Goal: Information Seeking & Learning: Learn about a topic

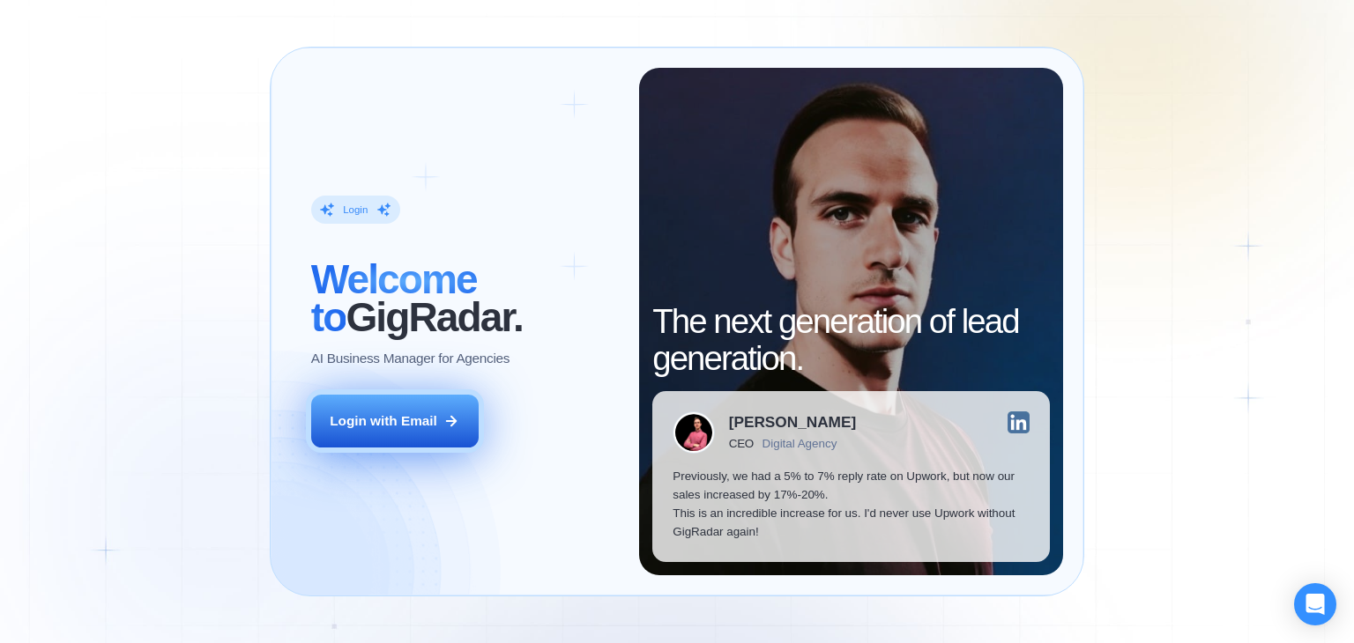
click at [392, 413] on div "Login with Email" at bounding box center [384, 421] width 108 height 19
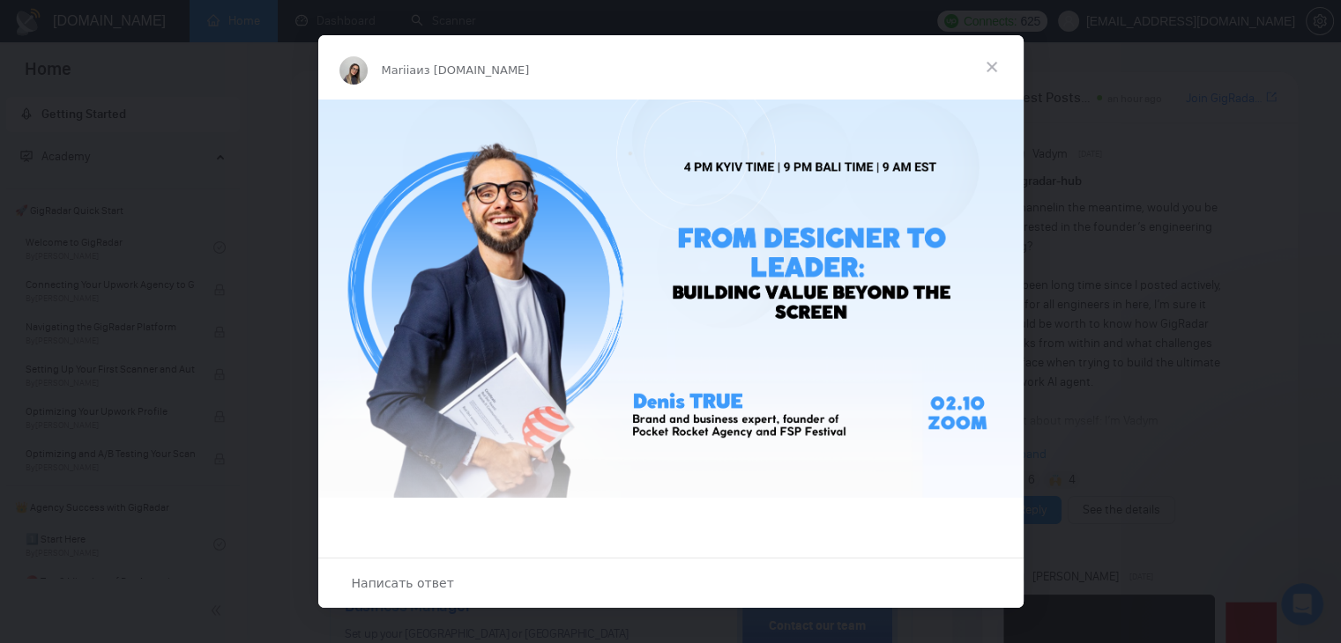
click at [993, 66] on span "Закрыть" at bounding box center [991, 66] width 63 height 63
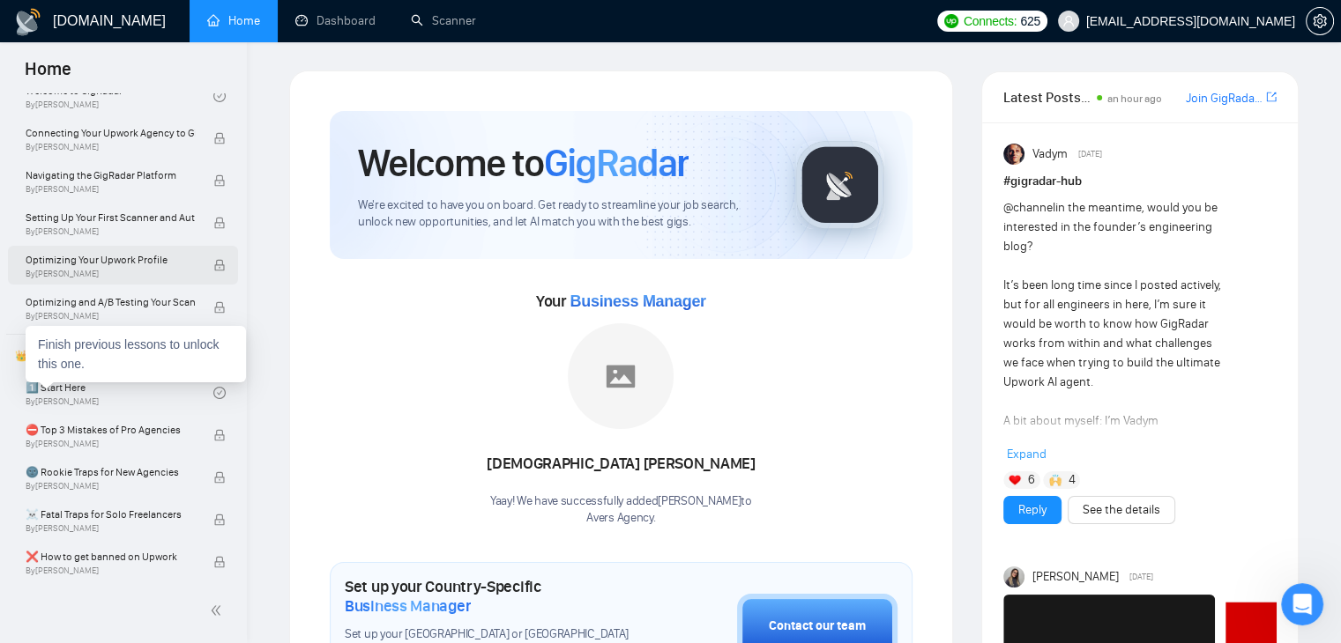
scroll to position [176, 0]
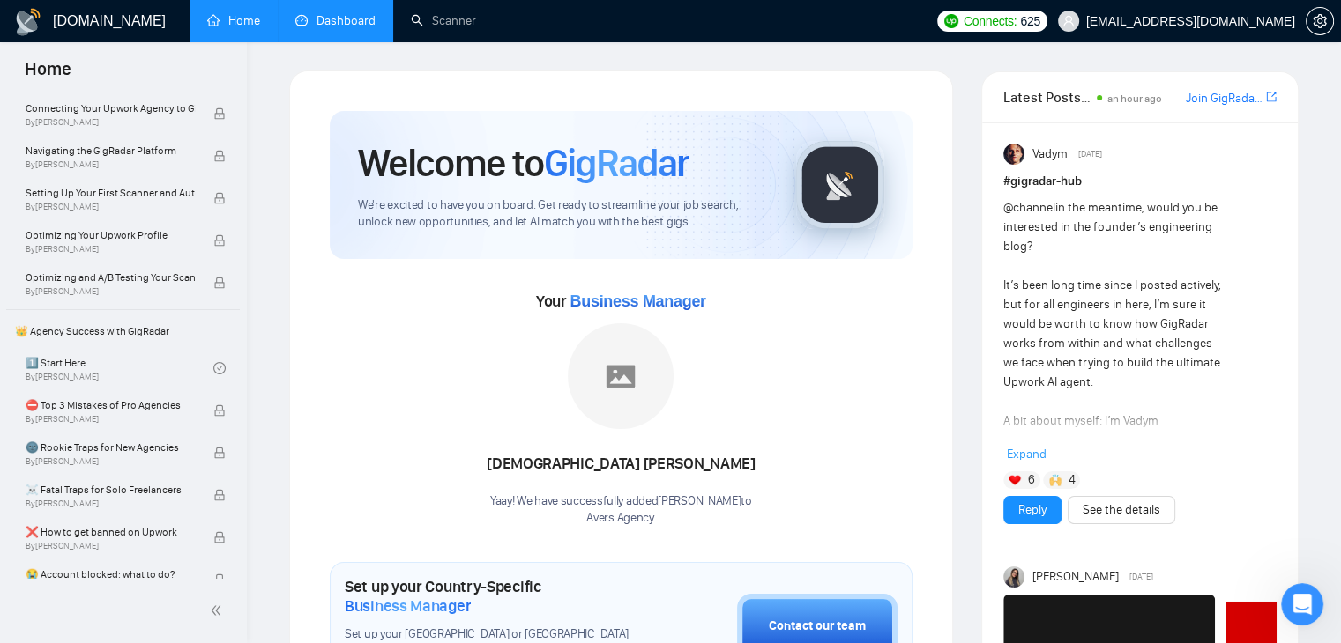
click at [360, 19] on link "Dashboard" at bounding box center [335, 20] width 80 height 15
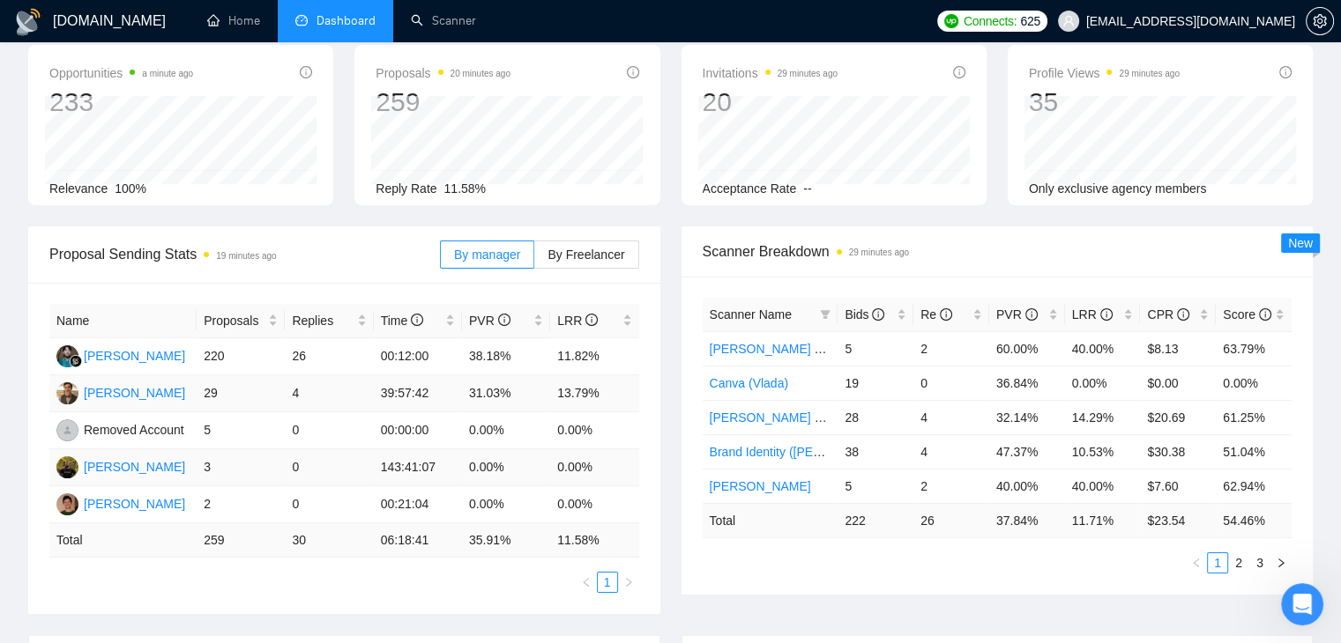
scroll to position [88, 0]
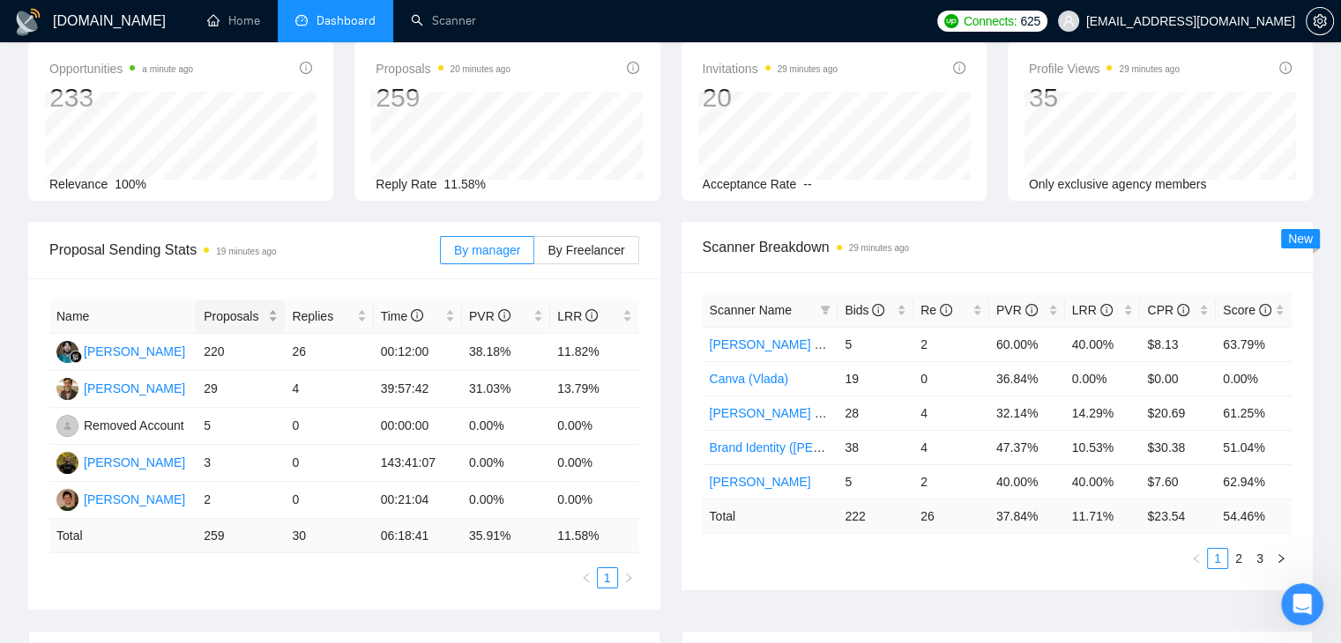
click at [268, 320] on div "Proposals" at bounding box center [241, 316] width 74 height 19
click at [438, 315] on span "Time" at bounding box center [411, 316] width 61 height 19
click at [572, 244] on span "By Freelancer" at bounding box center [585, 250] width 77 height 14
click at [534, 255] on input "By Freelancer" at bounding box center [534, 255] width 0 height 0
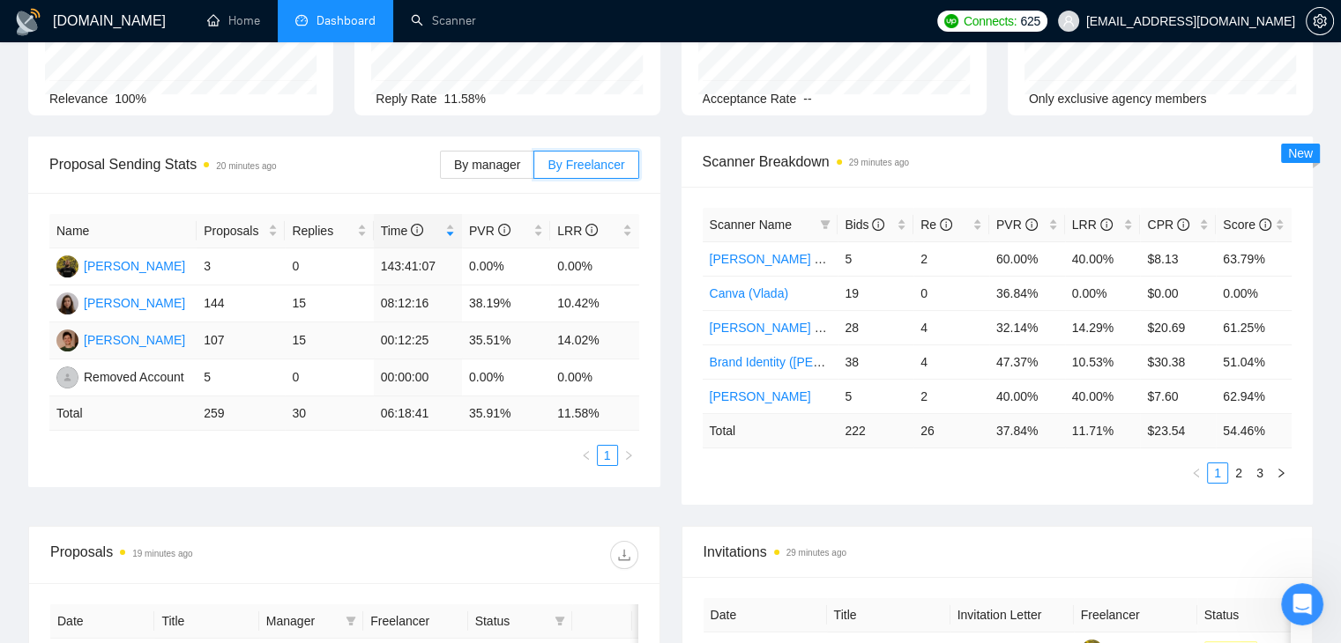
scroll to position [176, 0]
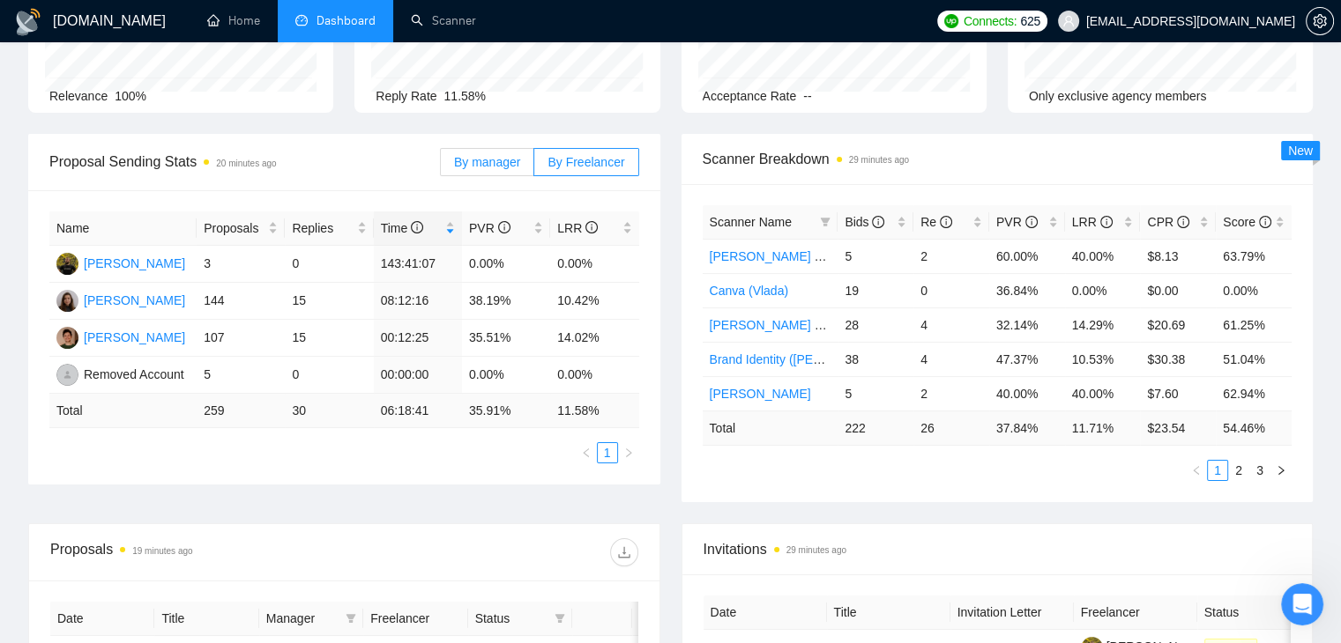
click at [477, 164] on span "By manager" at bounding box center [487, 162] width 66 height 14
click at [441, 167] on input "By manager" at bounding box center [441, 167] width 0 height 0
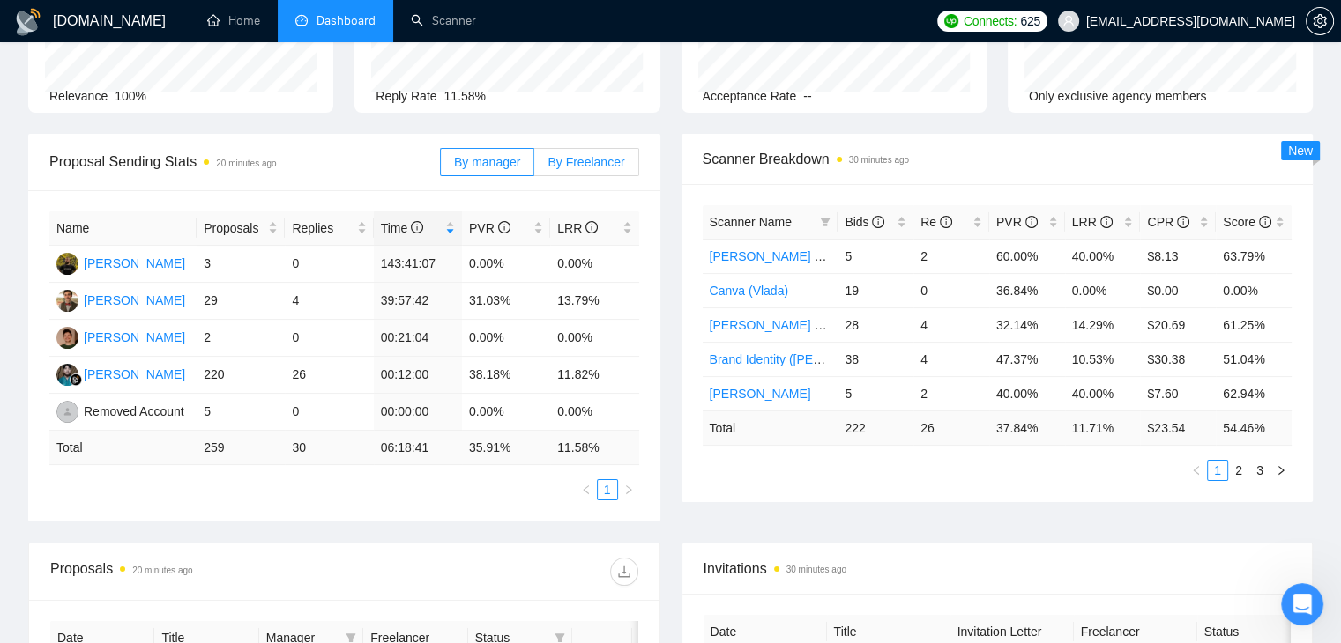
click at [576, 164] on span "By Freelancer" at bounding box center [585, 162] width 77 height 14
click at [534, 167] on input "By Freelancer" at bounding box center [534, 167] width 0 height 0
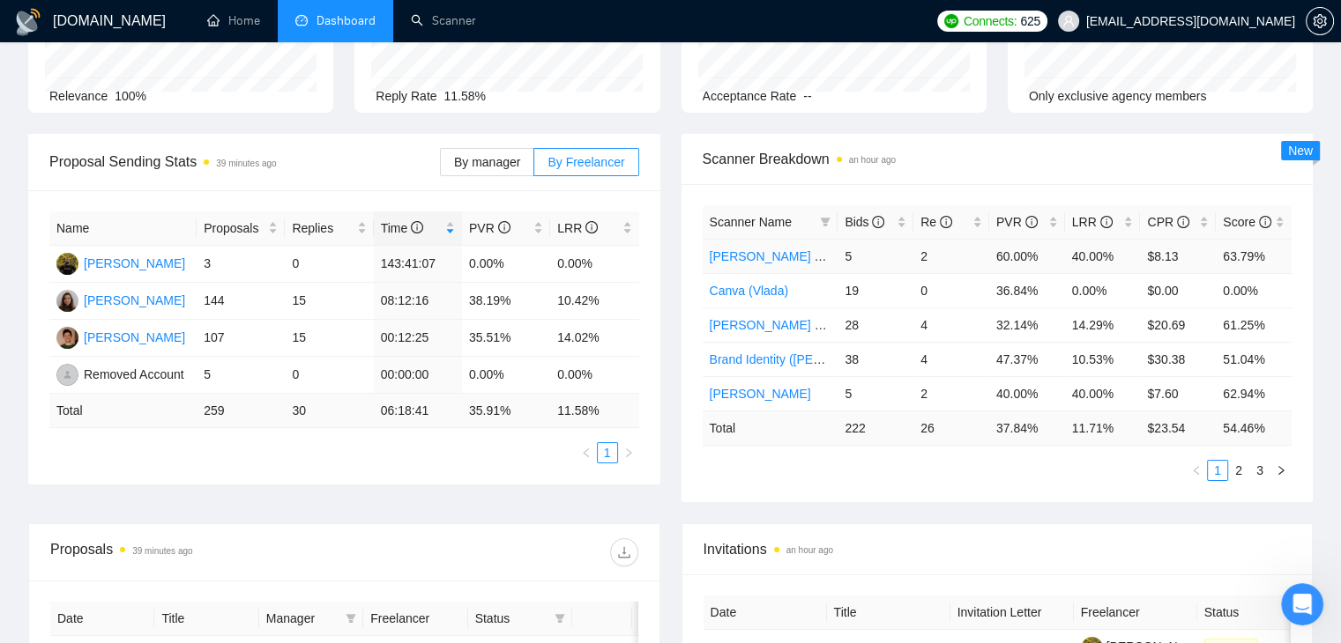
click at [755, 258] on link "[PERSON_NAME] Tracking" at bounding box center [786, 256] width 152 height 14
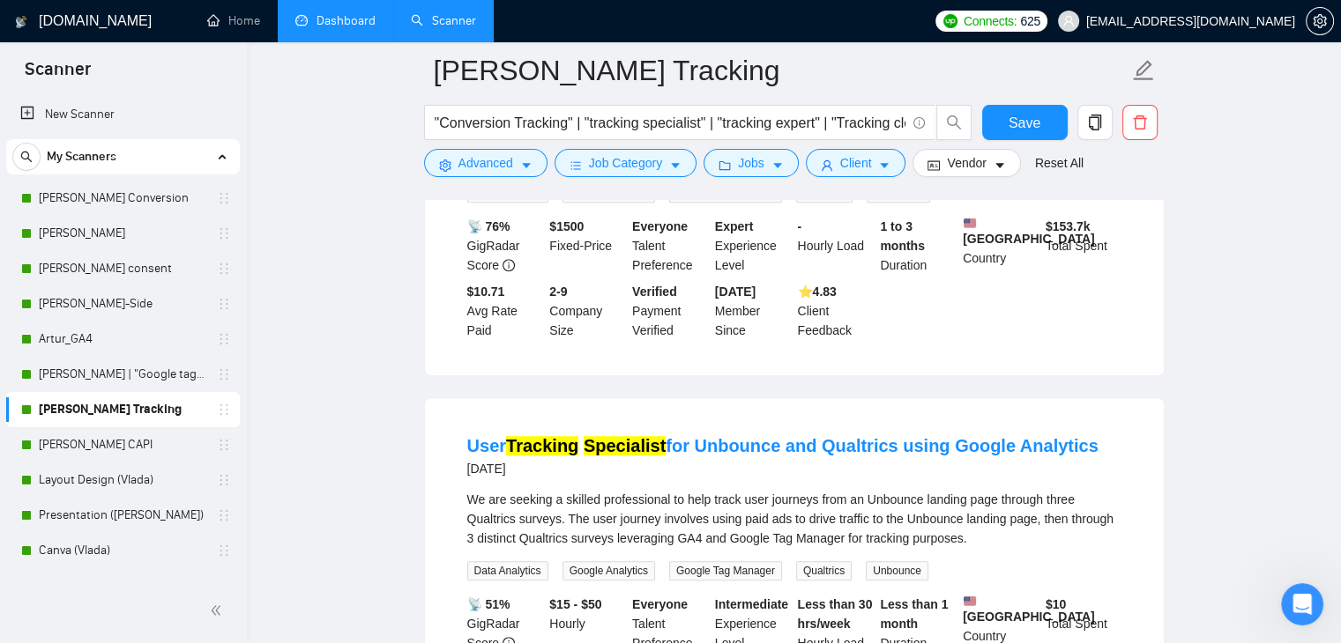
scroll to position [1234, 0]
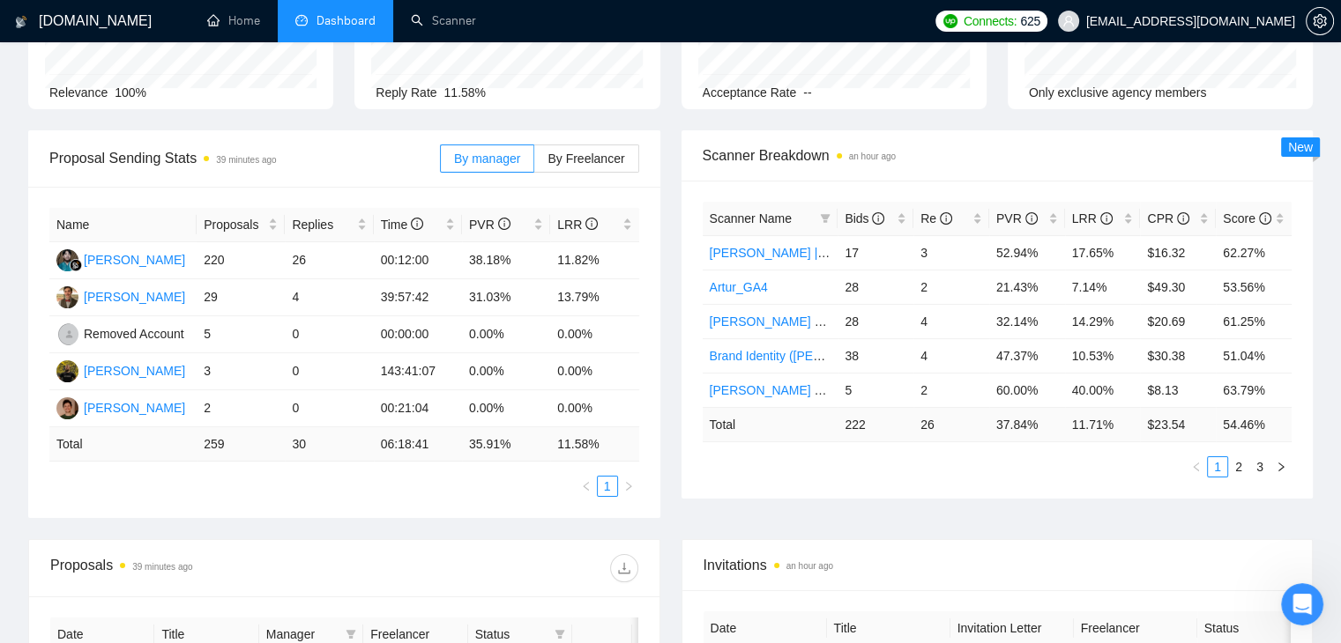
scroll to position [176, 0]
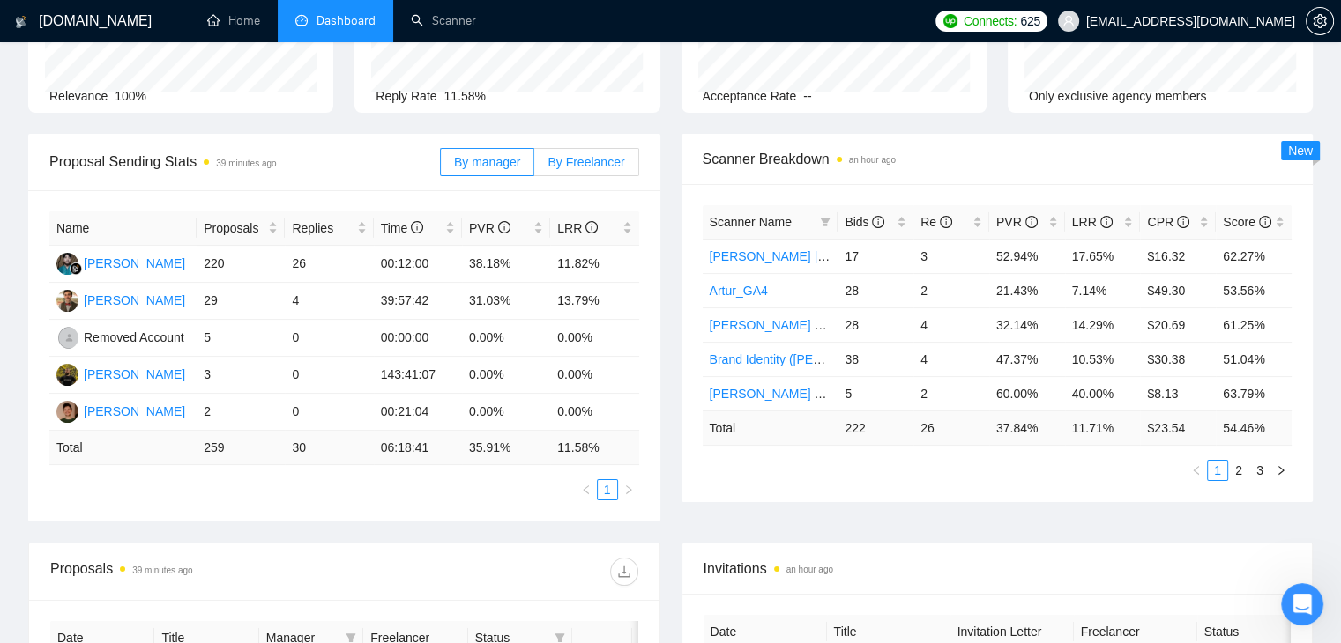
click at [621, 165] on span "By Freelancer" at bounding box center [585, 162] width 77 height 14
click at [564, 166] on span "By Freelancer" at bounding box center [585, 162] width 77 height 14
click at [534, 167] on input "By Freelancer" at bounding box center [534, 167] width 0 height 0
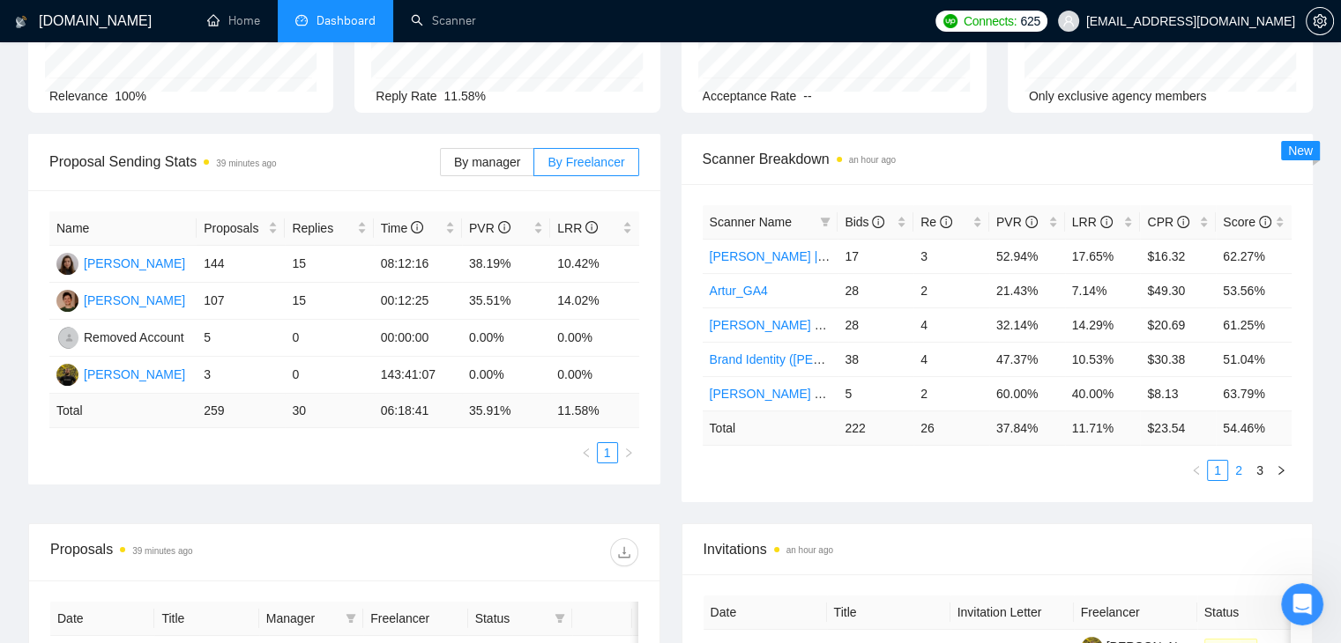
click at [1240, 463] on link "2" at bounding box center [1238, 470] width 19 height 19
click at [1254, 471] on link "3" at bounding box center [1259, 470] width 19 height 19
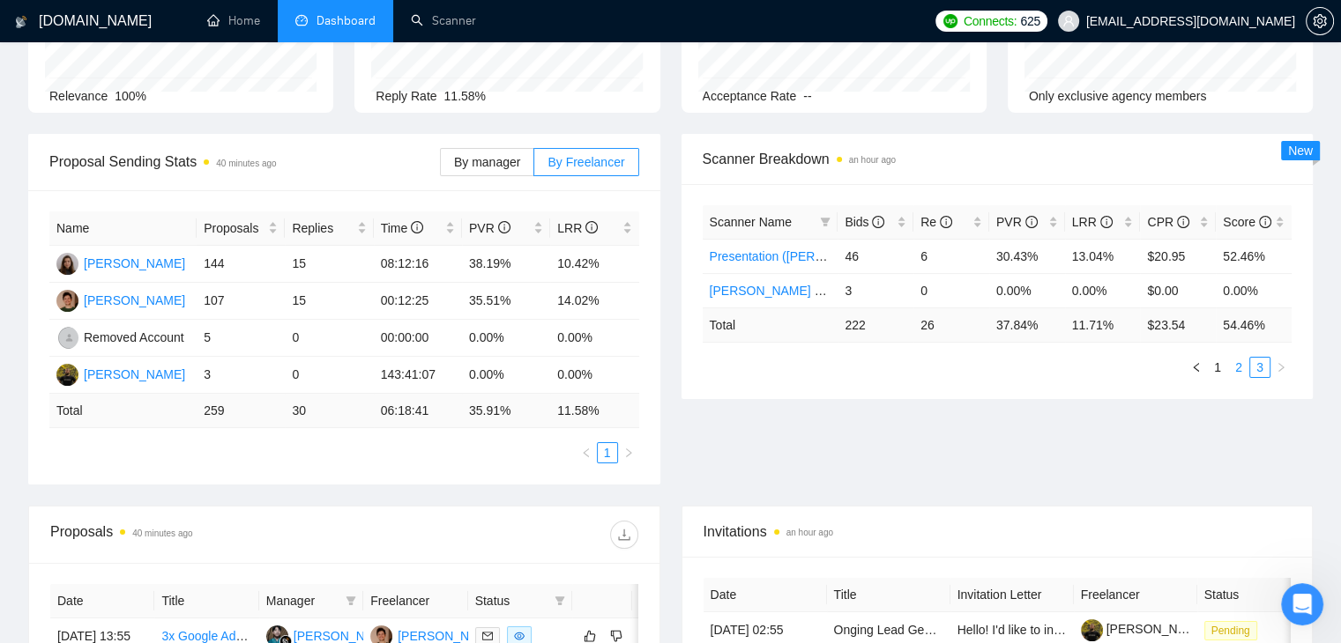
click at [1239, 371] on link "2" at bounding box center [1238, 367] width 19 height 19
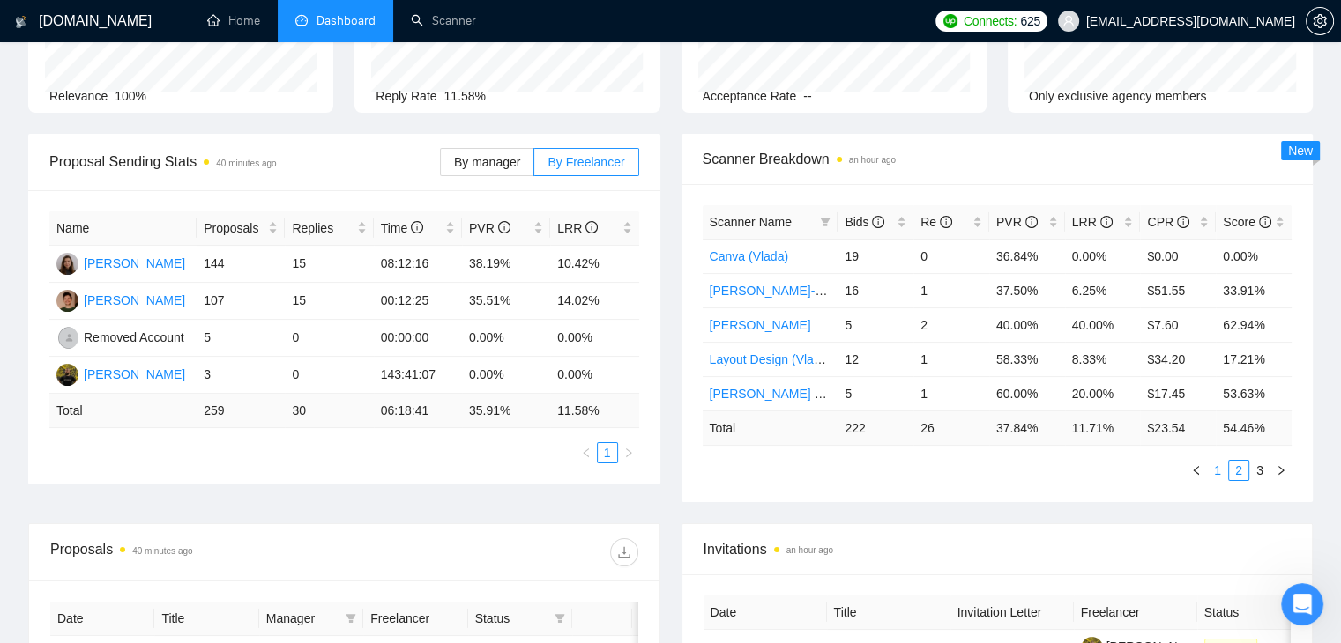
click at [1219, 470] on link "1" at bounding box center [1217, 470] width 19 height 19
click at [1240, 470] on link "2" at bounding box center [1238, 470] width 19 height 19
click at [1045, 222] on div "PVR" at bounding box center [1027, 221] width 62 height 19
click at [1040, 223] on span "PVR" at bounding box center [1020, 221] width 48 height 19
click at [1223, 471] on link "1" at bounding box center [1217, 470] width 19 height 19
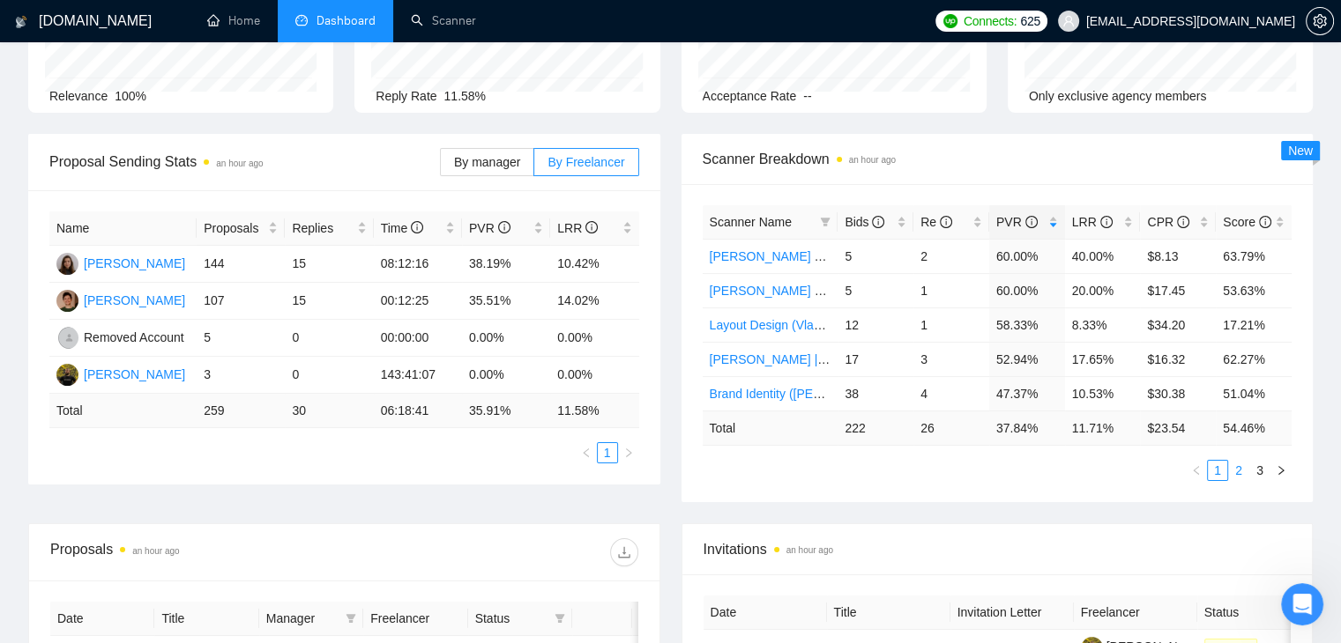
click at [1245, 475] on link "2" at bounding box center [1238, 470] width 19 height 19
click at [1220, 474] on link "1" at bounding box center [1217, 470] width 19 height 19
click at [776, 250] on link "[PERSON_NAME] Tracking" at bounding box center [786, 256] width 152 height 14
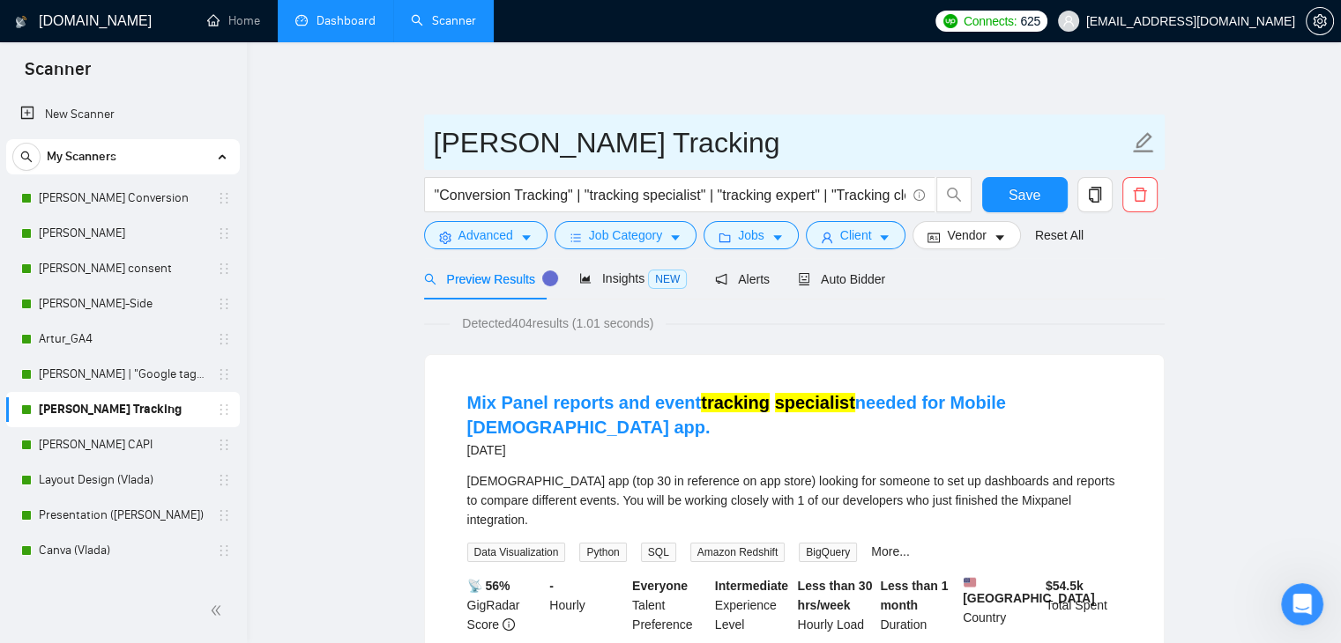
click at [598, 145] on input "[PERSON_NAME] Tracking" at bounding box center [781, 143] width 695 height 44
click at [598, 144] on input "[PERSON_NAME] Tracking" at bounding box center [781, 143] width 695 height 44
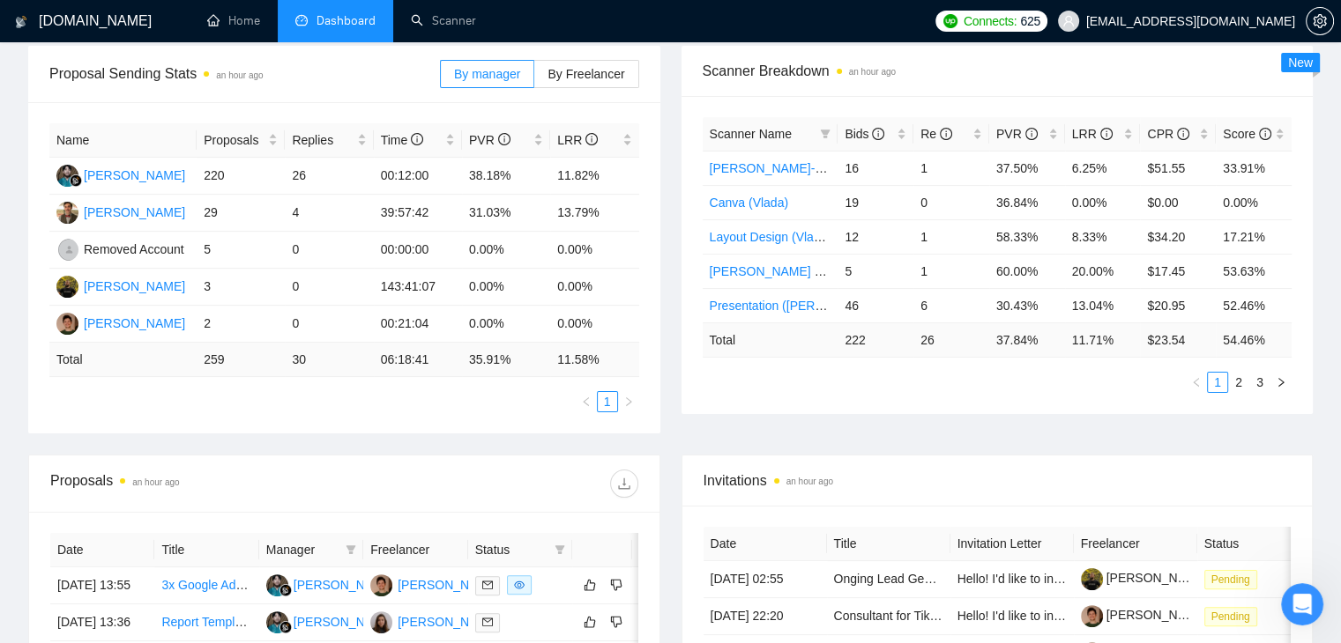
scroll to position [176, 0]
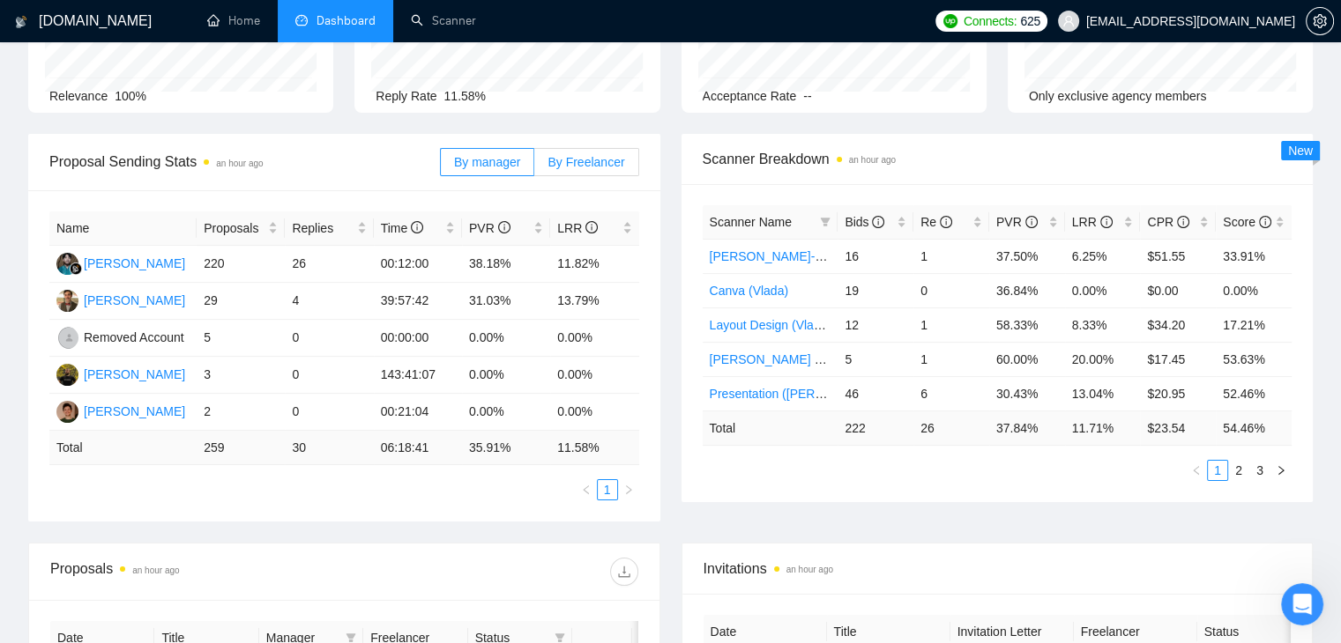
click at [579, 160] on span "By Freelancer" at bounding box center [585, 162] width 77 height 14
click at [534, 167] on input "By Freelancer" at bounding box center [534, 167] width 0 height 0
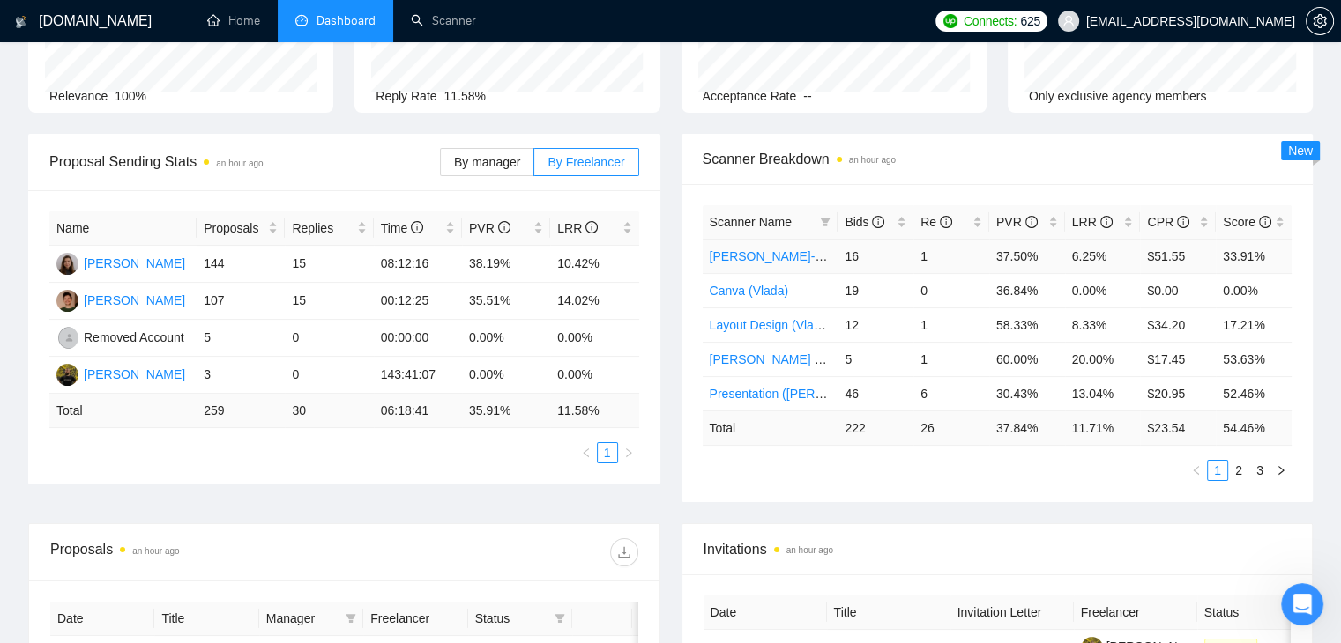
click at [761, 256] on link "[PERSON_NAME]-Side" at bounding box center [775, 256] width 130 height 14
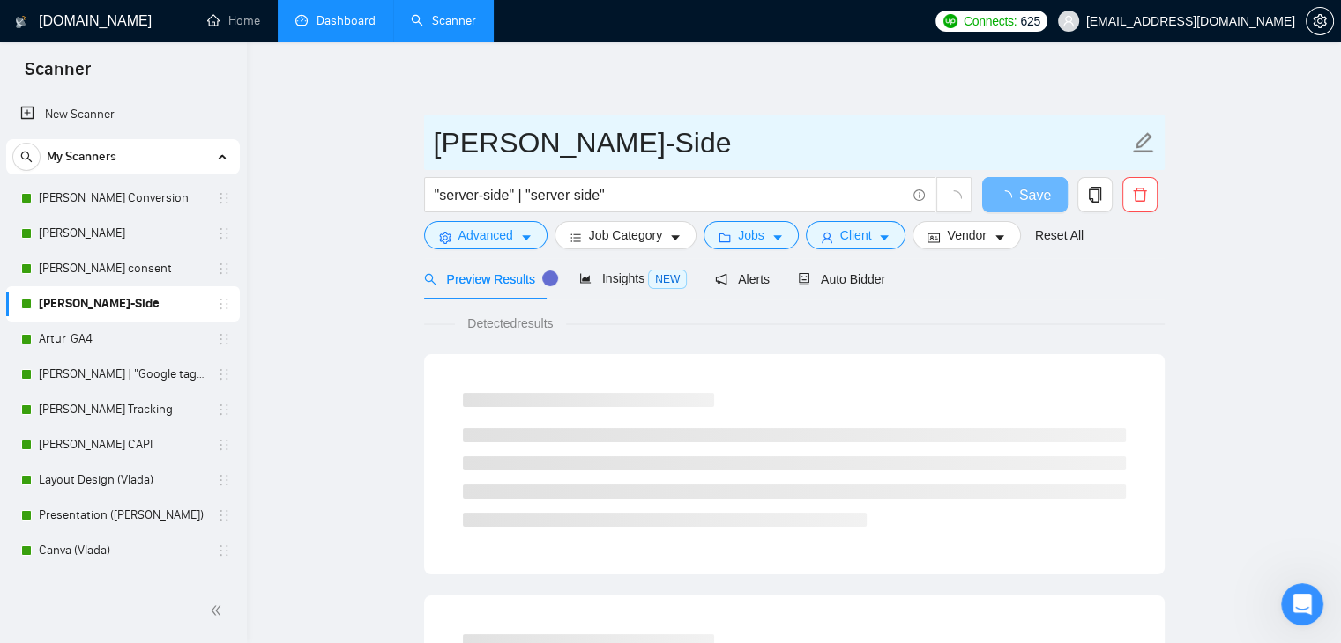
click at [576, 145] on input "[PERSON_NAME]-Side" at bounding box center [781, 143] width 695 height 44
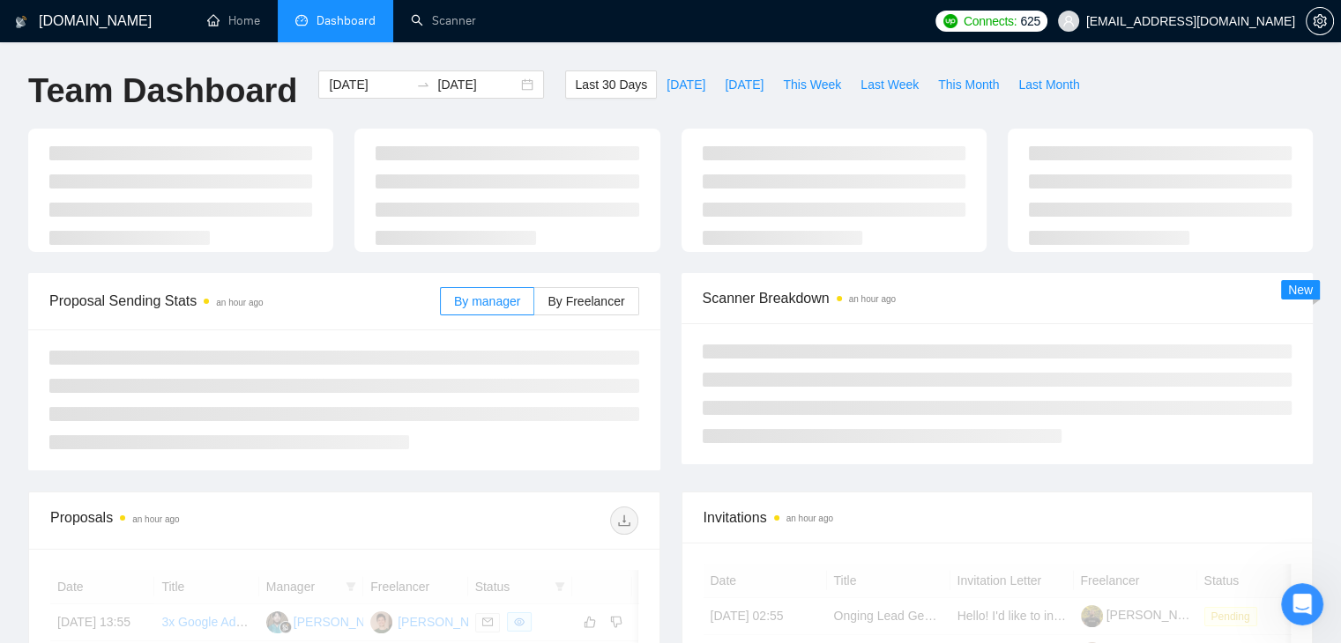
scroll to position [176, 0]
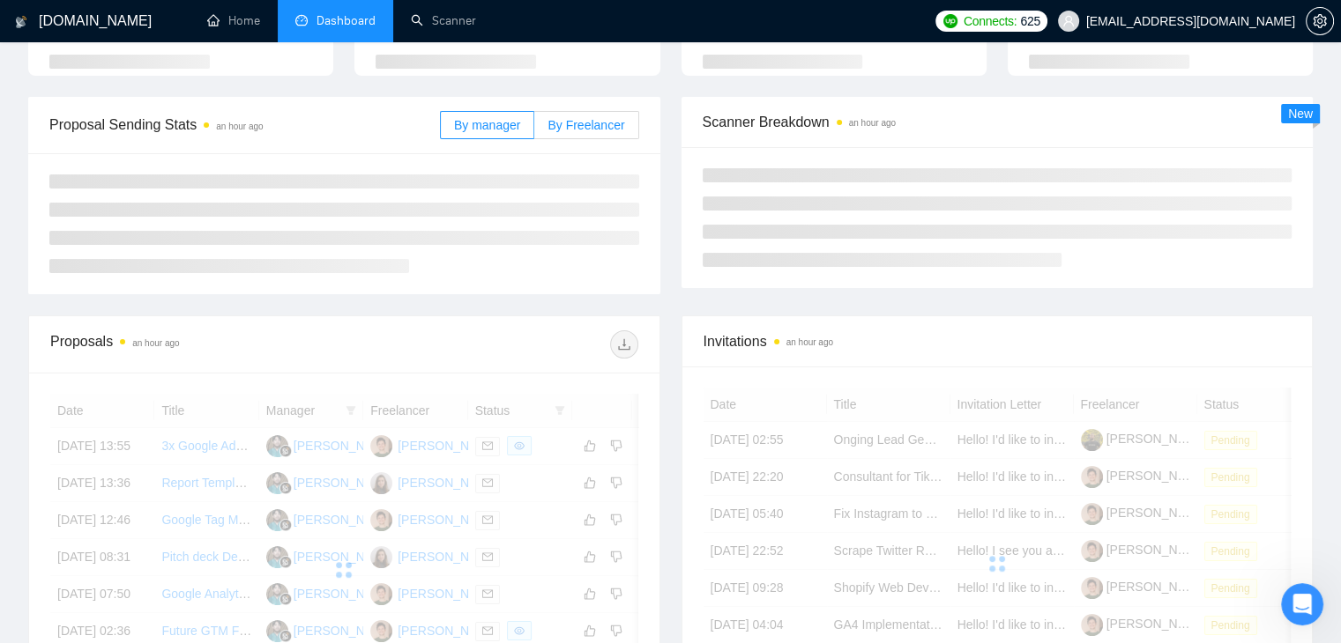
click at [615, 131] on span "By Freelancer" at bounding box center [585, 125] width 77 height 14
click at [534, 130] on input "By Freelancer" at bounding box center [534, 130] width 0 height 0
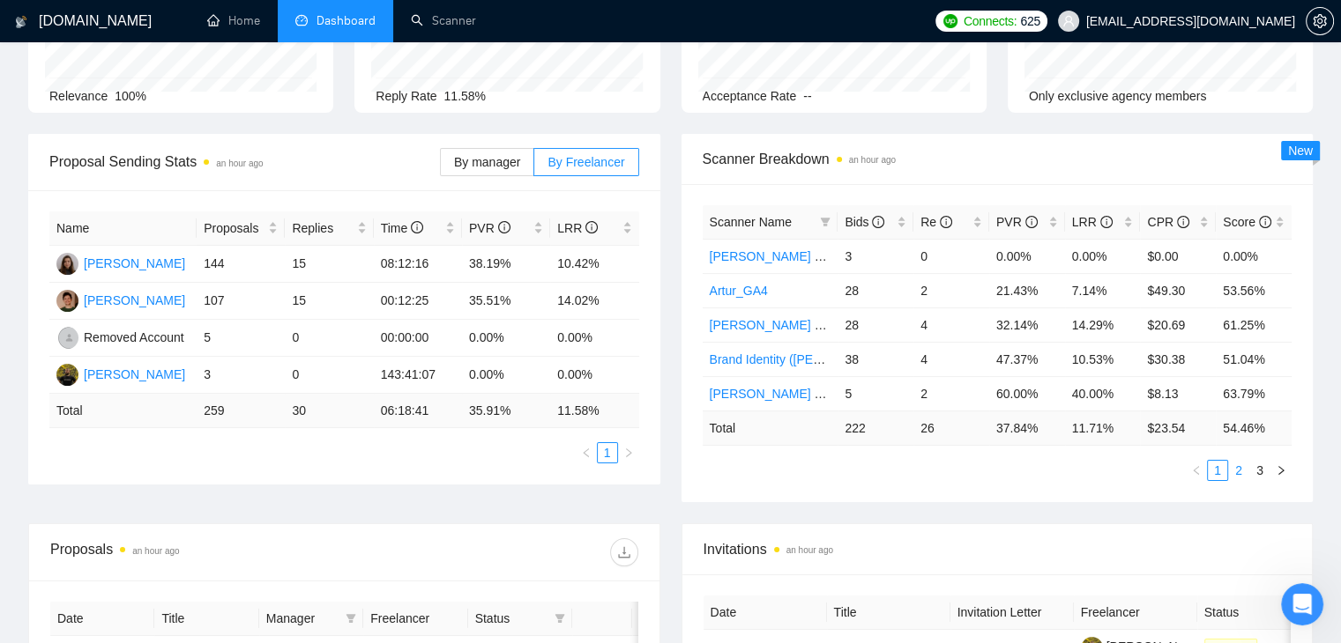
click at [1232, 473] on link "2" at bounding box center [1238, 470] width 19 height 19
click at [1260, 472] on link "3" at bounding box center [1259, 470] width 19 height 19
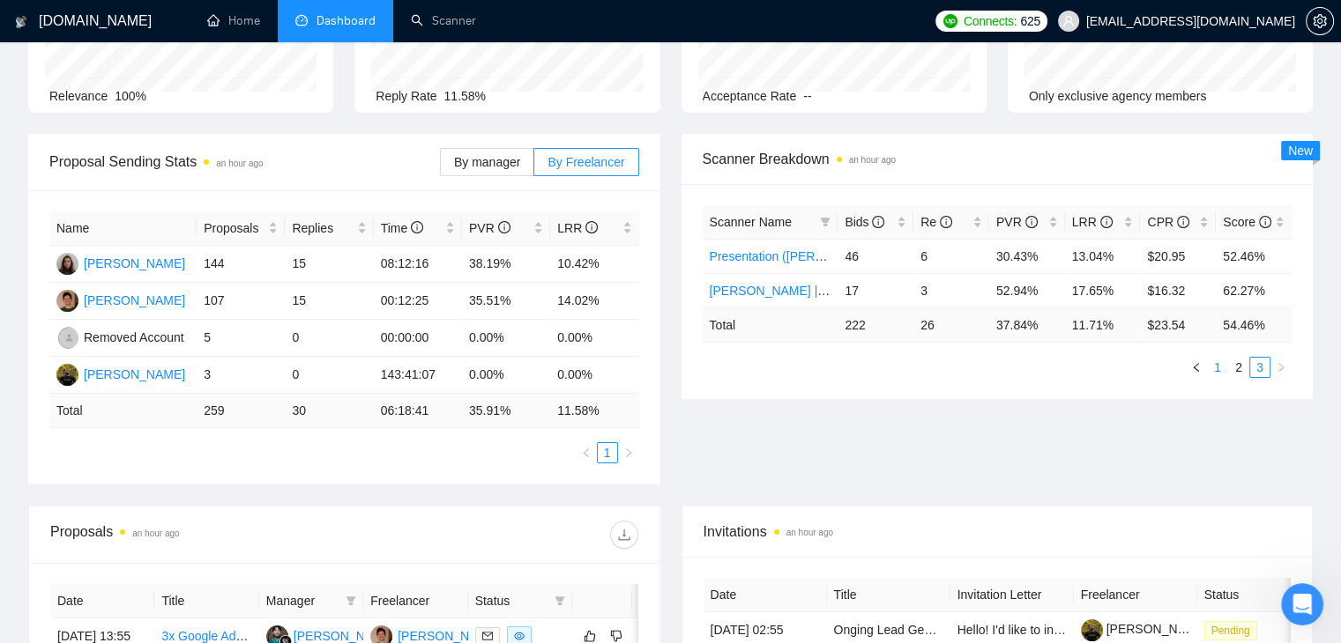
click at [1216, 366] on link "1" at bounding box center [1217, 367] width 19 height 19
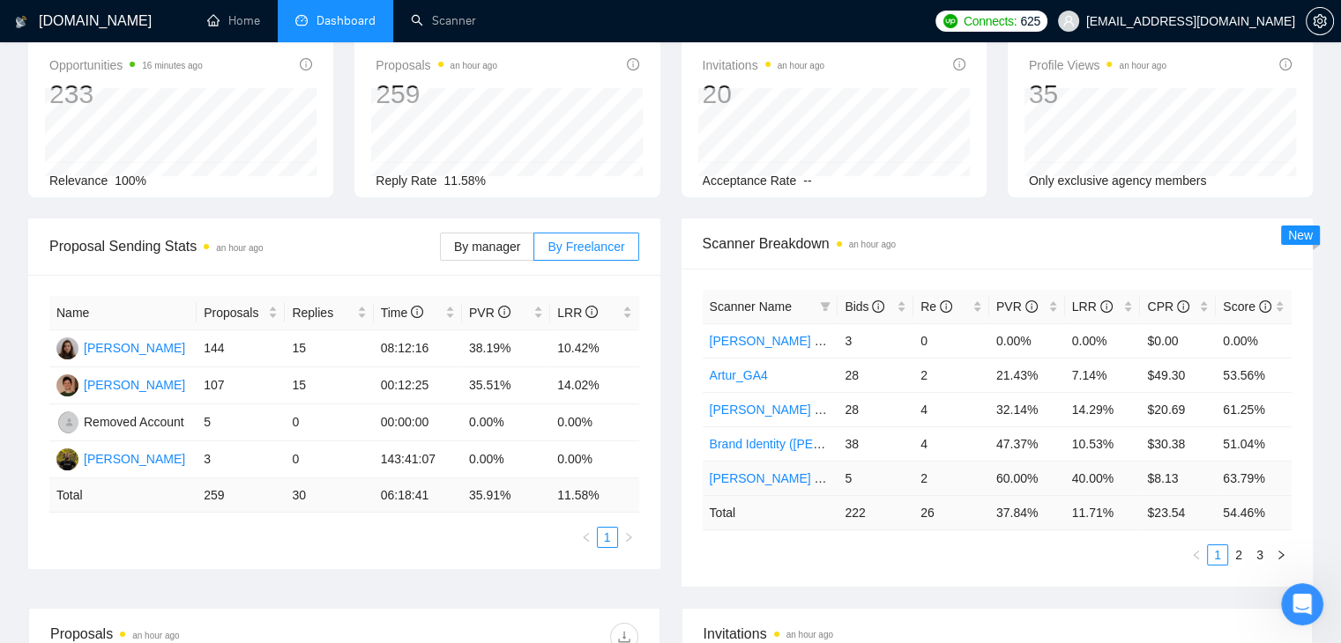
scroll to position [88, 0]
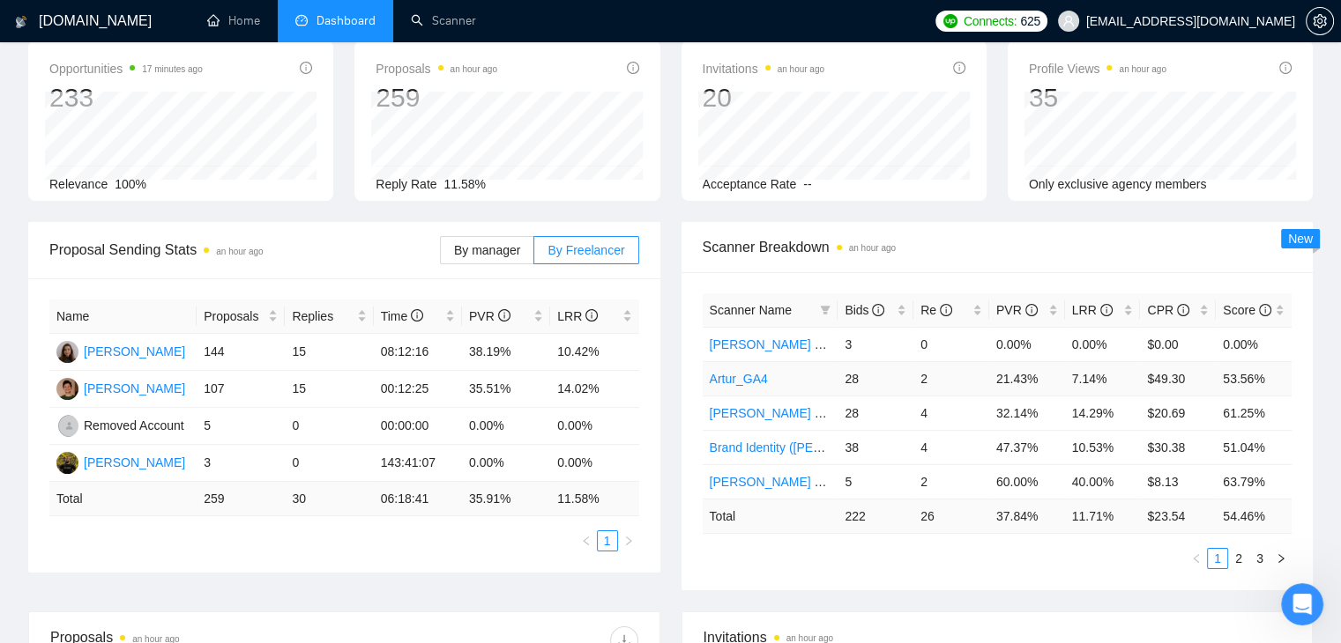
click at [1015, 378] on td "21.43%" at bounding box center [1027, 378] width 76 height 34
copy td "21.43"
click at [1165, 381] on td "$49.30" at bounding box center [1178, 378] width 76 height 34
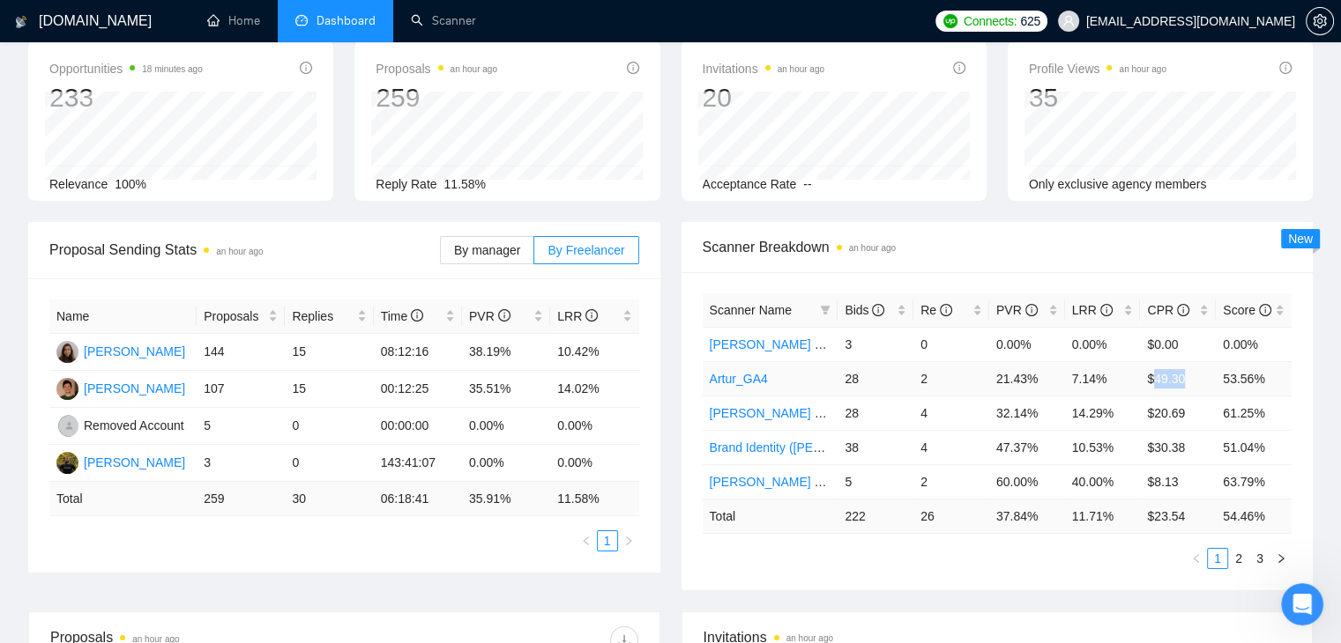
copy td "49.30"
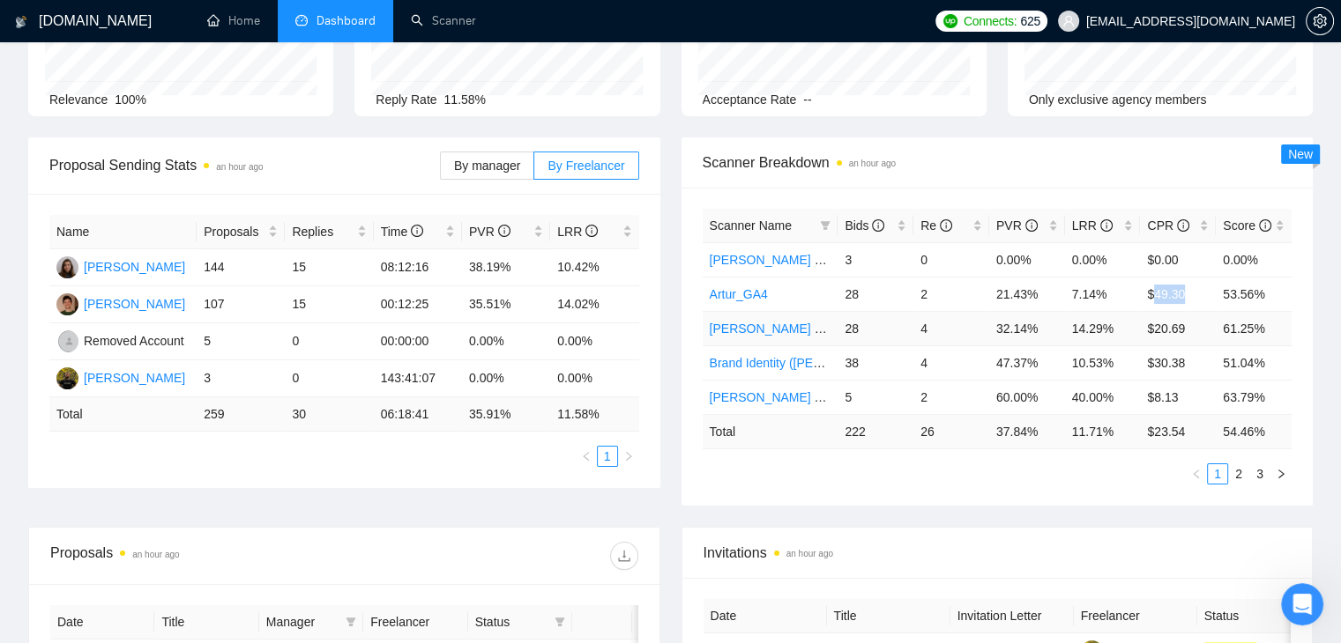
scroll to position [176, 0]
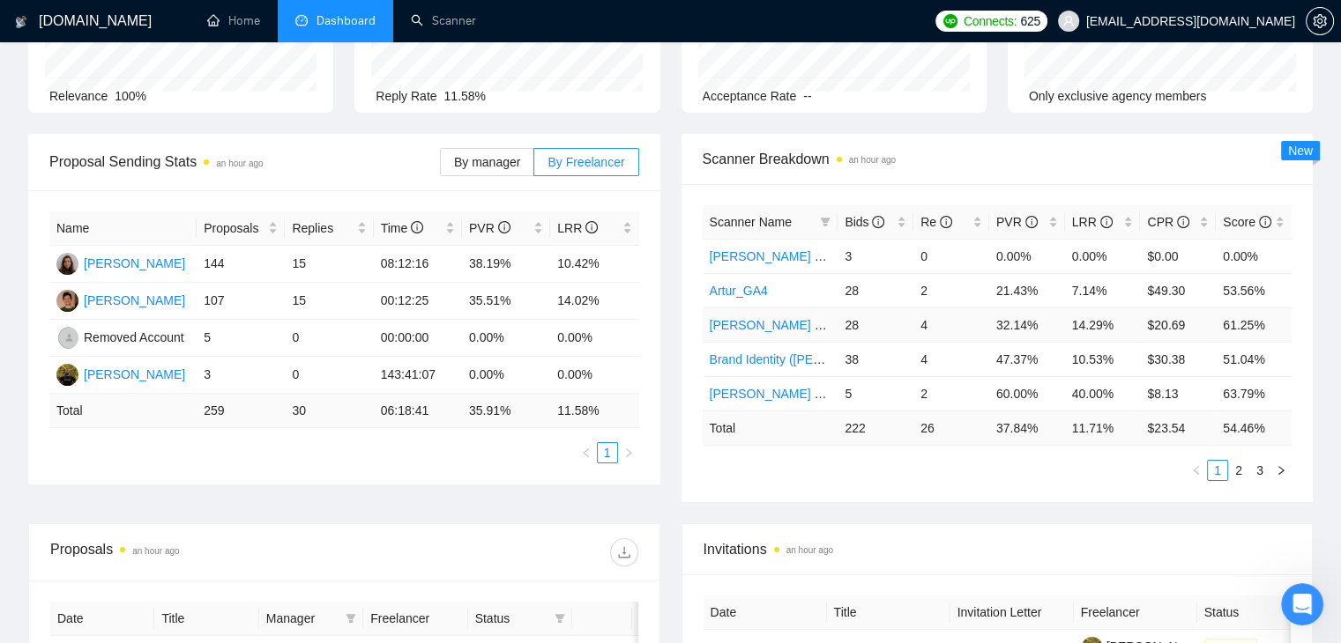
click at [1003, 327] on td "32.14%" at bounding box center [1027, 325] width 76 height 34
copy td "32.14%"
click at [979, 316] on td "4" at bounding box center [951, 325] width 76 height 34
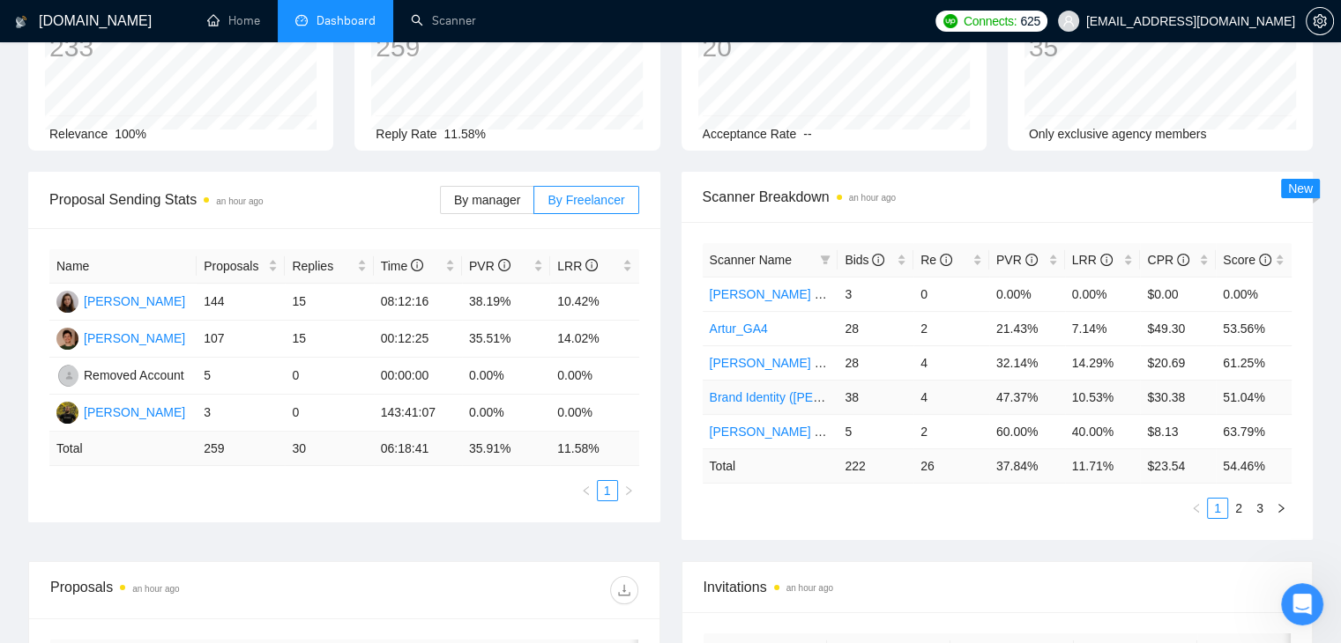
scroll to position [88, 0]
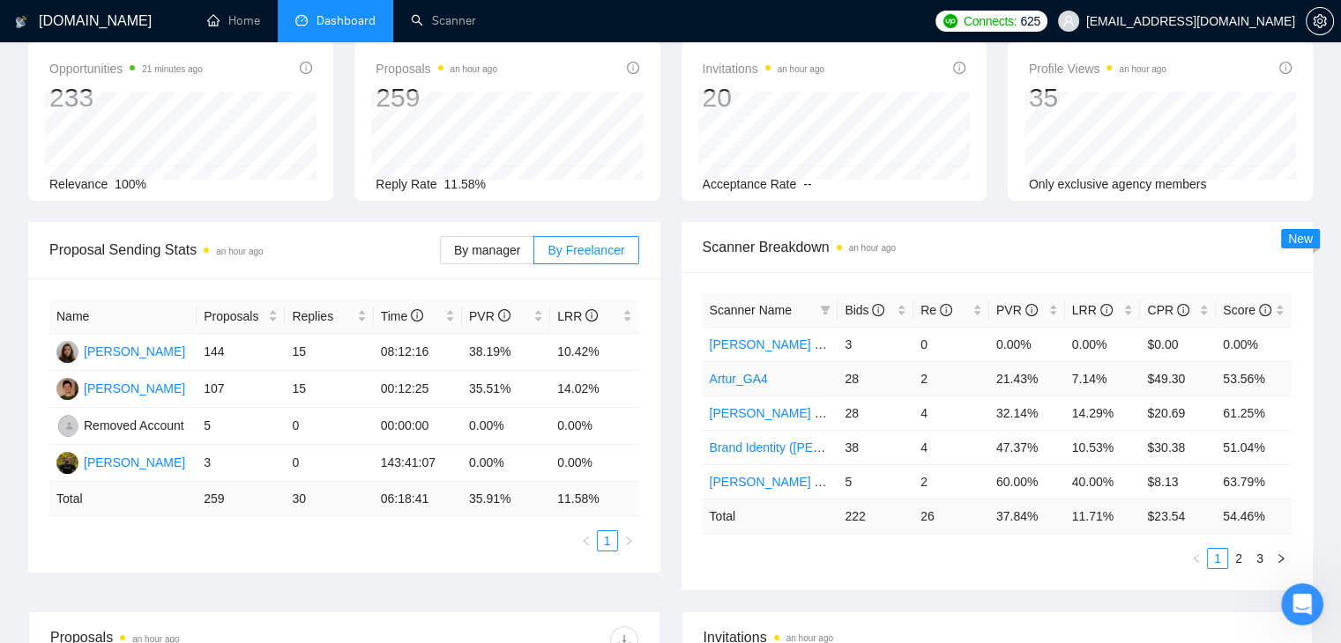
click at [1012, 382] on td "21.43%" at bounding box center [1027, 378] width 76 height 34
copy td "21.43%"
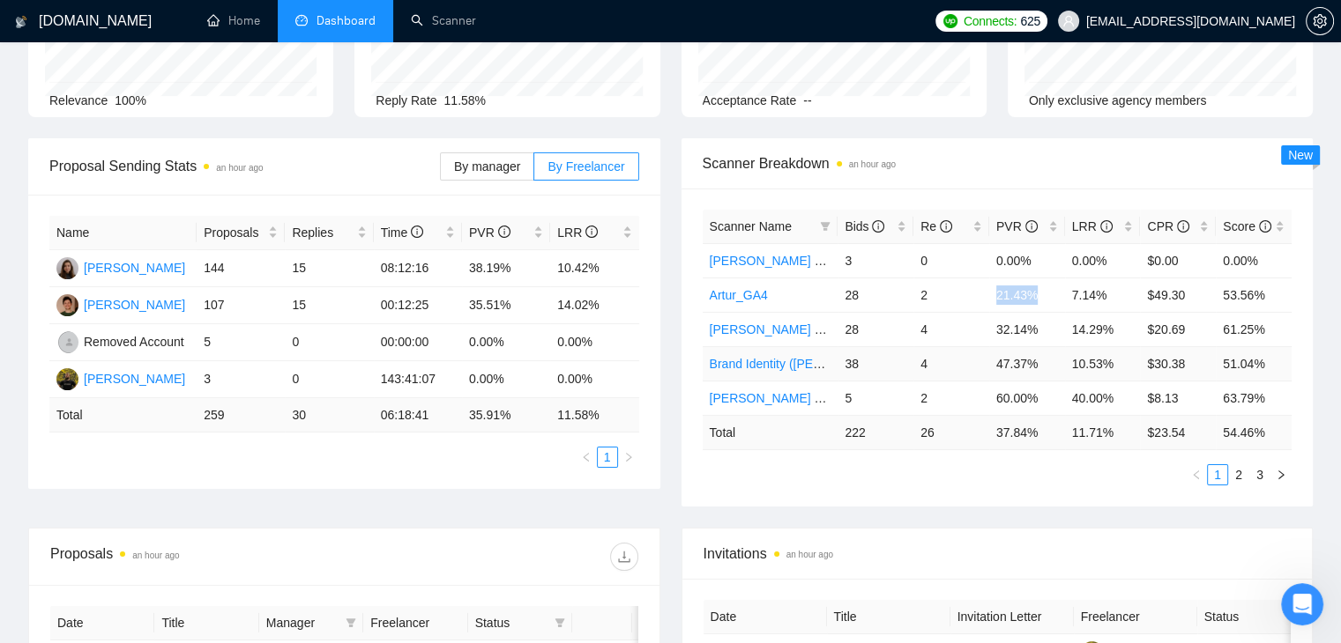
scroll to position [176, 0]
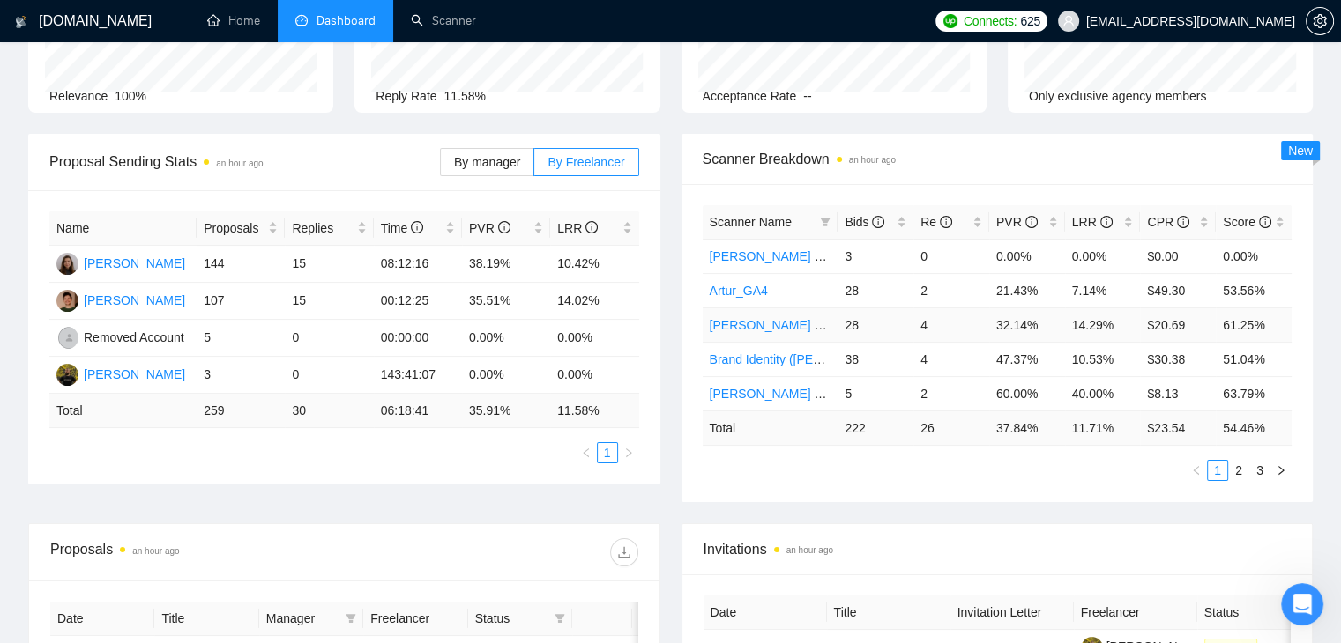
click at [1018, 322] on td "32.14%" at bounding box center [1027, 325] width 76 height 34
click at [1019, 399] on td "60.00%" at bounding box center [1027, 393] width 76 height 34
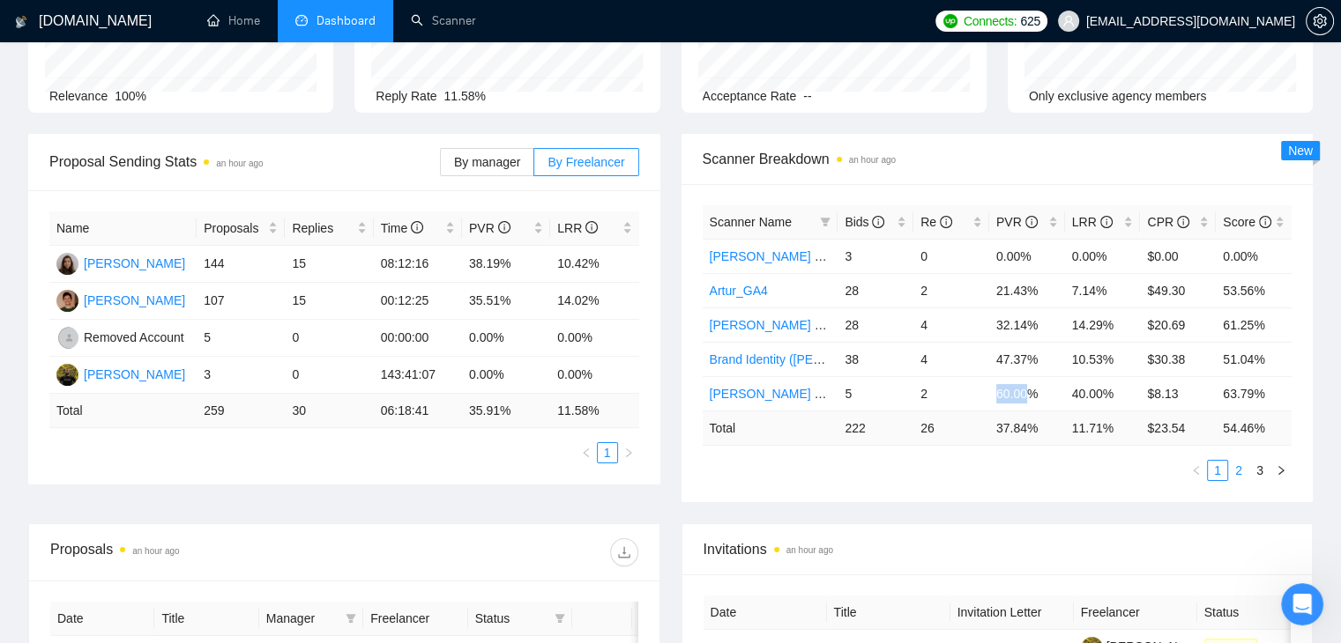
click at [1230, 470] on link "2" at bounding box center [1238, 470] width 19 height 19
click at [1255, 467] on link "3" at bounding box center [1259, 470] width 19 height 19
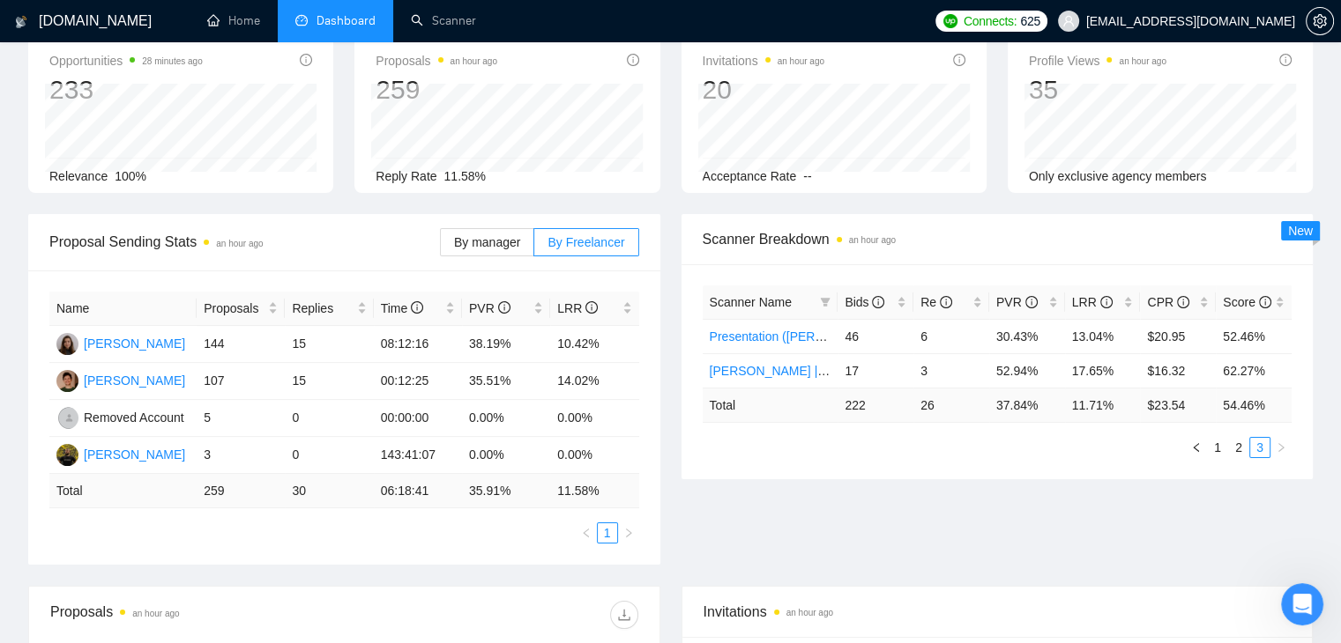
scroll to position [88, 0]
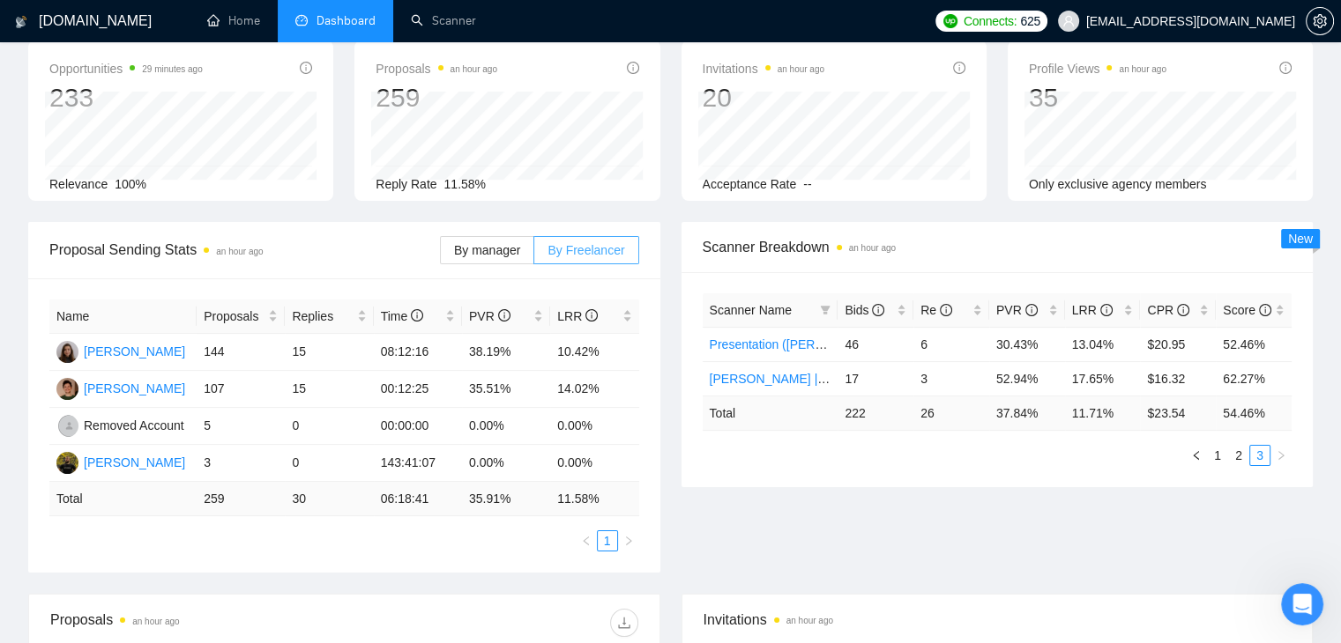
click at [577, 255] on span "By Freelancer" at bounding box center [585, 250] width 77 height 14
click at [534, 255] on input "By Freelancer" at bounding box center [534, 255] width 0 height 0
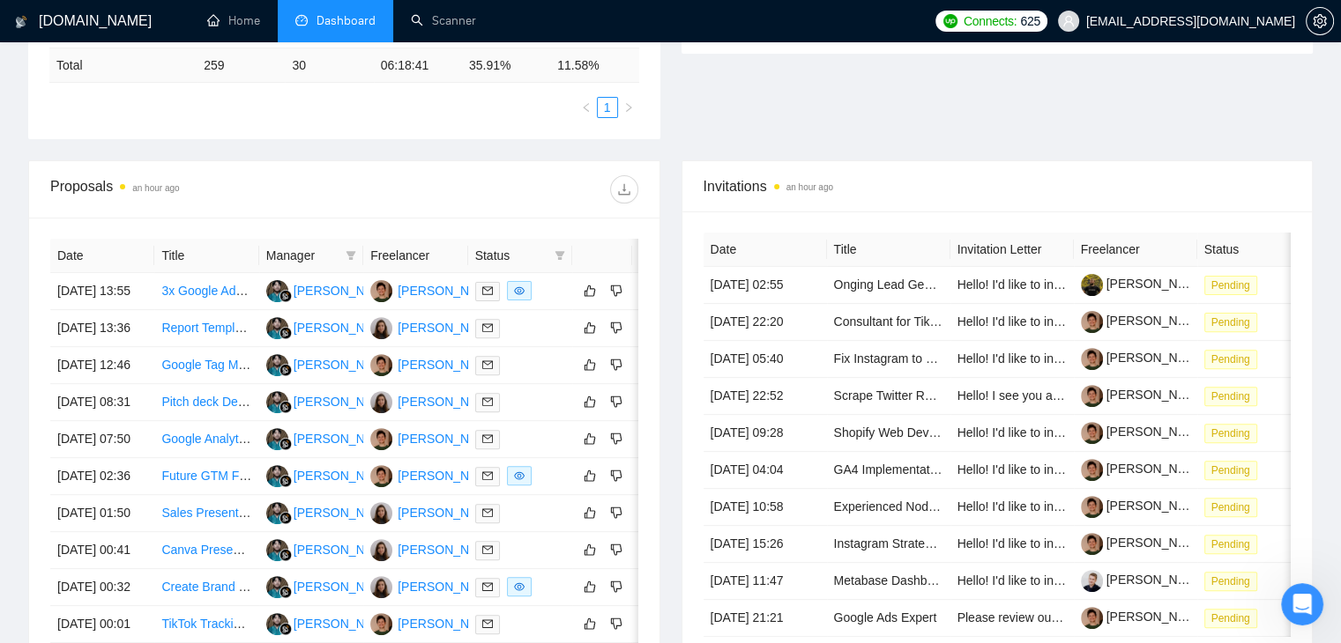
scroll to position [529, 0]
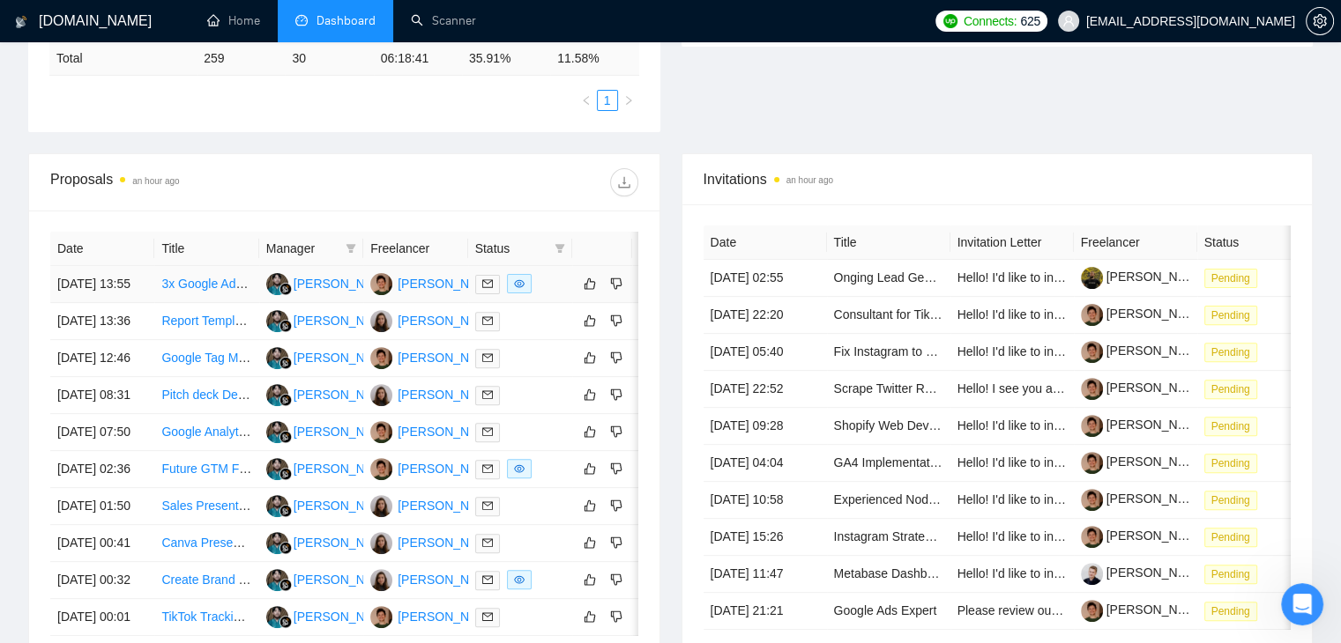
click at [257, 303] on td "3x Google Ads iFrame Tracking and 2x Consent Mode Implementation (Cookiebot, GT…" at bounding box center [206, 284] width 104 height 37
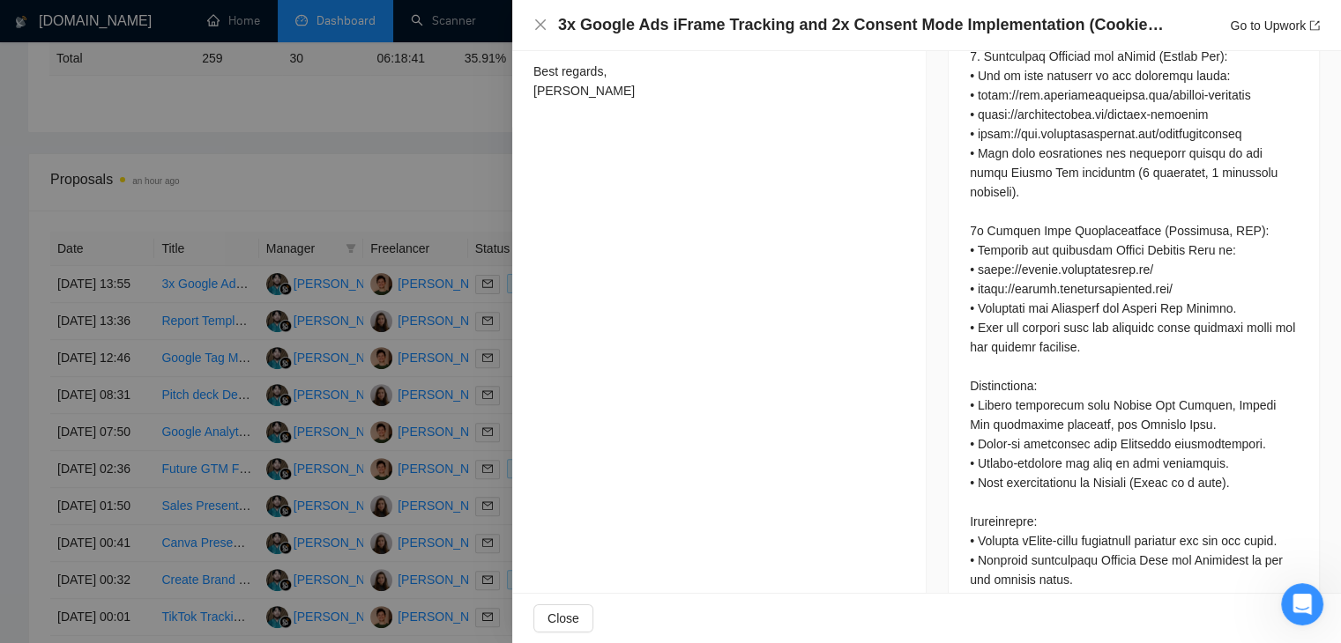
scroll to position [1028, 0]
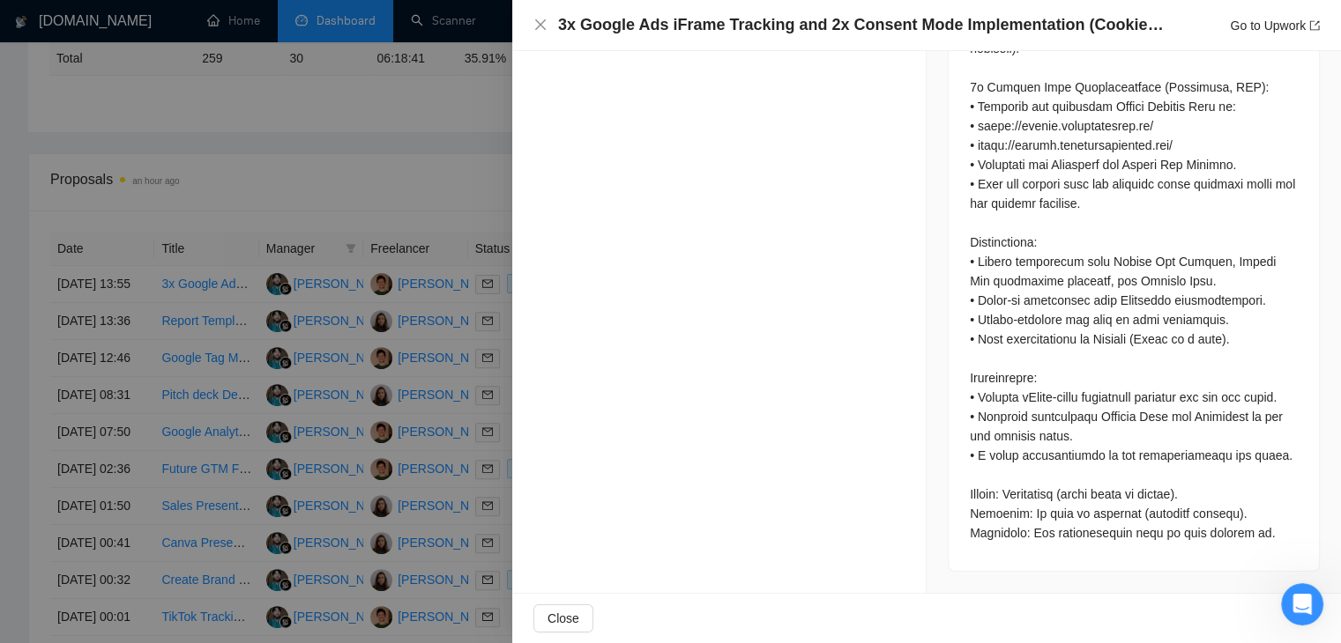
click at [492, 337] on div at bounding box center [670, 321] width 1341 height 643
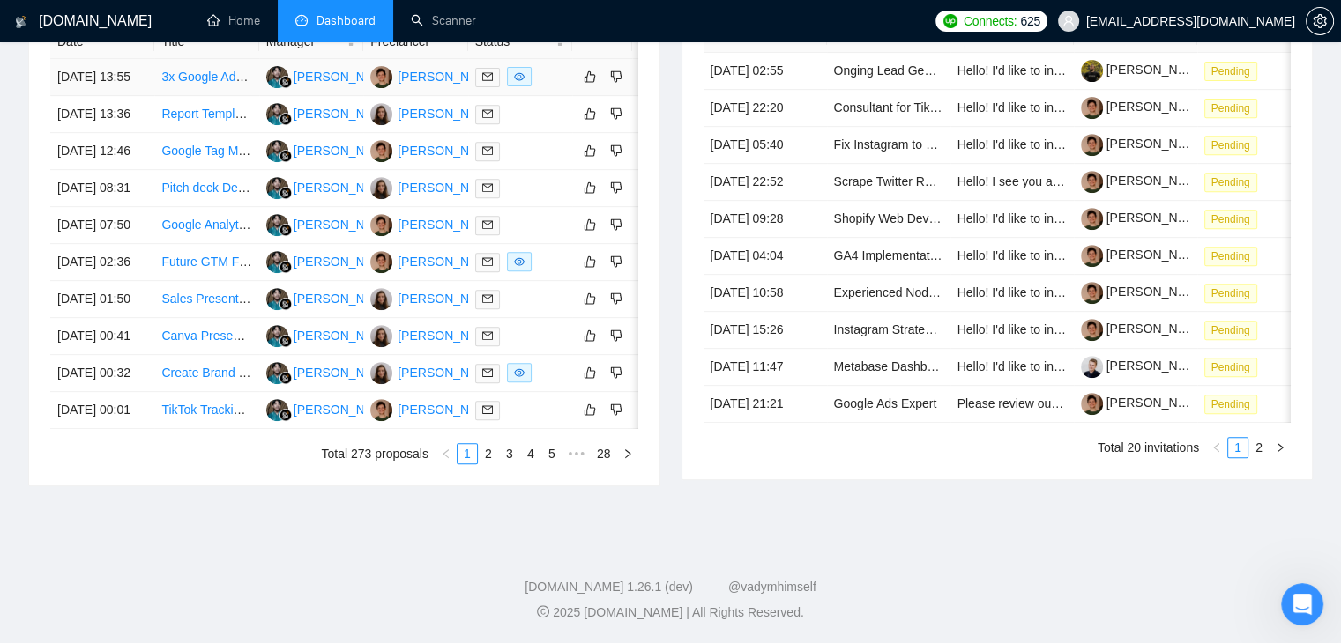
scroll to position [916, 0]
click at [606, 444] on link "28" at bounding box center [603, 453] width 25 height 19
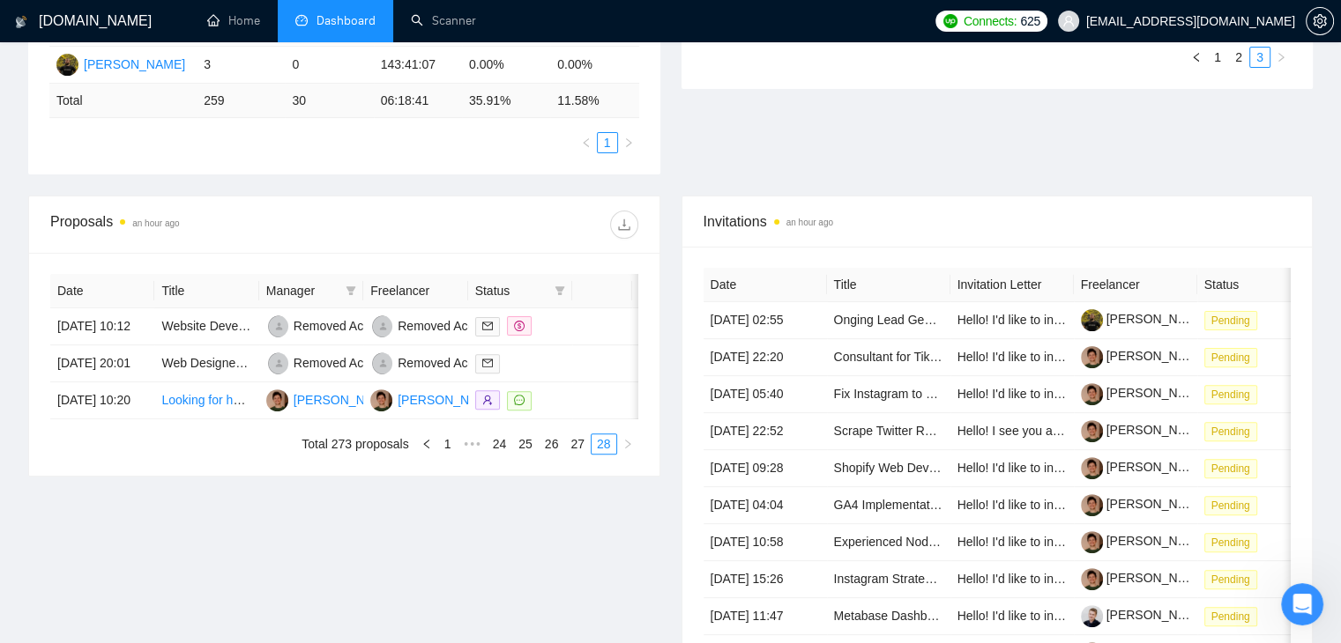
scroll to position [485, 0]
click at [223, 409] on link "Looking for help fixing google tag manager" at bounding box center [278, 402] width 234 height 14
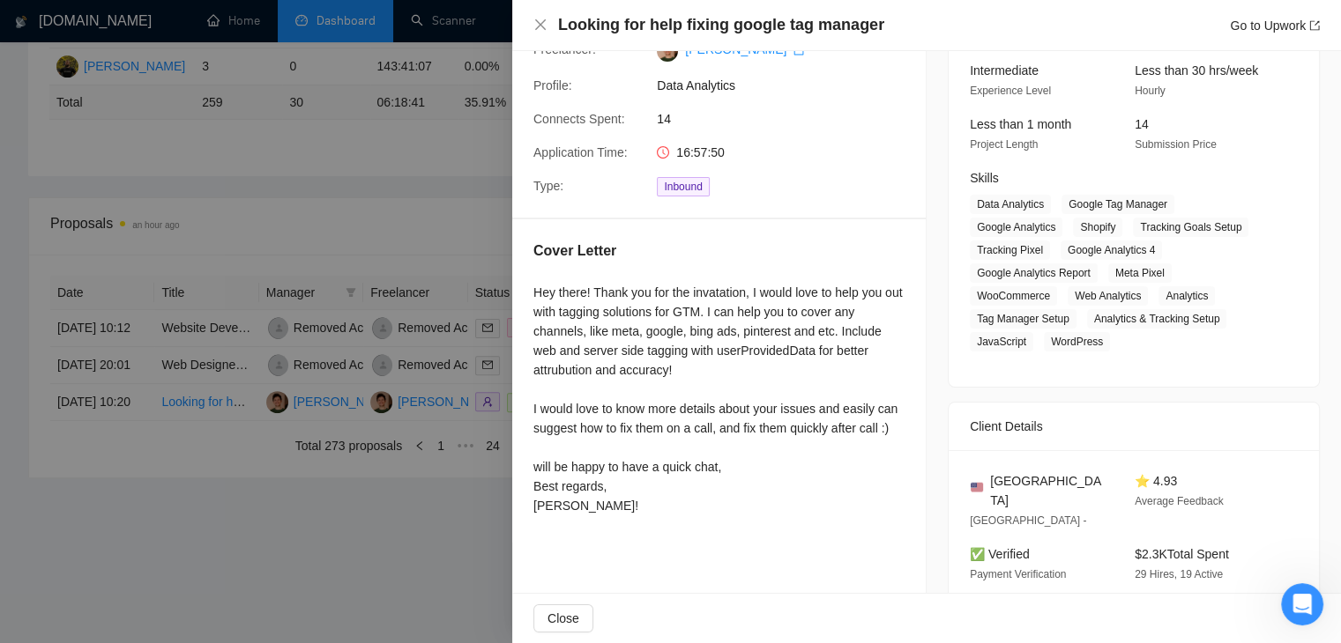
scroll to position [176, 0]
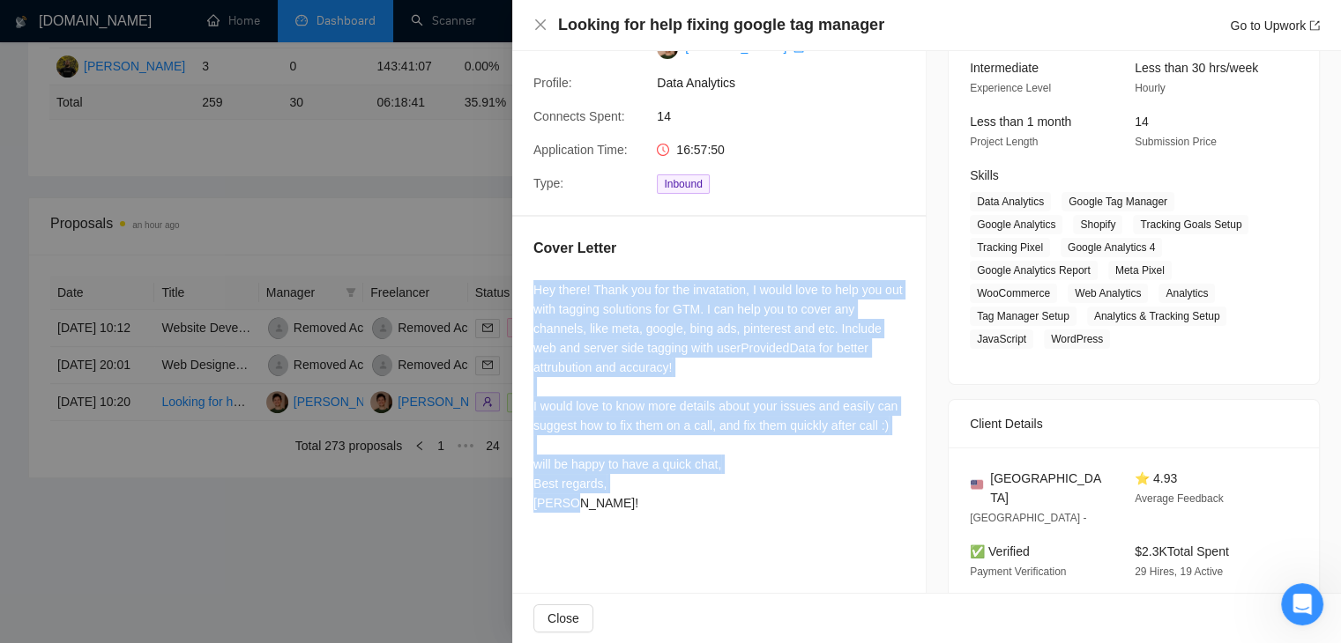
drag, startPoint x: 578, startPoint y: 499, endPoint x: 529, endPoint y: 292, distance: 212.9
click at [529, 292] on div "Cover Letter Hey there! Thank you for the invatation, I would love to help you …" at bounding box center [718, 379] width 413 height 324
copy div "Hey there! Thank you for the invatation, I would love to help you out with tagg…"
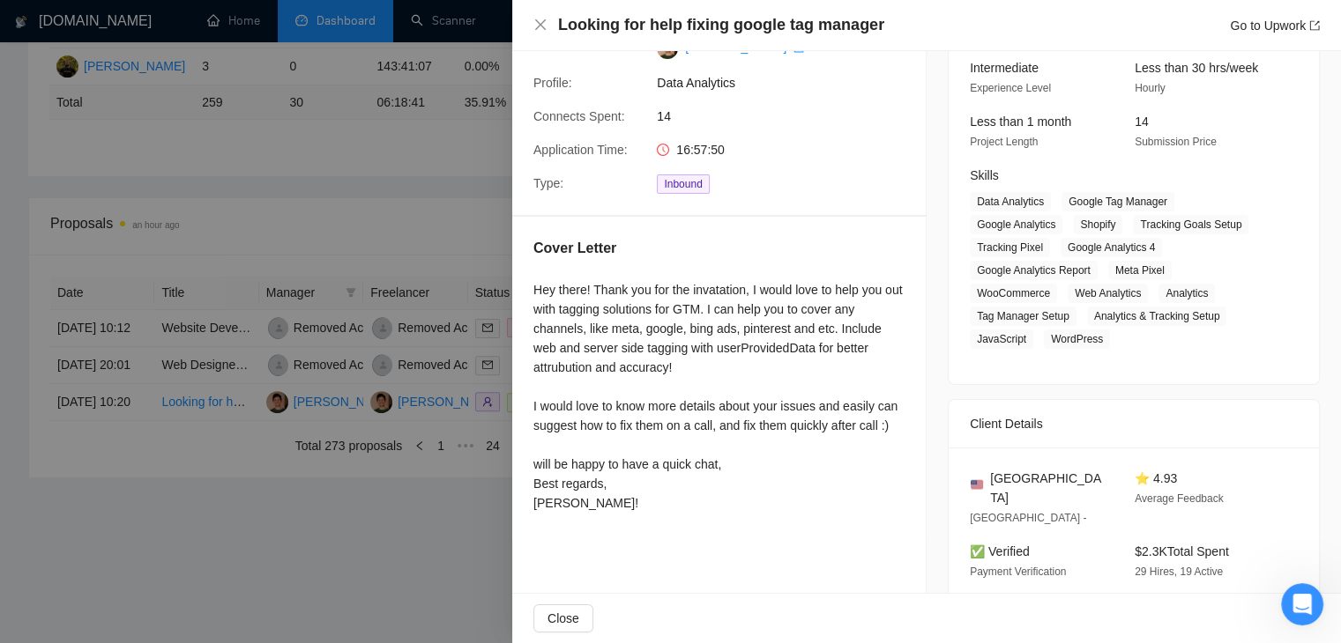
click at [406, 294] on div at bounding box center [670, 321] width 1341 height 643
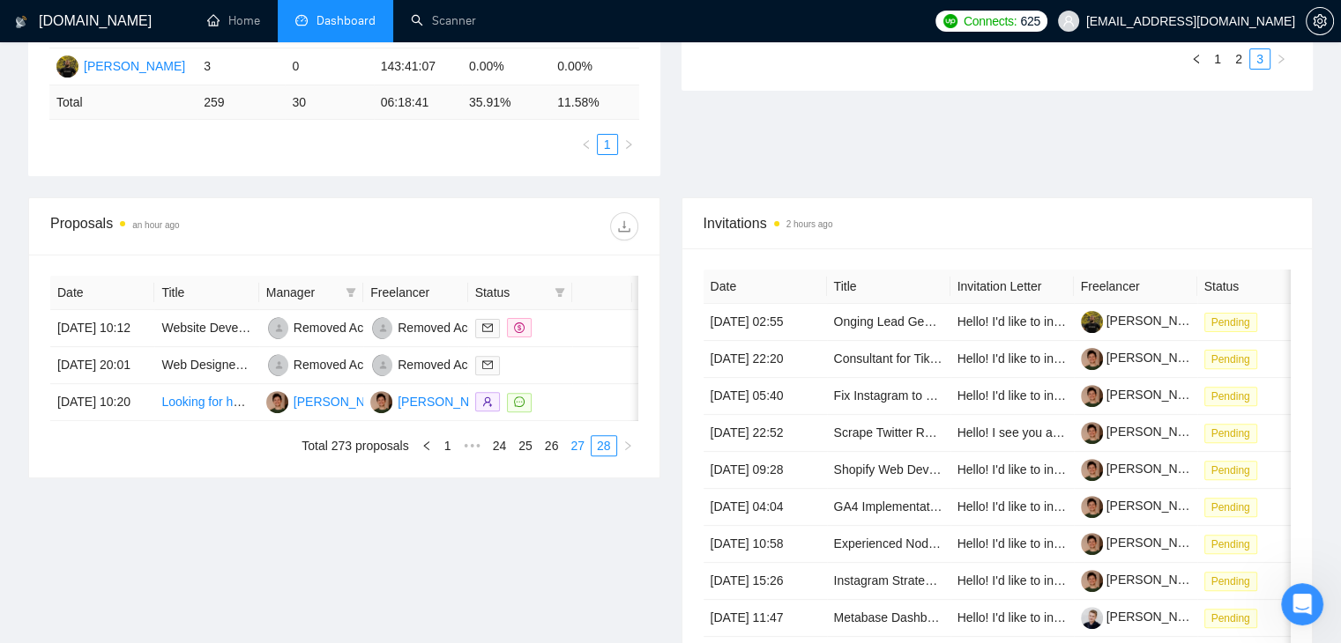
click at [577, 456] on link "27" at bounding box center [577, 445] width 25 height 19
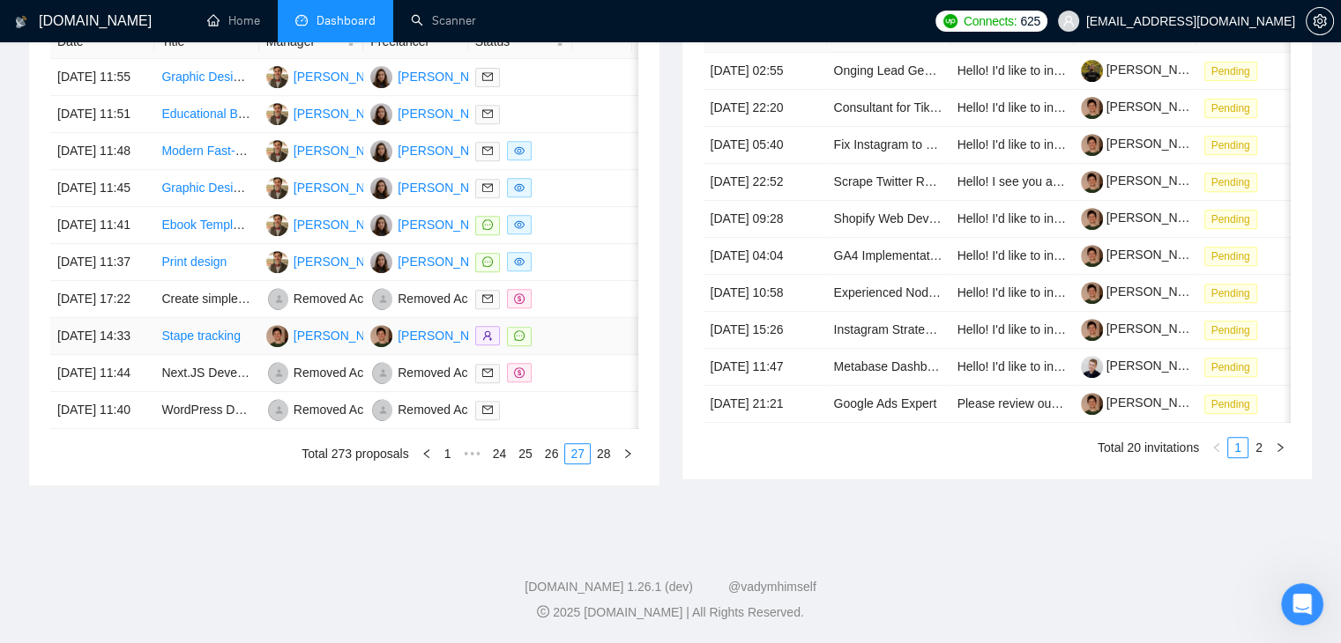
scroll to position [837, 0]
click at [110, 355] on td "03 Sep, 2025 14:33" at bounding box center [102, 336] width 104 height 37
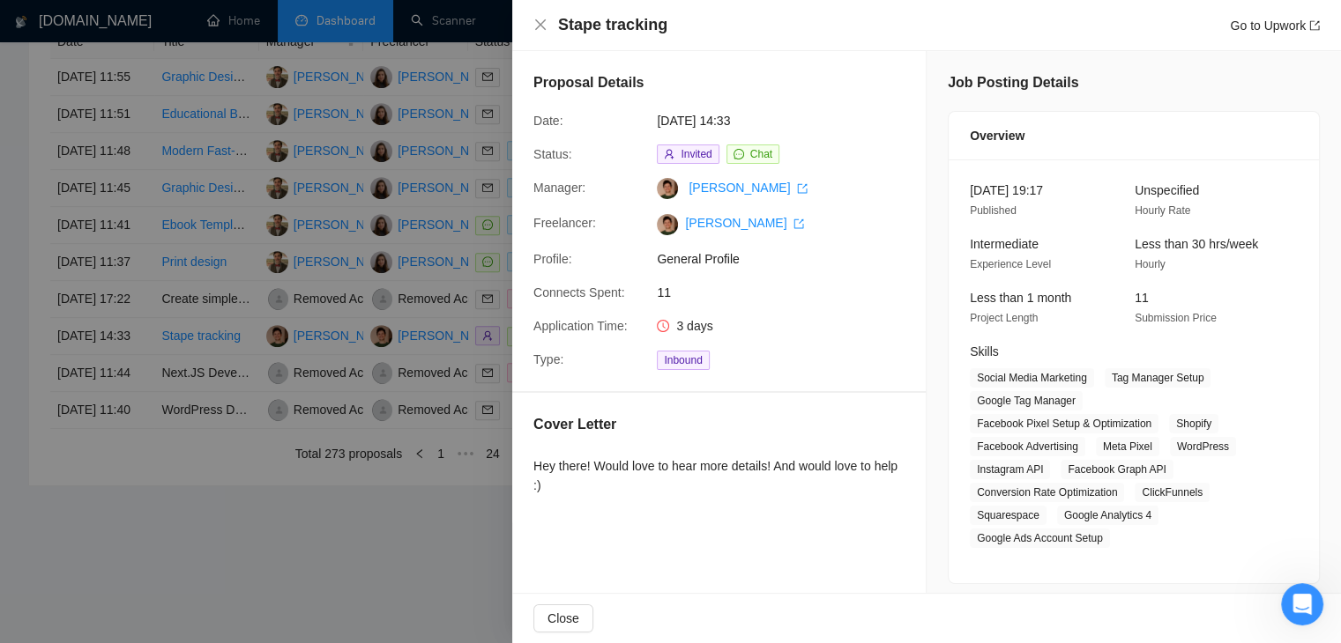
scroll to position [749, 0]
click at [451, 444] on div at bounding box center [670, 321] width 1341 height 643
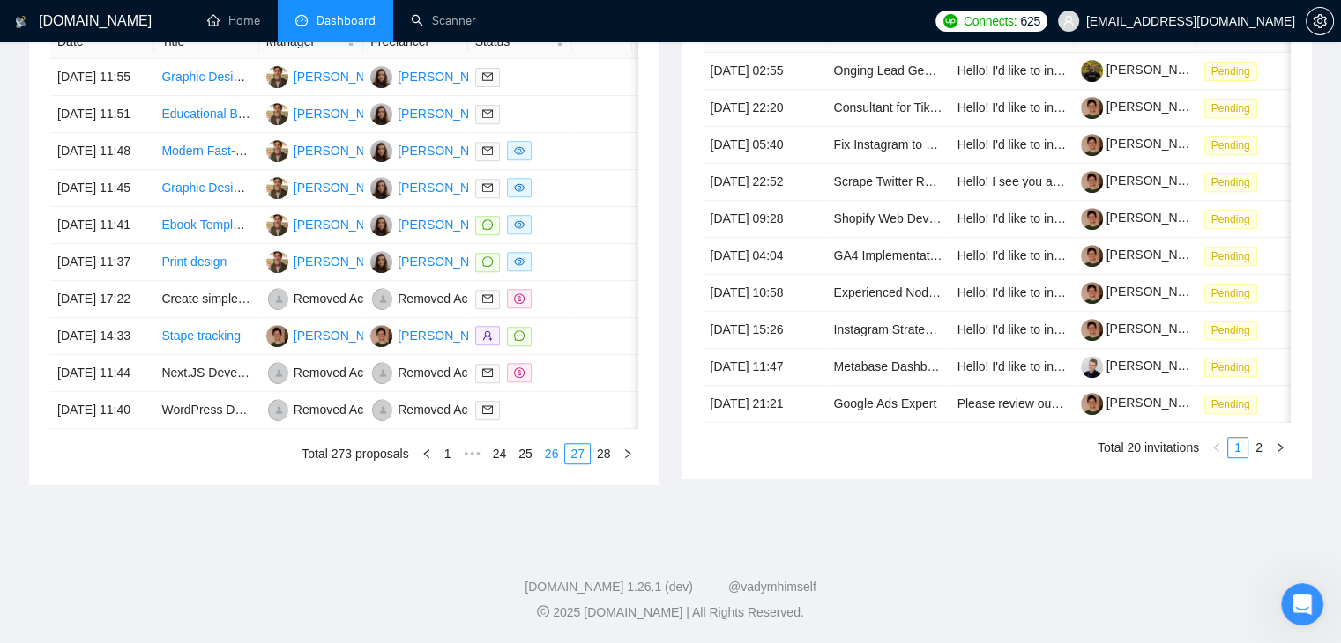
click at [558, 464] on link "26" at bounding box center [551, 453] width 25 height 19
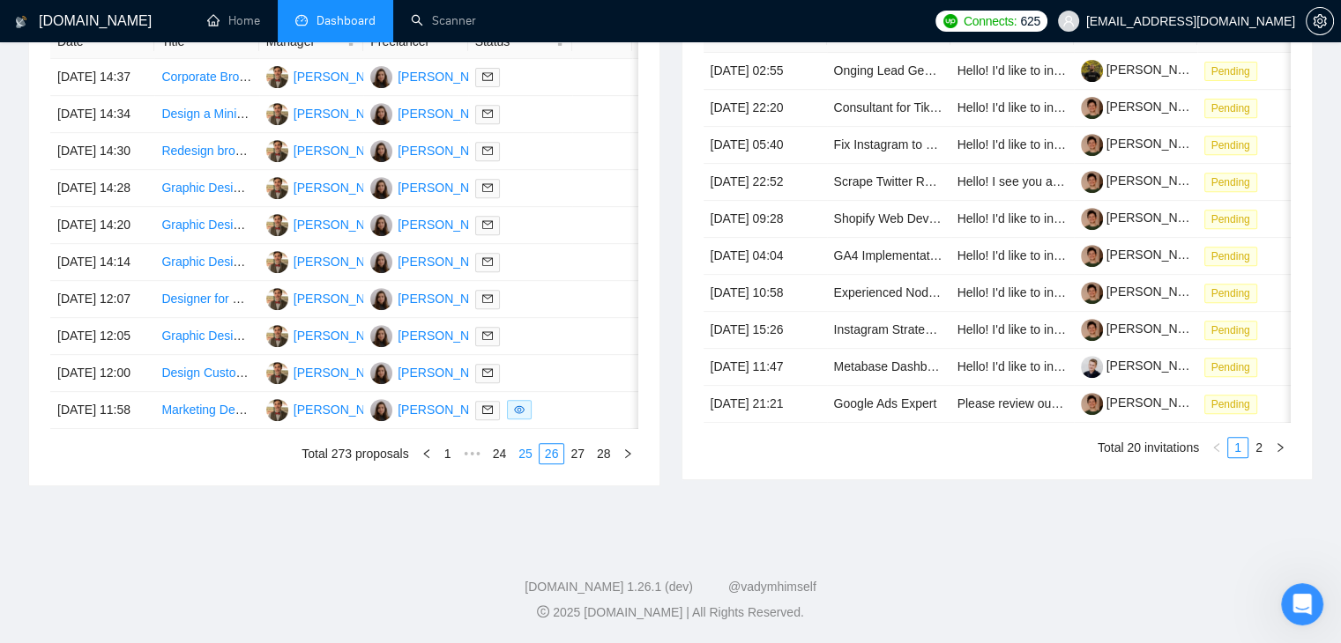
click at [520, 464] on link "25" at bounding box center [525, 453] width 25 height 19
click at [506, 464] on link "24" at bounding box center [499, 453] width 25 height 19
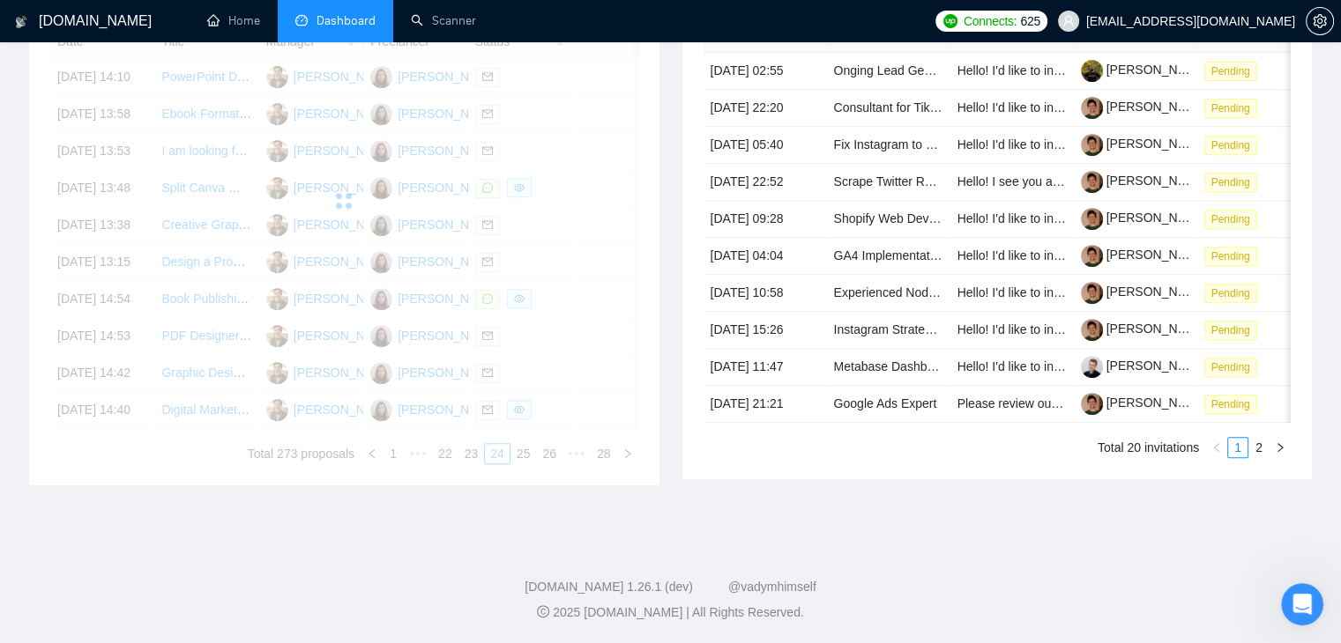
scroll to position [749, 0]
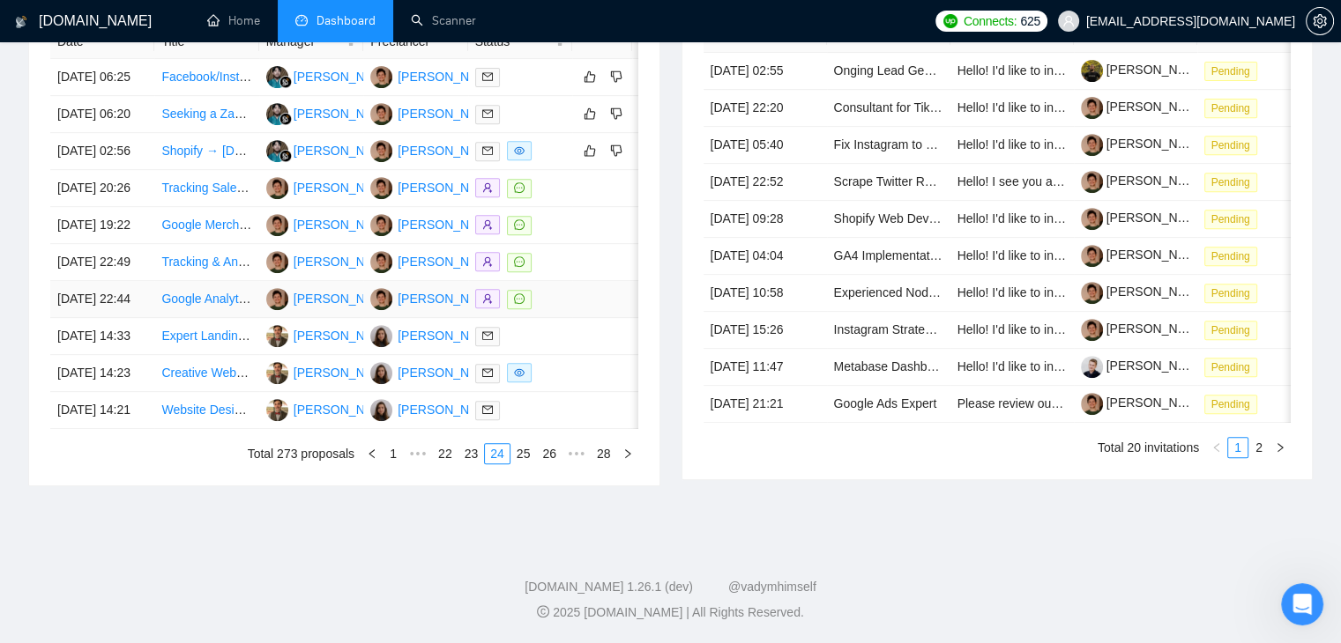
click at [141, 318] on td "09 Sep, 2025 22:44" at bounding box center [102, 299] width 104 height 37
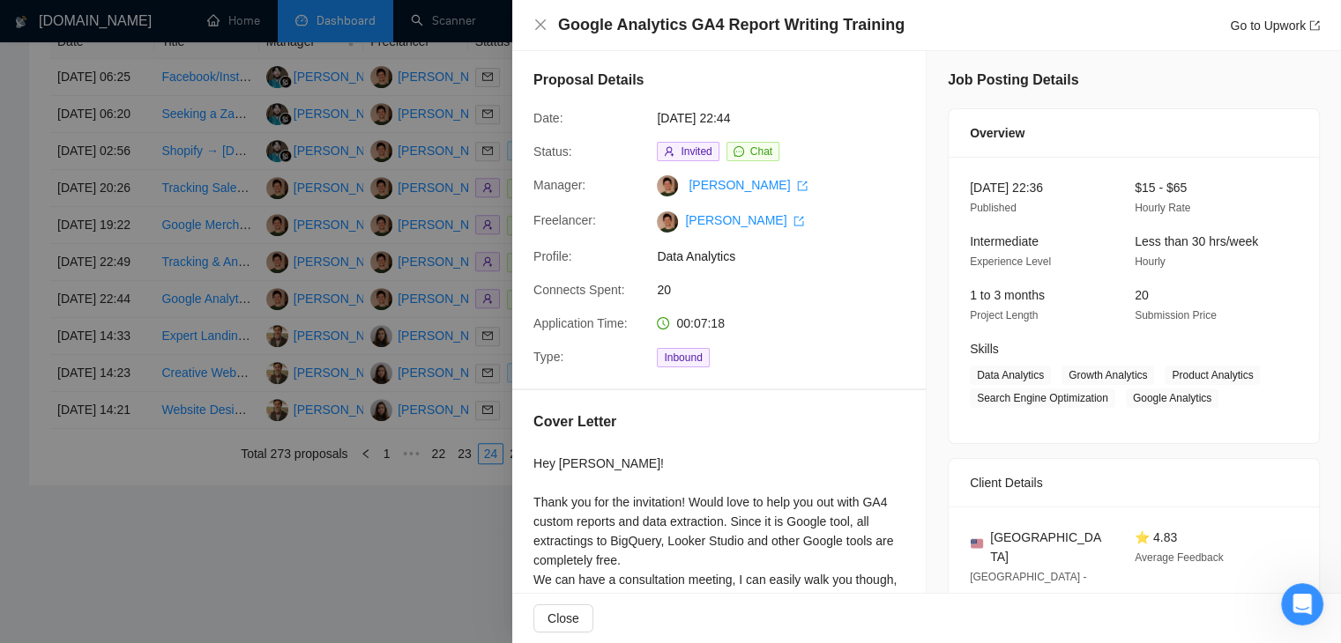
scroll to position [0, 0]
click at [375, 422] on div at bounding box center [670, 321] width 1341 height 643
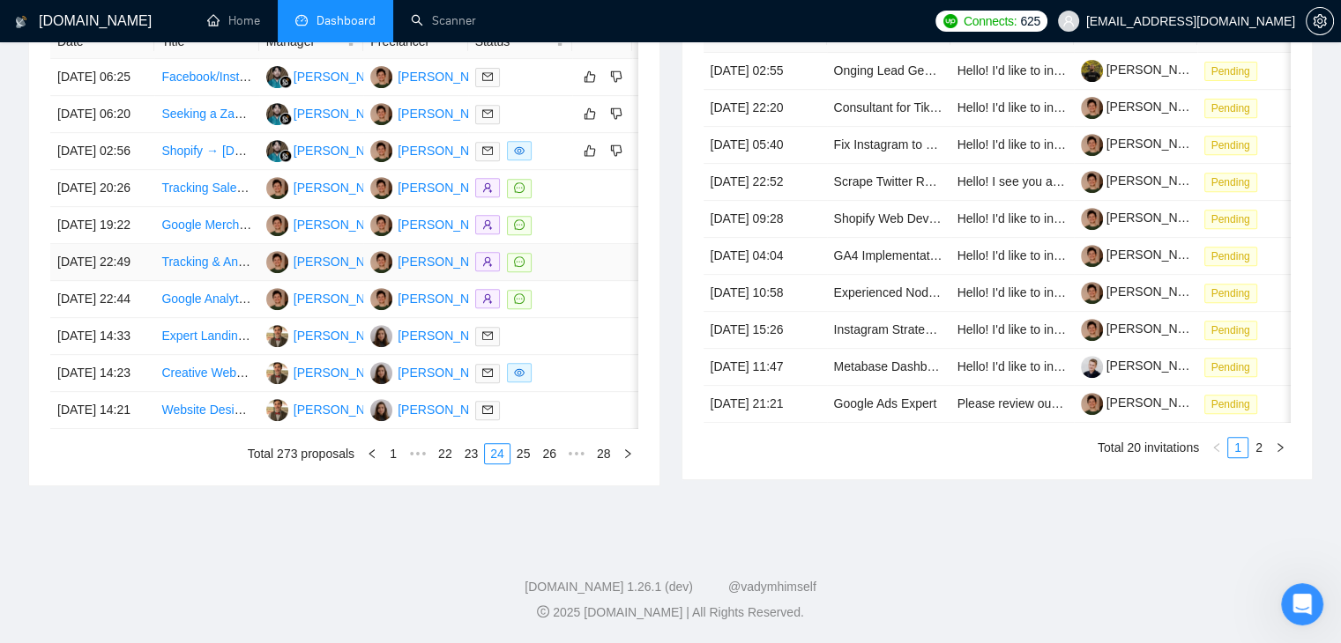
click at [197, 281] on td "Tracking & Analytics Expert – Google Ads / Shopify / GA4 / GTM" at bounding box center [206, 262] width 104 height 37
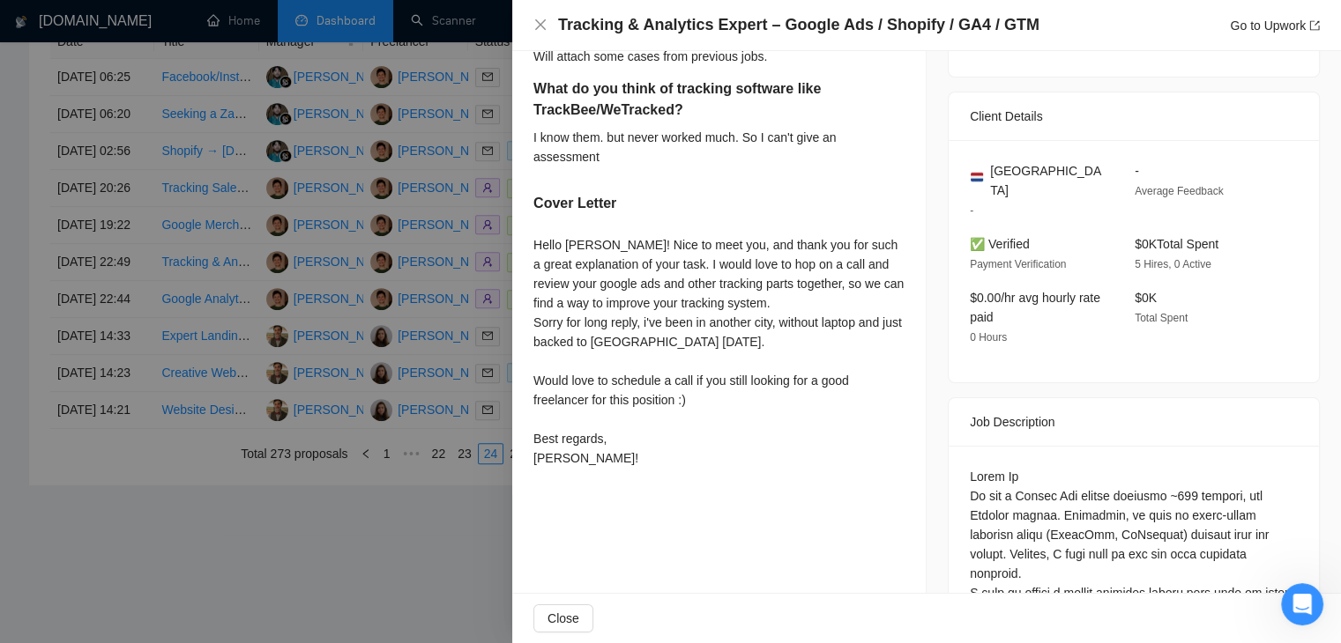
scroll to position [441, 0]
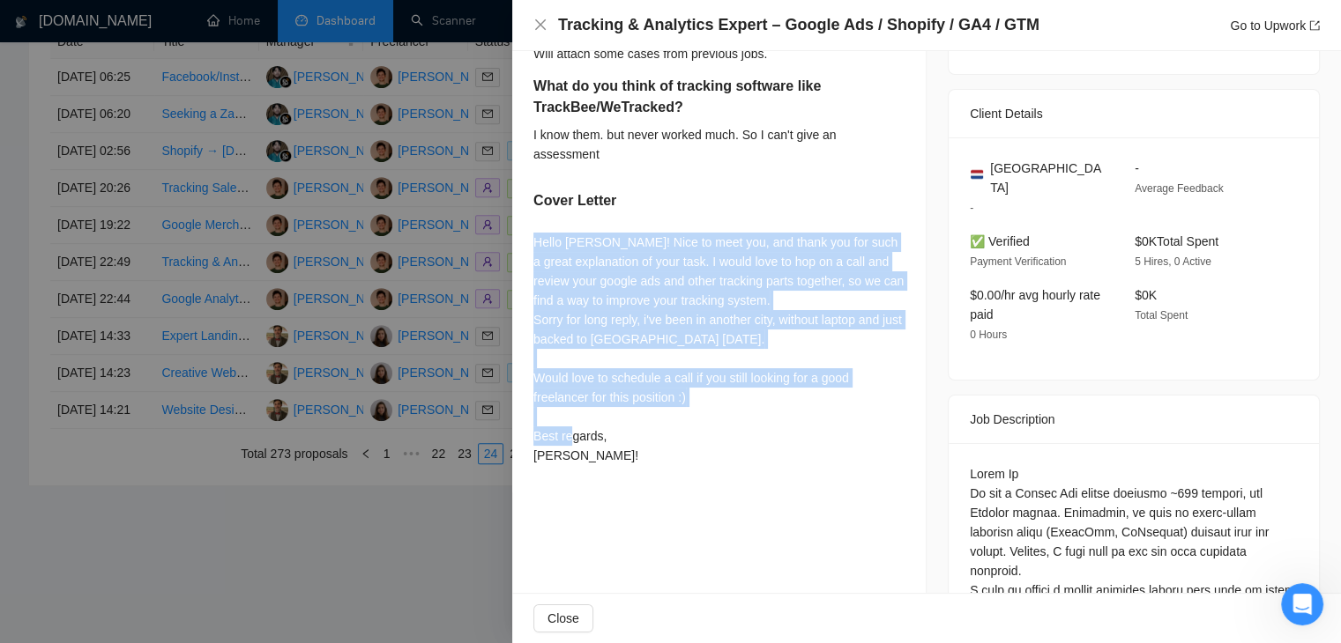
drag, startPoint x: 599, startPoint y: 465, endPoint x: 527, endPoint y: 235, distance: 240.9
click at [527, 235] on div "Can you share an example of a Google Ads tracking audit that you have done? If …" at bounding box center [718, 222] width 413 height 541
copy div "Hello Zakaria! Nice to meet you, and thank you for such a great explanation of …"
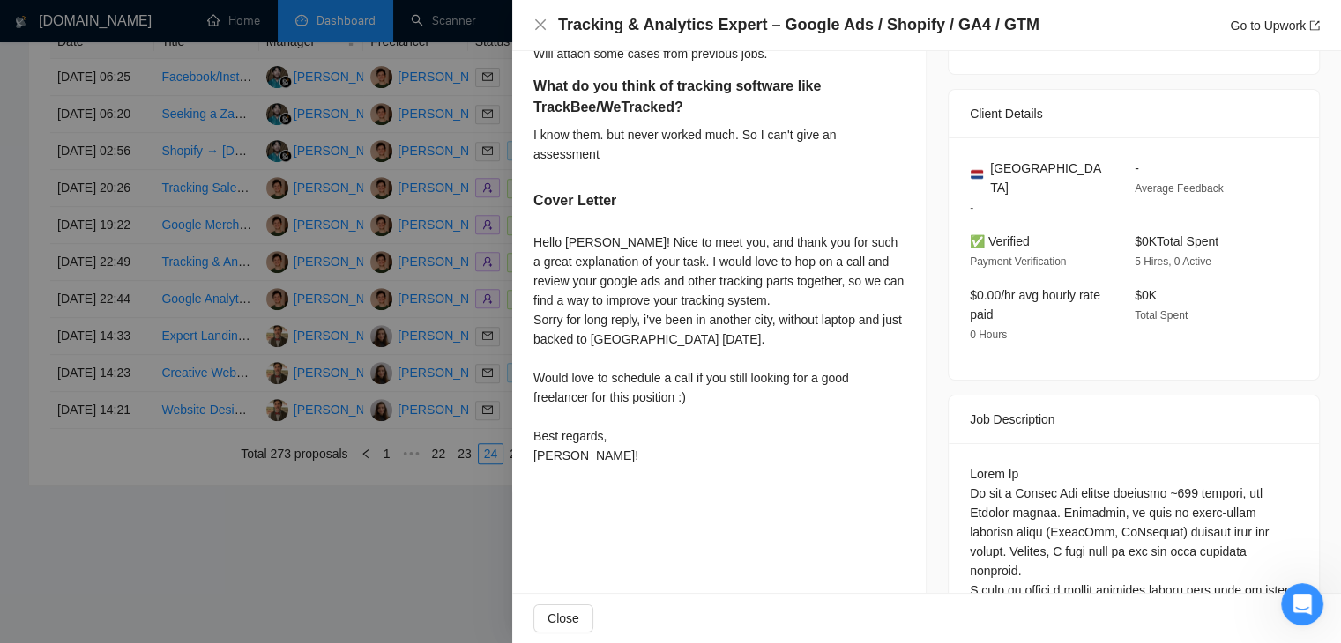
click at [1009, 409] on div "Job Description" at bounding box center [1134, 420] width 328 height 48
copy div "Job Description"
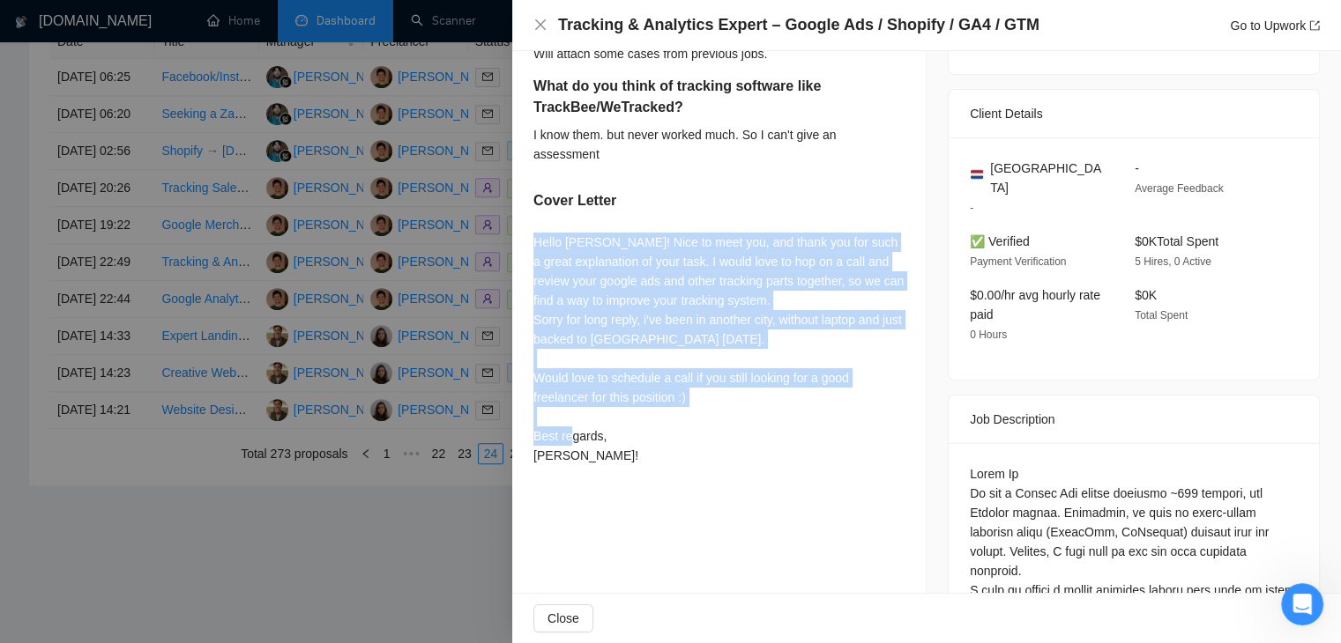
drag, startPoint x: 590, startPoint y: 454, endPoint x: 524, endPoint y: 249, distance: 215.8
click at [524, 249] on div "Can you share an example of a Google Ads tracking audit that you have done? If …" at bounding box center [718, 222] width 413 height 541
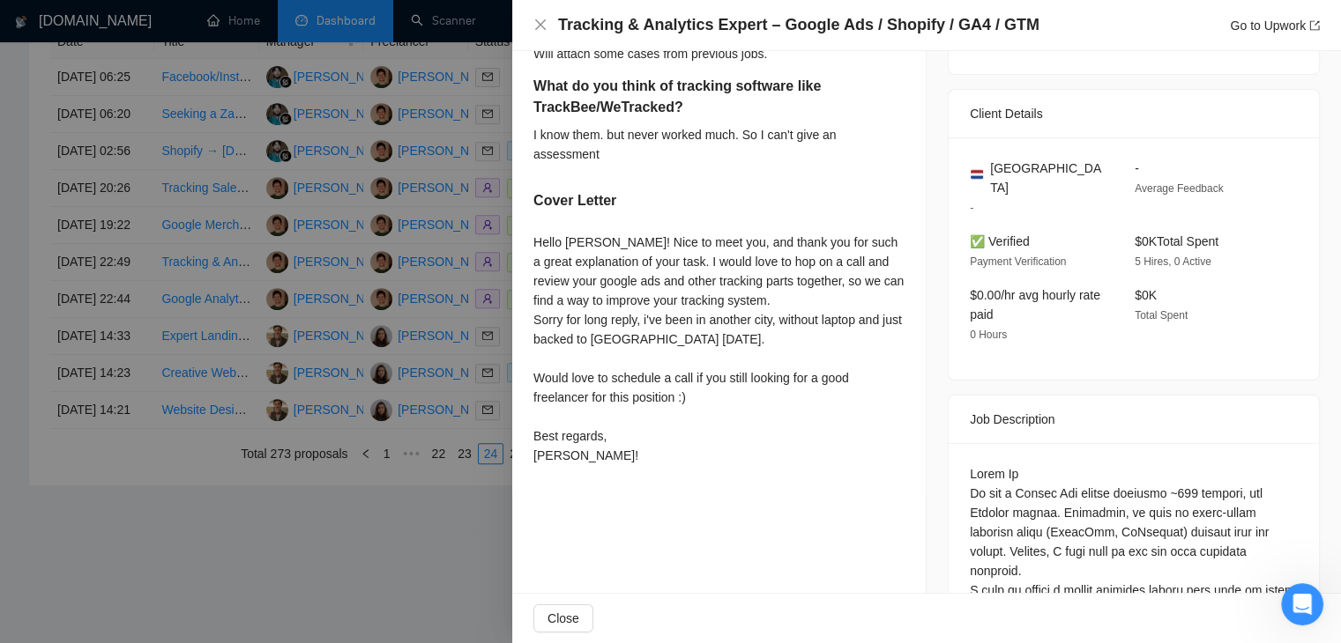
click at [755, 175] on div "What do you think of tracking software like TrackBee/WeTracked? I know them. bu…" at bounding box center [718, 126] width 371 height 100
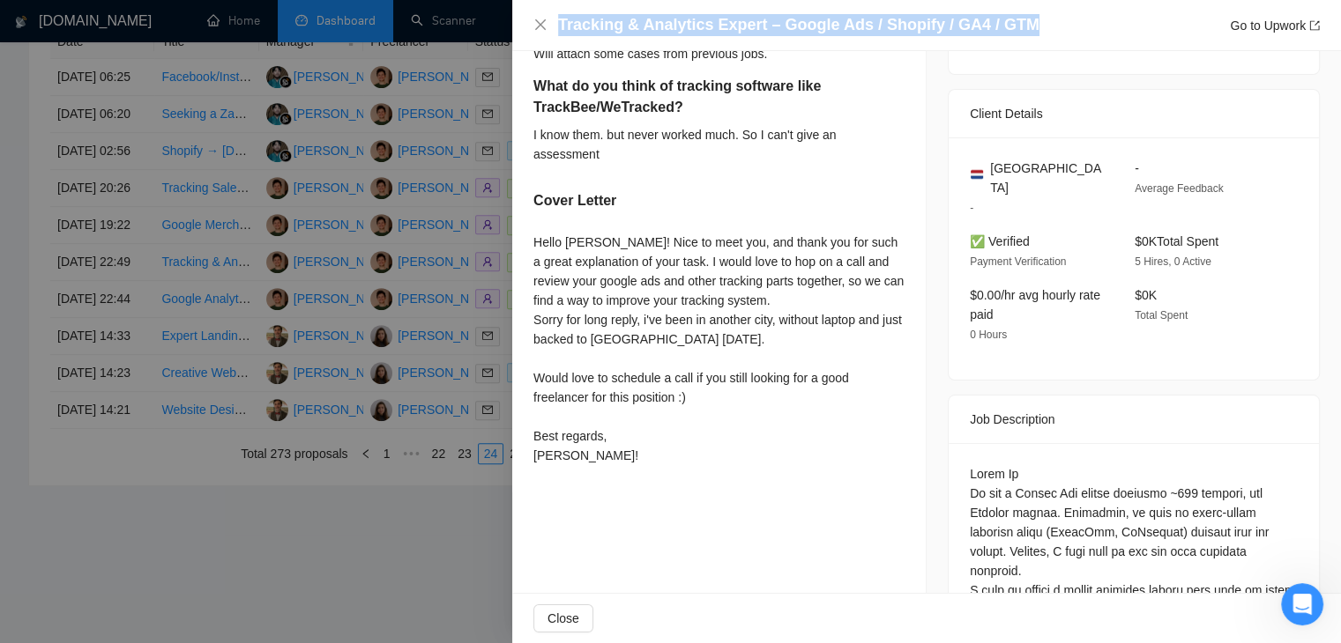
drag, startPoint x: 557, startPoint y: 26, endPoint x: 1024, endPoint y: 27, distance: 467.2
click at [1024, 27] on div "Tracking & Analytics Expert – Google Ads / Shopify / GA4 / GTM Go to Upwork" at bounding box center [939, 25] width 762 height 22
copy h4 "Tracking & Analytics Expert – Google Ads / Shopify / GA4 / GTM"
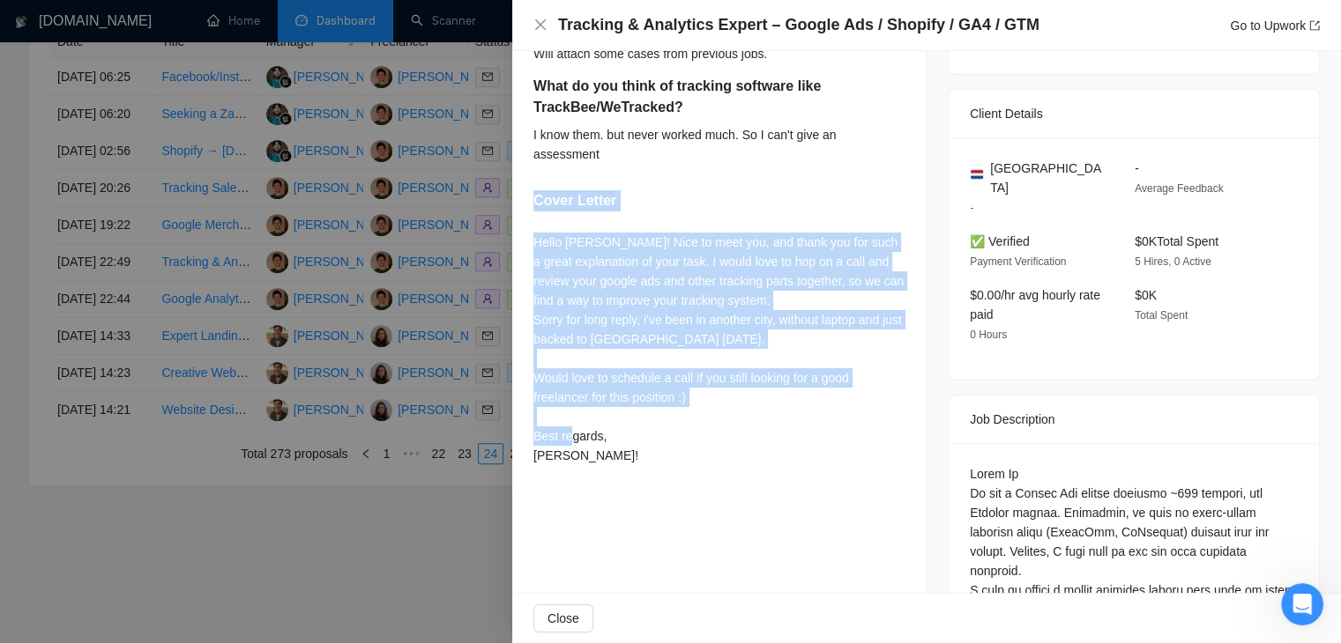
drag, startPoint x: 513, startPoint y: 197, endPoint x: 625, endPoint y: 470, distance: 294.5
click at [625, 470] on div "Can you share an example of a Google Ads tracking audit that you have done? If …" at bounding box center [718, 222] width 413 height 541
copy div "Cover Letter Hello Zakaria! Nice to meet you, and thank you for such a great ex…"
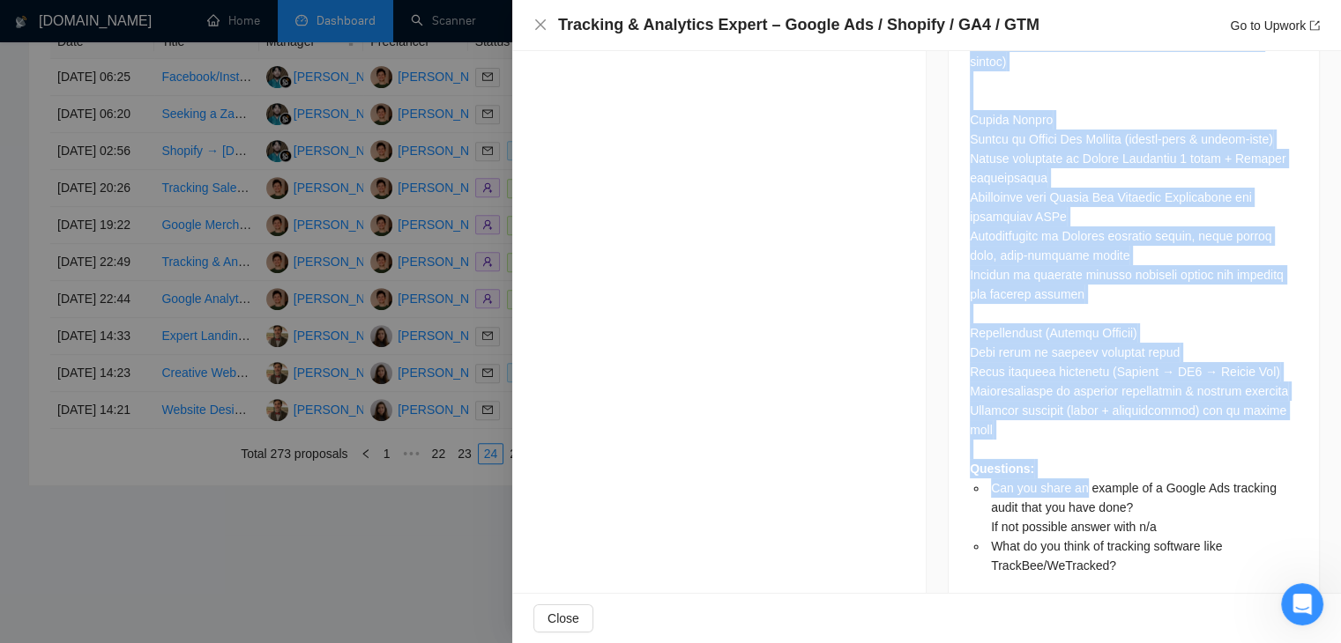
scroll to position [1474, 0]
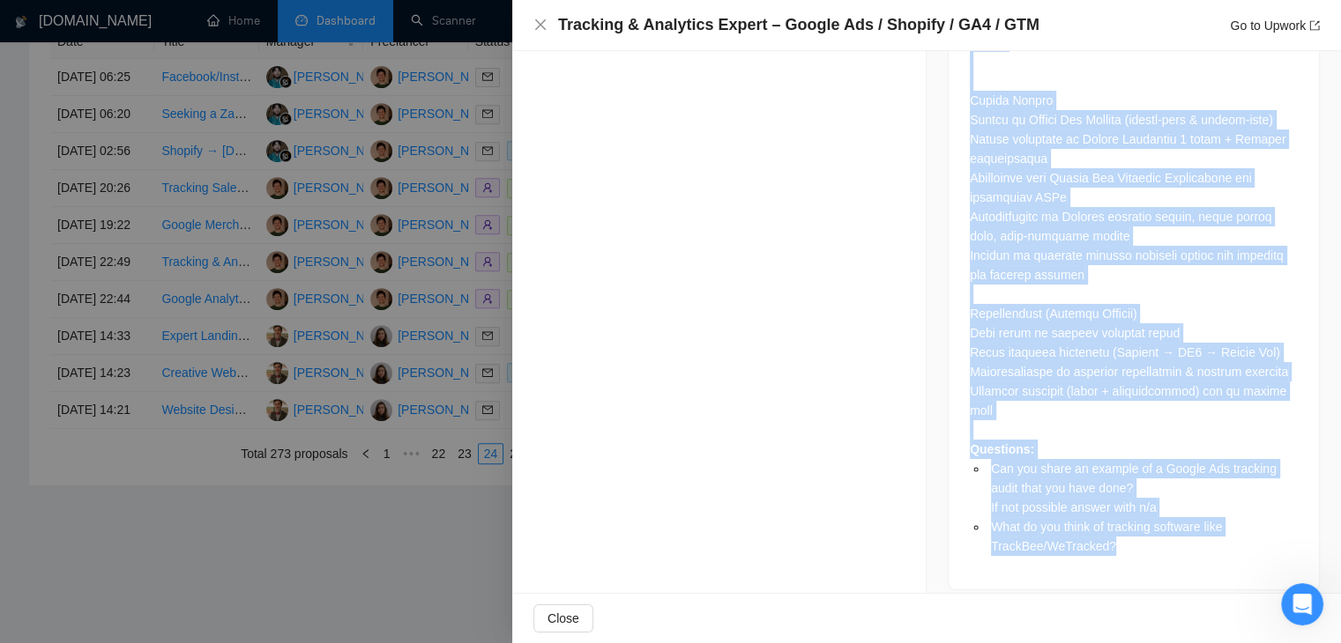
drag, startPoint x: 958, startPoint y: 312, endPoint x: 1107, endPoint y: 533, distance: 266.7
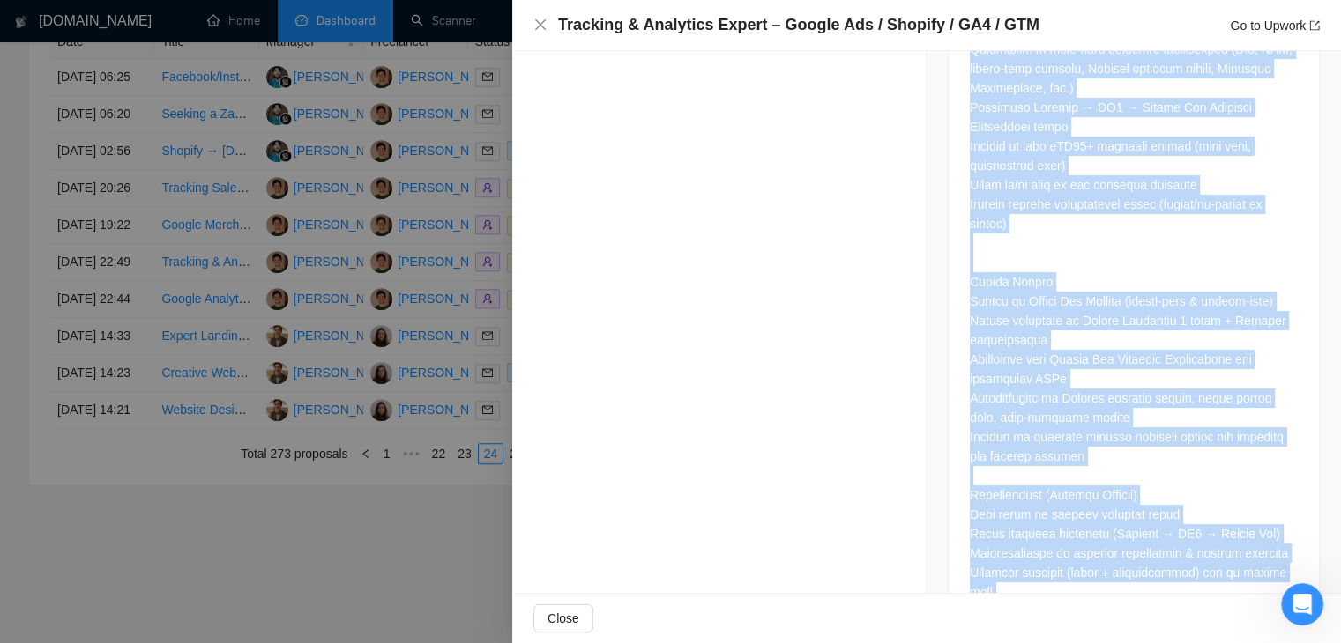
scroll to position [1297, 0]
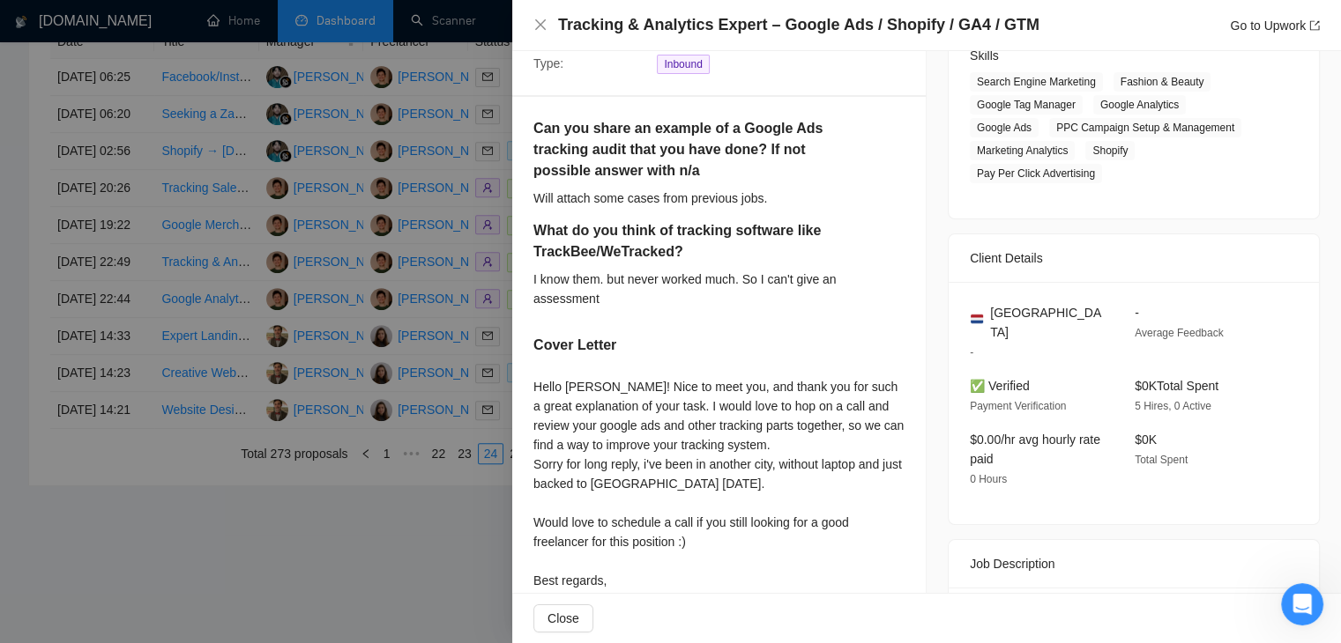
scroll to position [328, 0]
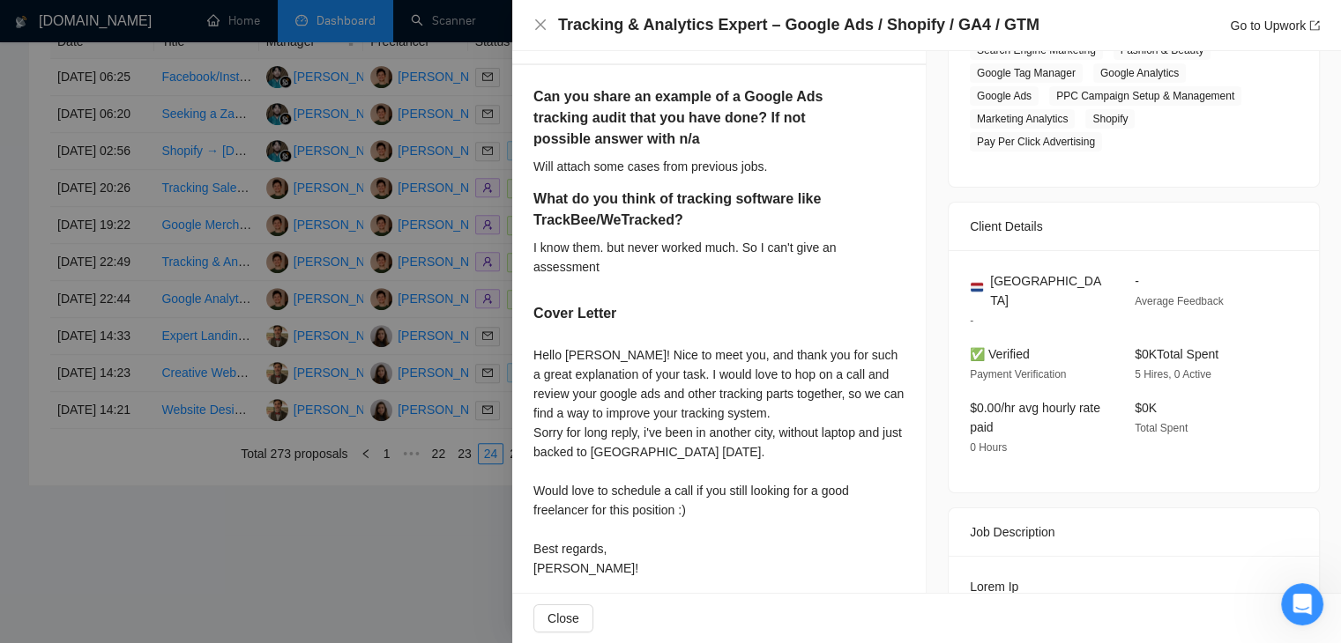
click at [427, 265] on div at bounding box center [670, 321] width 1341 height 643
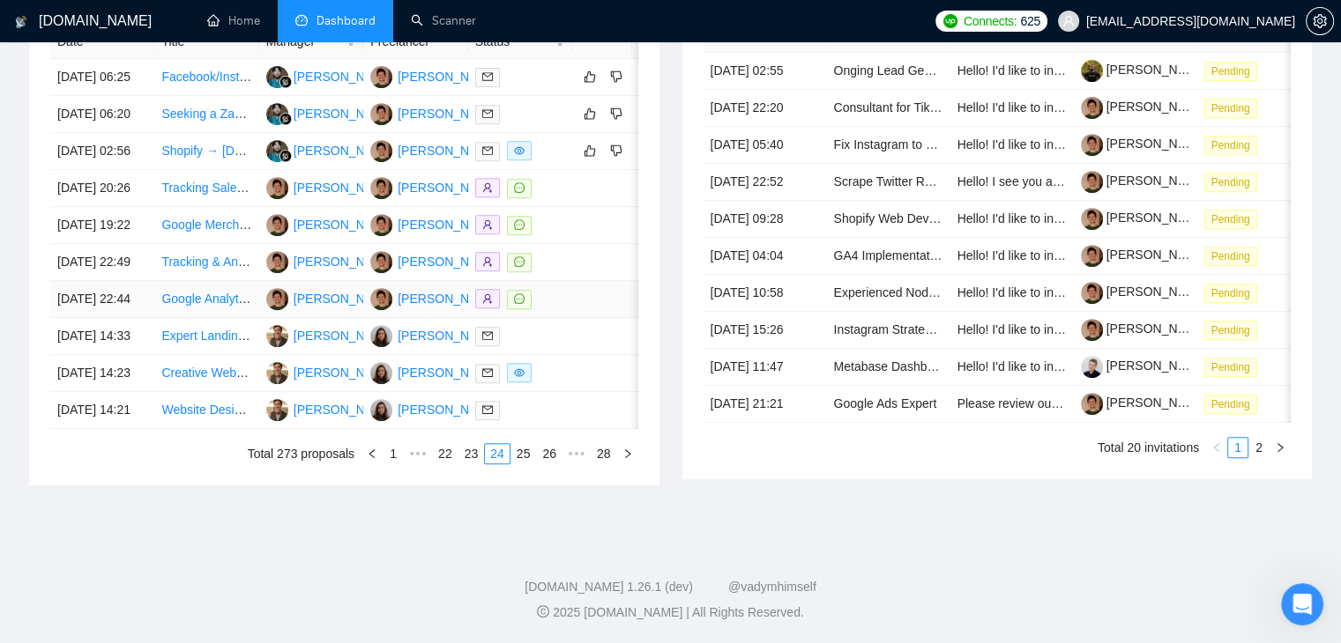
click at [204, 306] on link "Google Analytics GA4 Report Writing Training" at bounding box center [285, 299] width 249 height 14
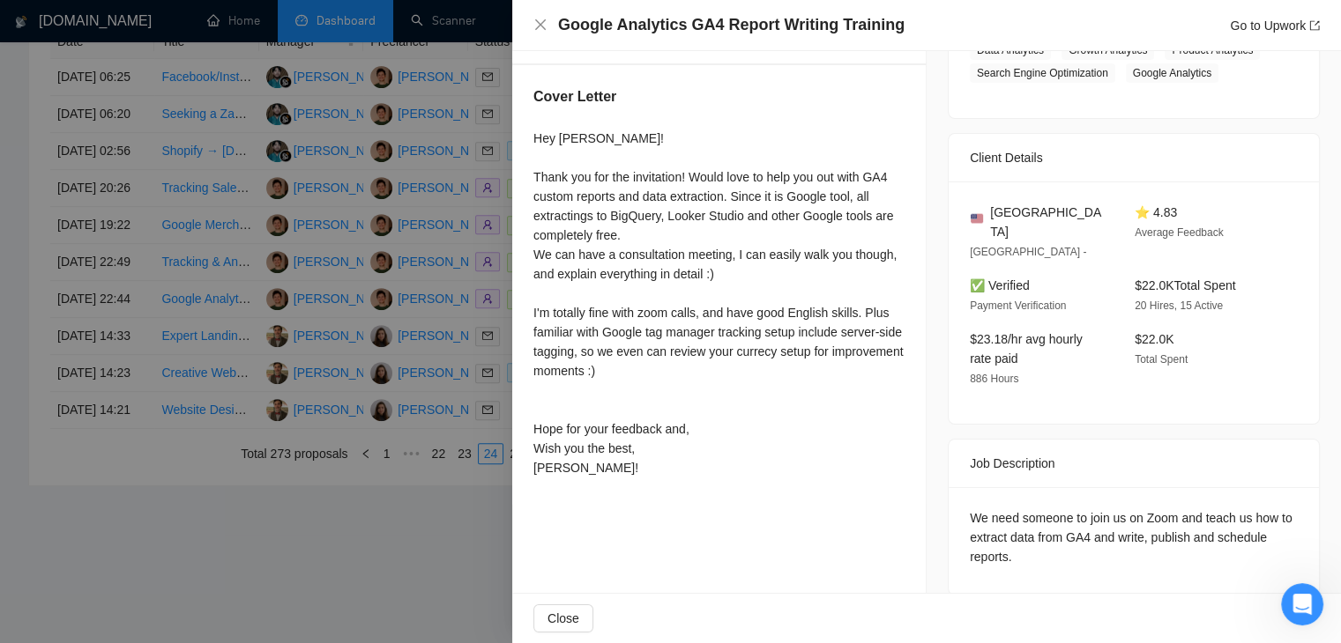
click at [396, 264] on div at bounding box center [670, 321] width 1341 height 643
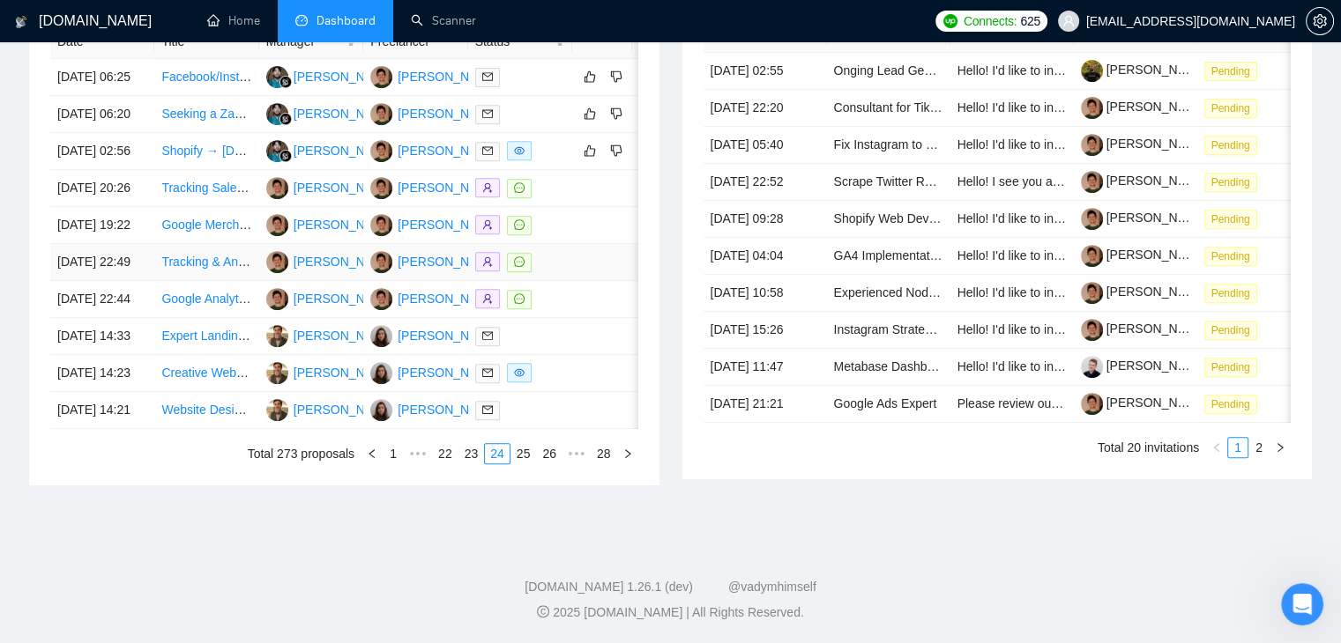
click at [213, 269] on link "Tracking & Analytics Expert – Google Ads / Shopify / GA4 / GTM" at bounding box center [337, 262] width 352 height 14
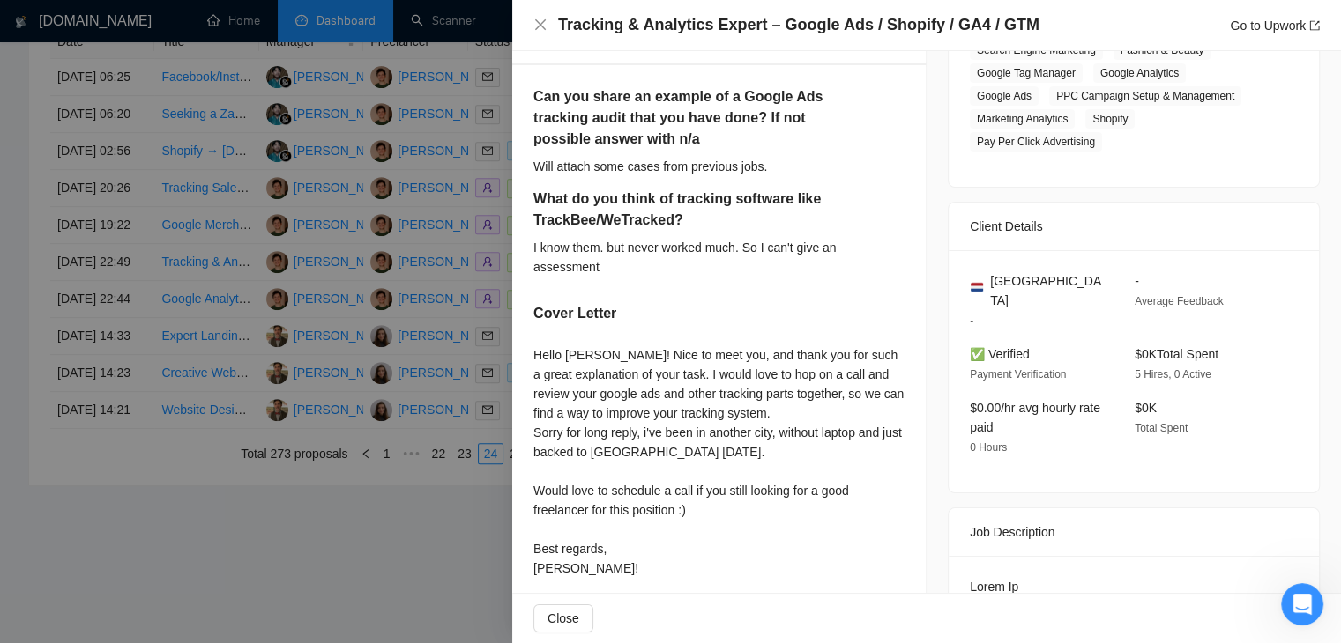
click at [277, 329] on div at bounding box center [670, 321] width 1341 height 643
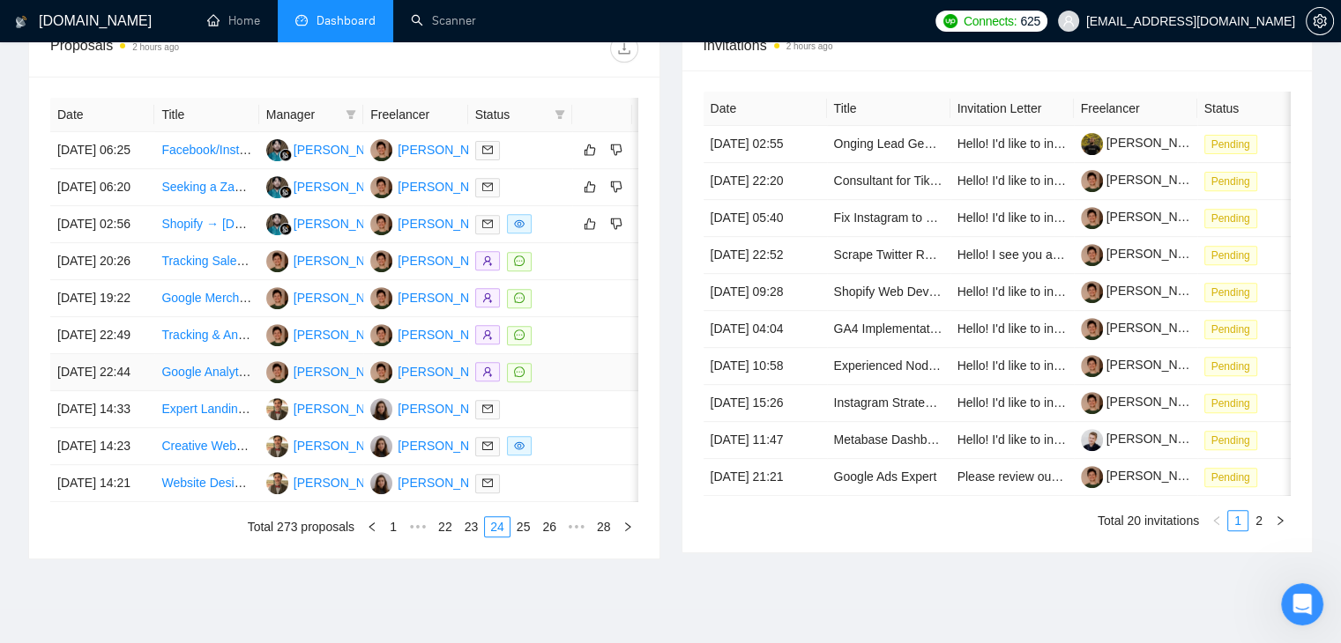
scroll to position [661, 0]
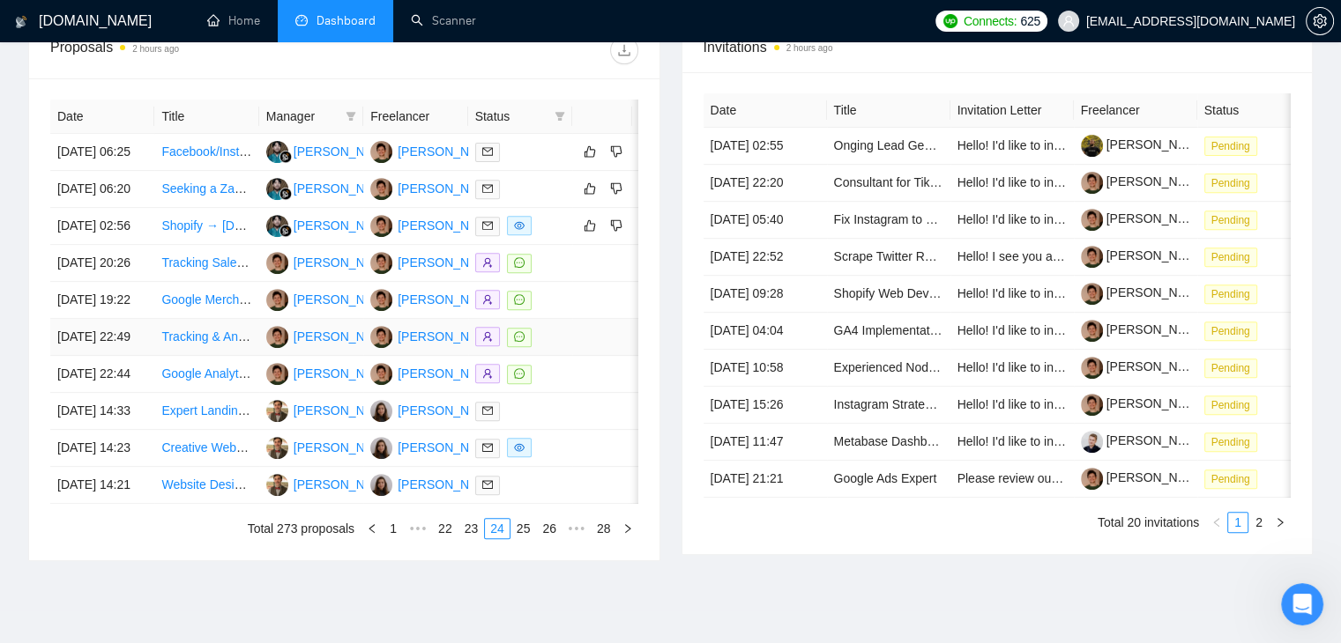
click at [139, 356] on td "09 Sep, 2025 22:49" at bounding box center [102, 337] width 104 height 37
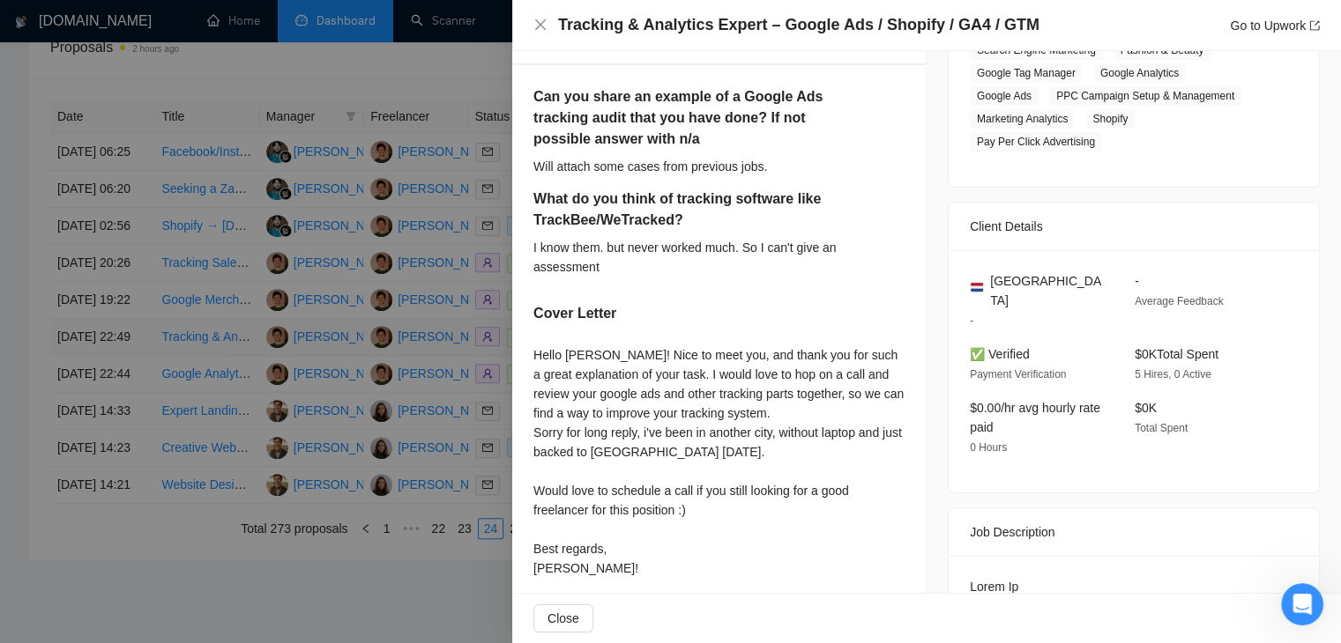
click at [139, 425] on div at bounding box center [670, 321] width 1341 height 643
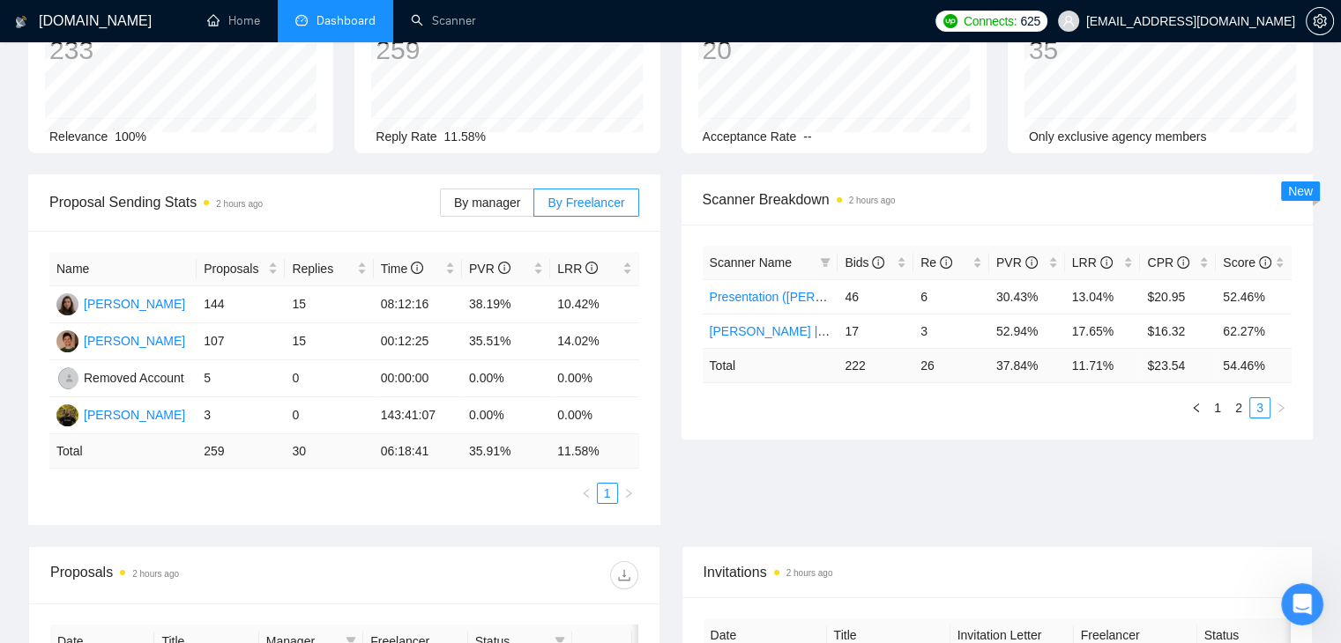
scroll to position [132, 0]
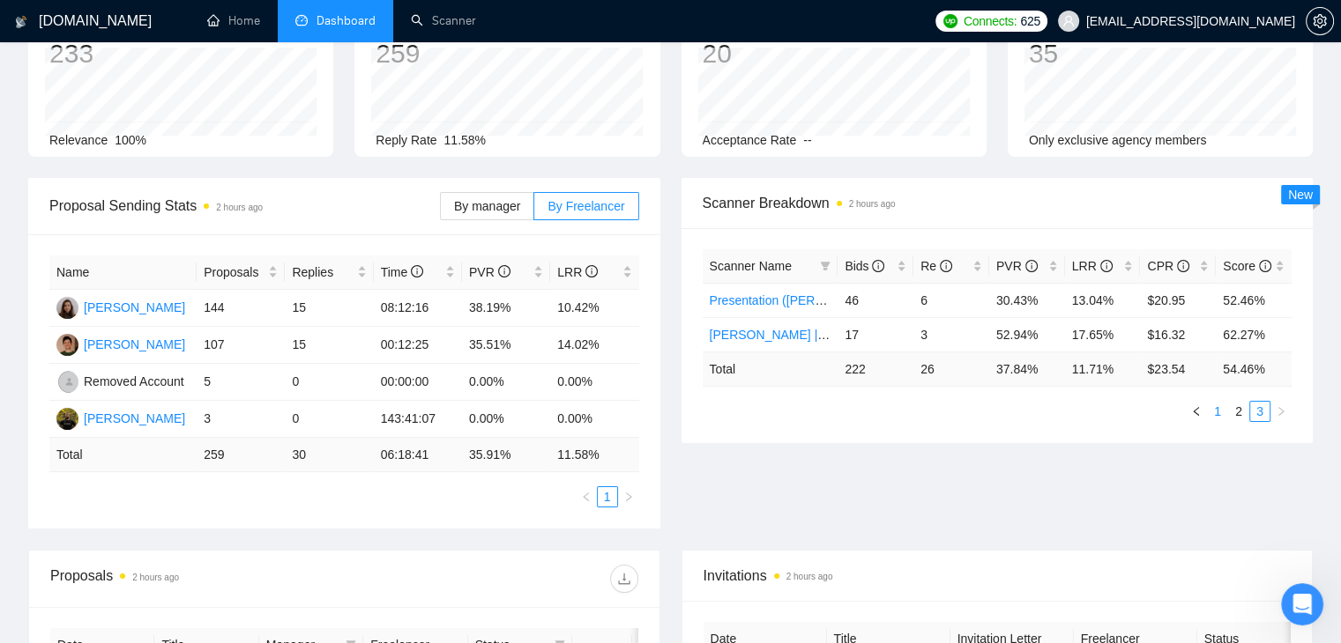
click at [1216, 408] on link "1" at bounding box center [1217, 411] width 19 height 19
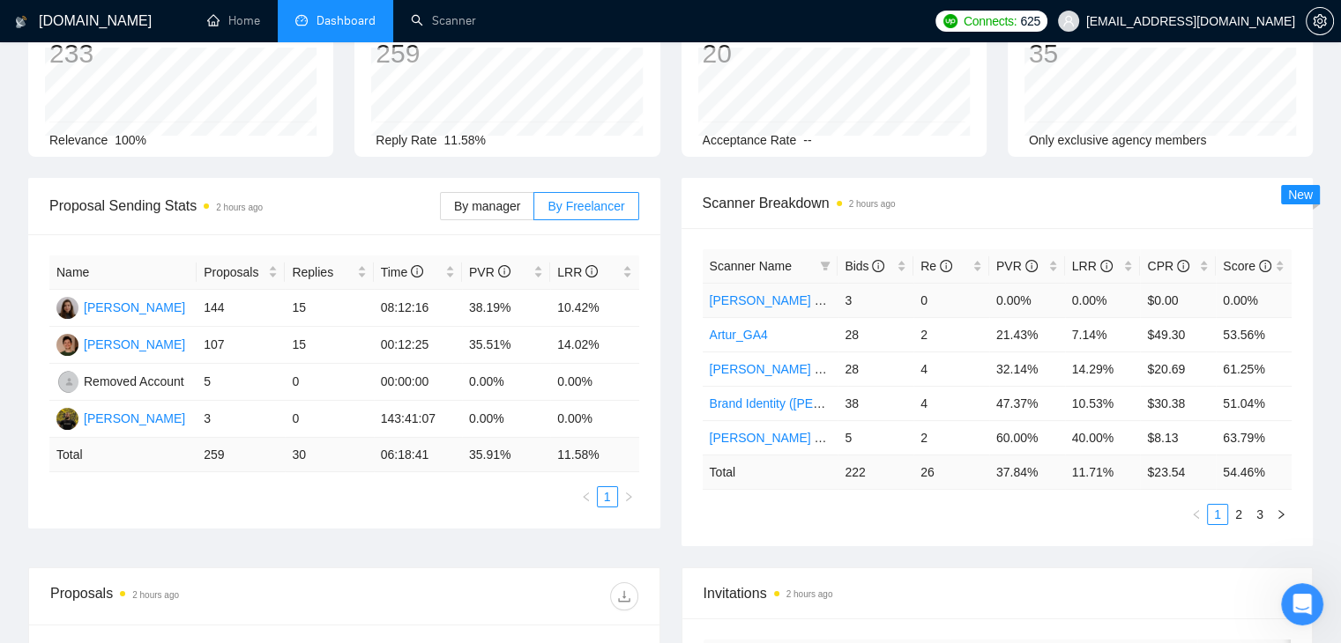
click at [850, 299] on td "3" at bounding box center [875, 300] width 76 height 34
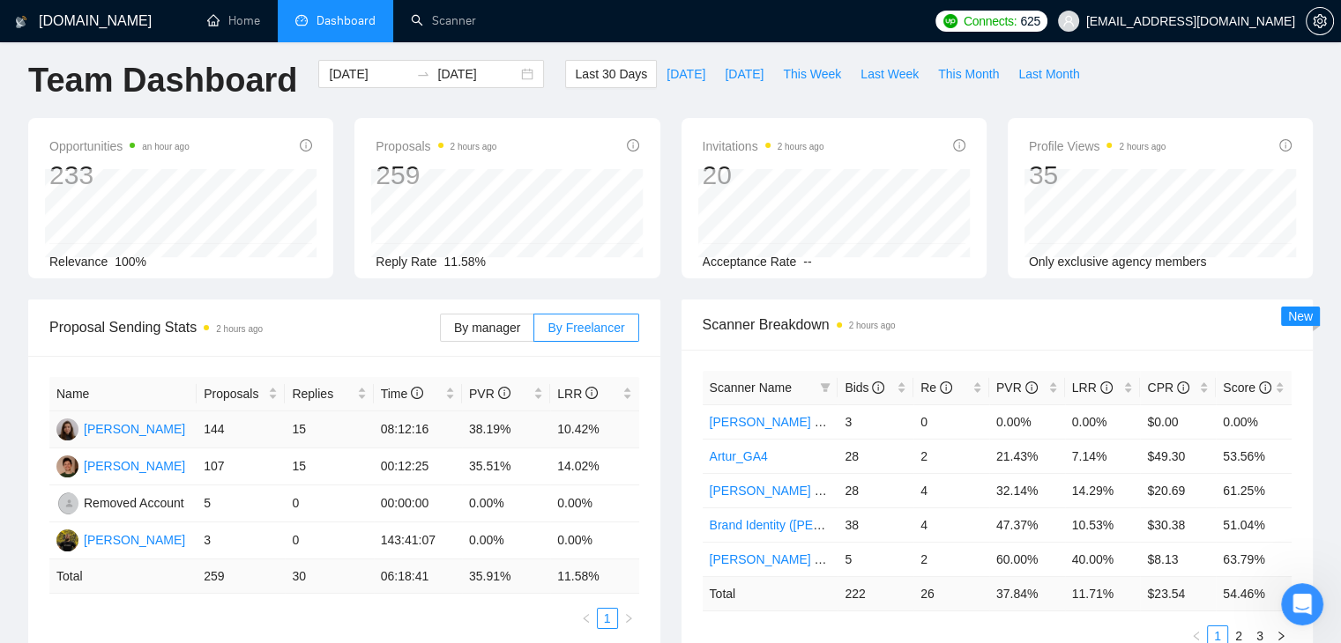
scroll to position [0, 0]
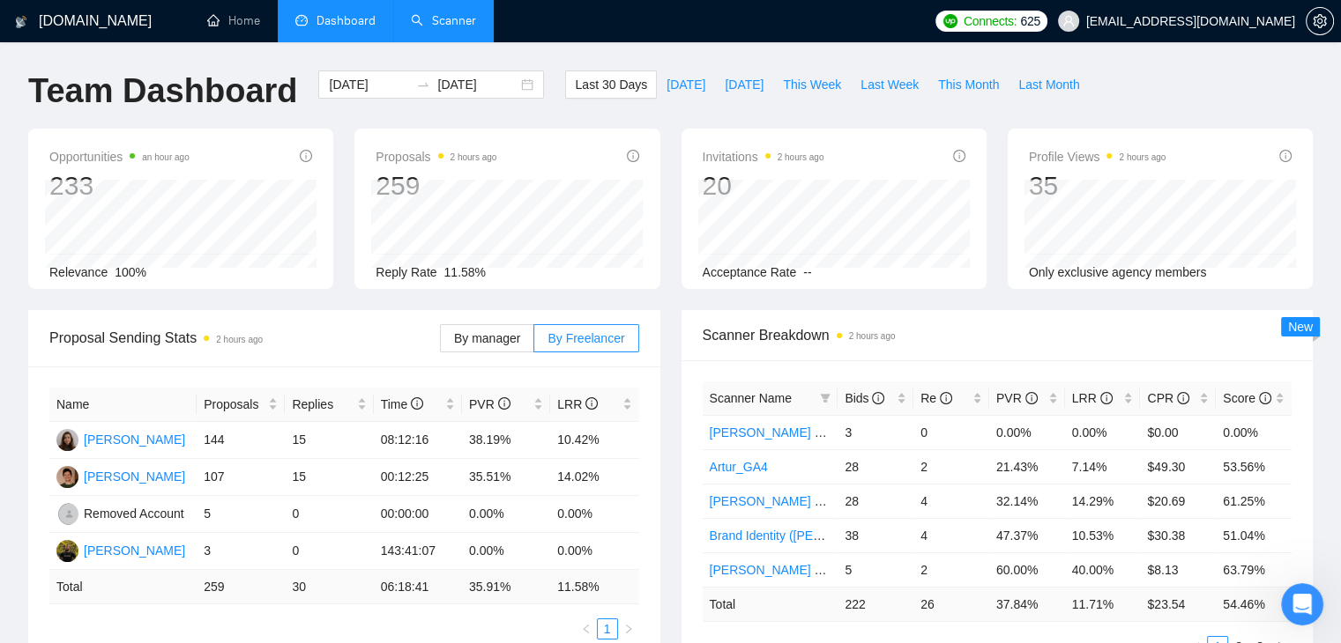
click at [442, 22] on link "Scanner" at bounding box center [443, 20] width 65 height 15
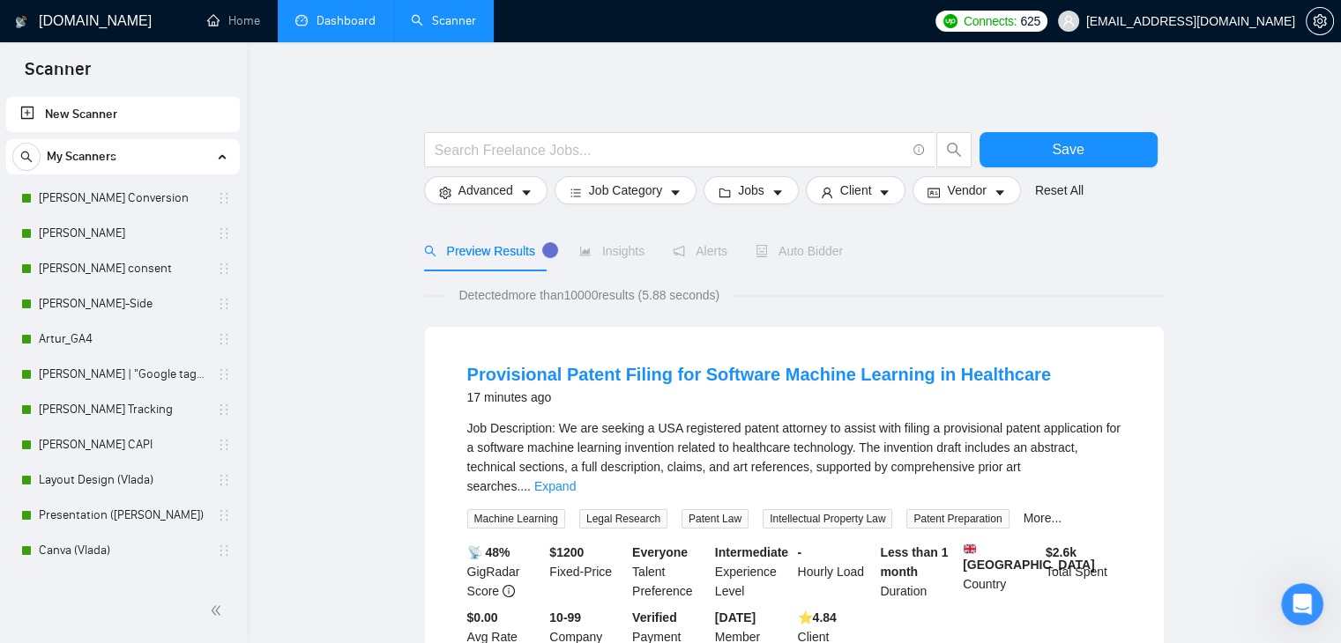
click at [322, 15] on link "Dashboard" at bounding box center [335, 20] width 80 height 15
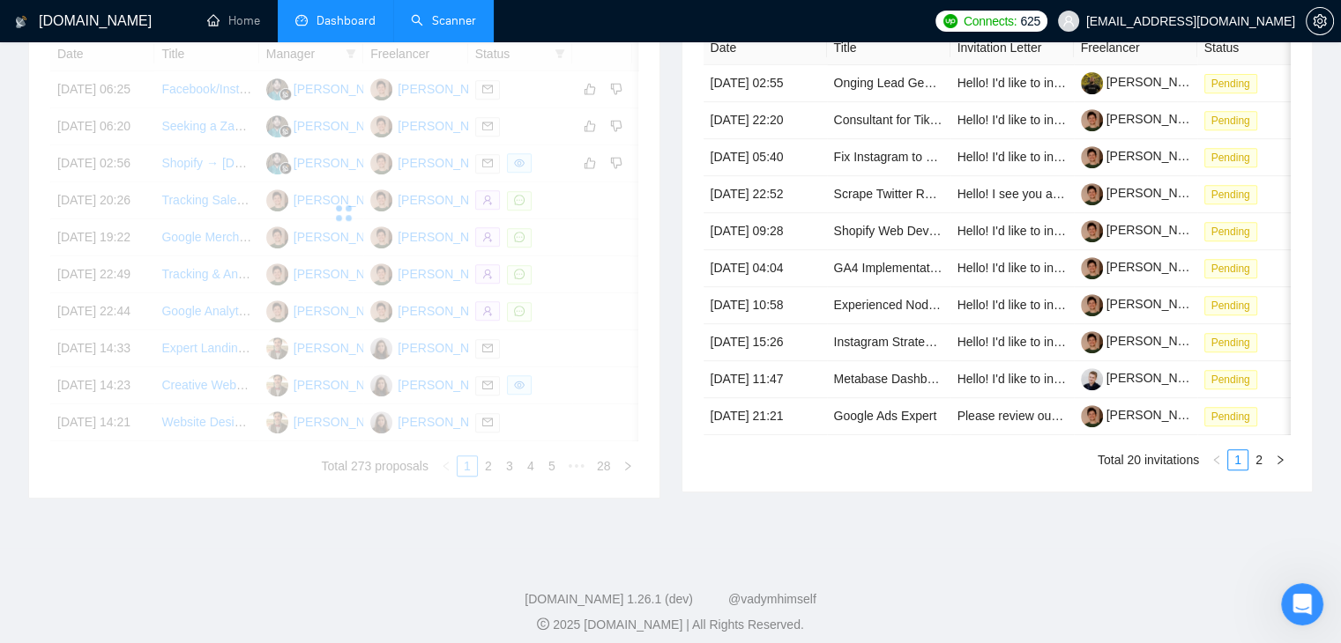
scroll to position [953, 0]
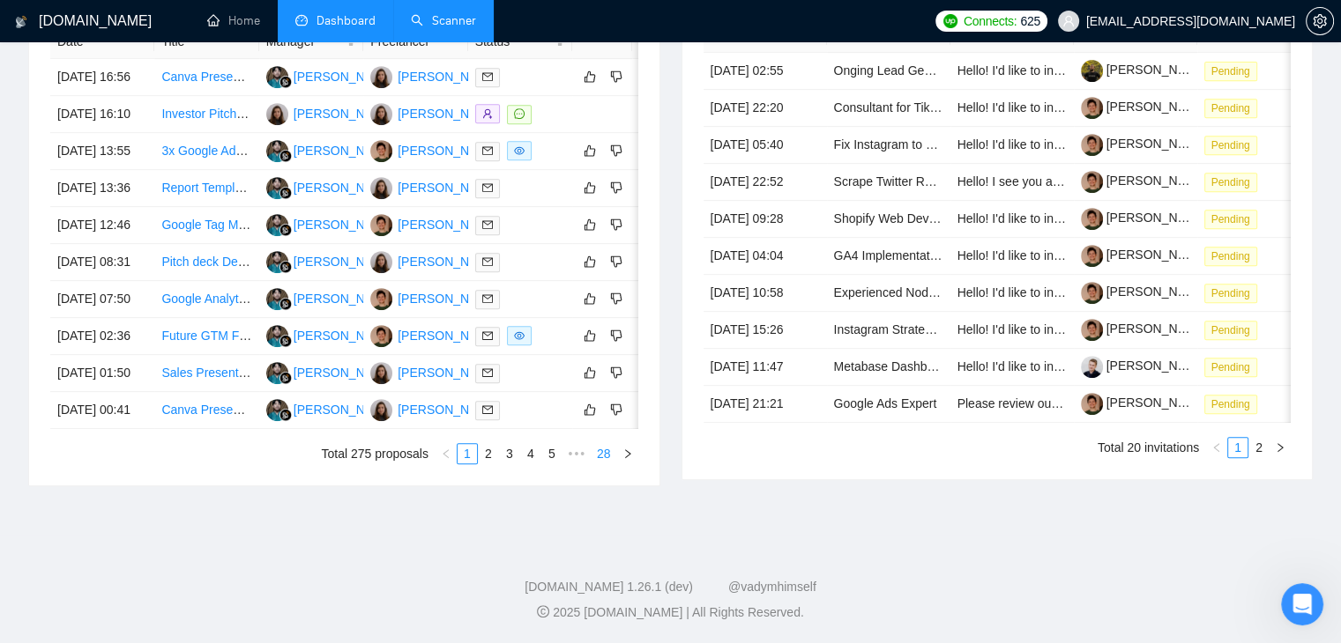
click at [606, 455] on link "28" at bounding box center [603, 453] width 25 height 19
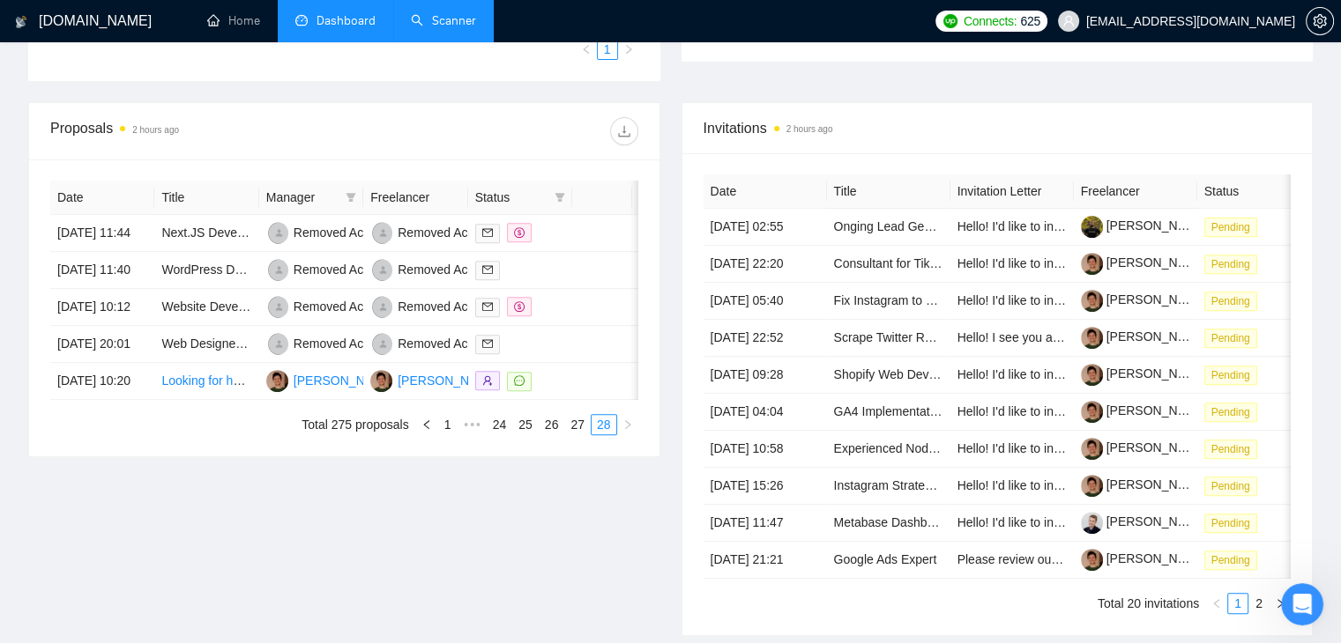
scroll to position [610, 0]
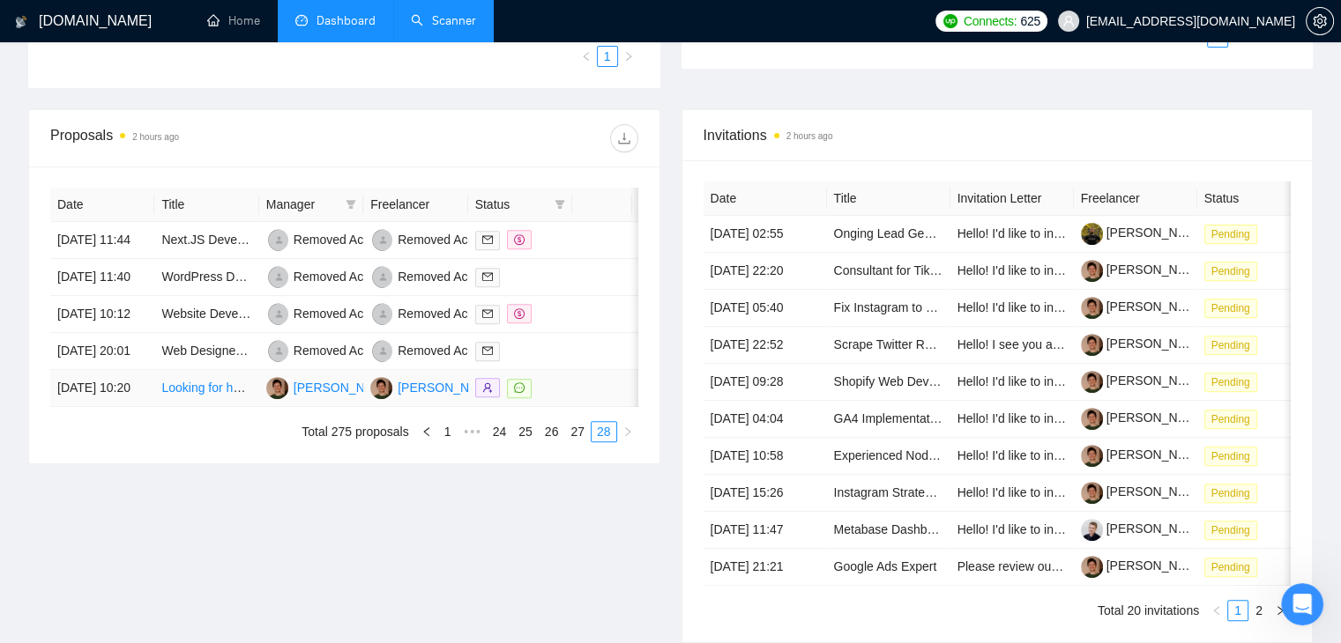
click at [138, 407] on td "31 Aug, 2025 10:20" at bounding box center [102, 388] width 104 height 37
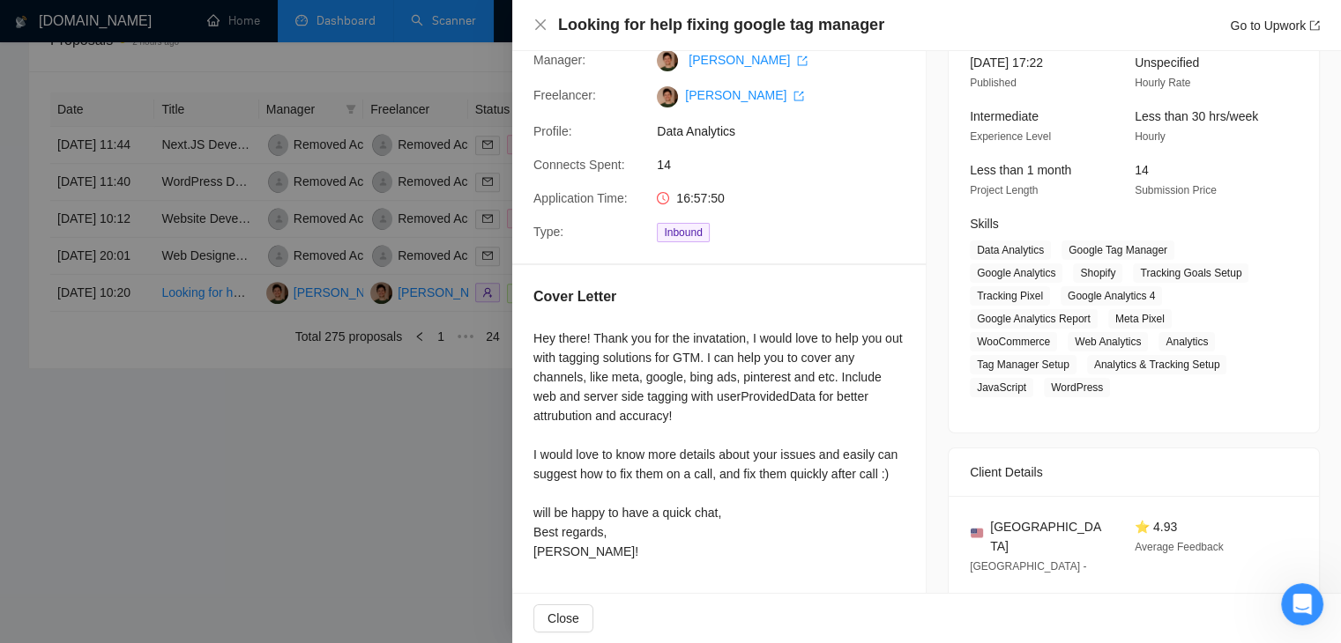
scroll to position [176, 0]
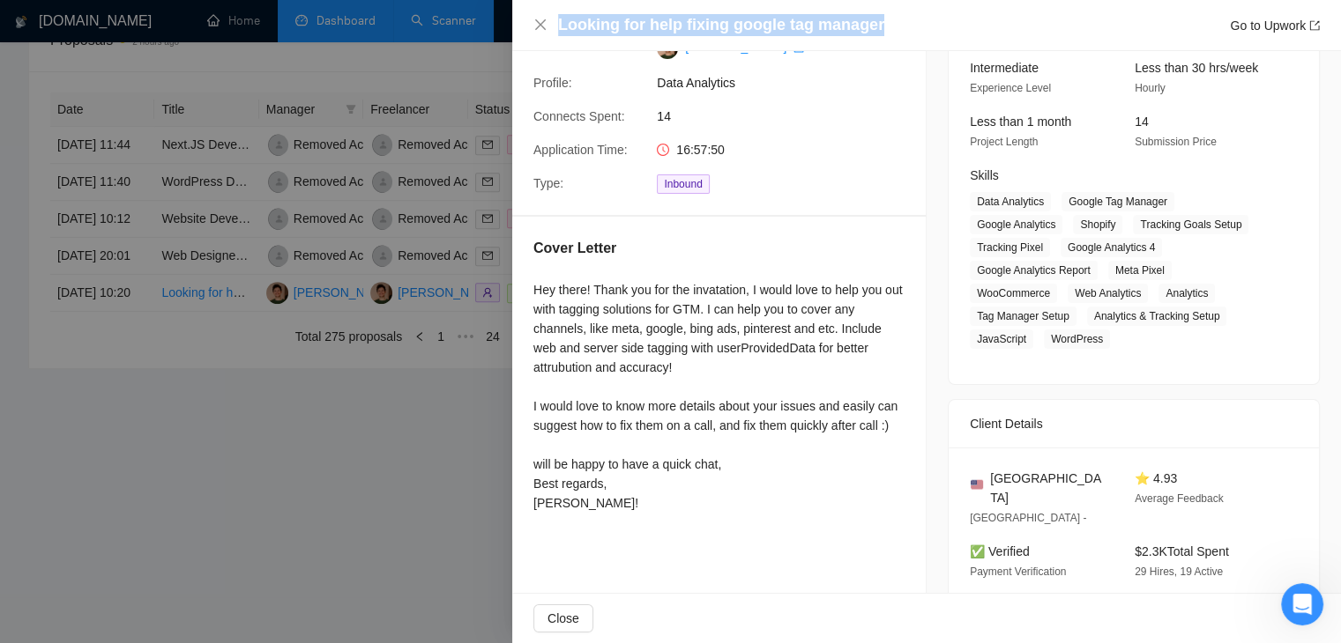
drag, startPoint x: 560, startPoint y: 22, endPoint x: 898, endPoint y: 26, distance: 338.5
click at [898, 26] on div "Looking for help fixing google tag manager Go to Upwork" at bounding box center [939, 25] width 762 height 22
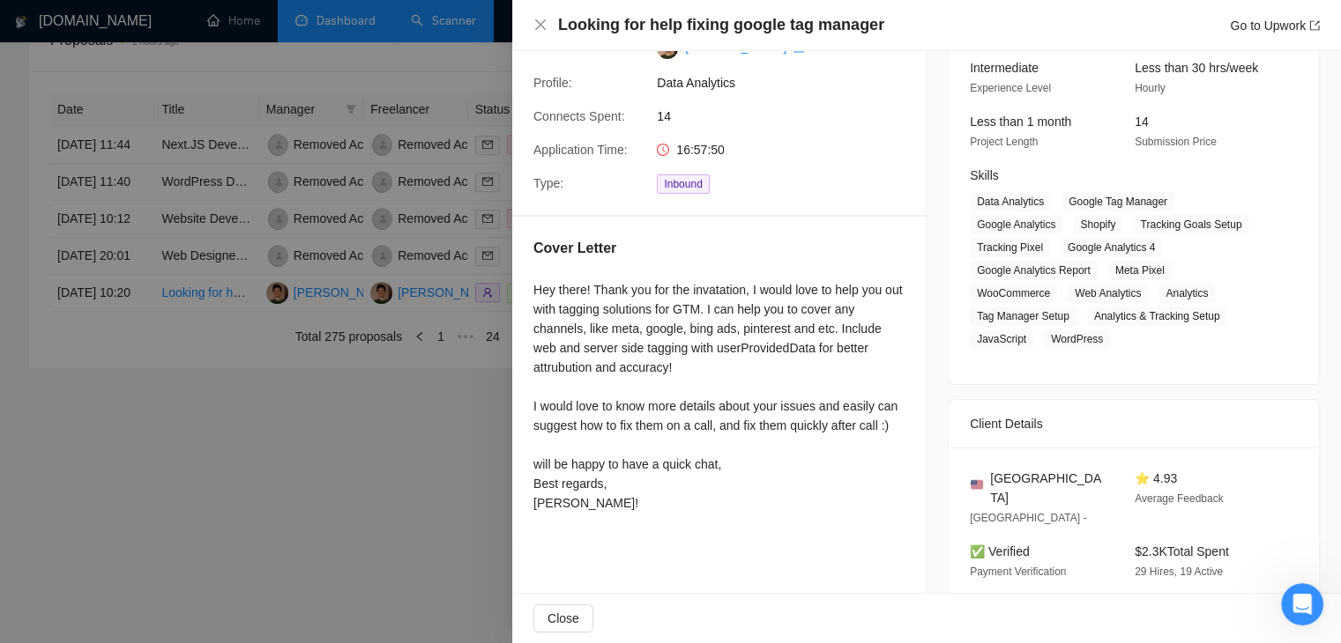
click at [522, 239] on div "Cover Letter Hey there! Thank you for the invatation, I would love to help you …" at bounding box center [718, 379] width 413 height 324
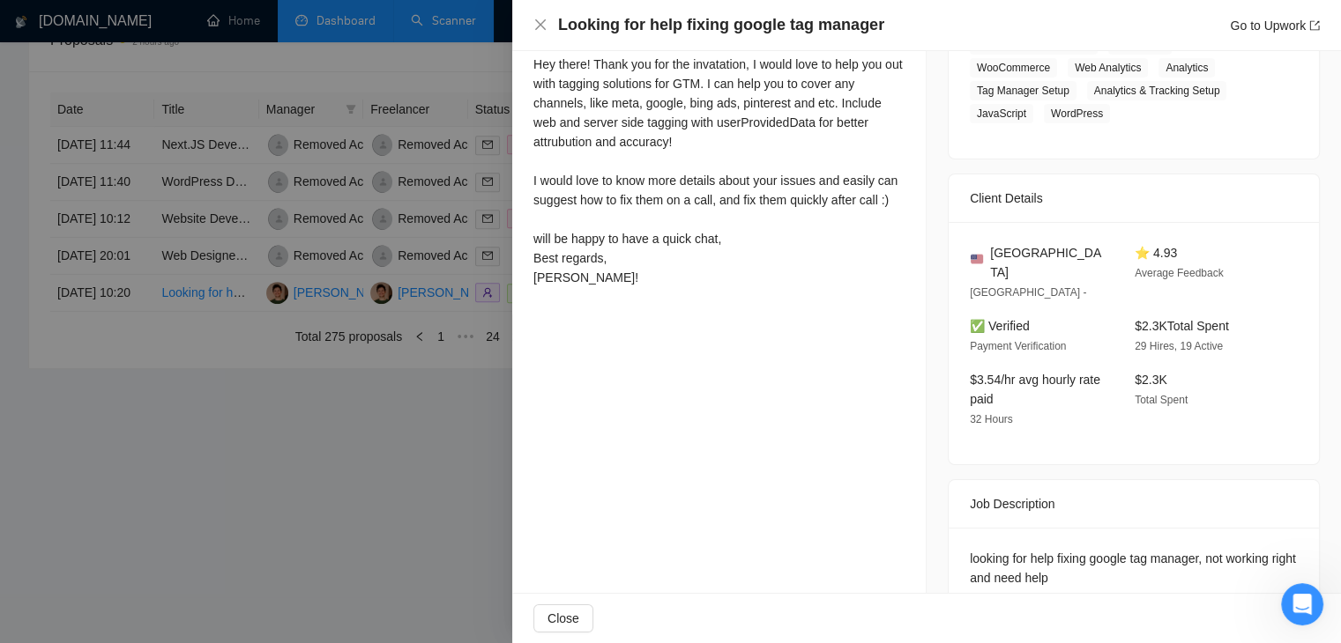
scroll to position [428, 0]
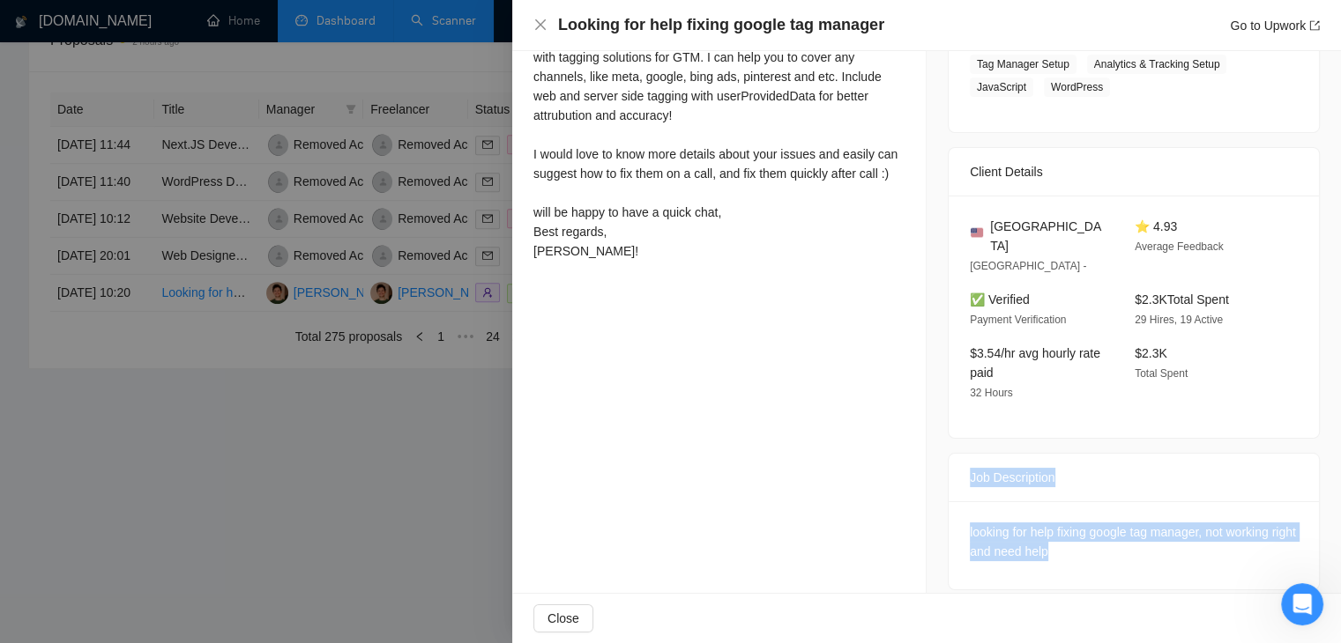
drag, startPoint x: 954, startPoint y: 454, endPoint x: 1097, endPoint y: 548, distance: 171.1
click at [1097, 548] on div "Job Description looking for help fixing google tag manager, not working right a…" at bounding box center [1134, 522] width 372 height 138
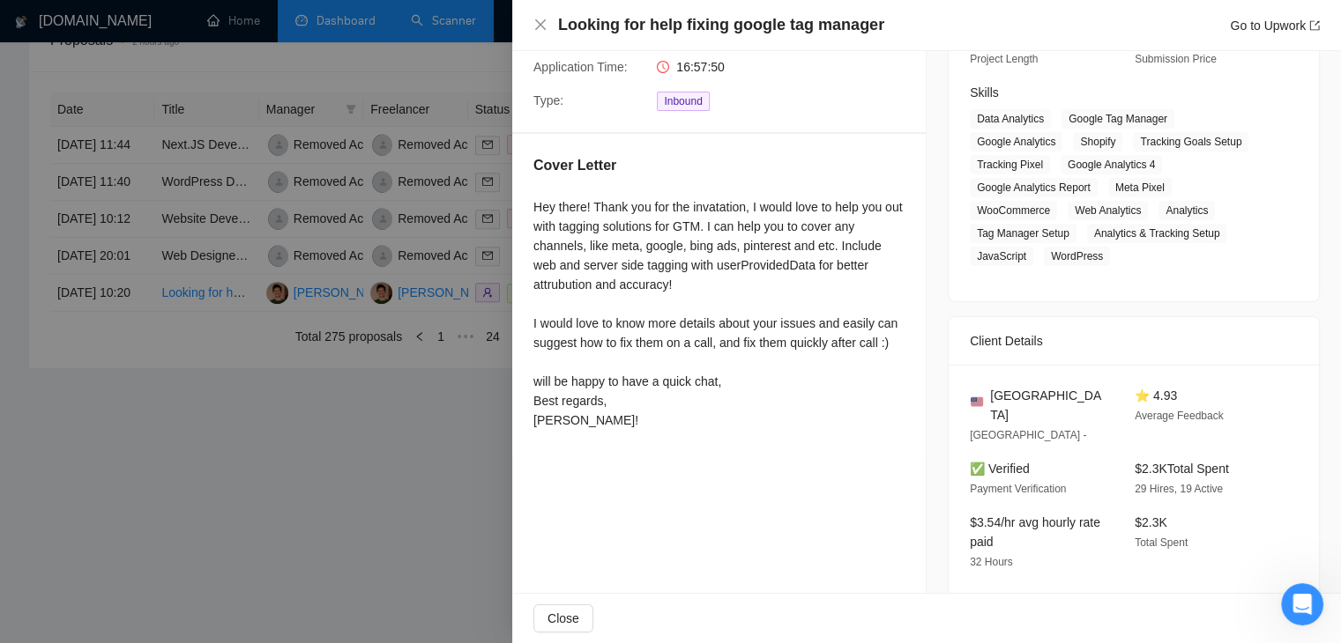
scroll to position [252, 0]
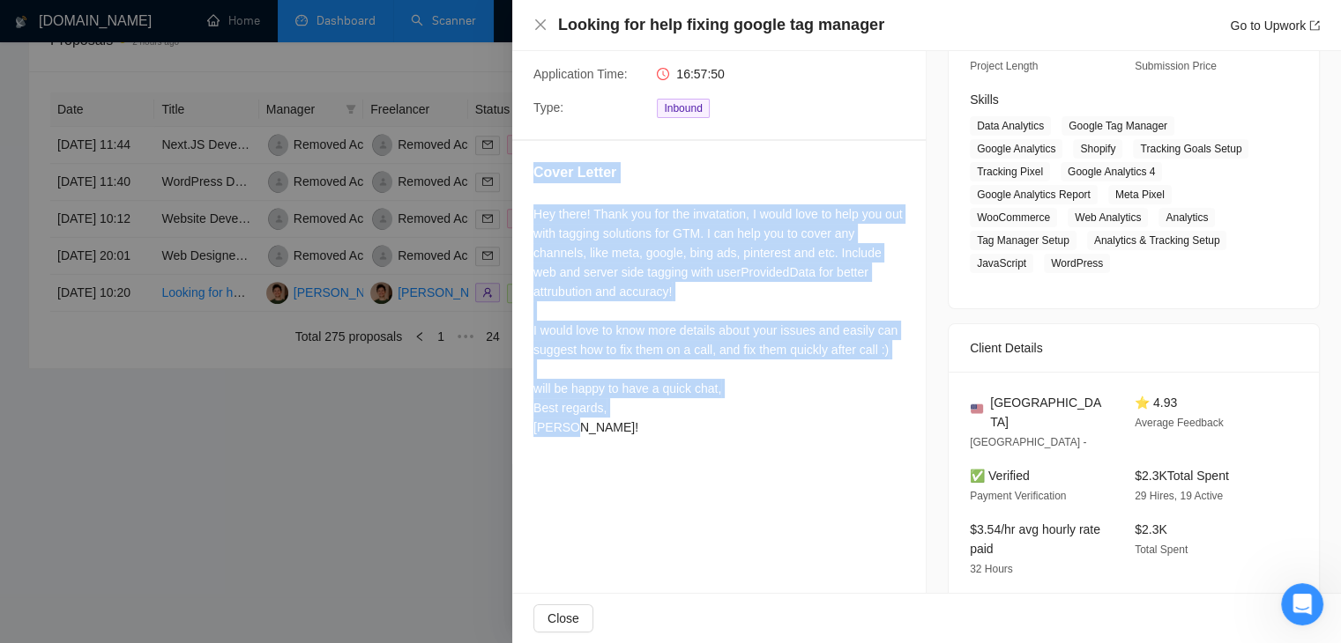
drag, startPoint x: 589, startPoint y: 424, endPoint x: 515, endPoint y: 179, distance: 256.0
click at [515, 179] on div "Cover Letter Hey there! Thank you for the invatation, I would love to help you …" at bounding box center [718, 303] width 413 height 324
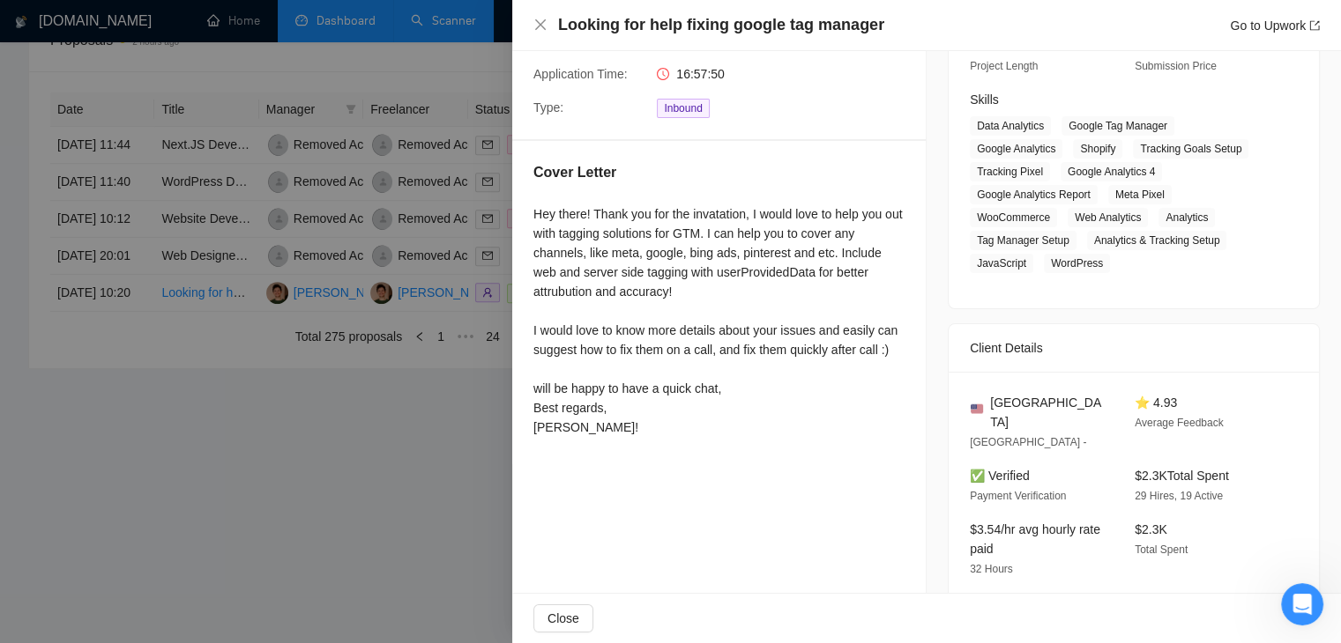
click at [677, 26] on h4 "Looking for help fixing google tag manager" at bounding box center [721, 25] width 326 height 22
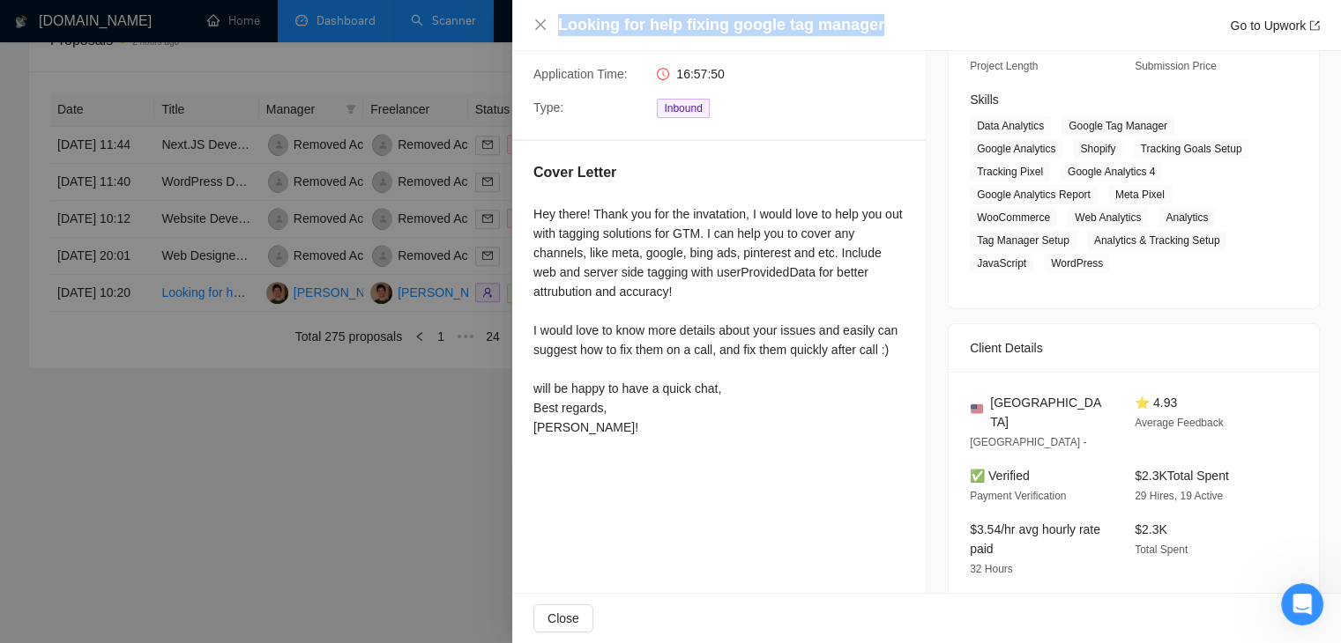
click at [677, 26] on h4 "Looking for help fixing google tag manager" at bounding box center [721, 25] width 326 height 22
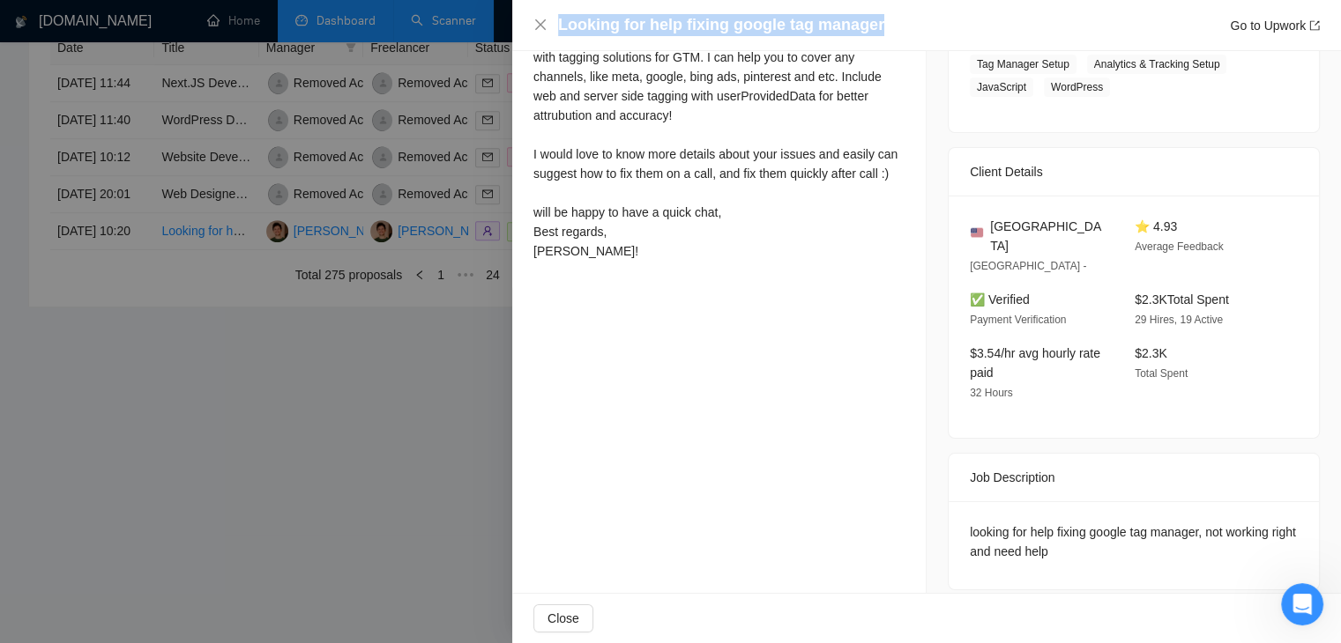
scroll to position [786, 0]
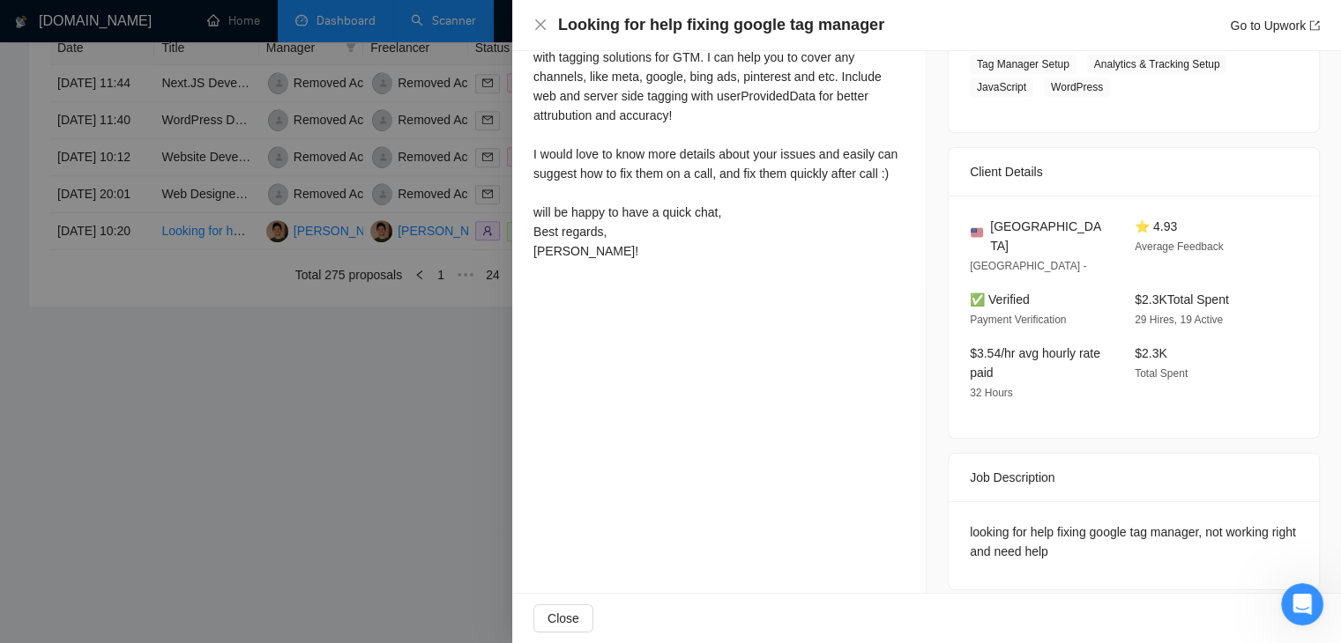
click at [993, 456] on div "Job Description" at bounding box center [1134, 478] width 328 height 48
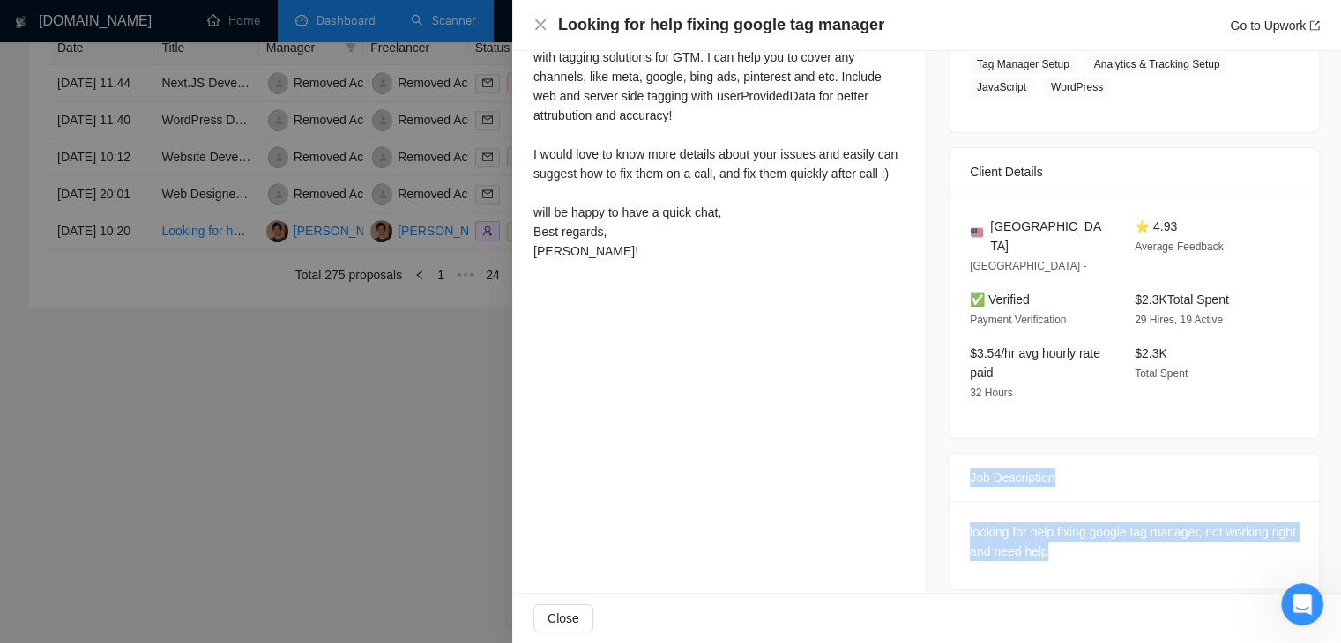
drag, startPoint x: 950, startPoint y: 464, endPoint x: 1078, endPoint y: 546, distance: 151.8
click at [1078, 546] on div "Job Description looking for help fixing google tag manager, not working right a…" at bounding box center [1134, 522] width 372 height 138
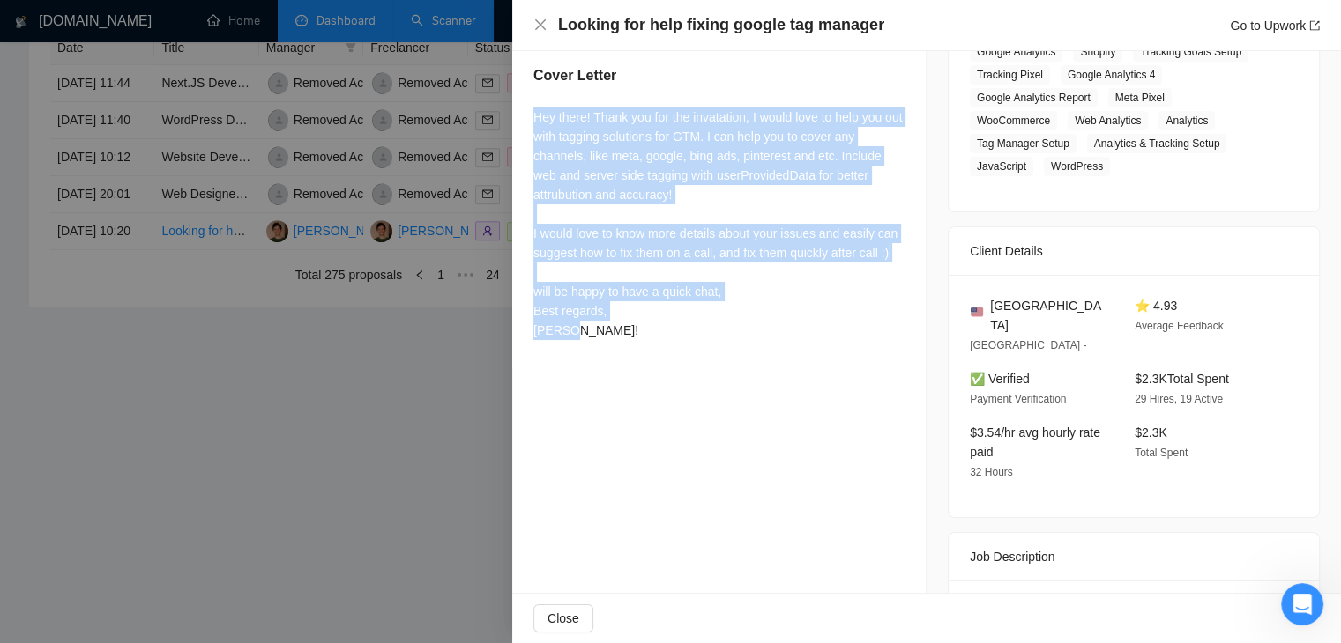
scroll to position [340, 0]
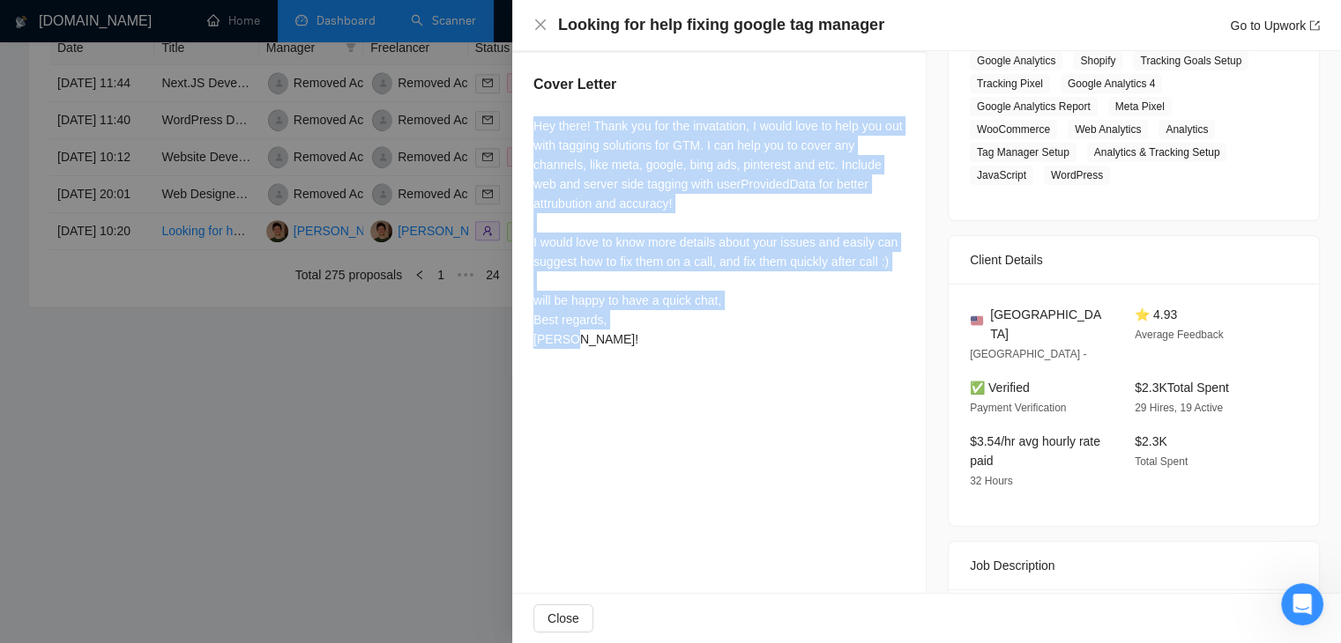
drag, startPoint x: 598, startPoint y: 248, endPoint x: 537, endPoint y: 134, distance: 129.0
click at [537, 134] on div "Hey there! Thank you for the invatation, I would love to help you out with tagg…" at bounding box center [718, 232] width 371 height 233
drag, startPoint x: 532, startPoint y: 88, endPoint x: 595, endPoint y: 350, distance: 269.2
click at [595, 350] on div "Cover Letter Hey there! Thank you for the invatation, I would love to help you …" at bounding box center [718, 215] width 413 height 324
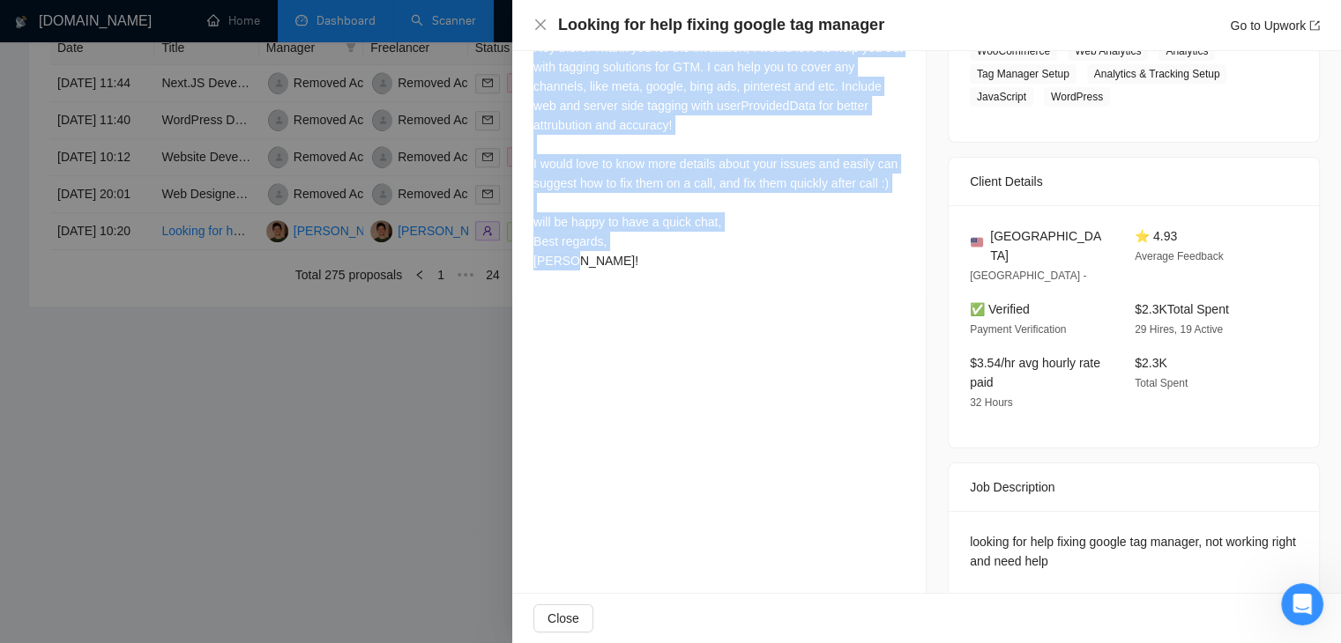
scroll to position [428, 0]
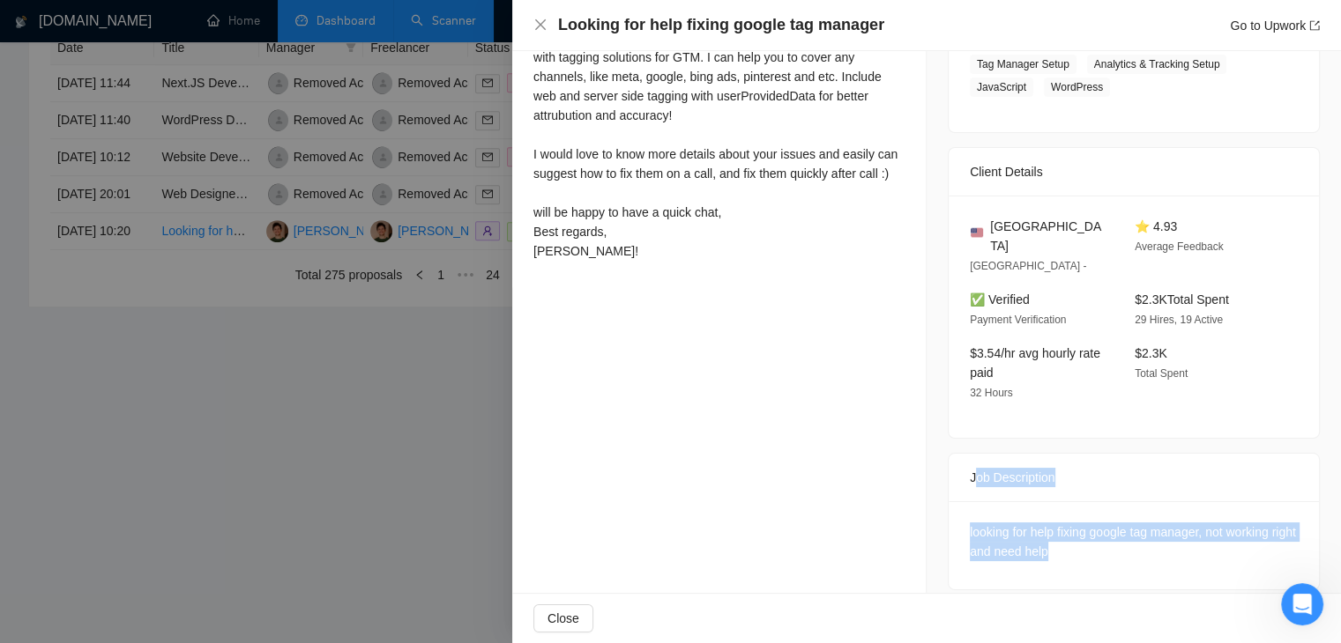
drag, startPoint x: 965, startPoint y: 454, endPoint x: 1107, endPoint y: 547, distance: 169.9
click at [1107, 547] on div "Job Description looking for help fixing google tag manager, not working right a…" at bounding box center [1134, 522] width 372 height 138
click at [974, 523] on div "looking for help fixing google tag manager, not working right and need help" at bounding box center [1134, 542] width 328 height 39
drag, startPoint x: 963, startPoint y: 452, endPoint x: 1113, endPoint y: 551, distance: 180.2
click at [1113, 551] on div "Job Description looking for help fixing google tag manager, not working right a…" at bounding box center [1134, 522] width 372 height 138
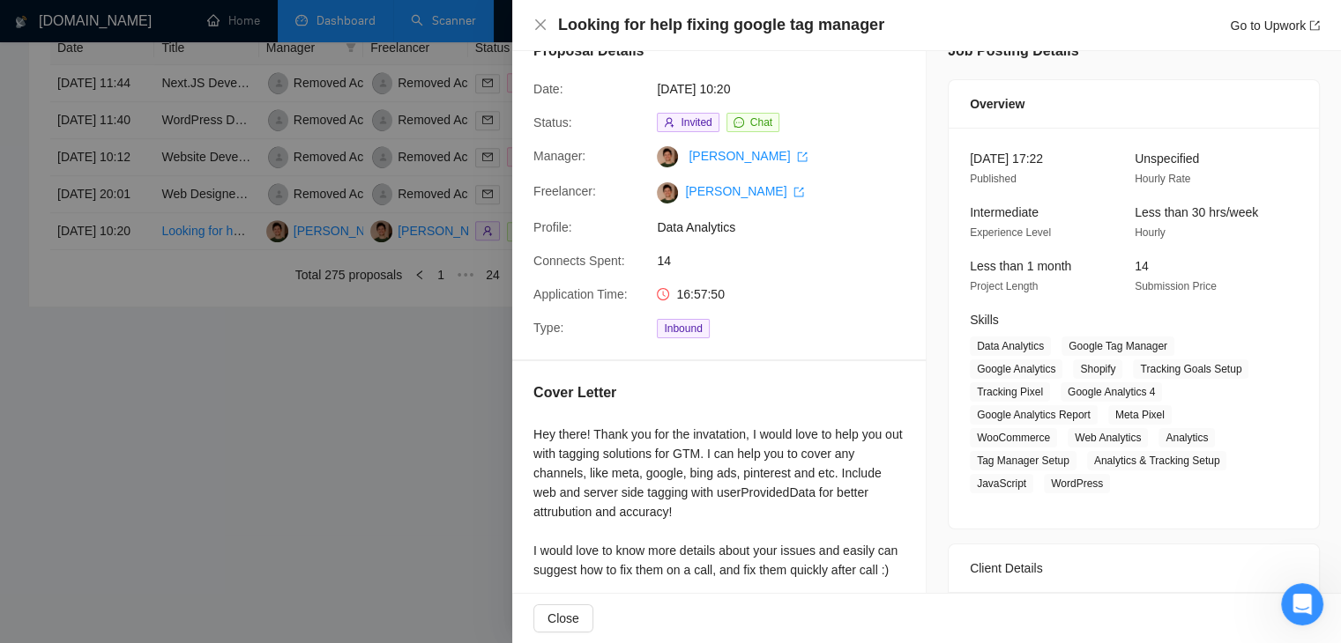
scroll to position [0, 0]
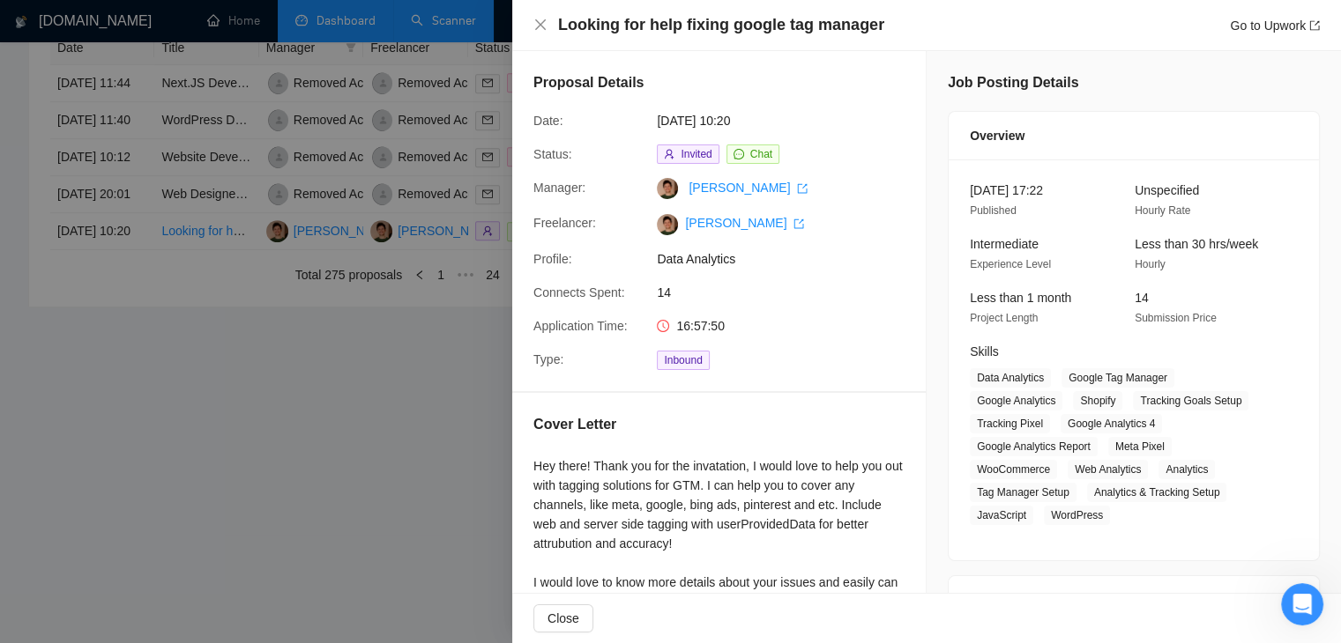
click at [702, 22] on h4 "Looking for help fixing google tag manager" at bounding box center [721, 25] width 326 height 22
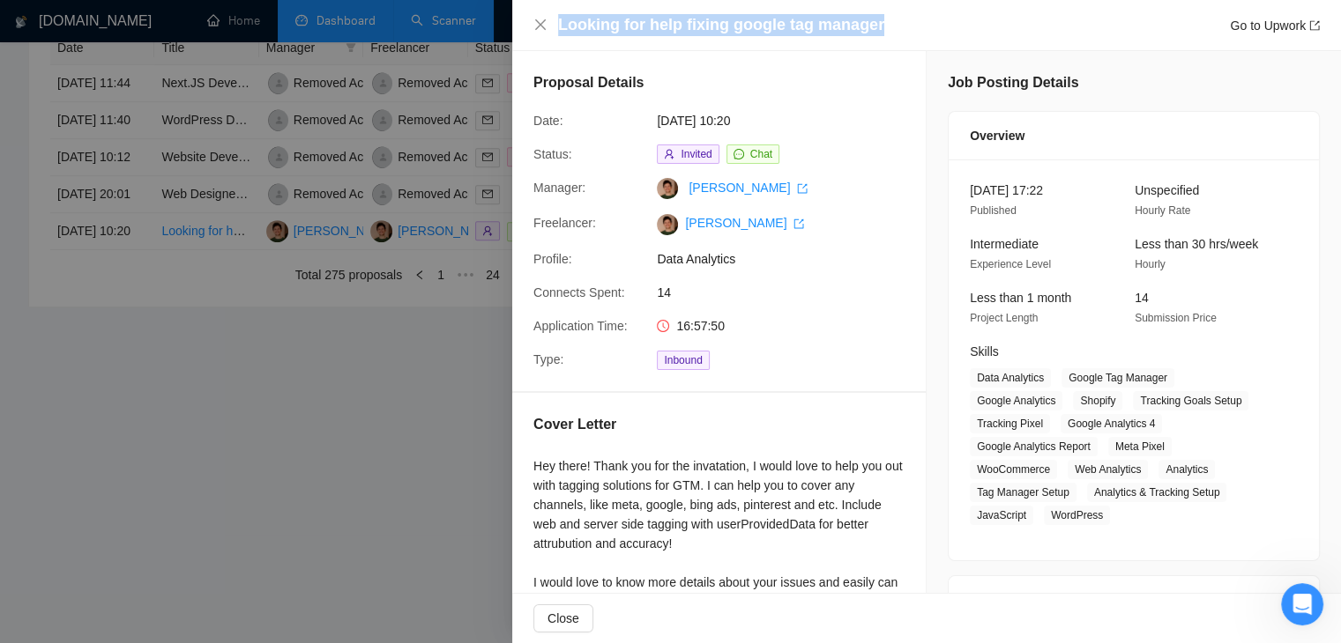
click at [702, 22] on h4 "Looking for help fixing google tag manager" at bounding box center [721, 25] width 326 height 22
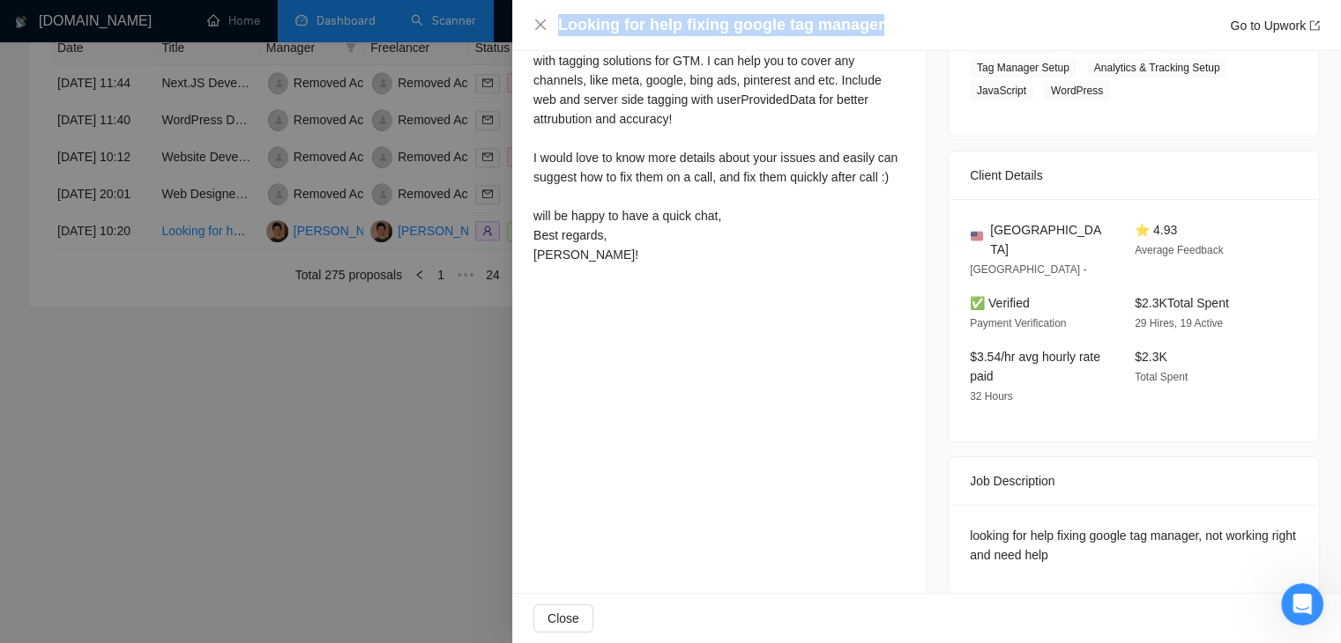
scroll to position [428, 0]
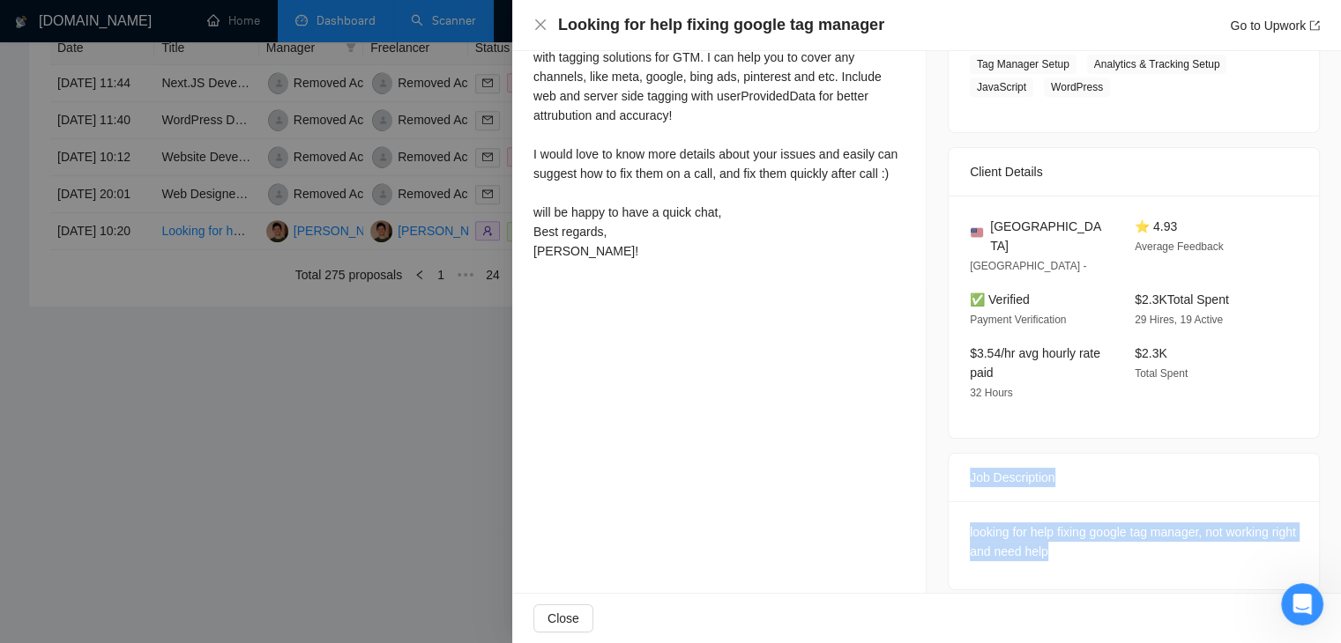
drag, startPoint x: 956, startPoint y: 455, endPoint x: 1113, endPoint y: 529, distance: 173.5
click at [1113, 529] on div "Job Description looking for help fixing google tag manager, not working right a…" at bounding box center [1134, 522] width 372 height 138
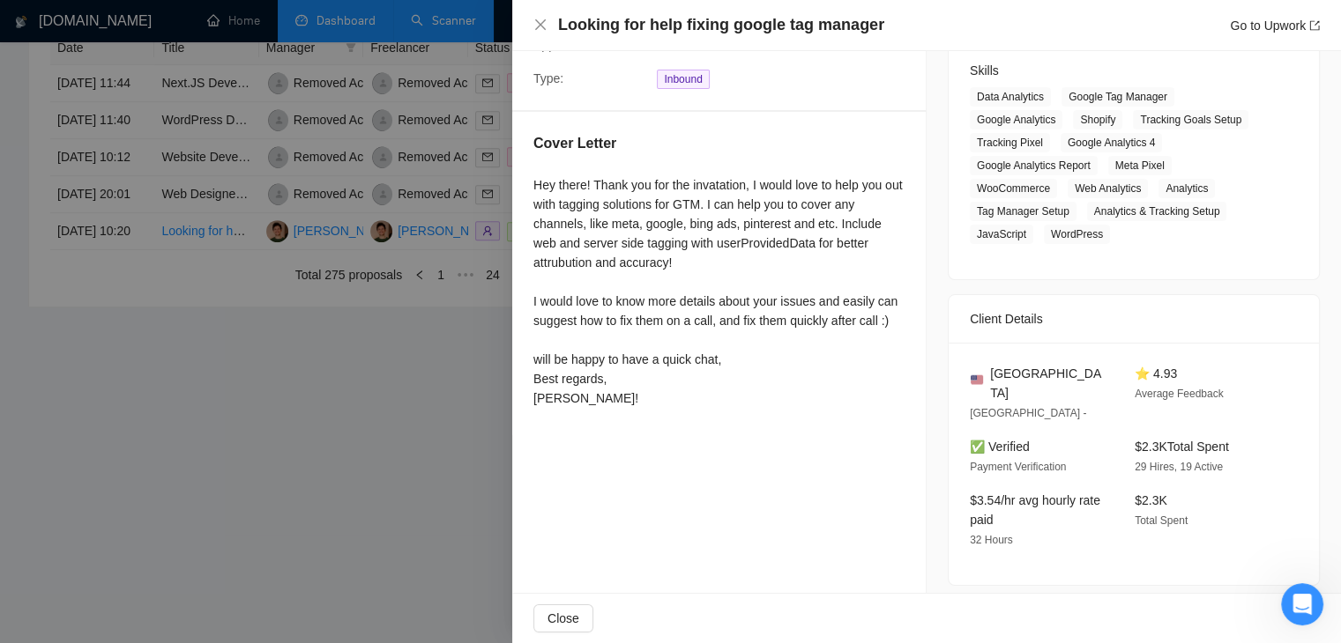
scroll to position [252, 0]
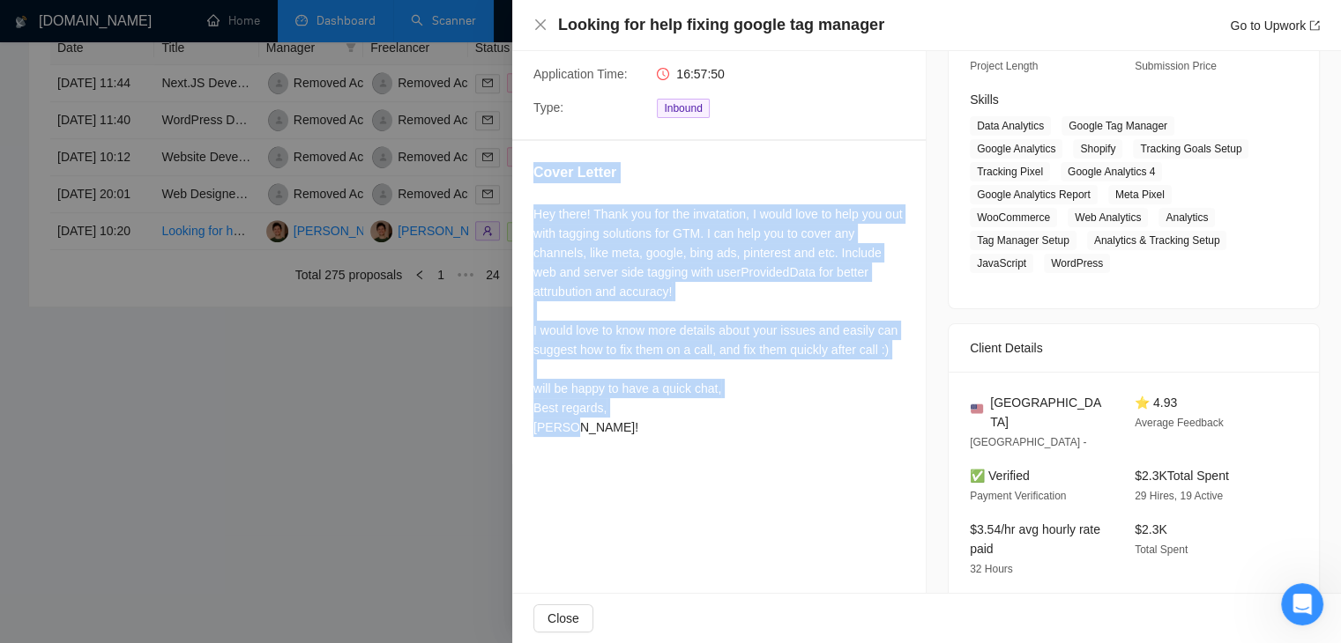
drag, startPoint x: 567, startPoint y: 447, endPoint x: 520, endPoint y: 174, distance: 277.2
click at [520, 174] on div "Cover Letter Hey there! Thank you for the invatation, I would love to help you …" at bounding box center [718, 303] width 413 height 324
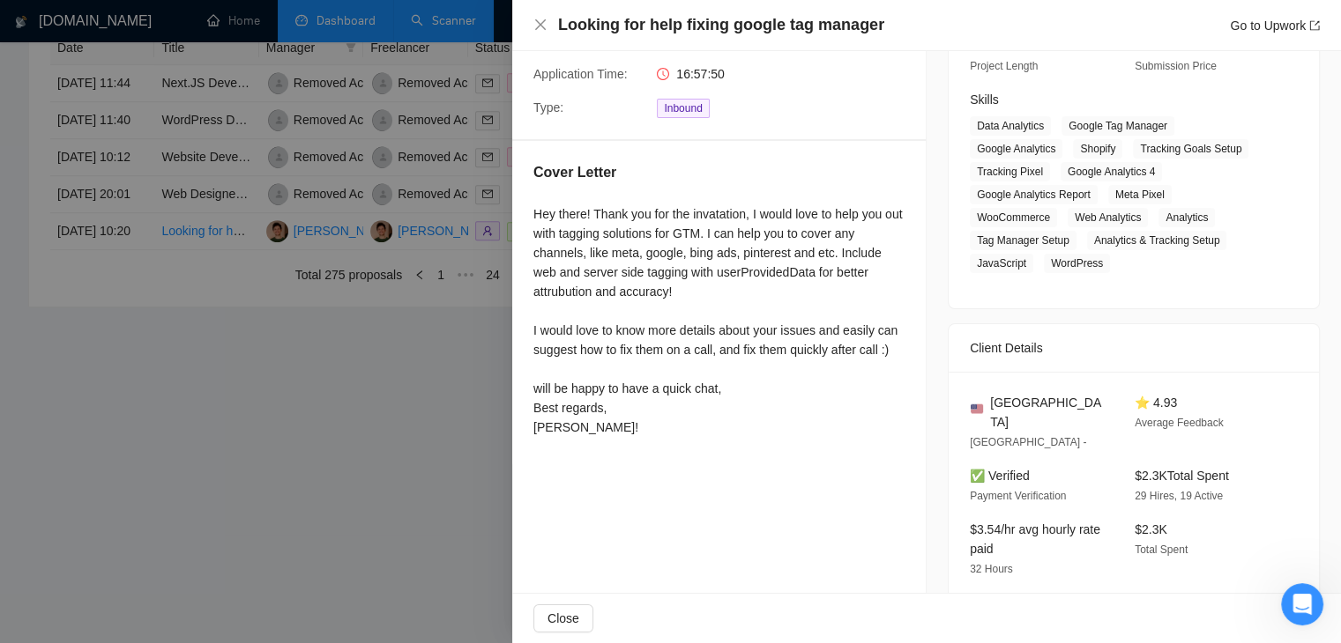
click at [441, 419] on div at bounding box center [670, 321] width 1341 height 643
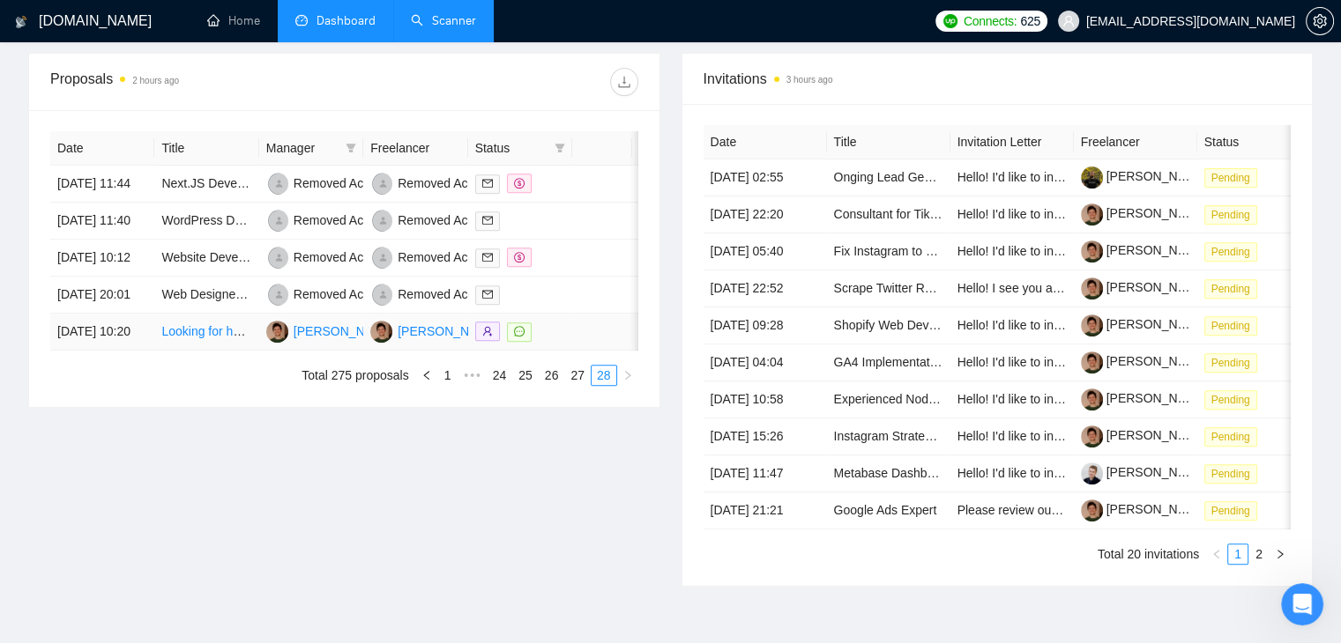
scroll to position [610, 0]
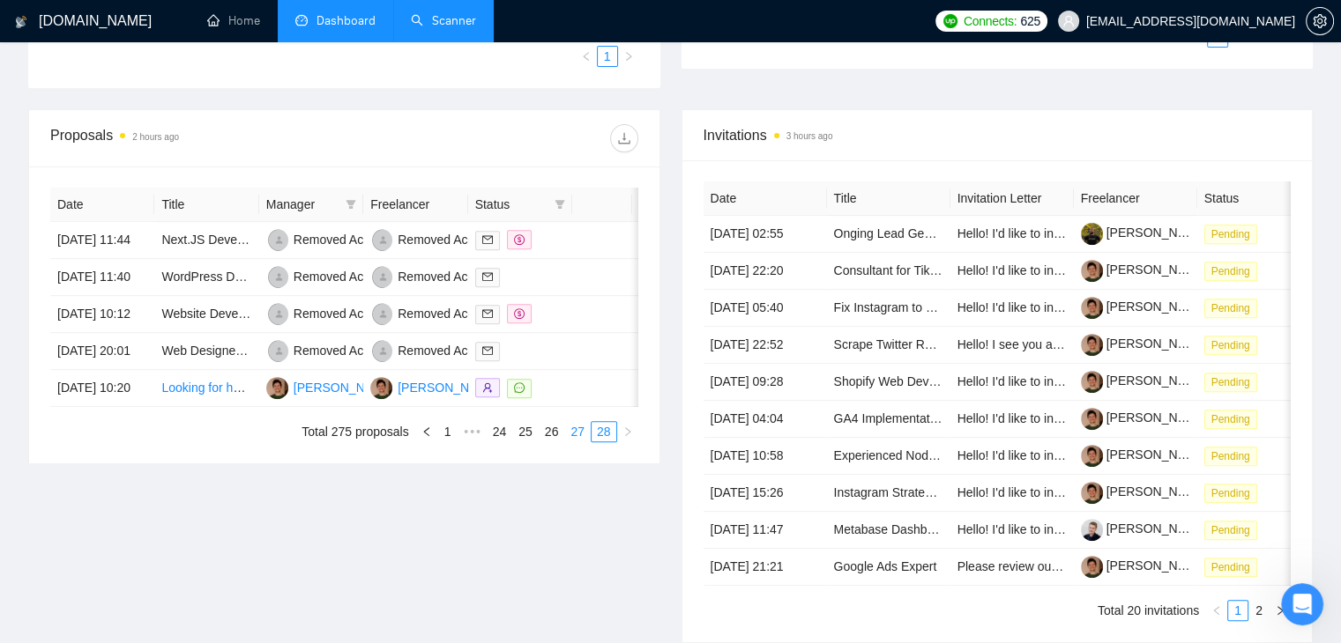
click at [586, 442] on link "27" at bounding box center [577, 431] width 25 height 19
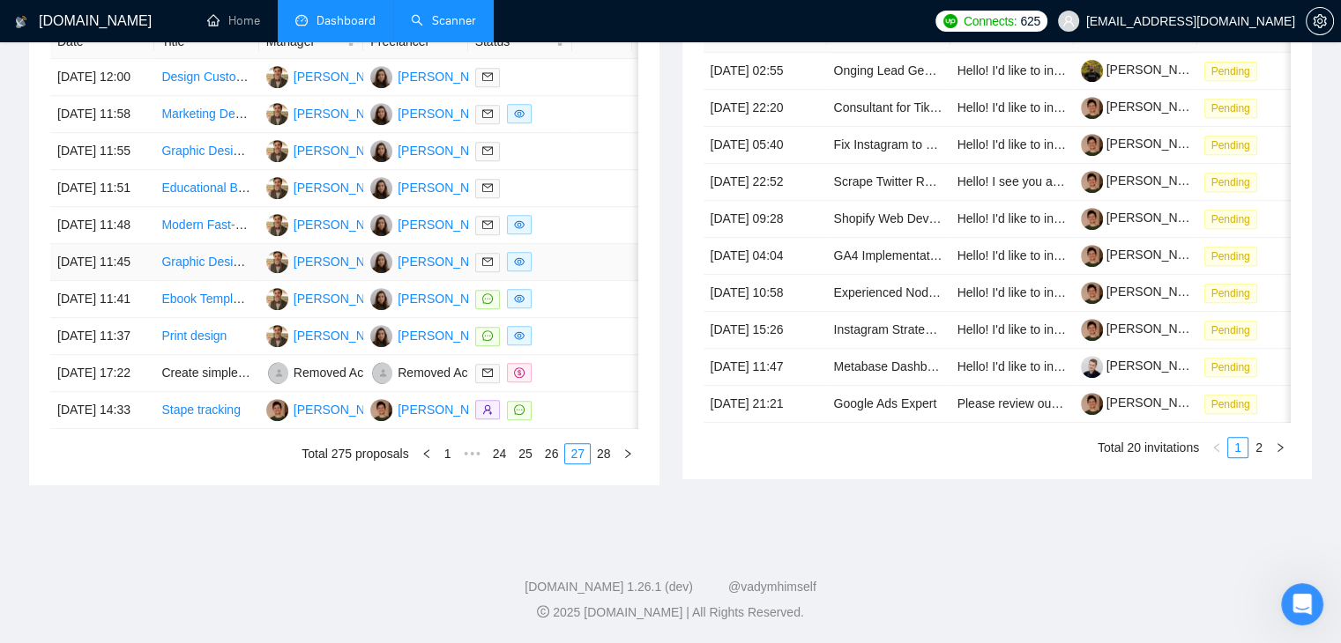
scroll to position [953, 0]
click at [121, 392] on td "03 Sep, 2025 14:33" at bounding box center [102, 410] width 104 height 37
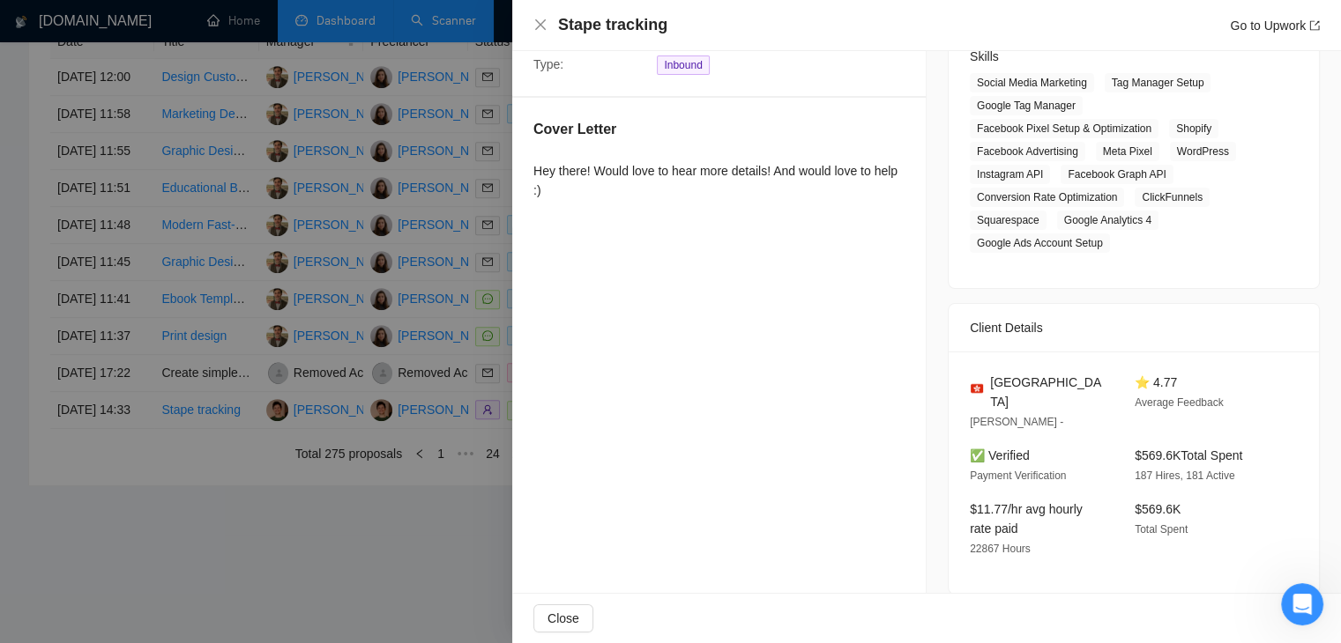
scroll to position [432, 0]
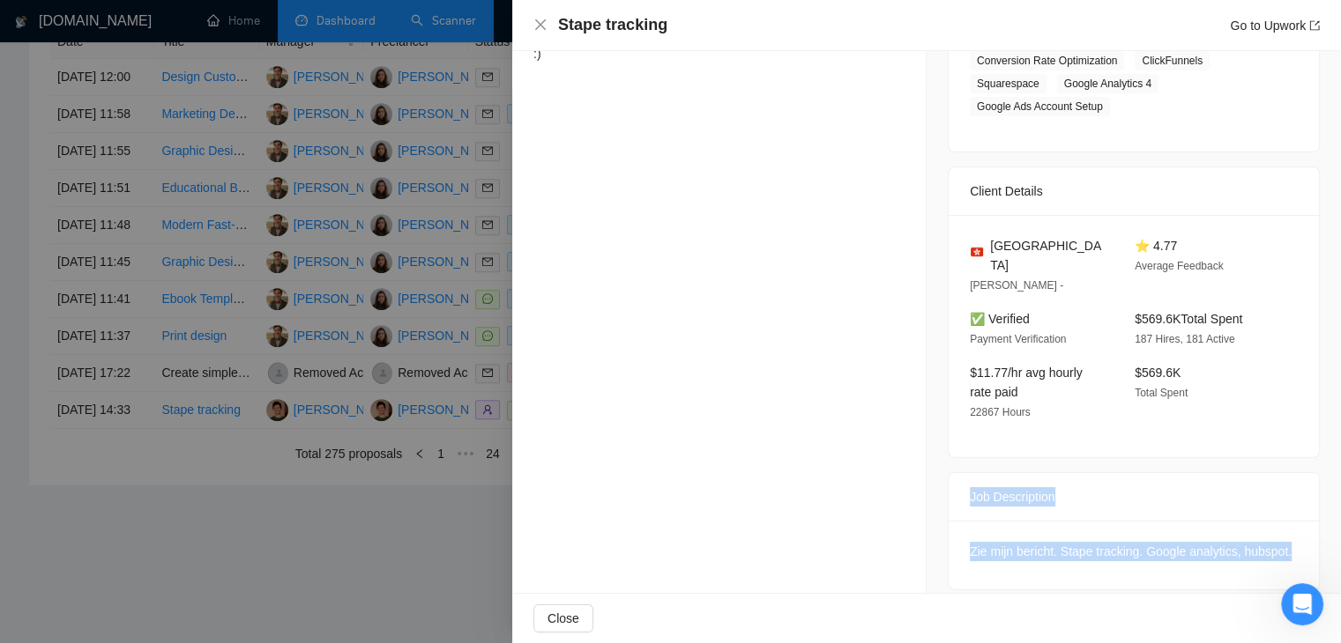
drag, startPoint x: 963, startPoint y: 475, endPoint x: 1293, endPoint y: 550, distance: 338.1
click at [1293, 550] on div "Job Description Zie mijn bericht. Stape tracking. Google analytics, hubspot." at bounding box center [1134, 531] width 372 height 118
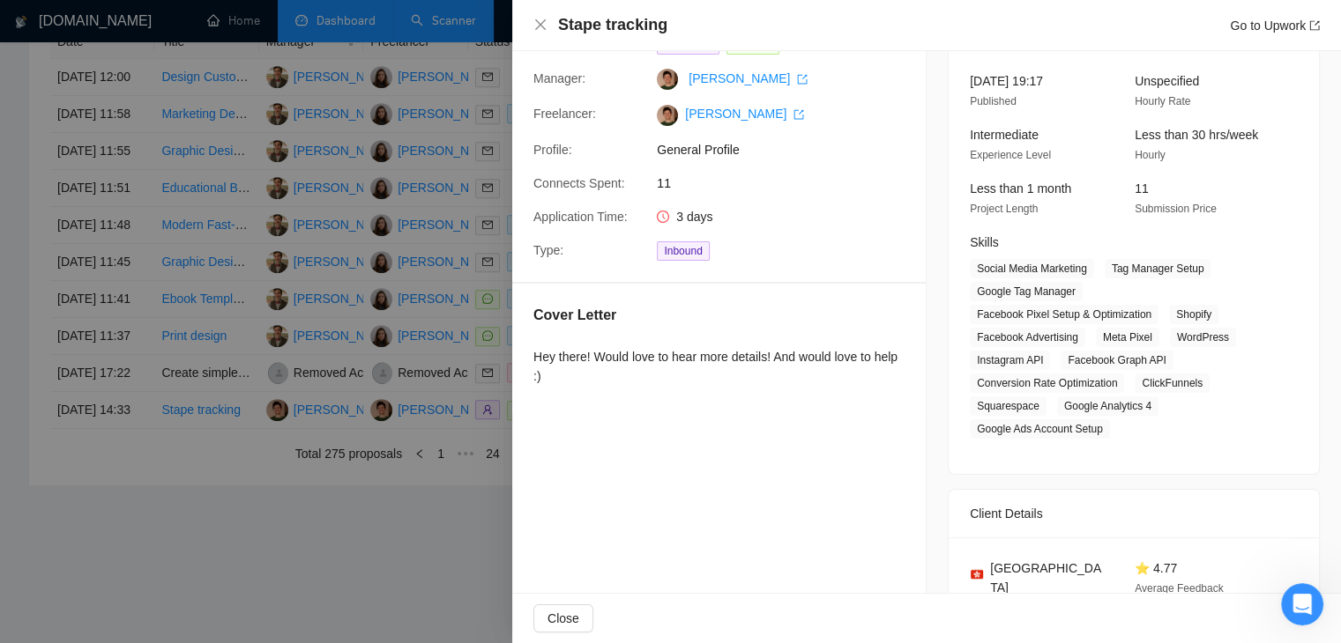
scroll to position [0, 0]
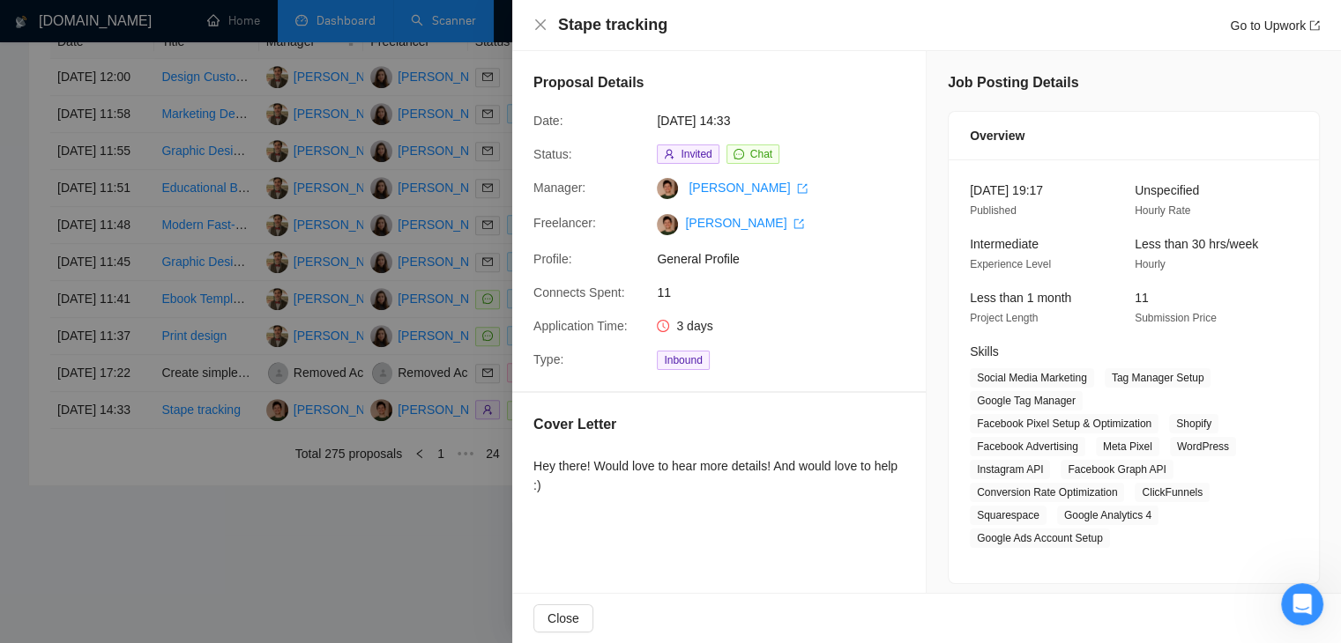
click at [640, 29] on h4 "Stape tracking" at bounding box center [612, 25] width 109 height 22
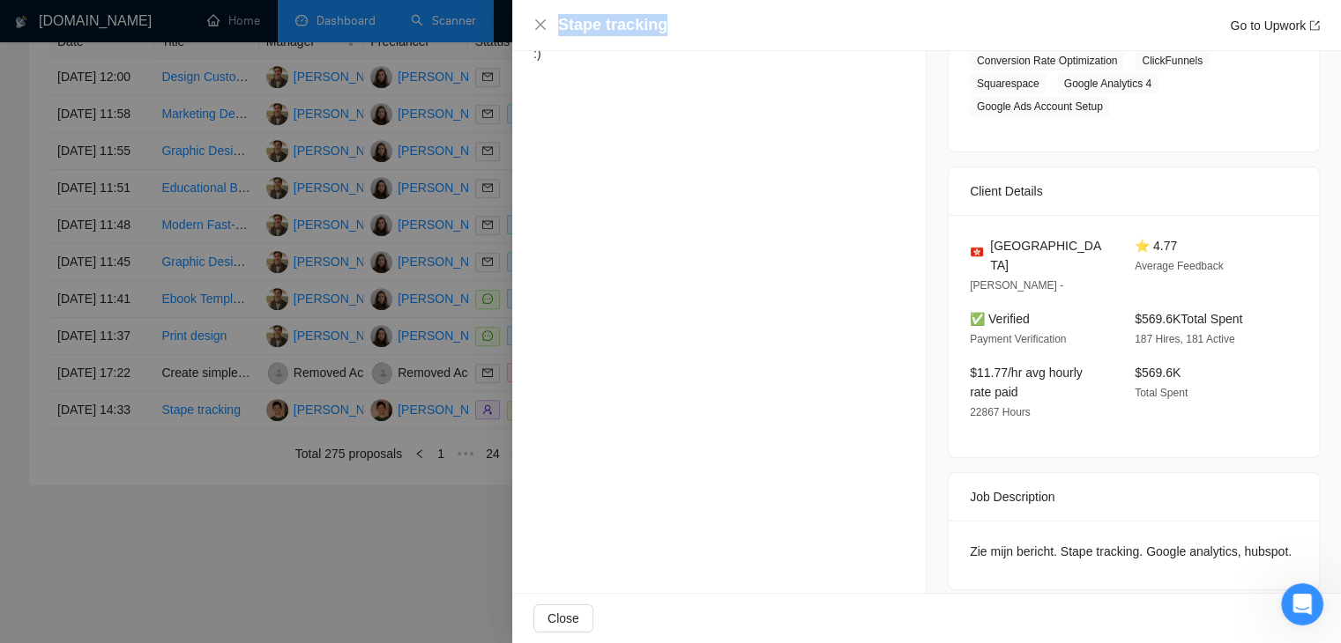
scroll to position [953, 0]
click at [970, 487] on div "Job Description" at bounding box center [1134, 497] width 328 height 48
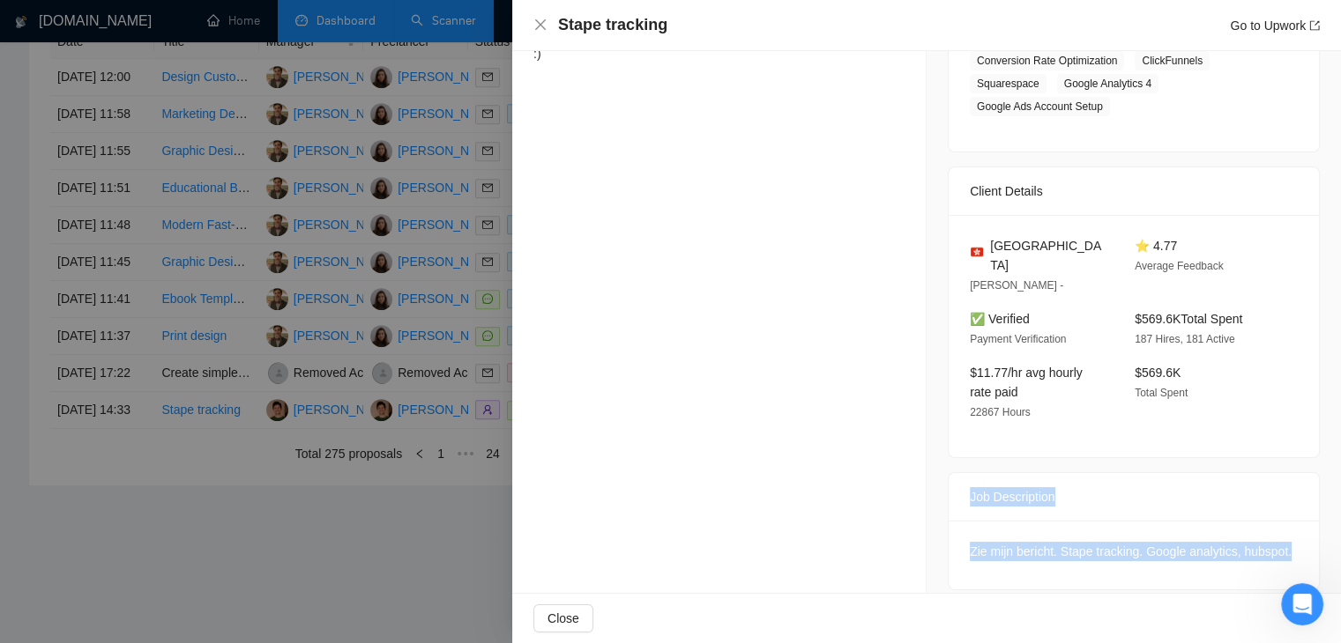
drag, startPoint x: 964, startPoint y: 484, endPoint x: 1296, endPoint y: 526, distance: 334.1
click at [1296, 526] on div "Job Description Zie mijn bericht. Stape tracking. Google analytics, hubspot." at bounding box center [1134, 531] width 372 height 118
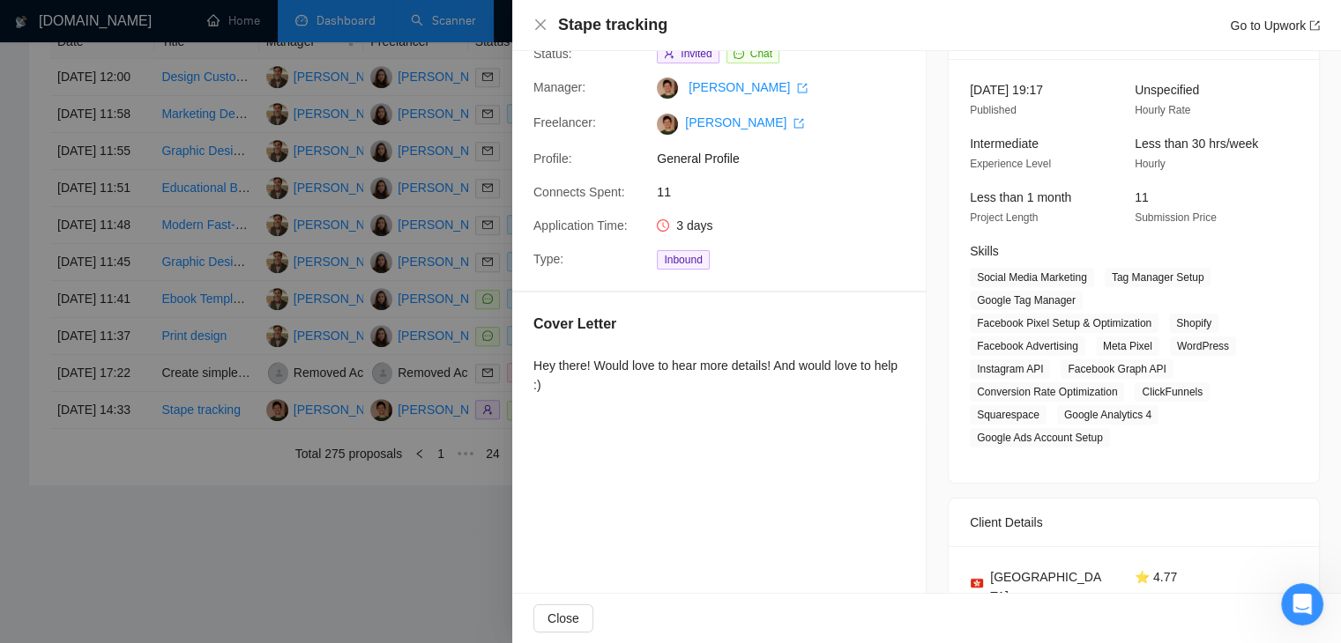
scroll to position [79, 0]
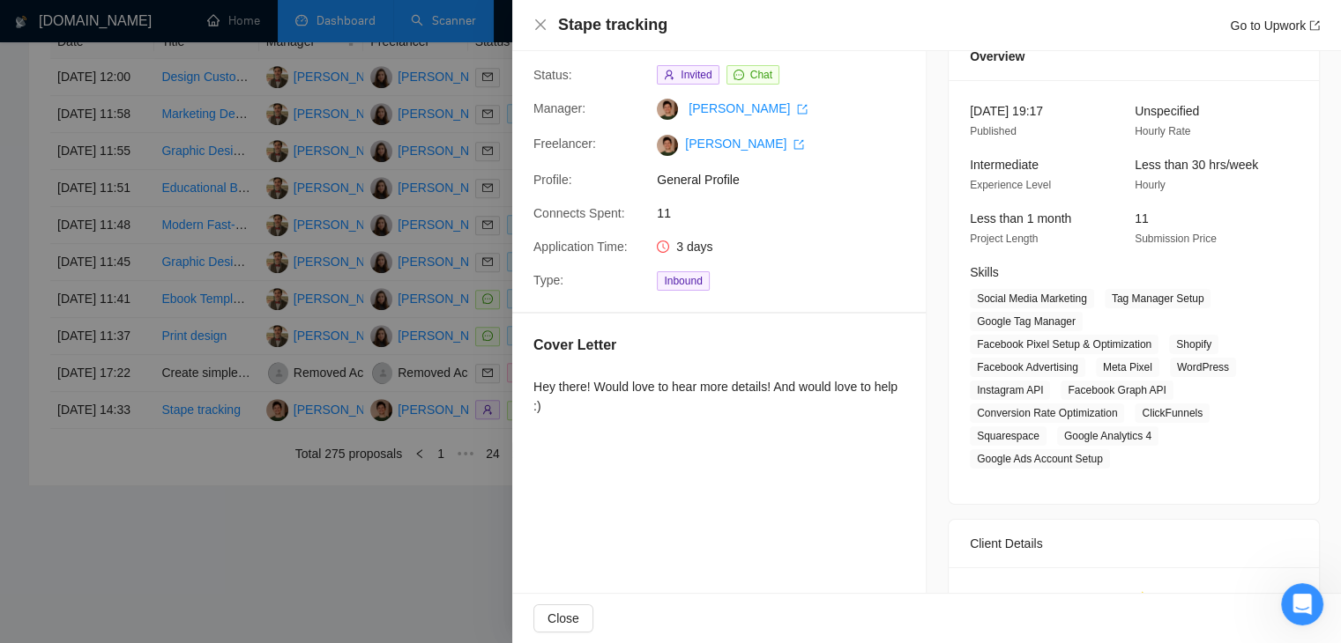
click at [565, 398] on div "Hey there! Would love to hear more details! And would love to help :)" at bounding box center [718, 396] width 371 height 39
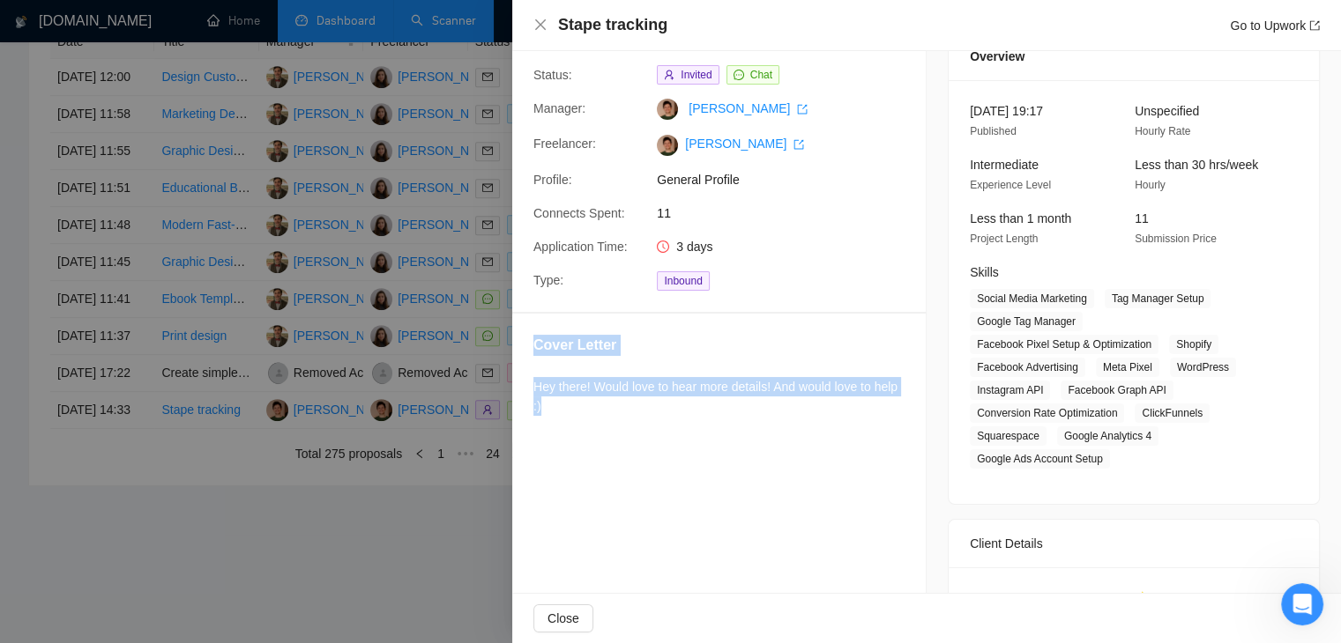
drag, startPoint x: 567, startPoint y: 410, endPoint x: 520, endPoint y: 343, distance: 81.7
click at [520, 343] on div "Cover Letter Hey there! Would love to hear more details! And would love to help…" at bounding box center [718, 379] width 413 height 130
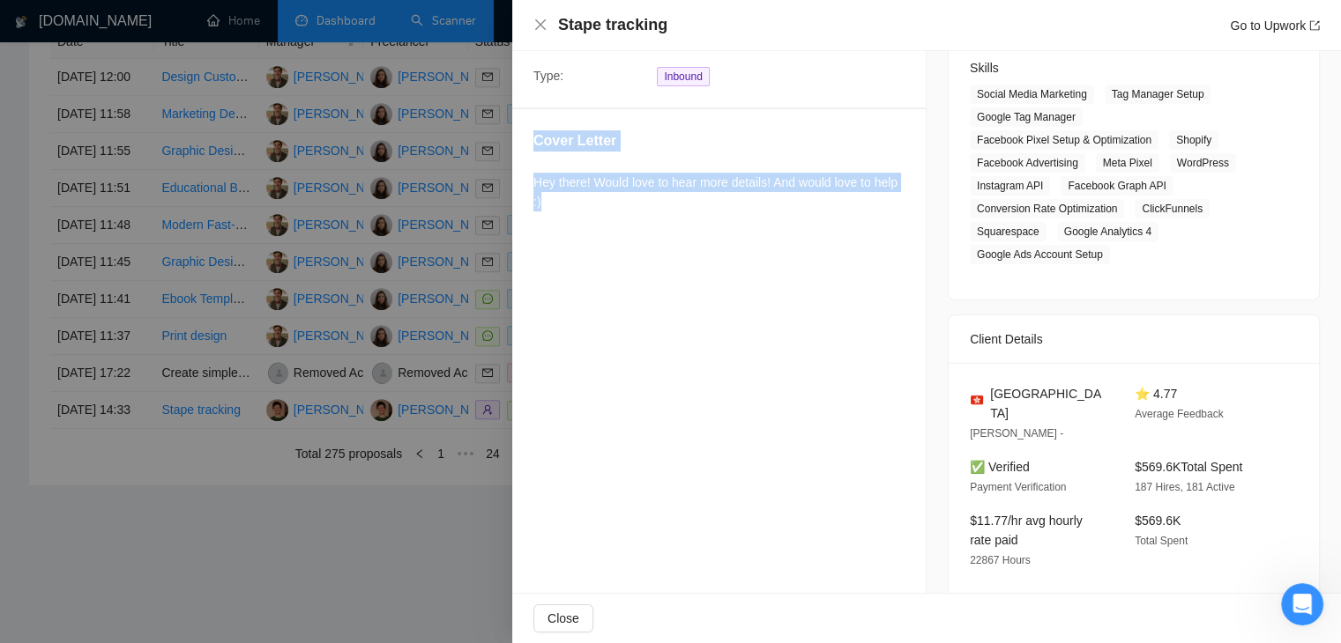
scroll to position [432, 0]
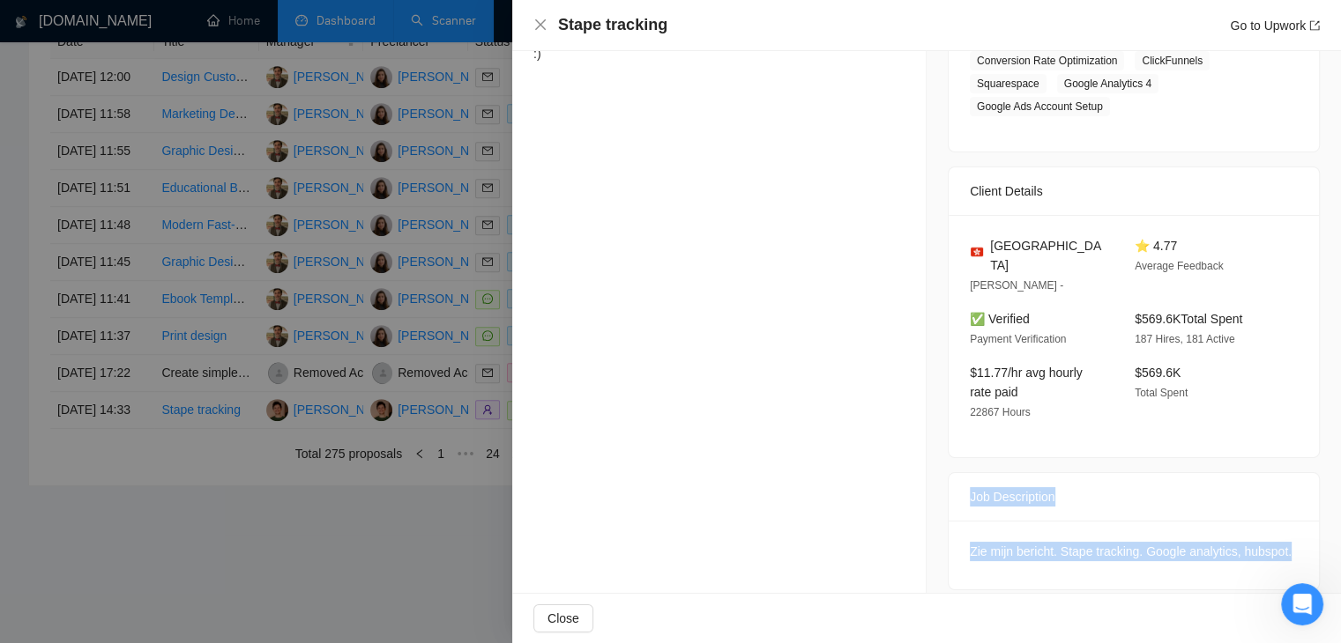
drag, startPoint x: 956, startPoint y: 476, endPoint x: 1283, endPoint y: 531, distance: 331.6
click at [1283, 531] on div "Job Description Zie mijn bericht. Stape tracking. Google analytics, hubspot." at bounding box center [1134, 531] width 372 height 118
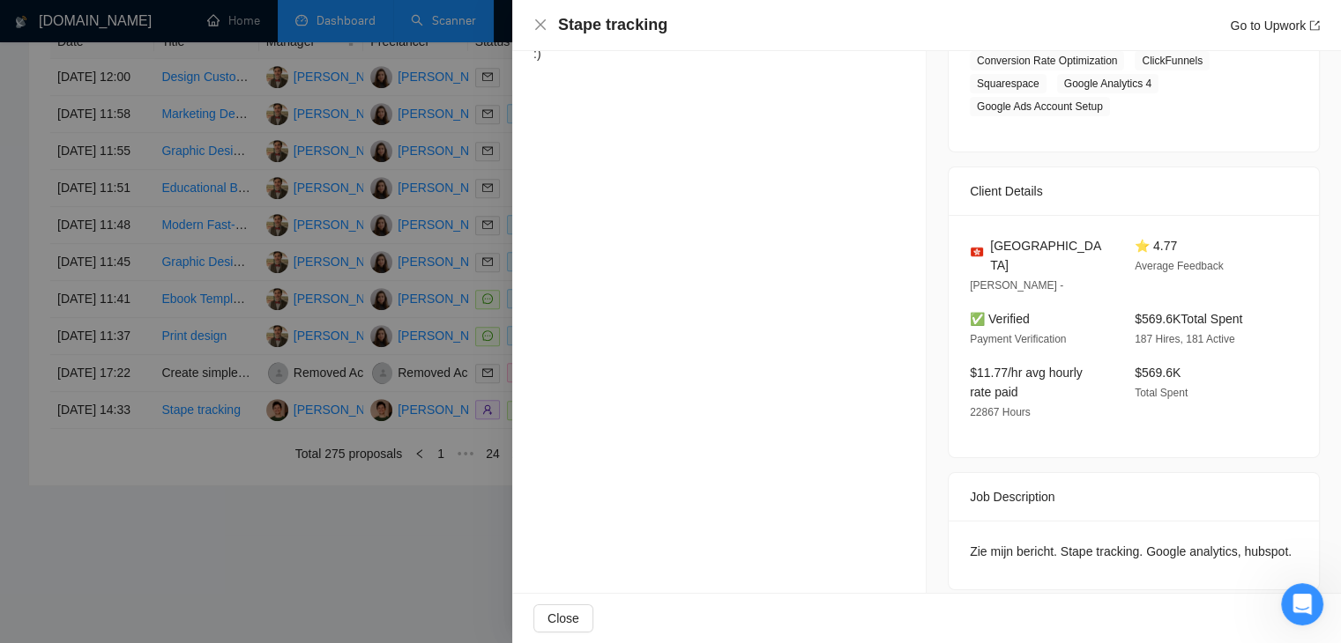
click at [620, 291] on div "Proposal Details Date: 03 Sep, 2025 14:33 Status: Invited Chat Manager: Arthur …" at bounding box center [719, 115] width 414 height 993
click at [637, 29] on h4 "Stape tracking" at bounding box center [612, 25] width 109 height 22
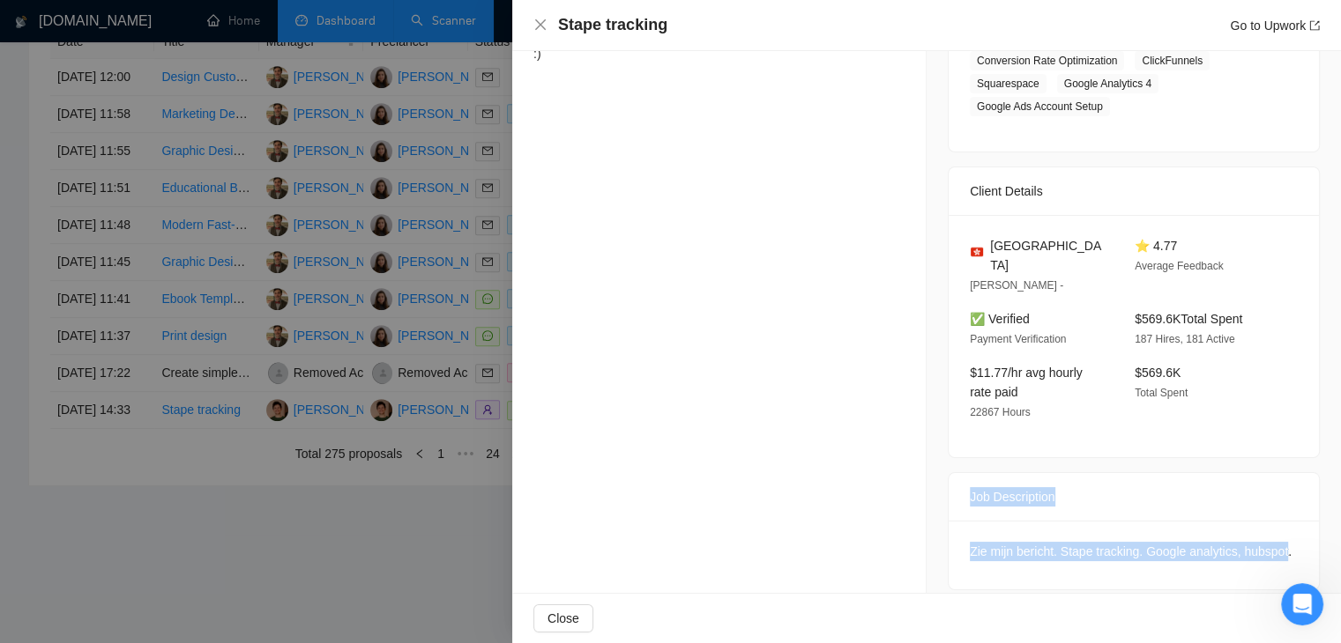
drag, startPoint x: 959, startPoint y: 479, endPoint x: 1275, endPoint y: 539, distance: 322.1
click at [1275, 539] on div "Job Description Zie mijn bericht. Stape tracking. Google analytics, hubspot." at bounding box center [1134, 531] width 372 height 118
click at [1275, 542] on div "Zie mijn bericht. Stape tracking. Google analytics, hubspot." at bounding box center [1134, 551] width 328 height 19
drag, startPoint x: 1280, startPoint y: 538, endPoint x: 944, endPoint y: 491, distance: 339.1
click at [948, 491] on div "Job Description Zie mijn bericht. Stape tracking. Google analytics, hubspot." at bounding box center [1134, 531] width 372 height 118
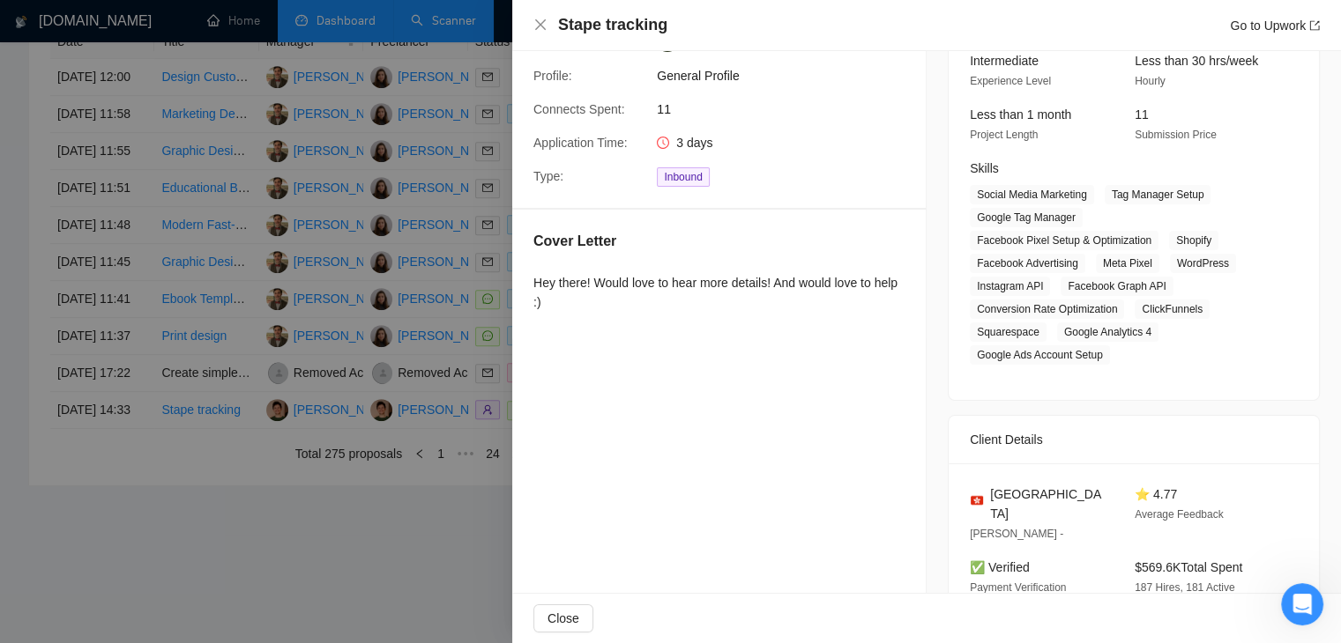
scroll to position [167, 0]
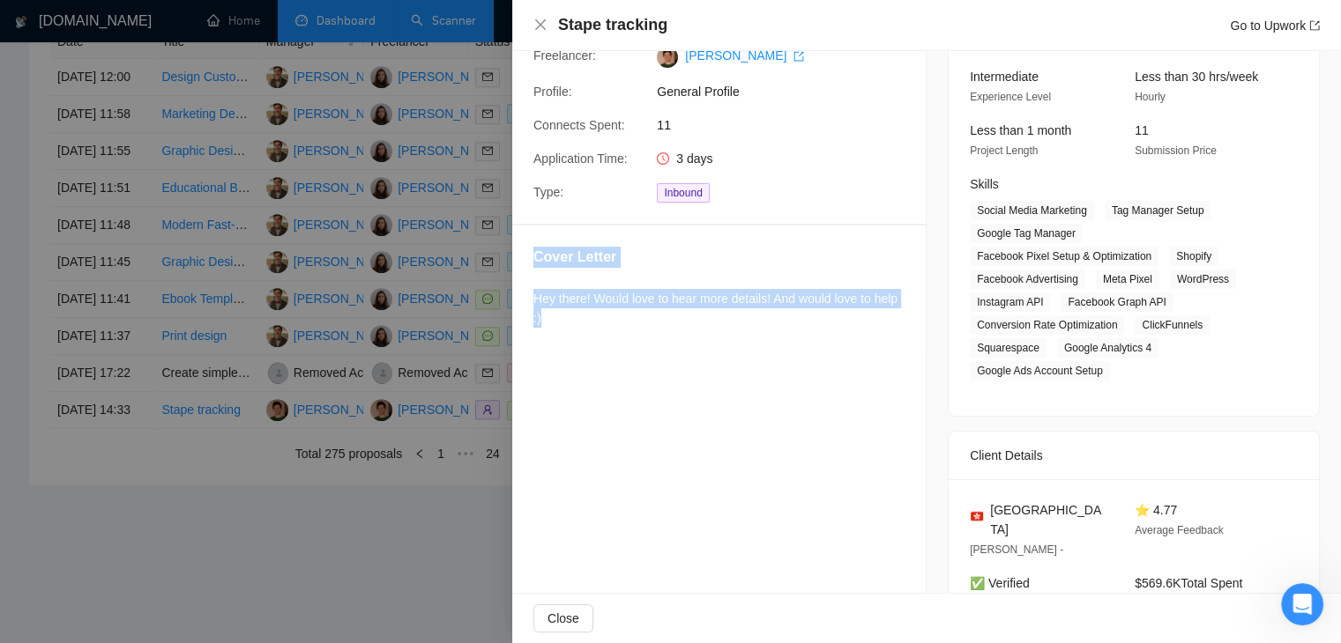
drag, startPoint x: 581, startPoint y: 328, endPoint x: 515, endPoint y: 241, distance: 109.5
click at [515, 241] on div "Cover Letter Hey there! Would love to hear more details! And would love to help…" at bounding box center [718, 291] width 413 height 130
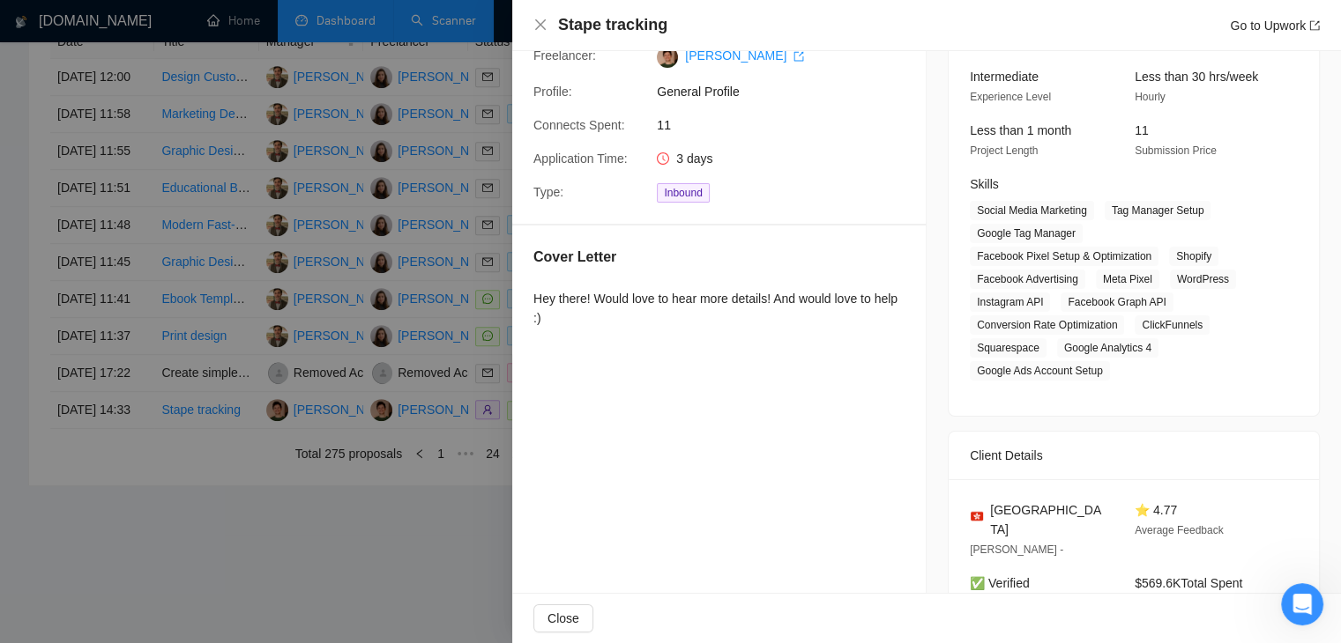
click at [432, 393] on div at bounding box center [670, 321] width 1341 height 643
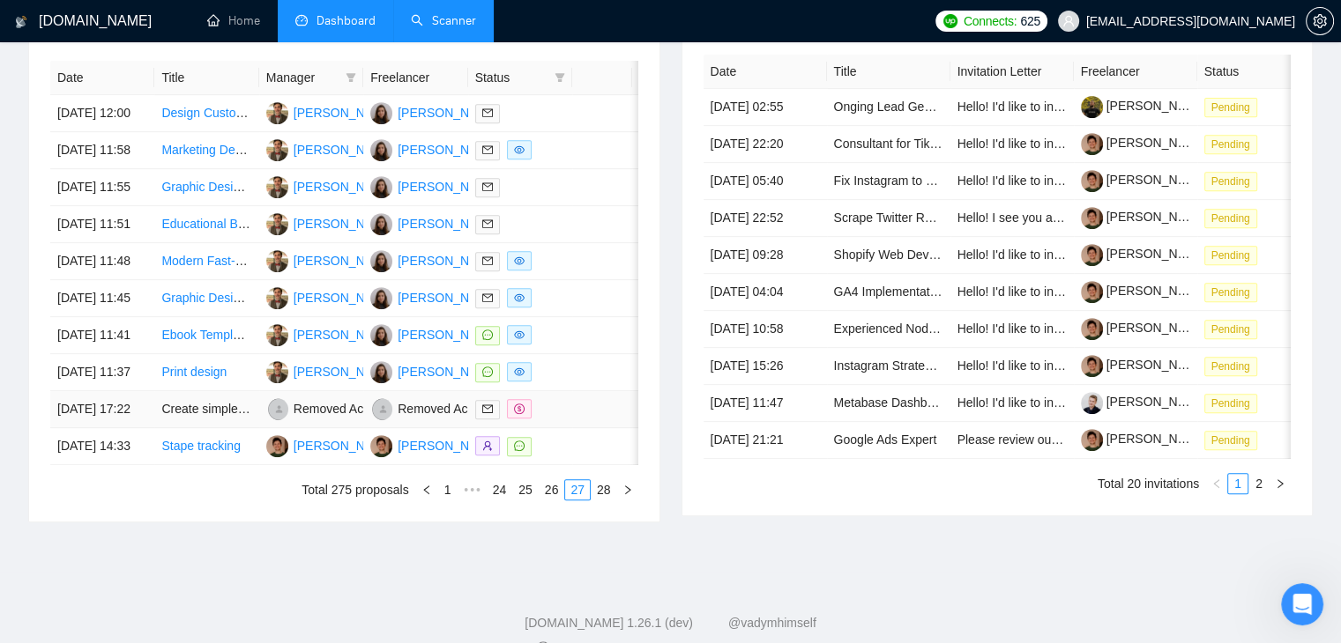
scroll to position [953, 0]
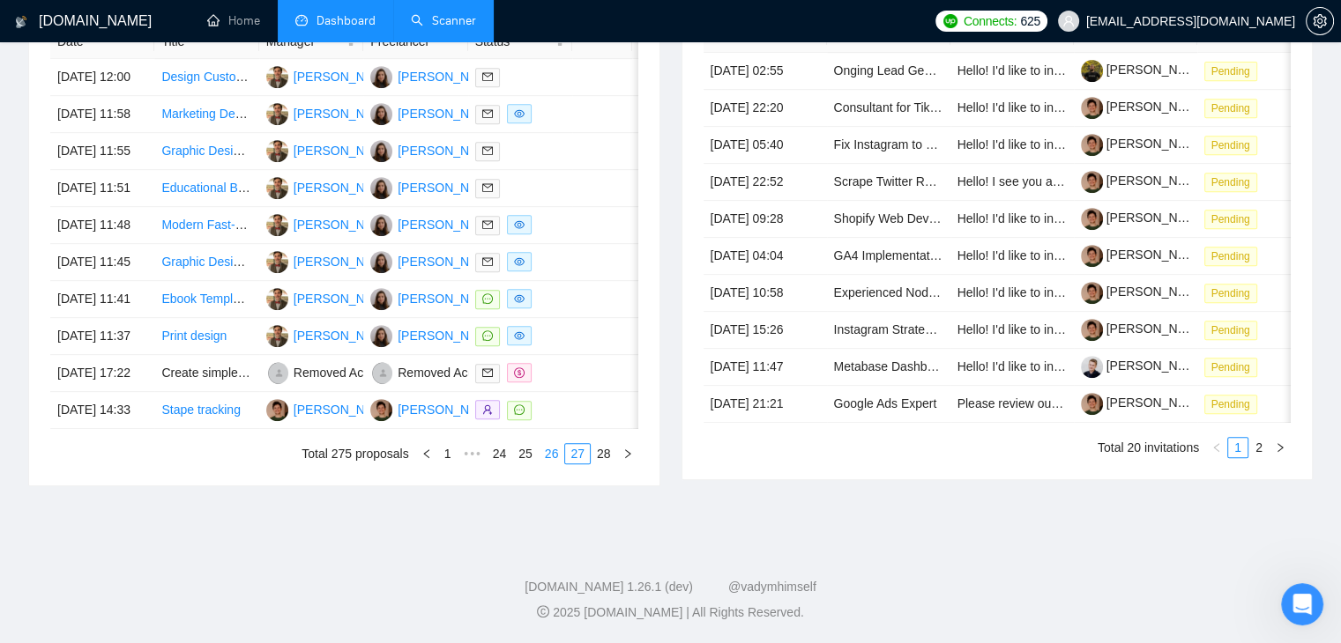
click at [546, 450] on link "26" at bounding box center [551, 453] width 25 height 19
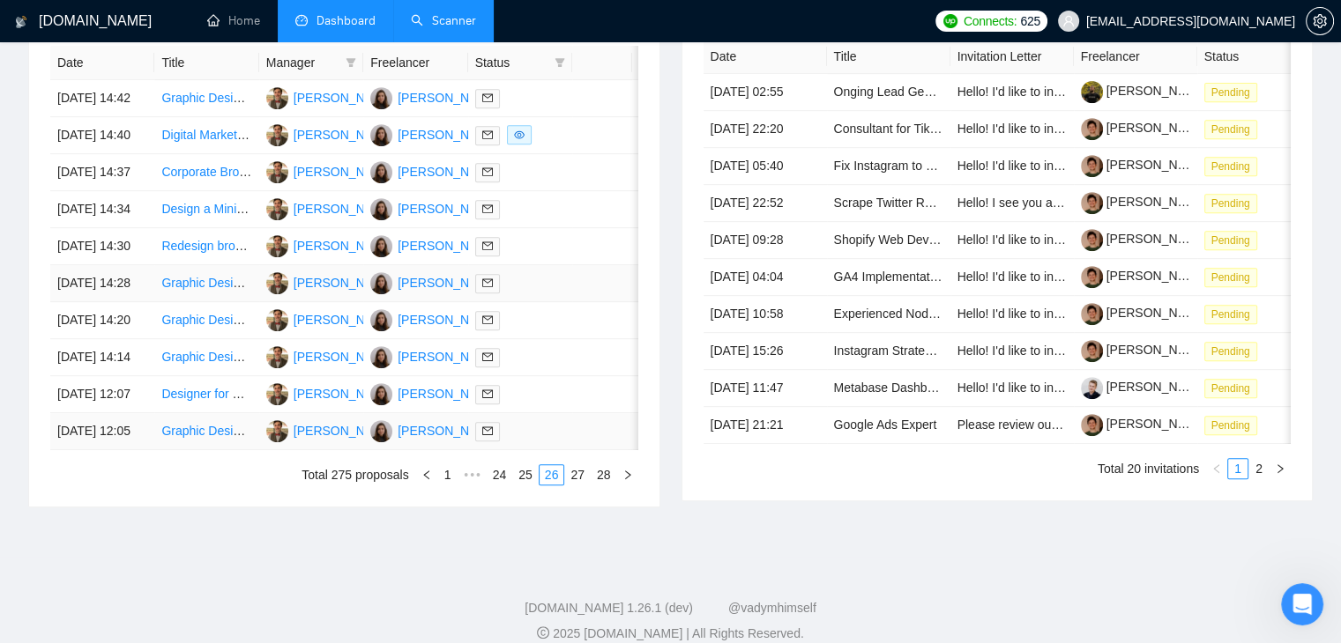
scroll to position [865, 0]
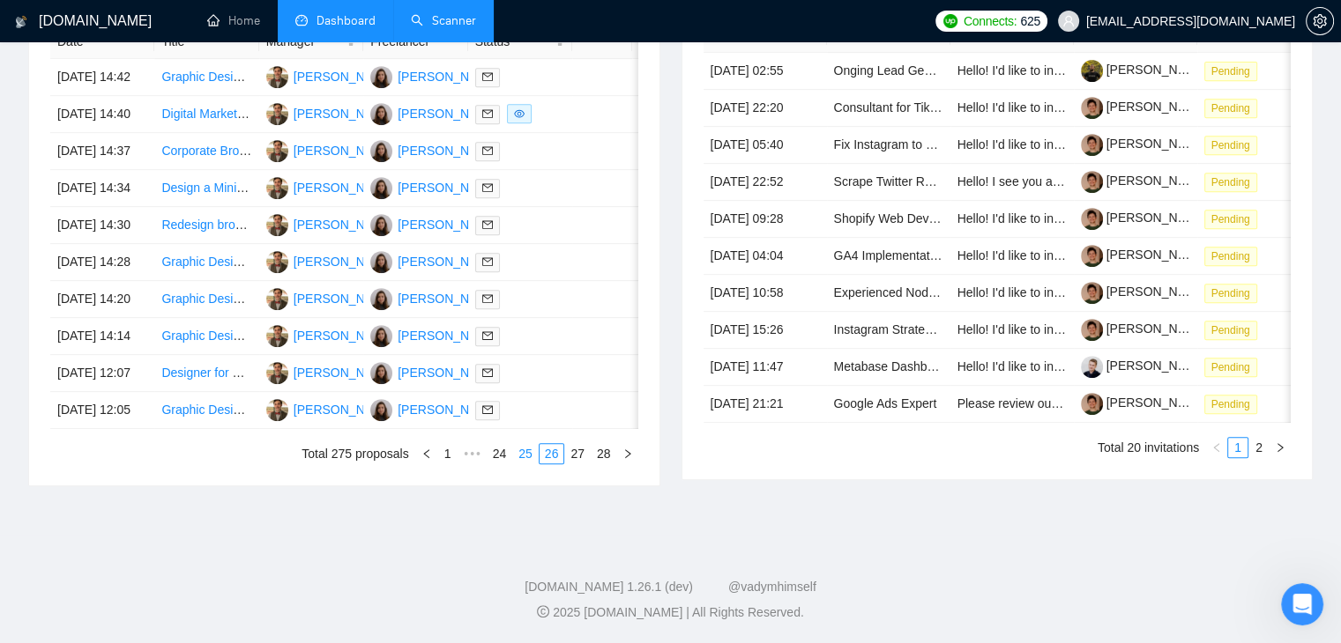
click at [530, 464] on link "25" at bounding box center [525, 453] width 25 height 19
click at [504, 464] on link "24" at bounding box center [499, 453] width 25 height 19
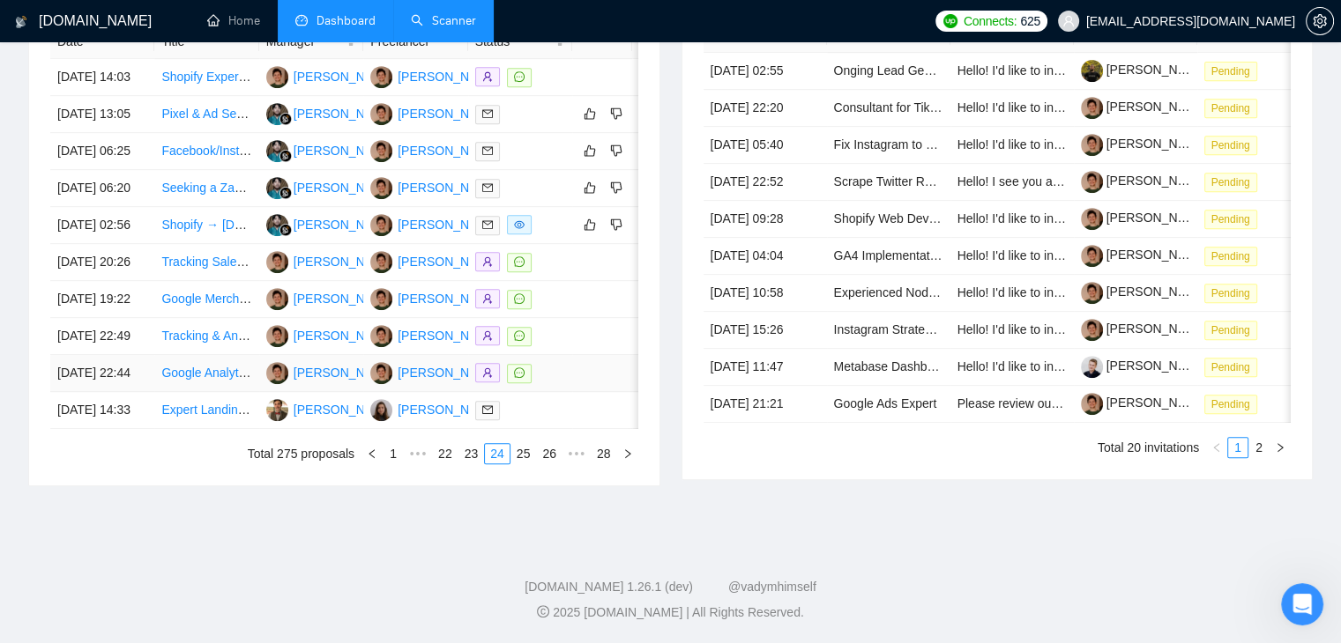
click at [123, 392] on td "09 Sep, 2025 22:44" at bounding box center [102, 373] width 104 height 37
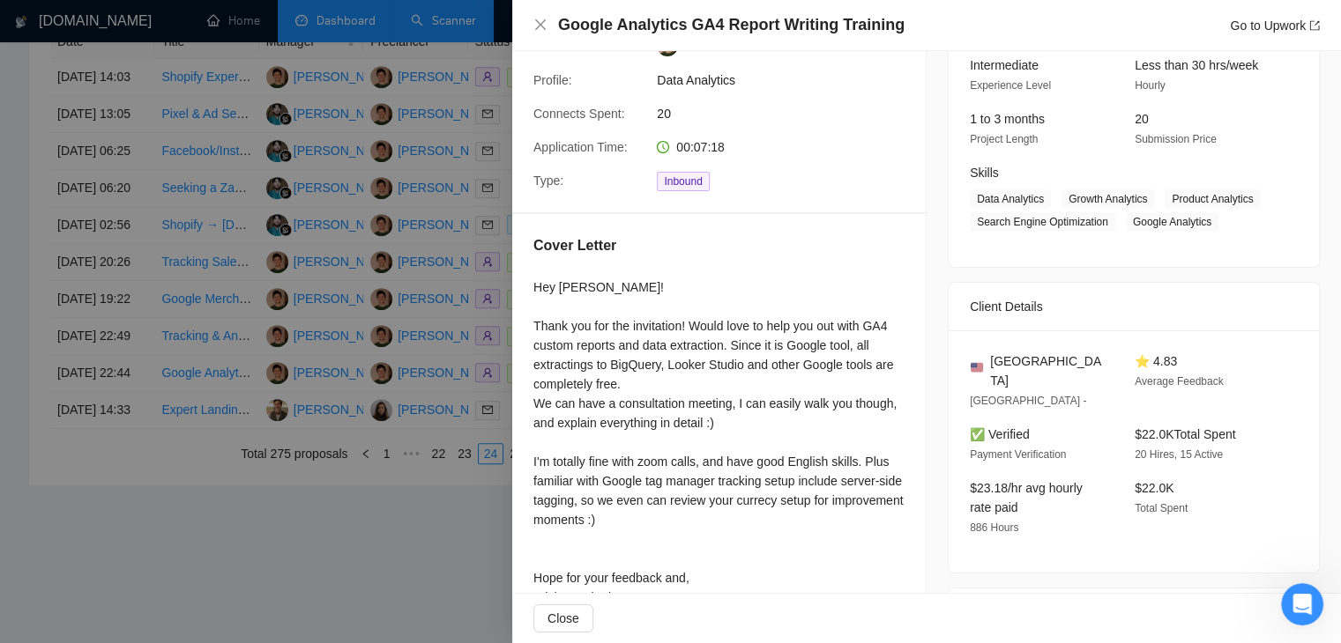
scroll to position [158, 0]
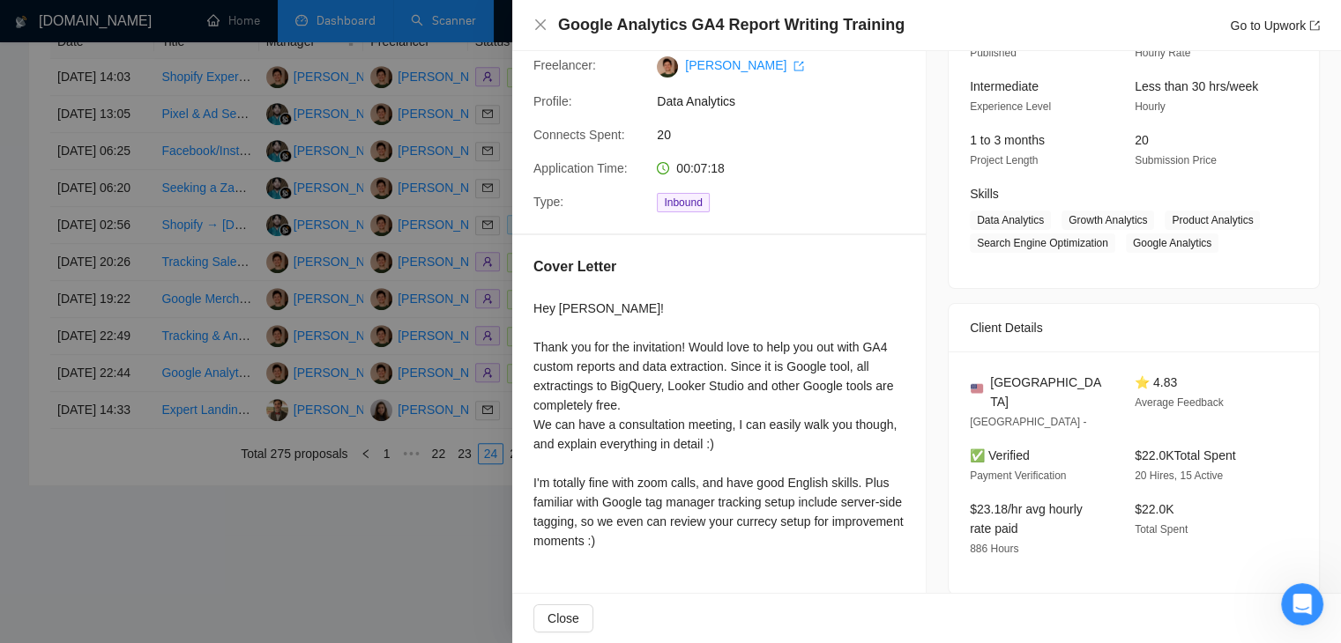
click at [665, 30] on h4 "Google Analytics GA4 Report Writing Training" at bounding box center [731, 25] width 346 height 22
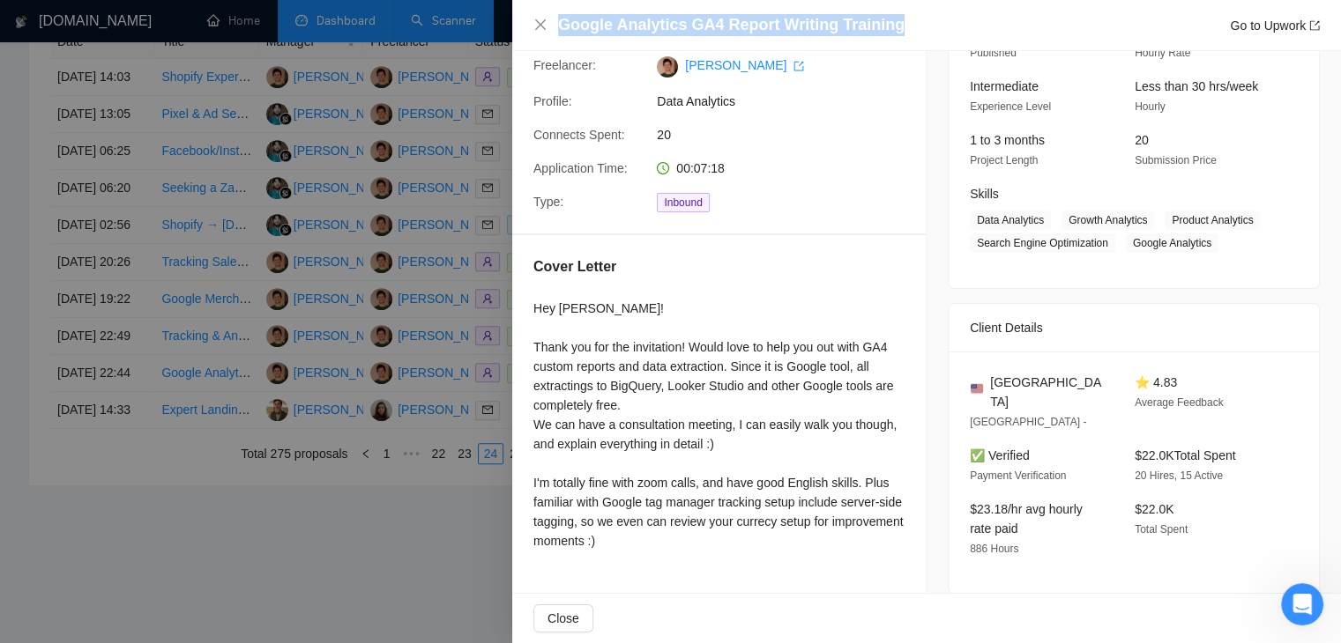
click at [665, 30] on h4 "Google Analytics GA4 Report Writing Training" at bounding box center [731, 25] width 346 height 22
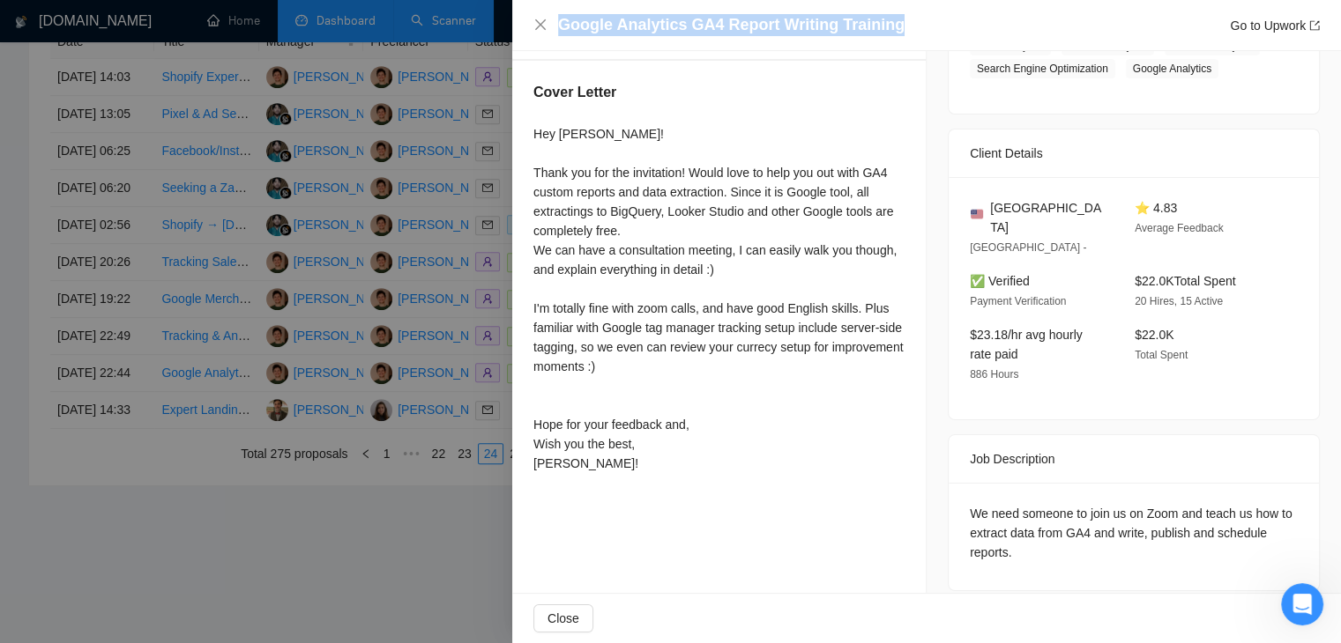
scroll to position [333, 0]
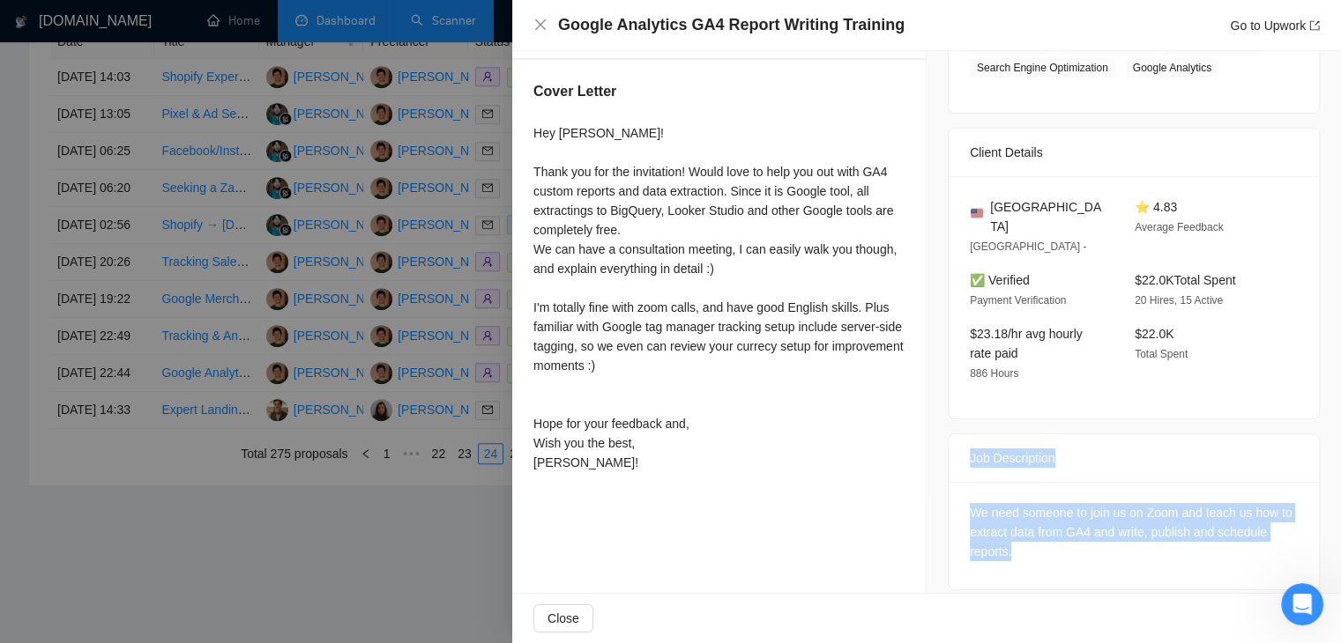
drag, startPoint x: 960, startPoint y: 441, endPoint x: 1022, endPoint y: 530, distance: 108.8
click at [1022, 530] on div "Job Description We need someone to join us on Zoom and teach us how to extract …" at bounding box center [1134, 512] width 372 height 157
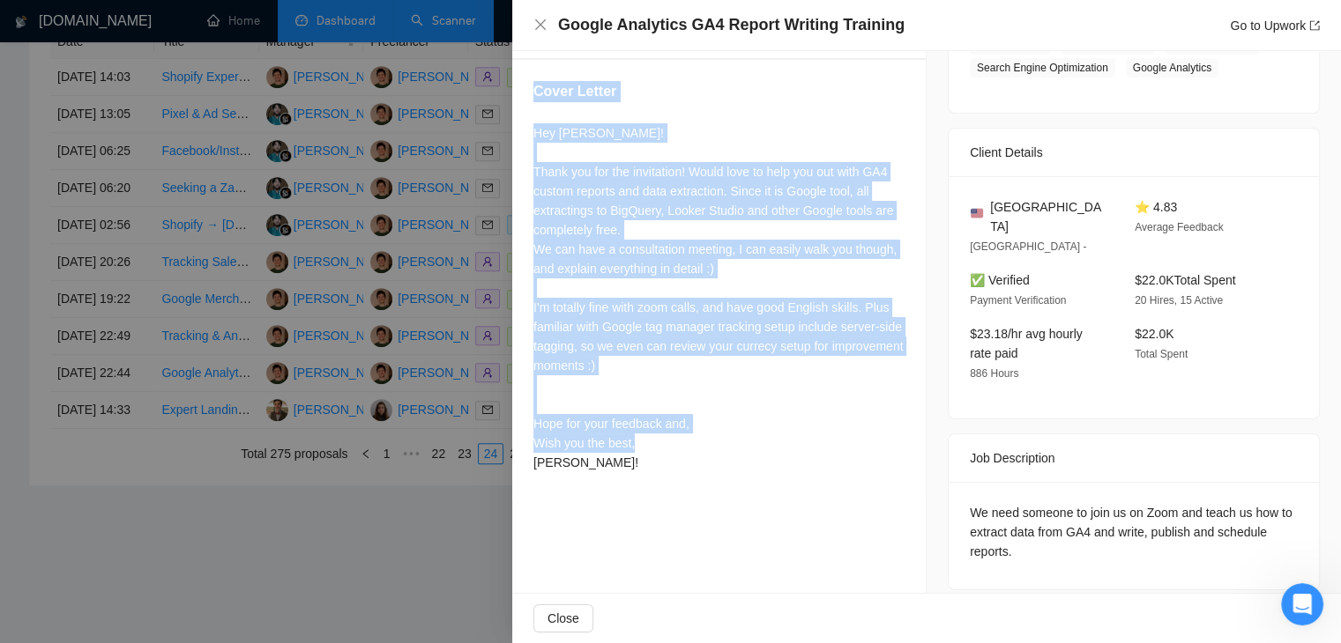
drag, startPoint x: 588, startPoint y: 459, endPoint x: 526, endPoint y: 100, distance: 364.9
click at [526, 100] on div "Cover Letter Hey James! Thank you for the invitation! Would love to help you ou…" at bounding box center [718, 280] width 413 height 441
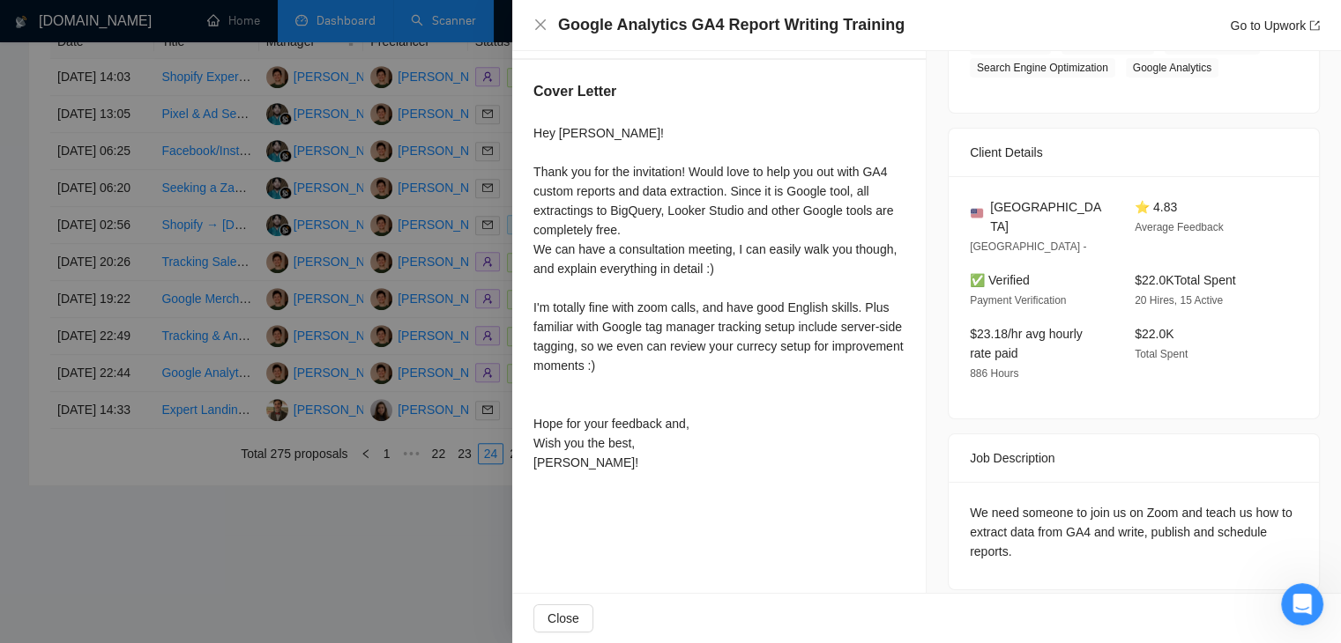
click at [714, 20] on h4 "Google Analytics GA4 Report Writing Training" at bounding box center [731, 25] width 346 height 22
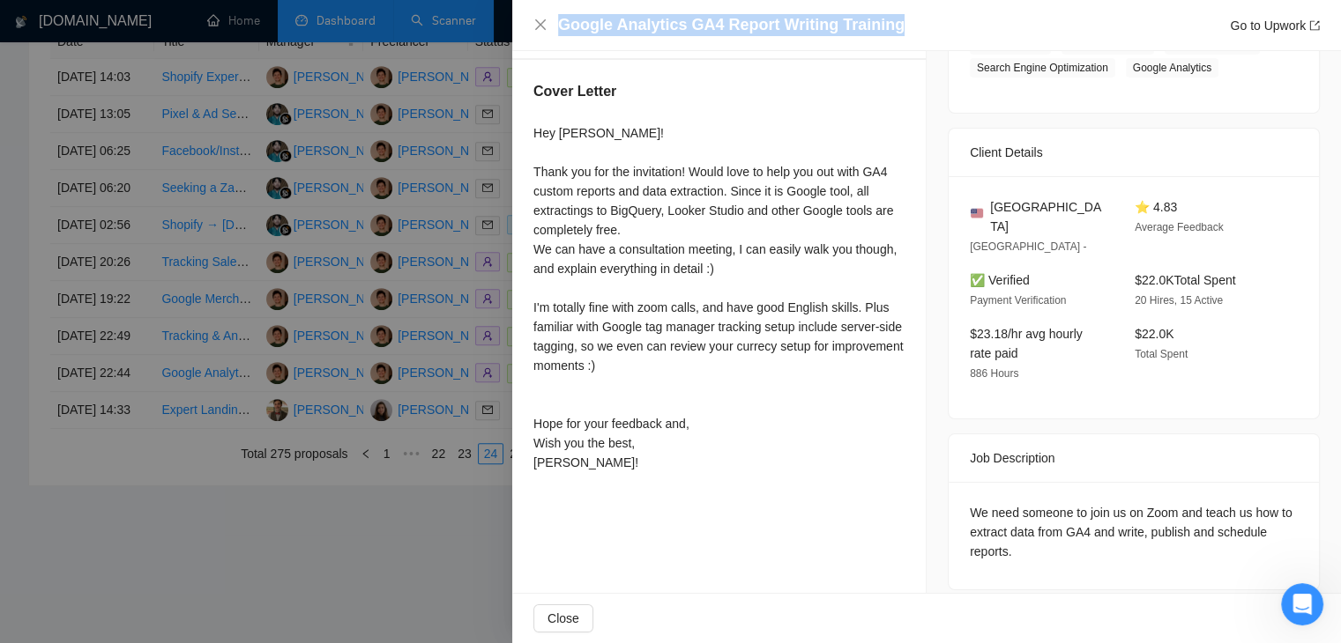
click at [714, 20] on h4 "Google Analytics GA4 Report Writing Training" at bounding box center [731, 25] width 346 height 22
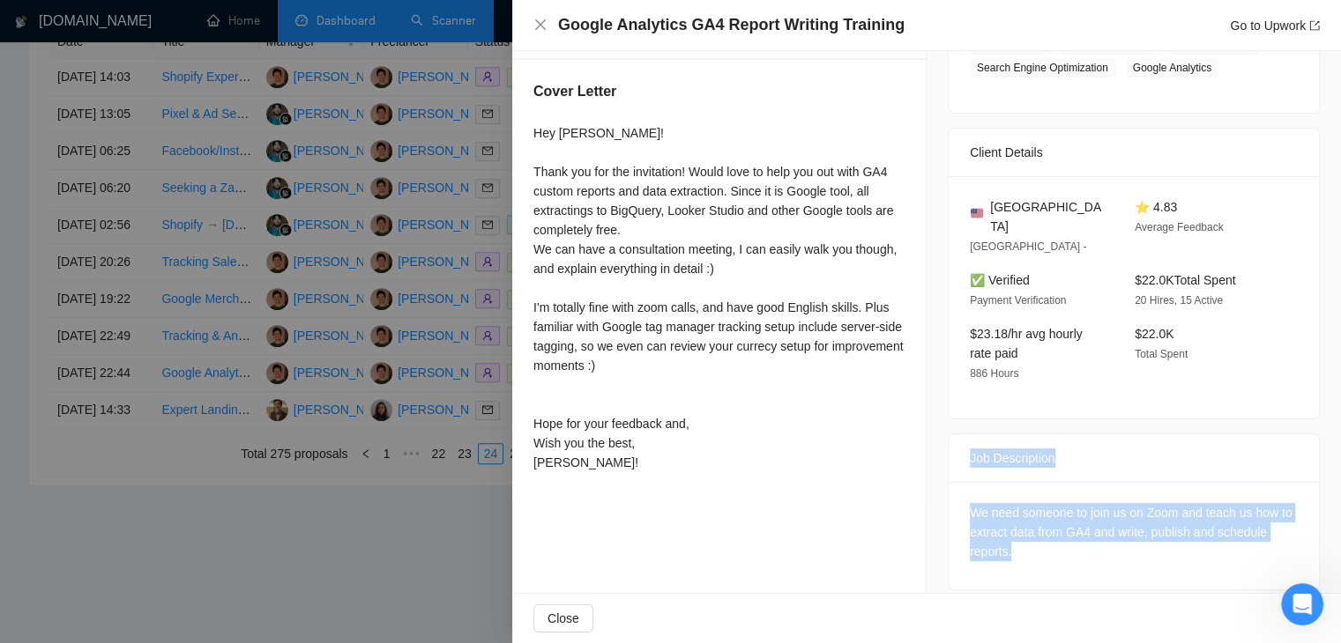
drag, startPoint x: 1023, startPoint y: 535, endPoint x: 950, endPoint y: 438, distance: 121.5
click at [950, 438] on div "Job Description We need someone to join us on Zoom and teach us how to extract …" at bounding box center [1134, 512] width 372 height 157
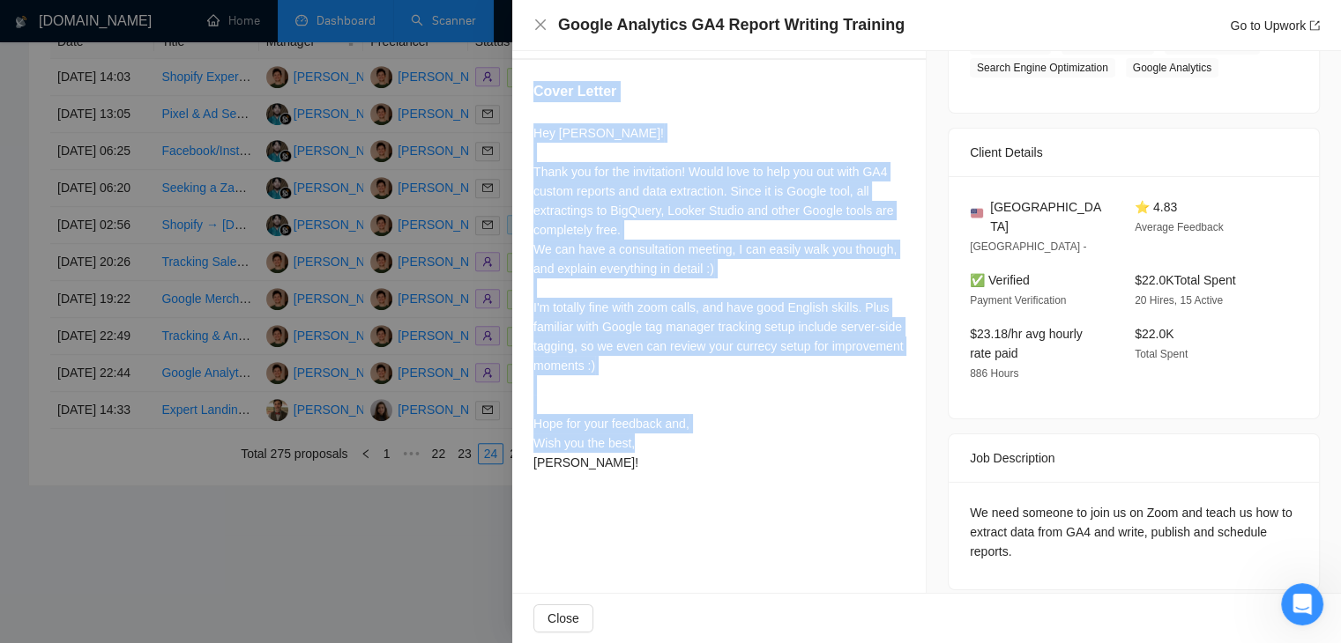
drag, startPoint x: 596, startPoint y: 482, endPoint x: 533, endPoint y: 90, distance: 397.2
click at [533, 90] on div "Cover Letter Hey James! Thank you for the invitation! Would love to help you ou…" at bounding box center [718, 280] width 413 height 441
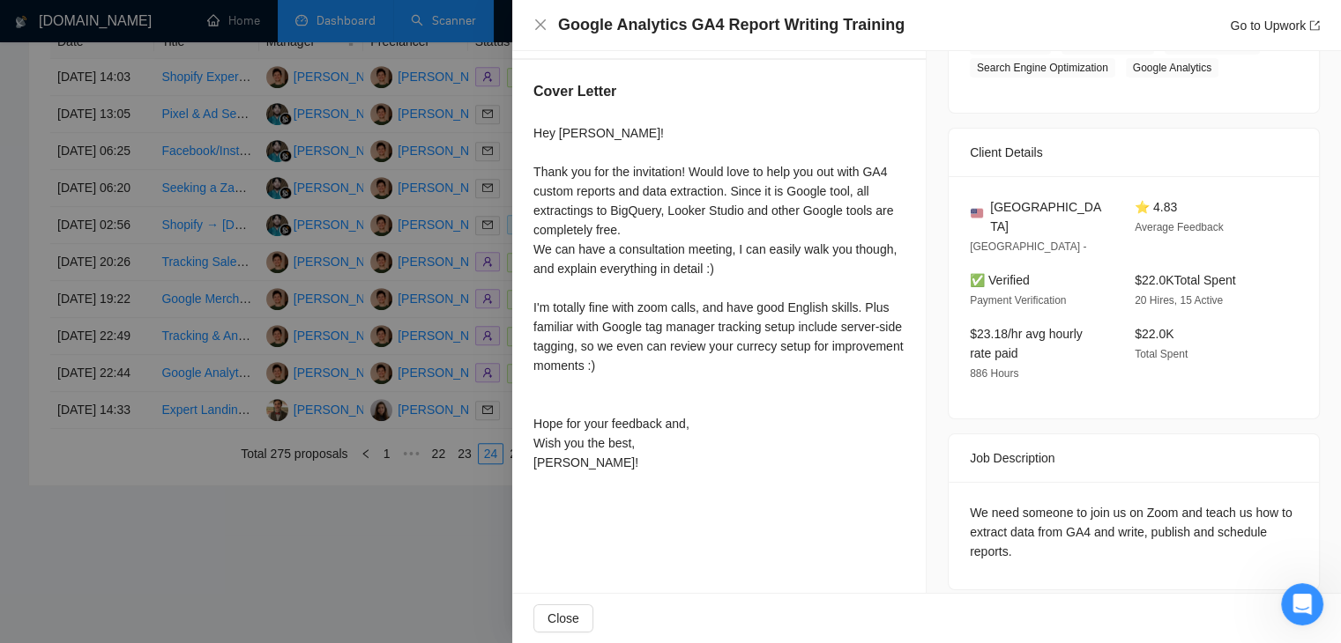
click at [200, 371] on div at bounding box center [670, 321] width 1341 height 643
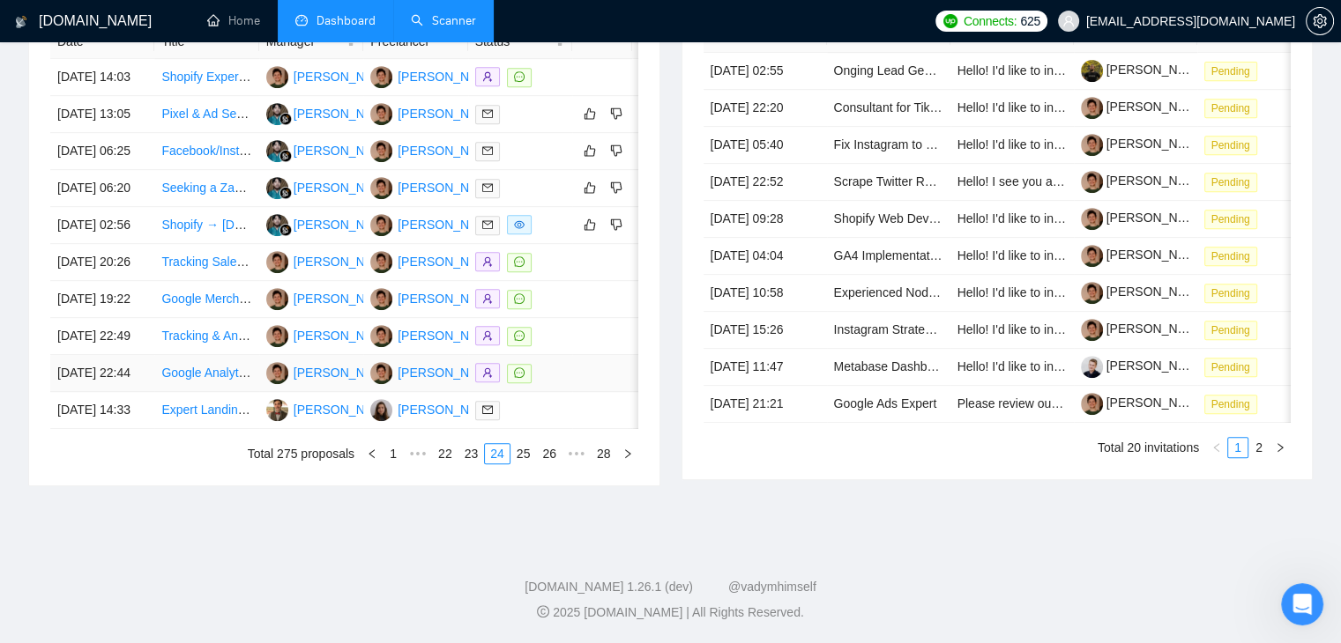
click at [123, 392] on td "09 Sep, 2025 22:44" at bounding box center [102, 373] width 104 height 37
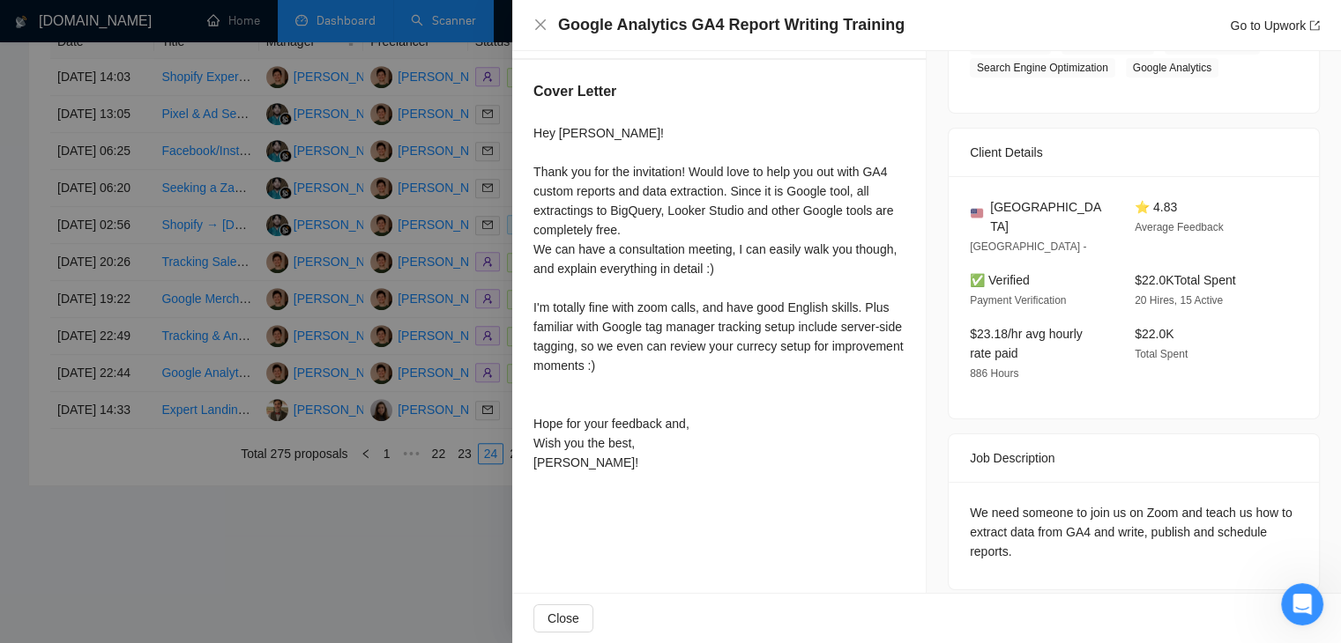
click at [207, 459] on div at bounding box center [670, 321] width 1341 height 643
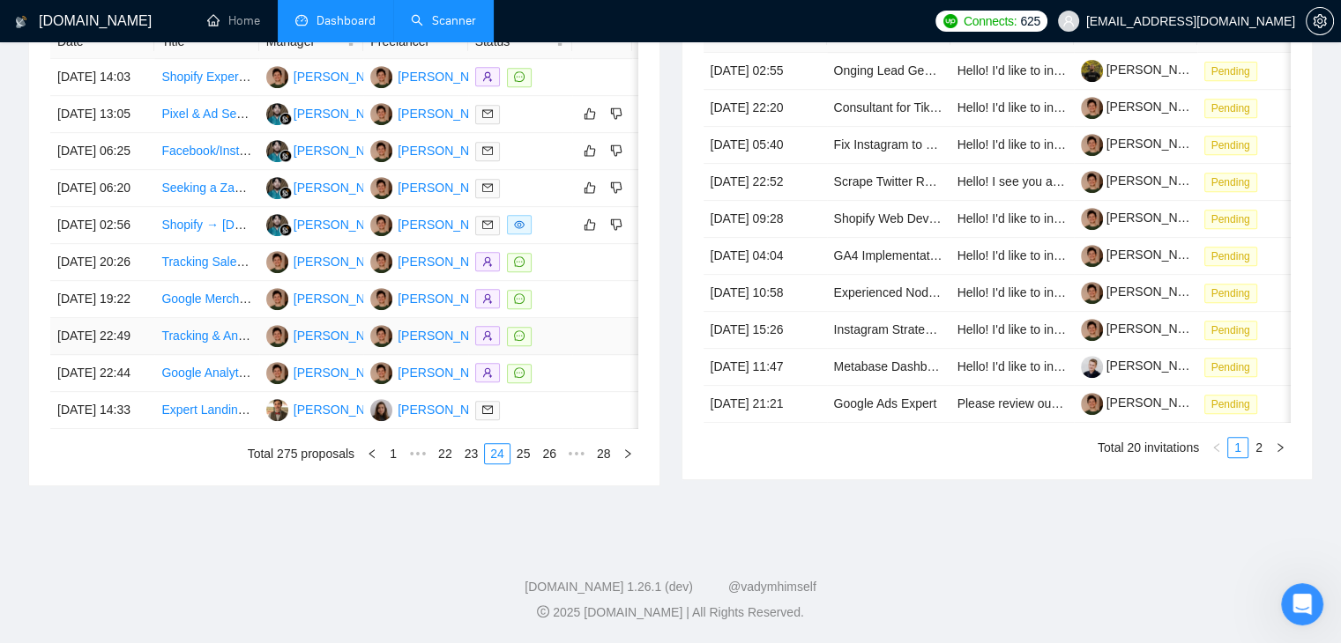
click at [123, 355] on td "09 Sep, 2025 22:49" at bounding box center [102, 336] width 104 height 37
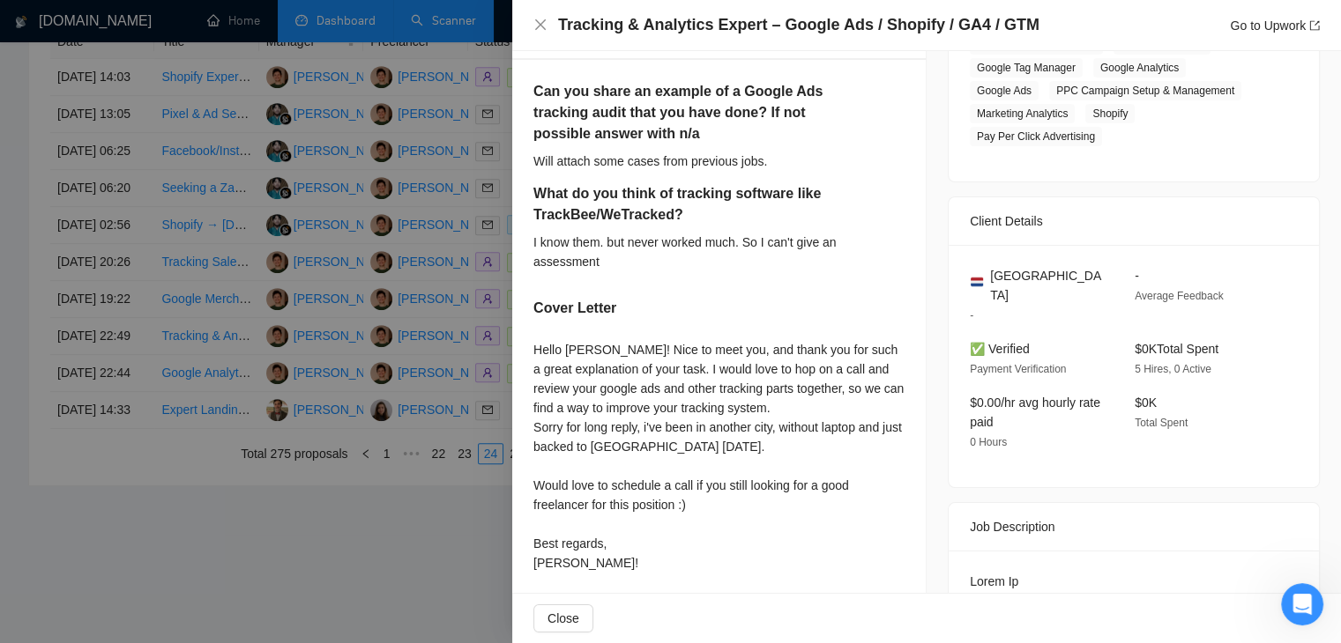
click at [747, 19] on h4 "Tracking & Analytics Expert – Google Ads / Shopify / GA4 / GTM" at bounding box center [798, 25] width 481 height 22
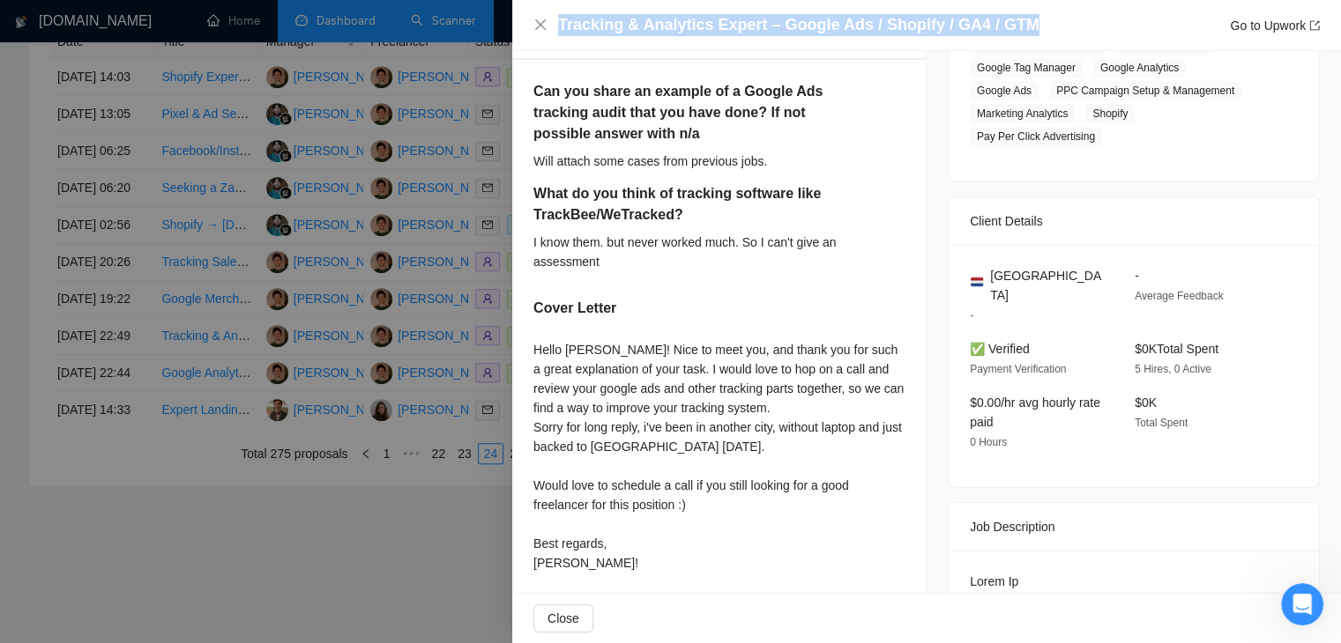
click at [747, 19] on h4 "Tracking & Analytics Expert – Google Ads / Shopify / GA4 / GTM" at bounding box center [798, 25] width 481 height 22
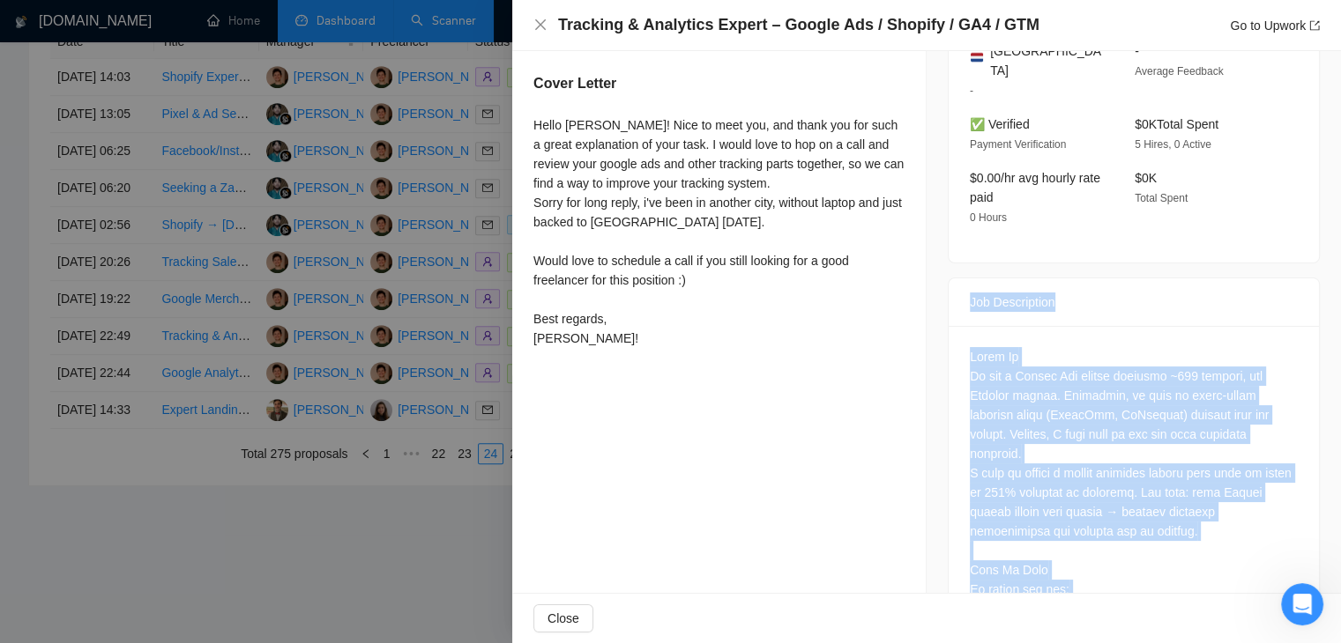
scroll to position [504, 0]
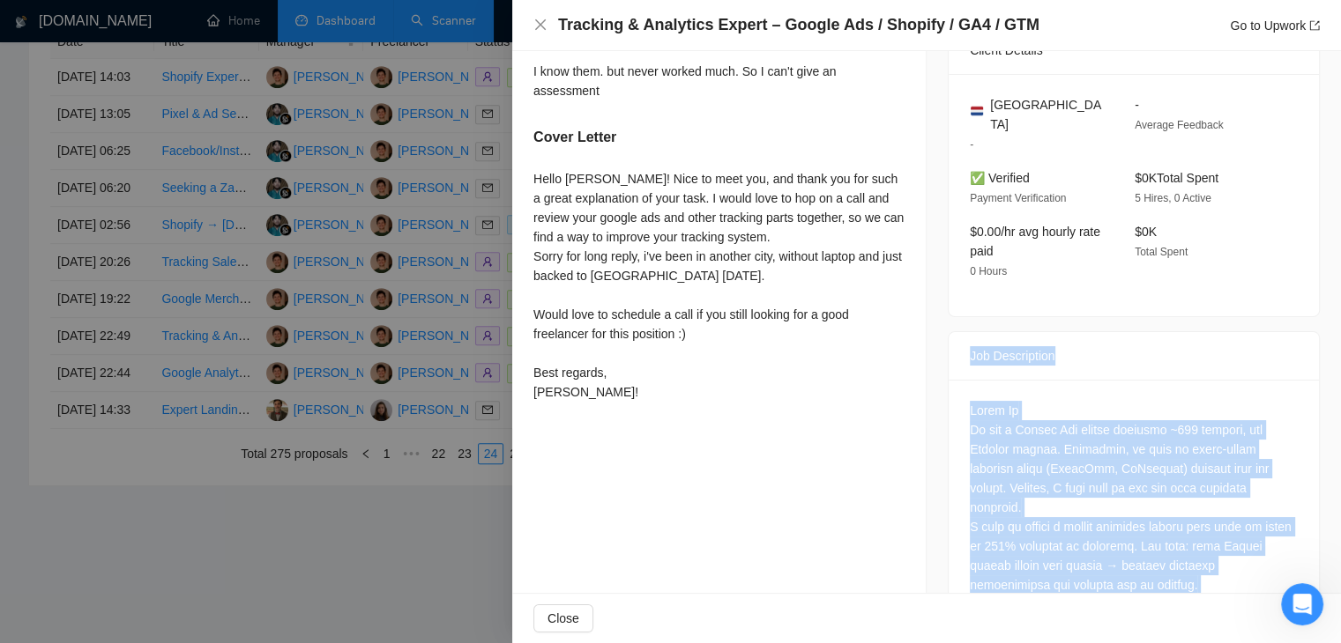
drag, startPoint x: 1098, startPoint y: 524, endPoint x: 954, endPoint y: 345, distance: 230.0
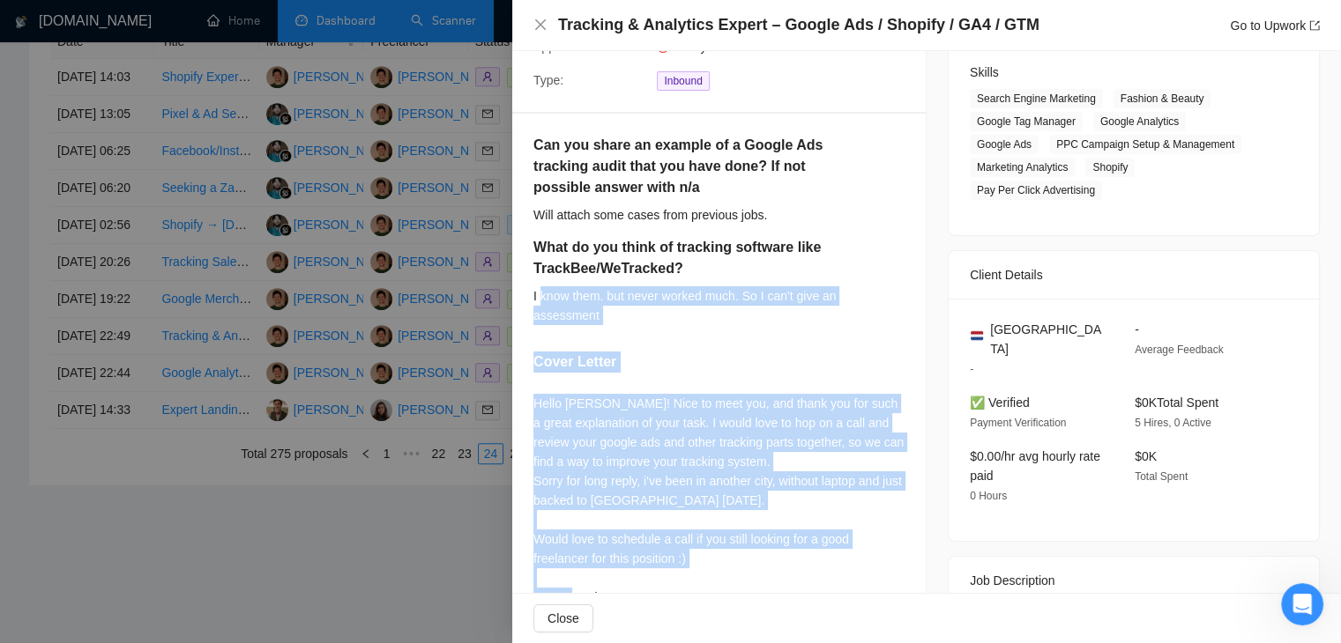
scroll to position [416, 0]
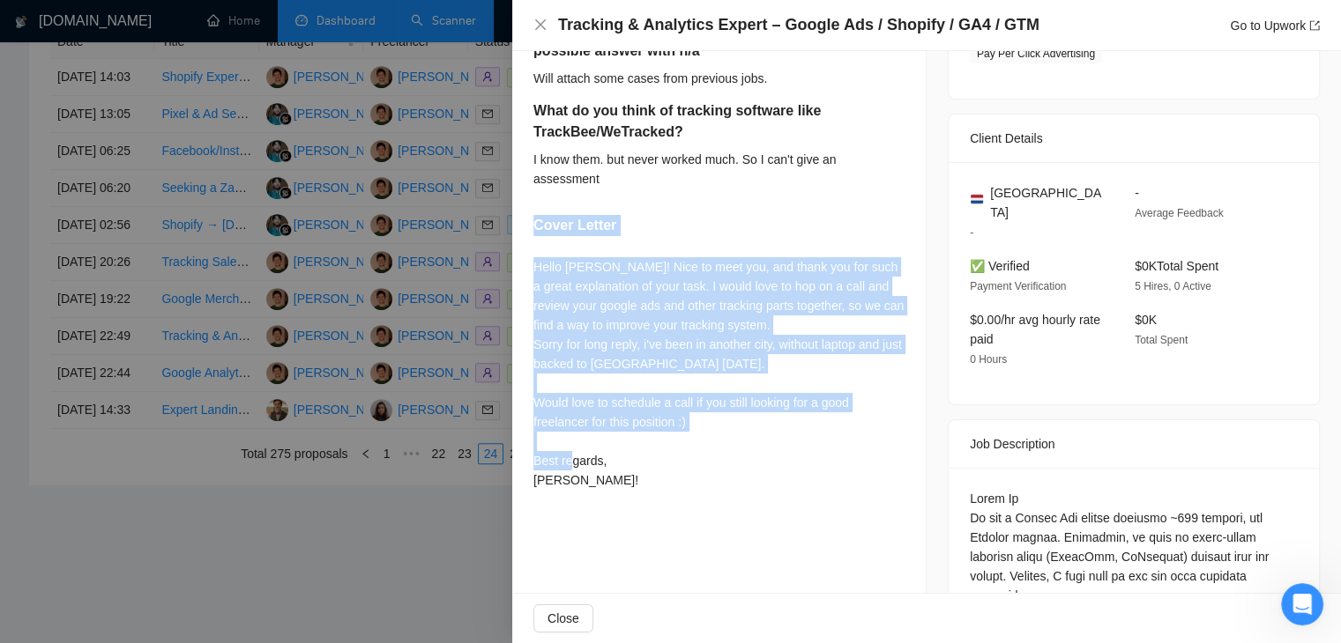
drag, startPoint x: 581, startPoint y: 393, endPoint x: 523, endPoint y: 227, distance: 176.5
click at [523, 227] on div "Can you share an example of a Google Ads tracking audit that you have done? If …" at bounding box center [718, 247] width 413 height 541
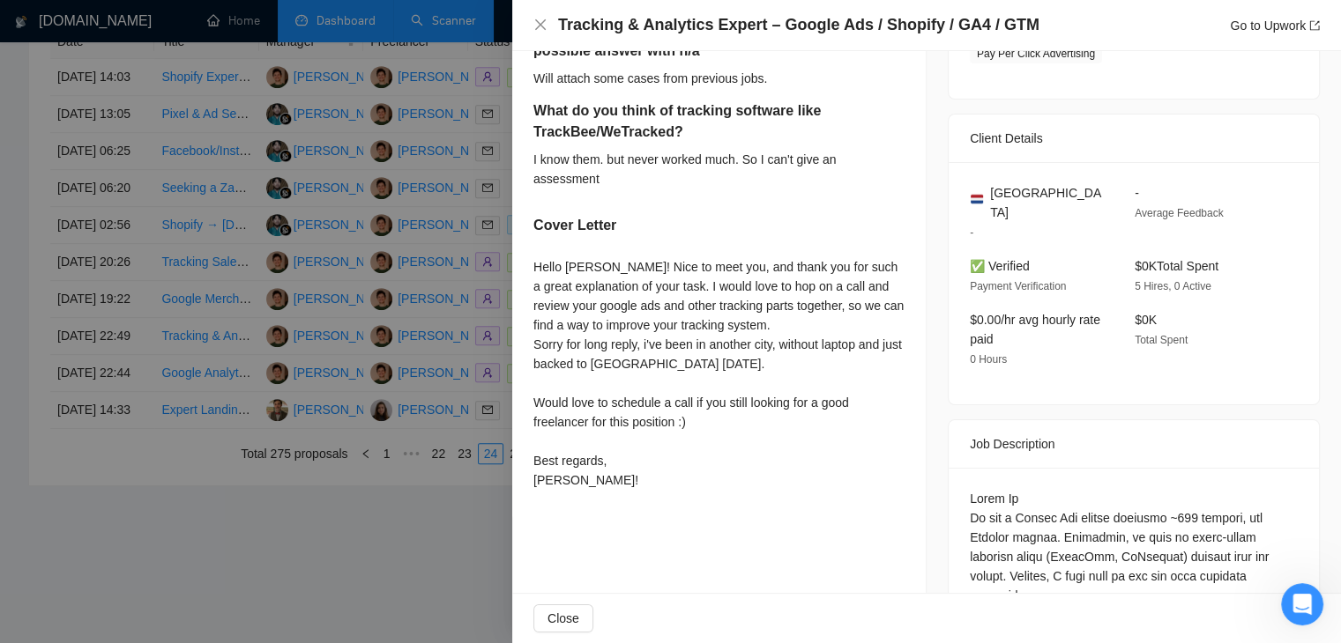
click at [290, 459] on div at bounding box center [670, 321] width 1341 height 643
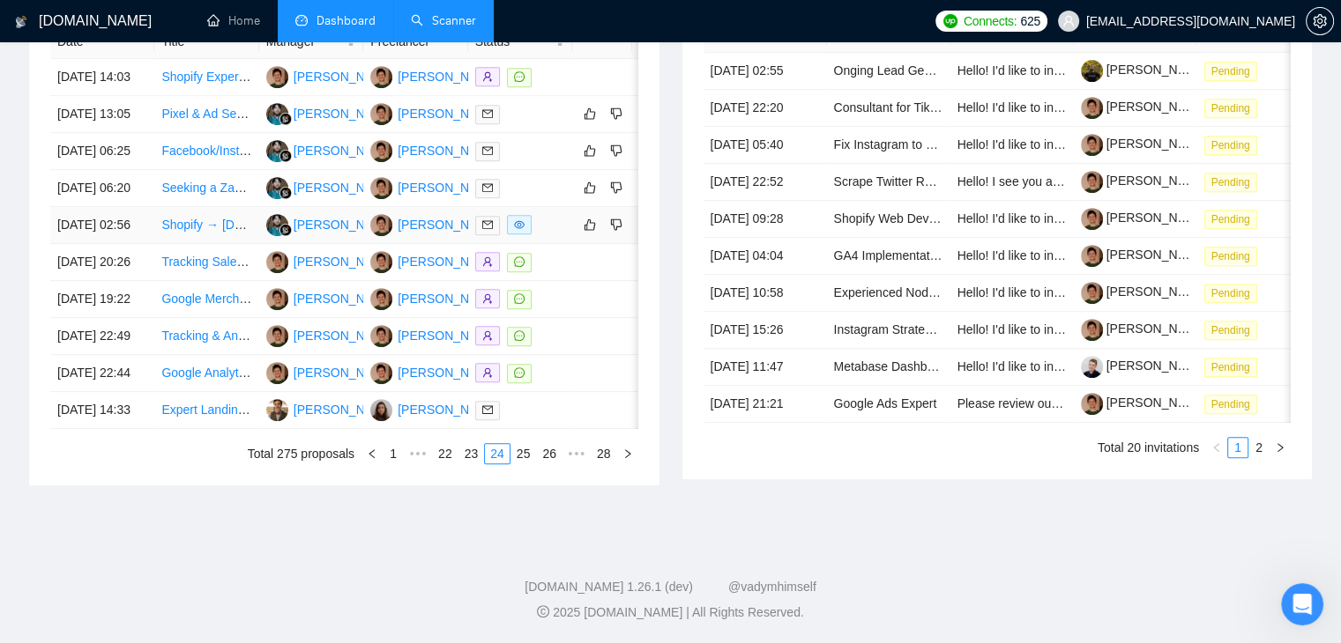
click at [138, 244] on td "16 Sep, 2025 02:56" at bounding box center [102, 225] width 104 height 37
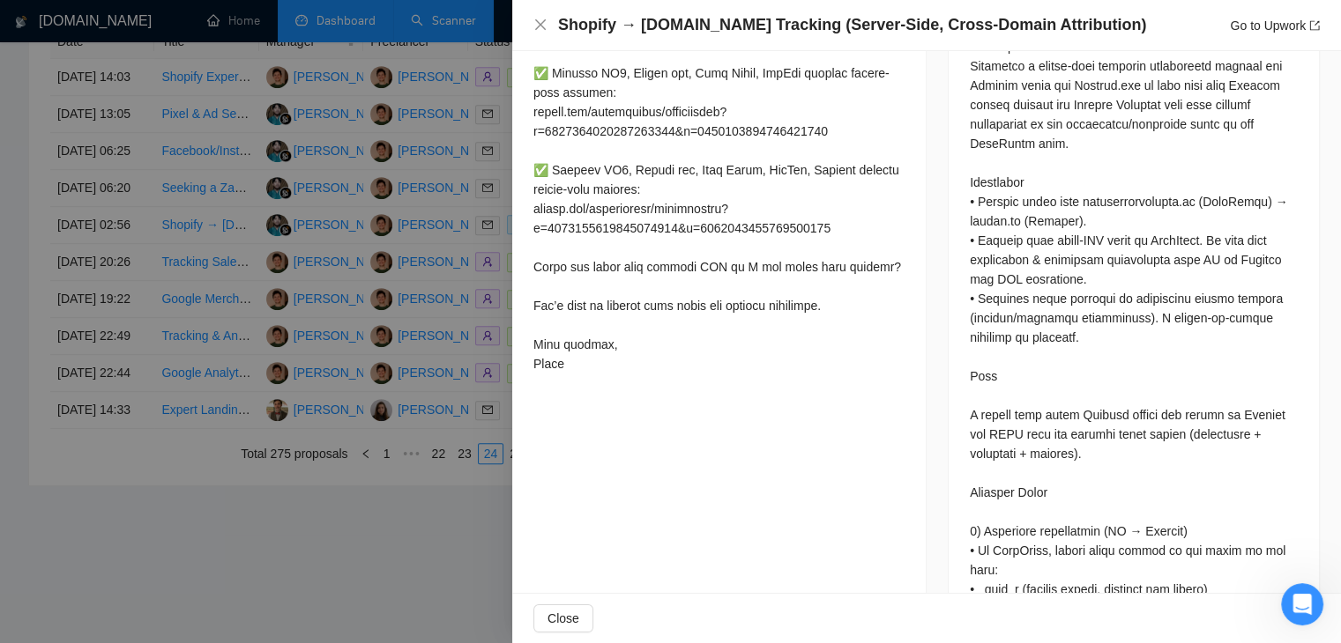
scroll to position [836, 0]
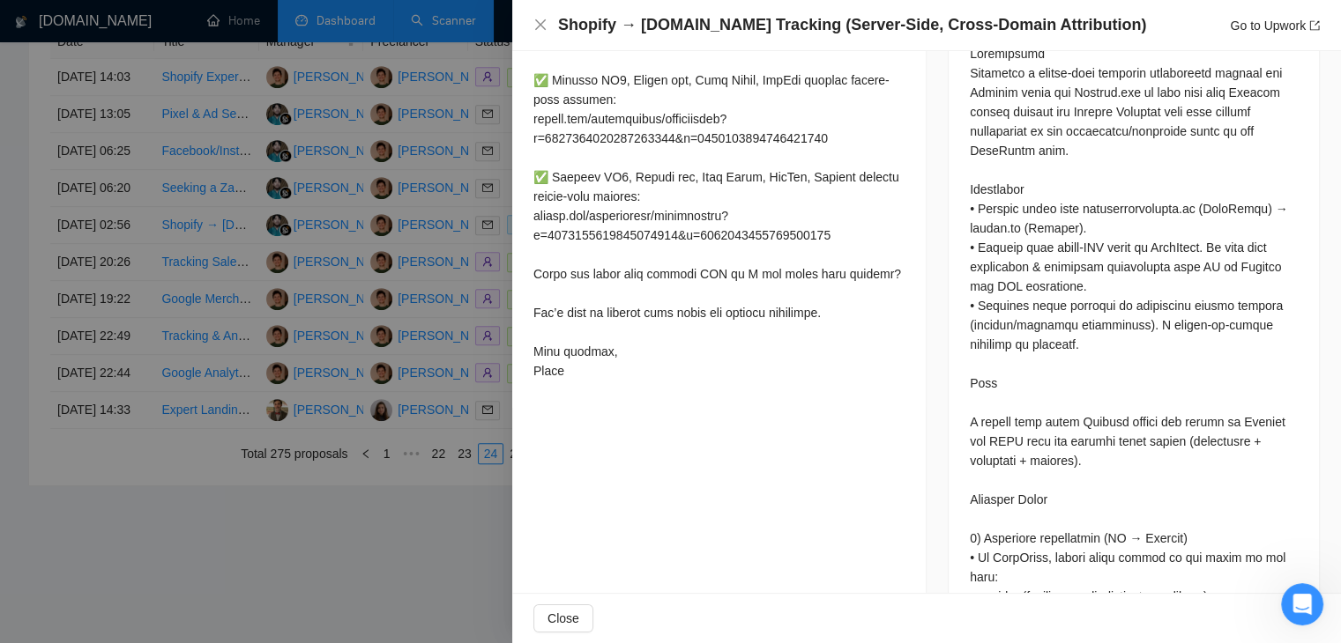
click at [278, 403] on div at bounding box center [670, 321] width 1341 height 643
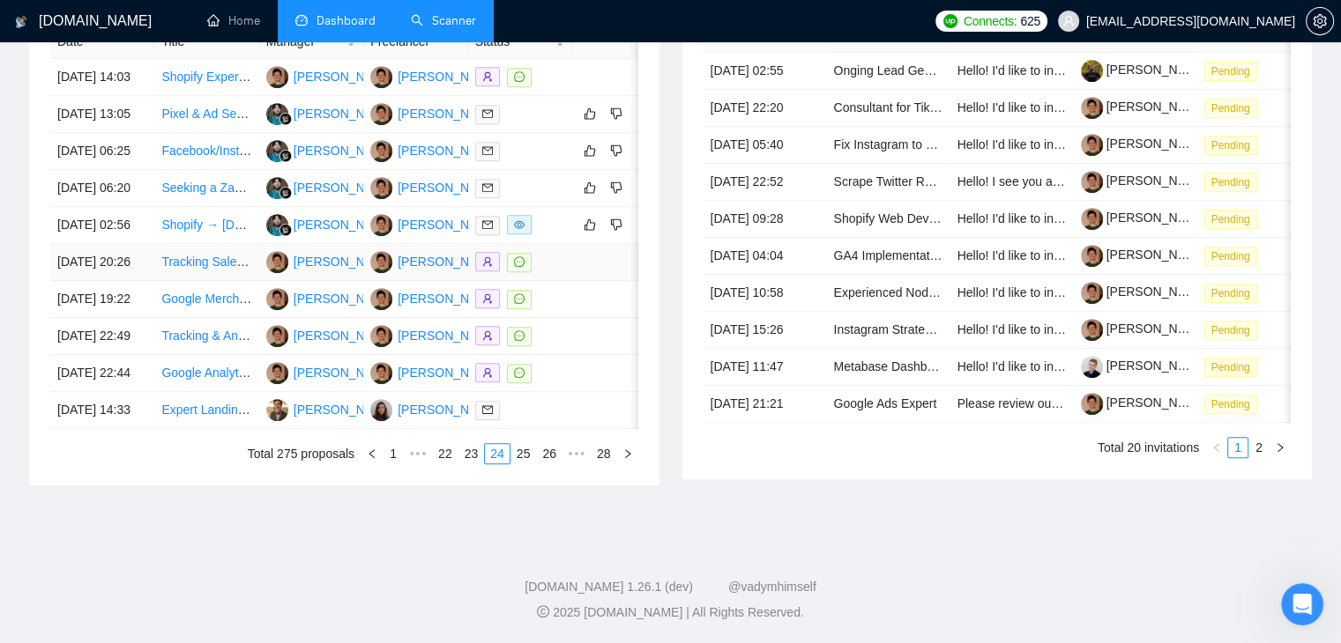
click at [134, 281] on td "15 Sep, 2025 20:26" at bounding box center [102, 262] width 104 height 37
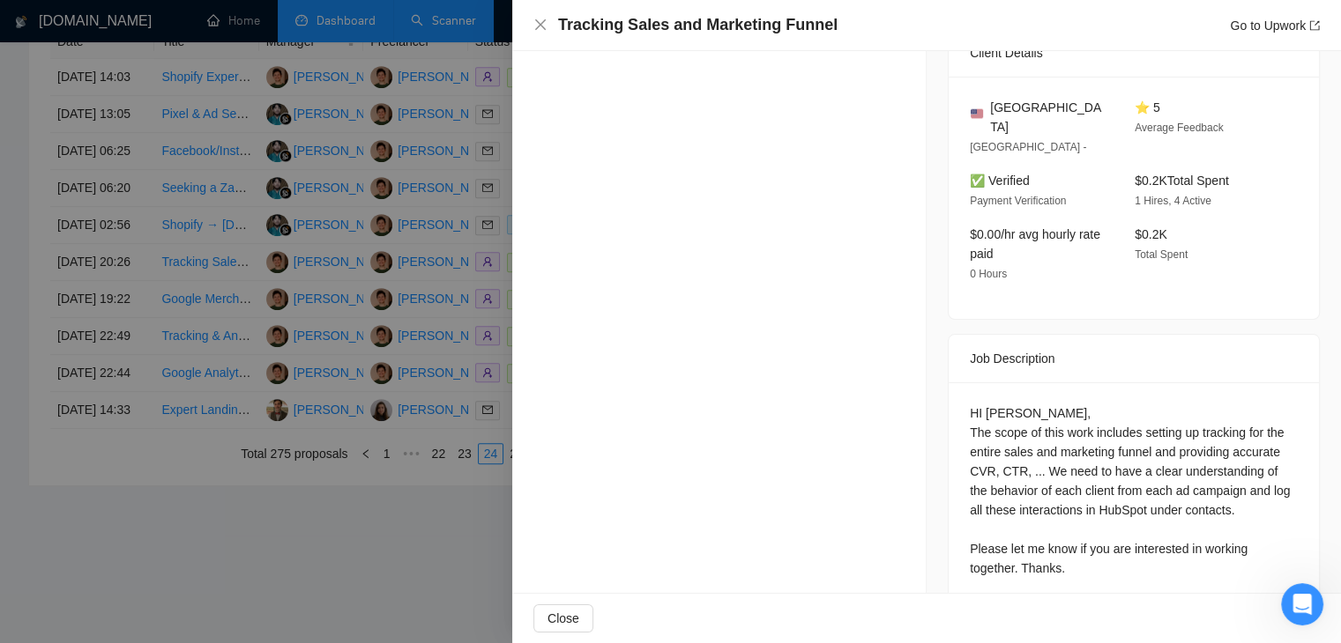
scroll to position [541, 0]
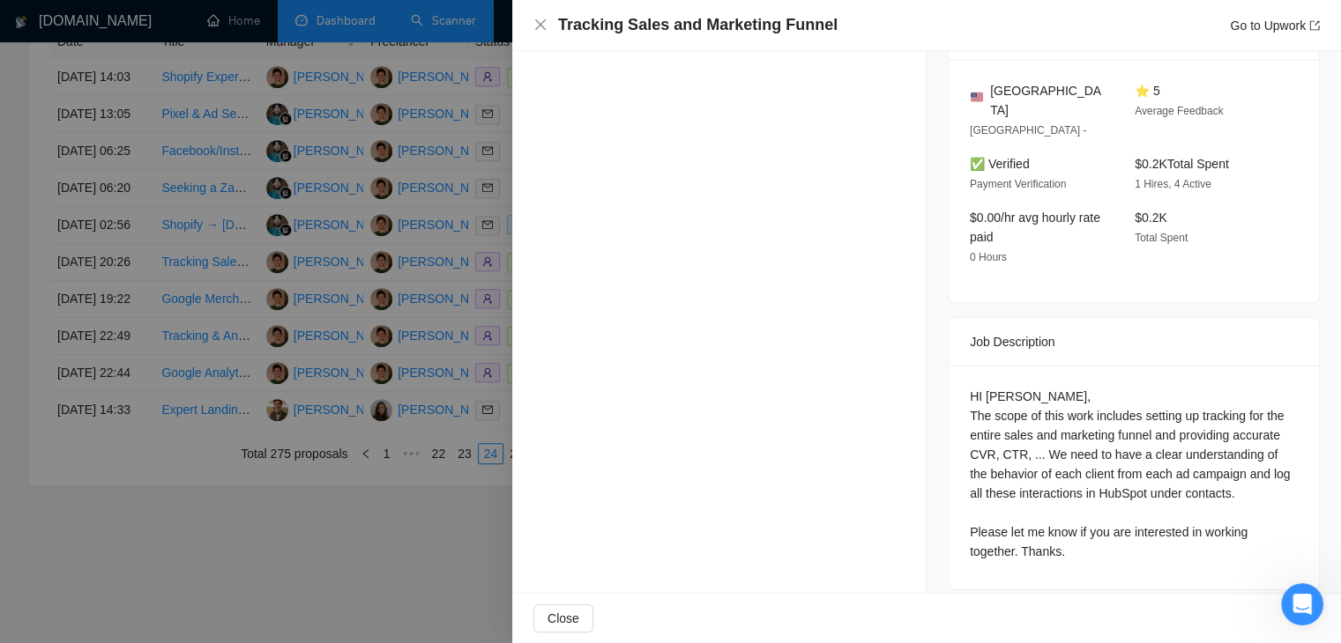
click at [184, 353] on div at bounding box center [670, 321] width 1341 height 643
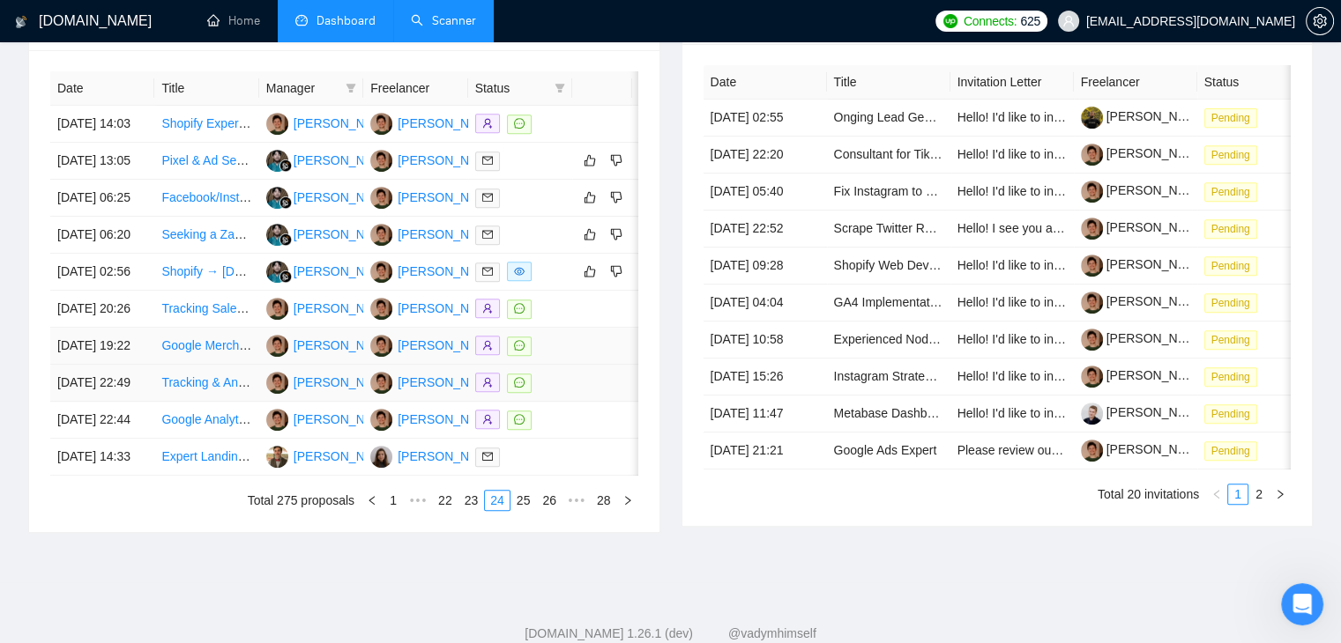
scroll to position [953, 0]
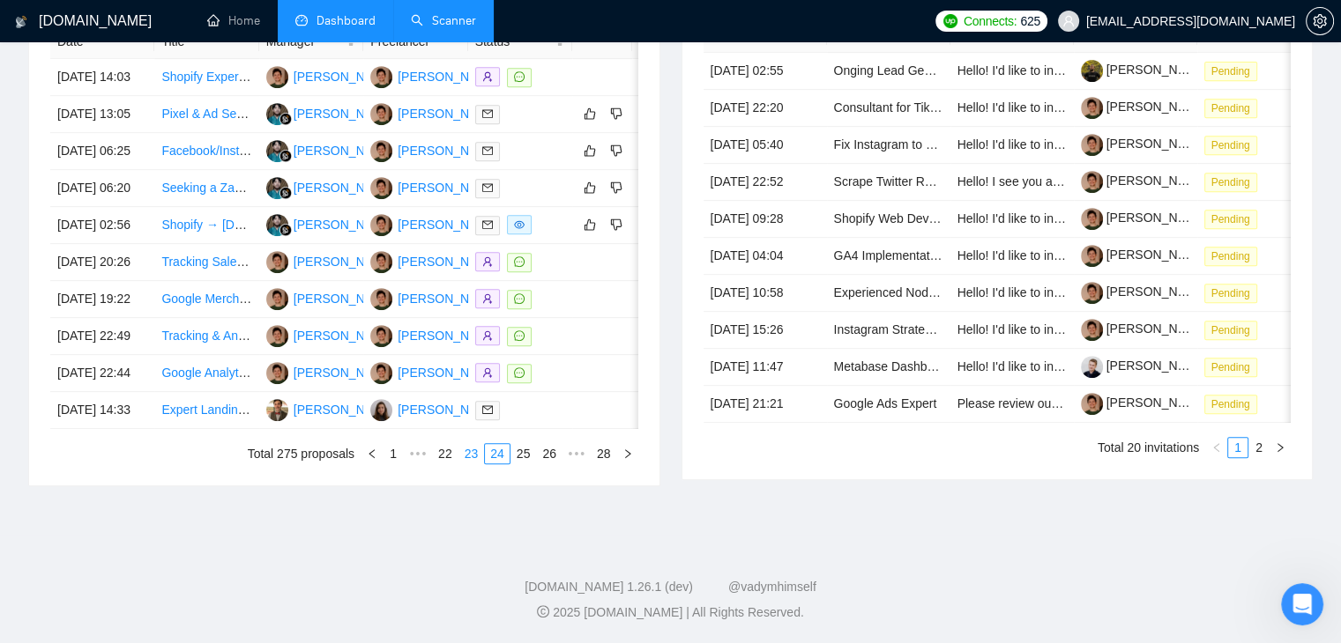
click at [471, 452] on link "23" at bounding box center [471, 453] width 25 height 19
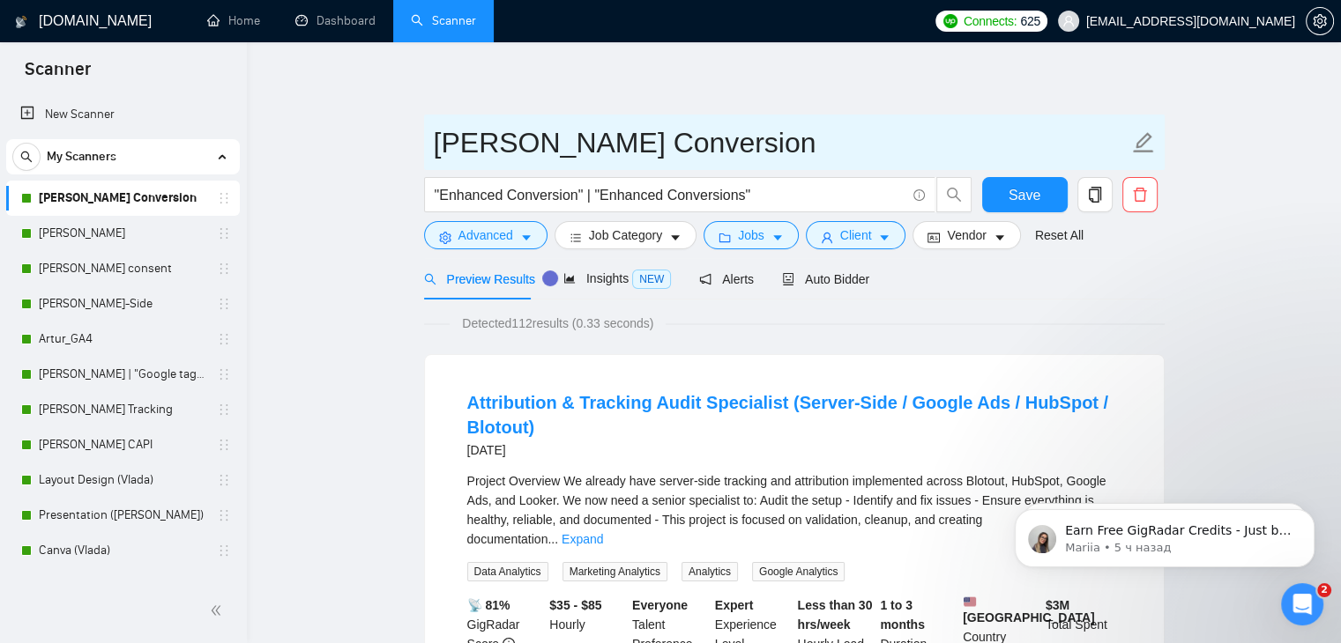
click at [585, 142] on input "[PERSON_NAME] Conversion" at bounding box center [781, 143] width 695 height 44
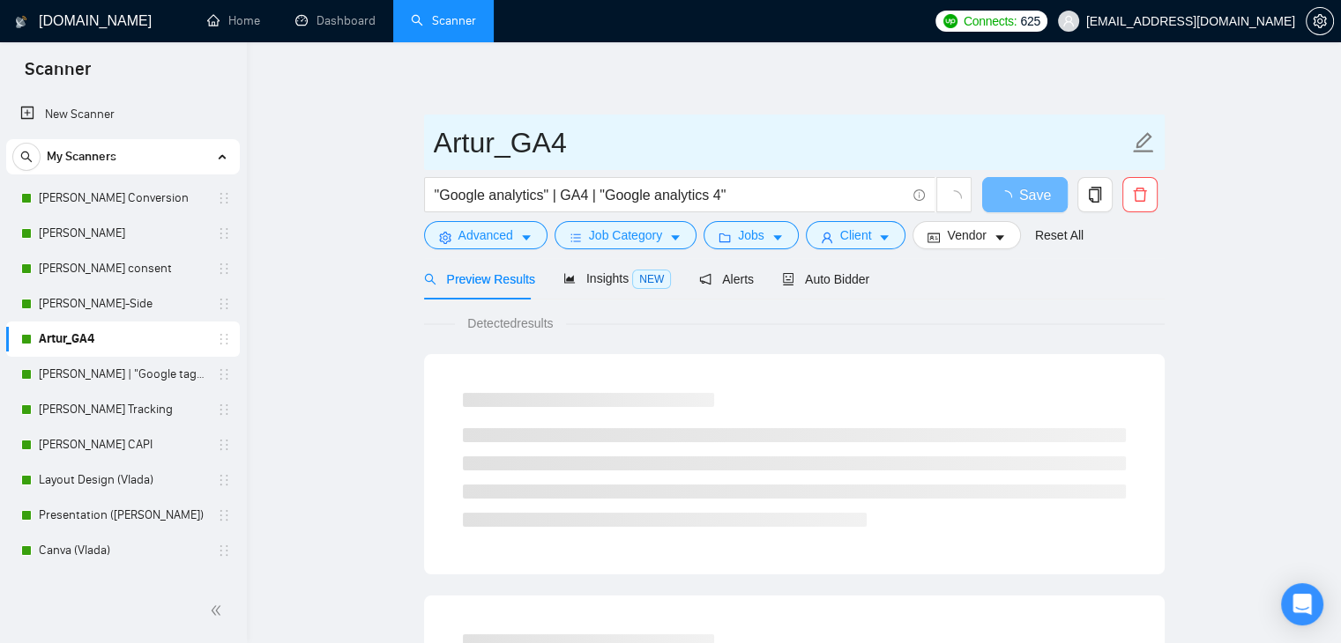
click at [535, 142] on input "Artur_GA4" at bounding box center [781, 143] width 695 height 44
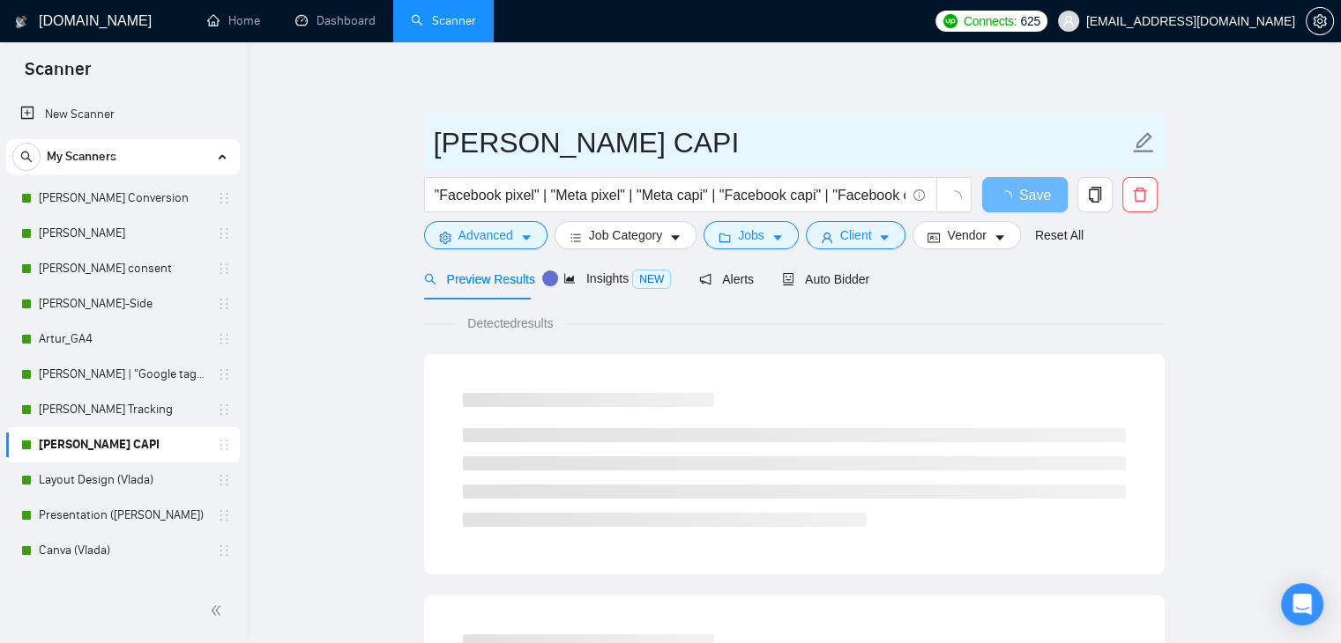
click at [608, 151] on input "[PERSON_NAME] CAPI" at bounding box center [781, 143] width 695 height 44
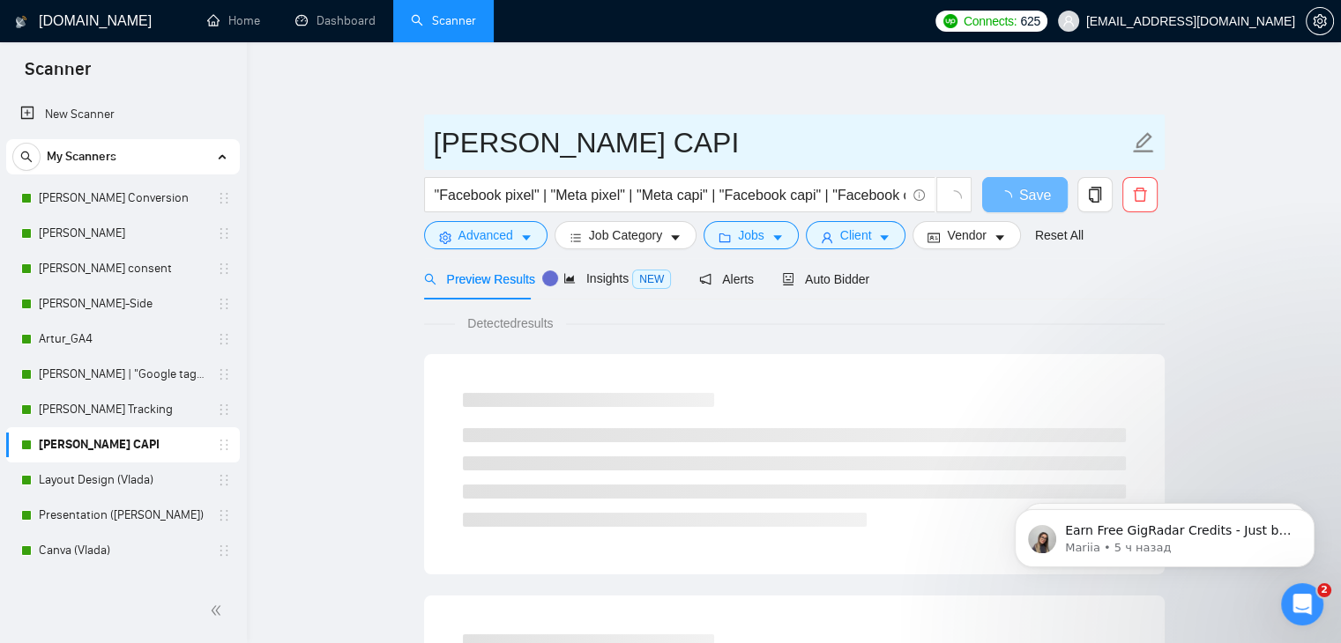
click at [608, 151] on input "[PERSON_NAME] CAPI" at bounding box center [781, 143] width 695 height 44
click at [605, 151] on input "[PERSON_NAME] CAPI" at bounding box center [781, 143] width 695 height 44
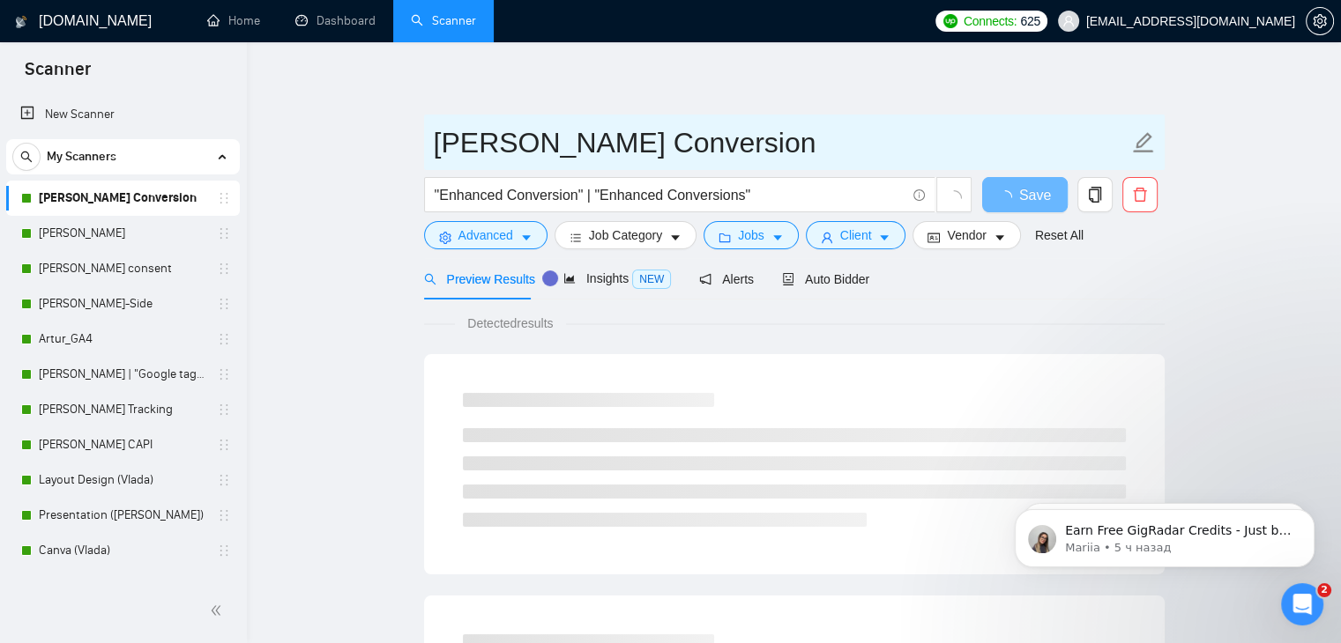
click at [581, 154] on input "[PERSON_NAME] Conversion" at bounding box center [781, 143] width 695 height 44
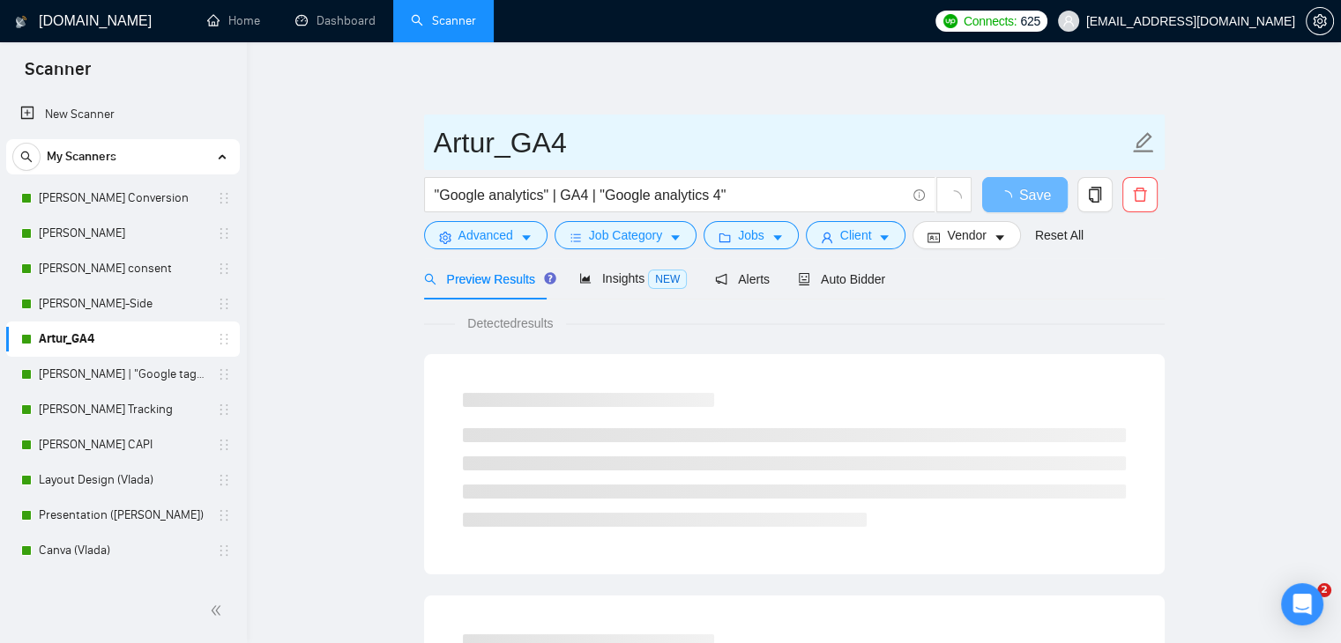
click at [560, 156] on input "Artur_GA4" at bounding box center [781, 143] width 695 height 44
click at [557, 155] on input "Artur_GA4" at bounding box center [781, 143] width 695 height 44
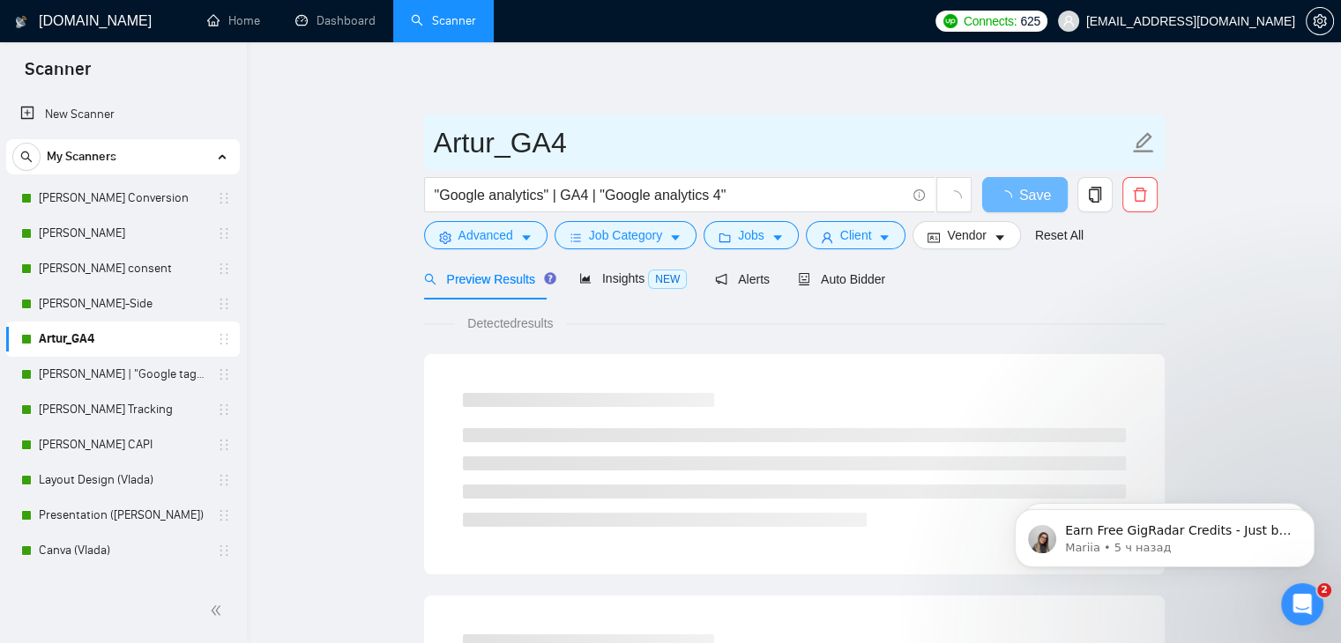
click at [556, 154] on input "Artur_GA4" at bounding box center [781, 143] width 695 height 44
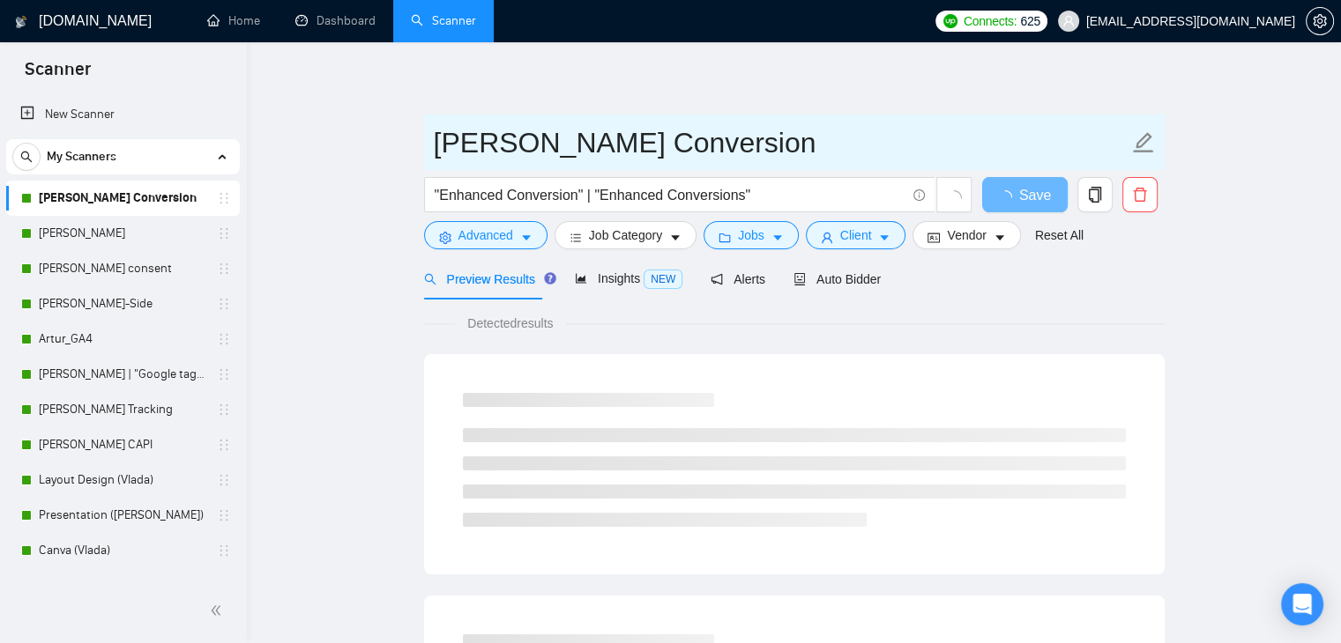
click at [572, 152] on input "[PERSON_NAME] Conversion" at bounding box center [781, 143] width 695 height 44
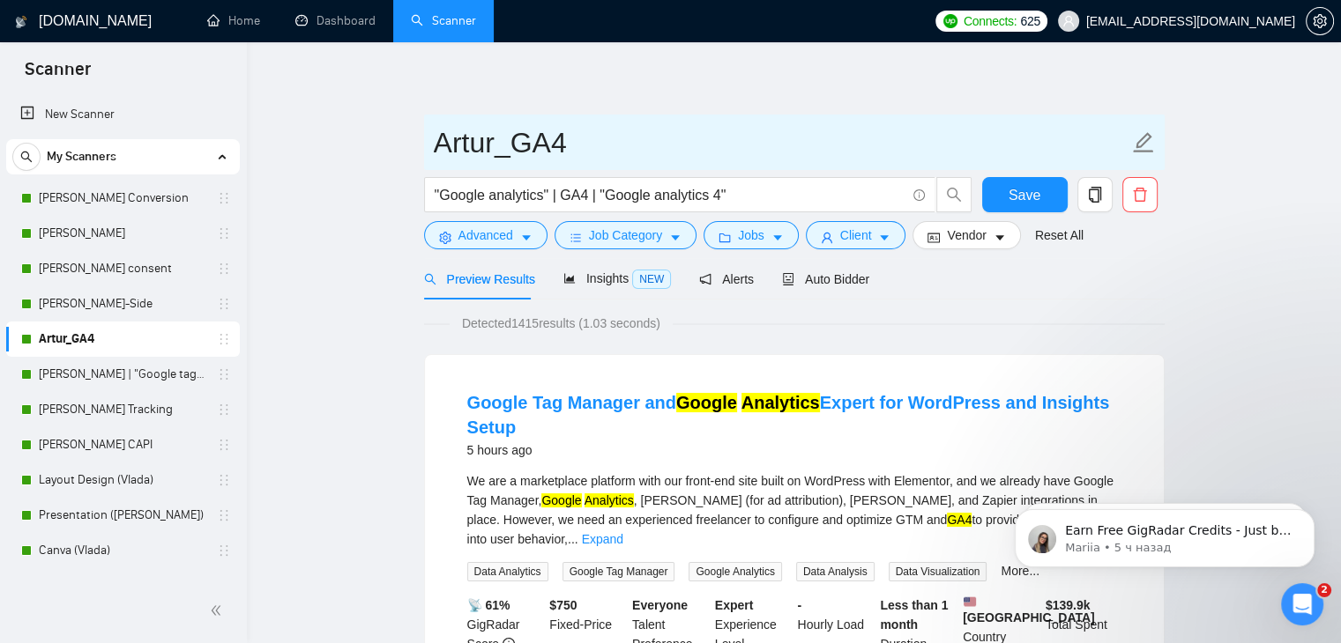
click at [543, 145] on input "Artur_GA4" at bounding box center [781, 143] width 695 height 44
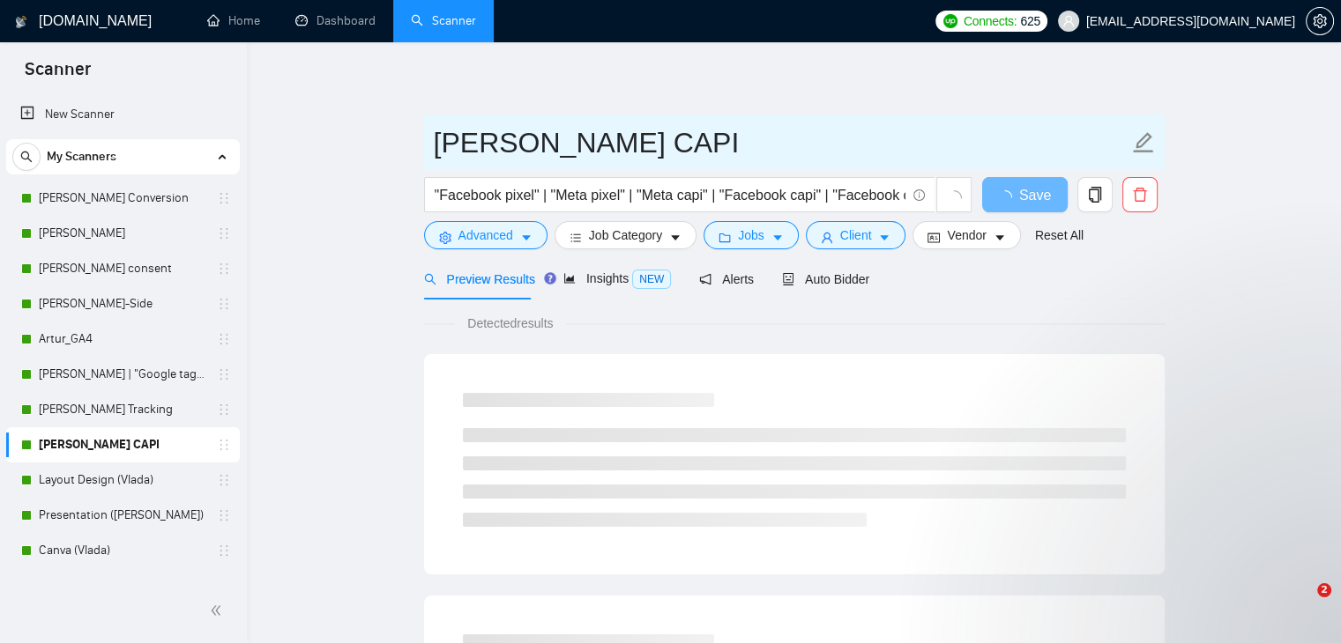
click at [562, 132] on input "[PERSON_NAME] CAPI" at bounding box center [781, 143] width 695 height 44
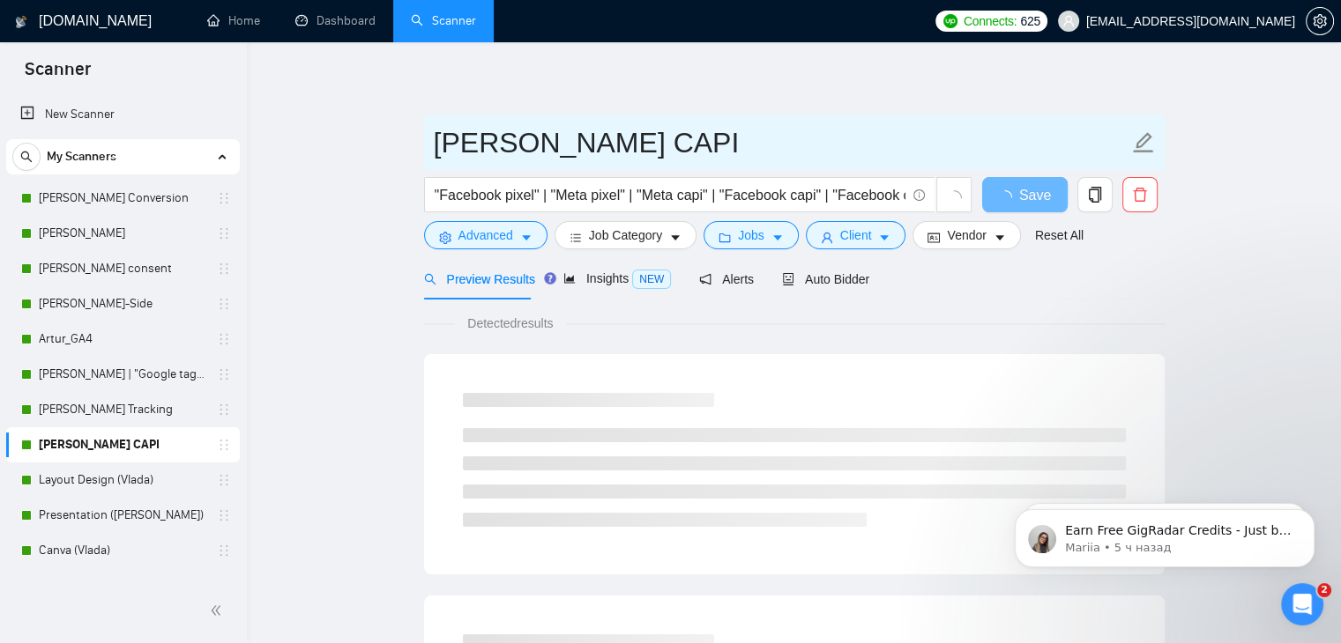
click at [562, 132] on input "[PERSON_NAME] CAPI" at bounding box center [781, 143] width 695 height 44
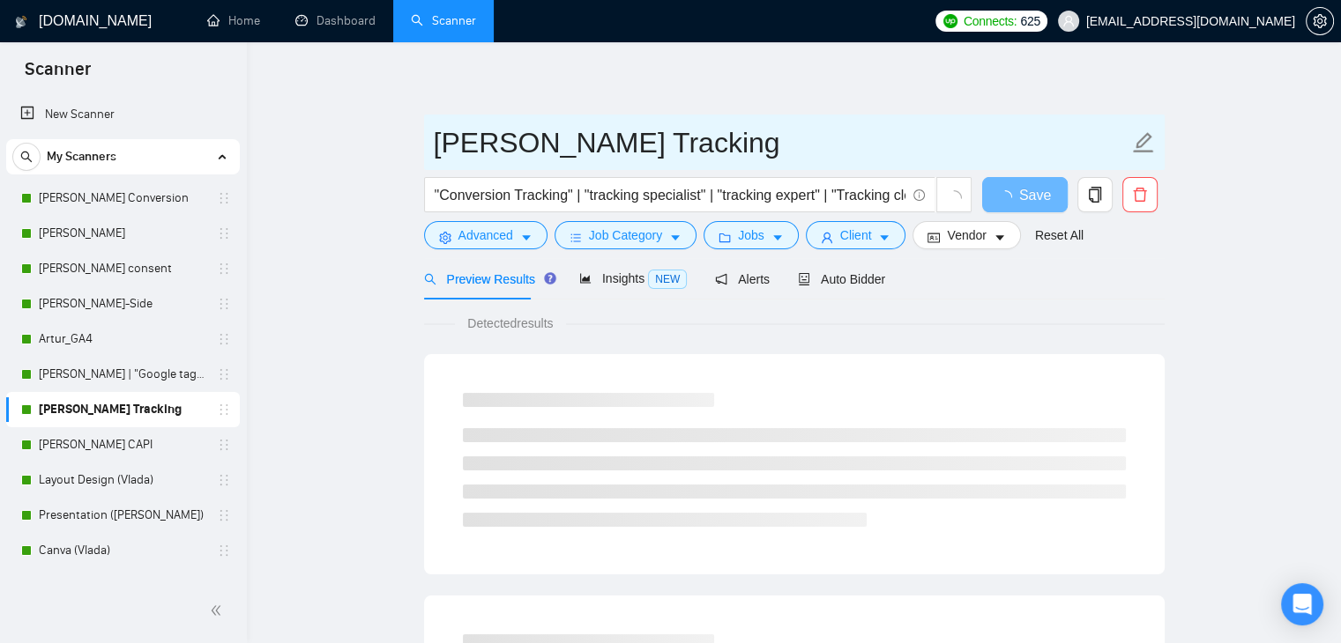
click at [591, 133] on input "[PERSON_NAME] Tracking" at bounding box center [781, 143] width 695 height 44
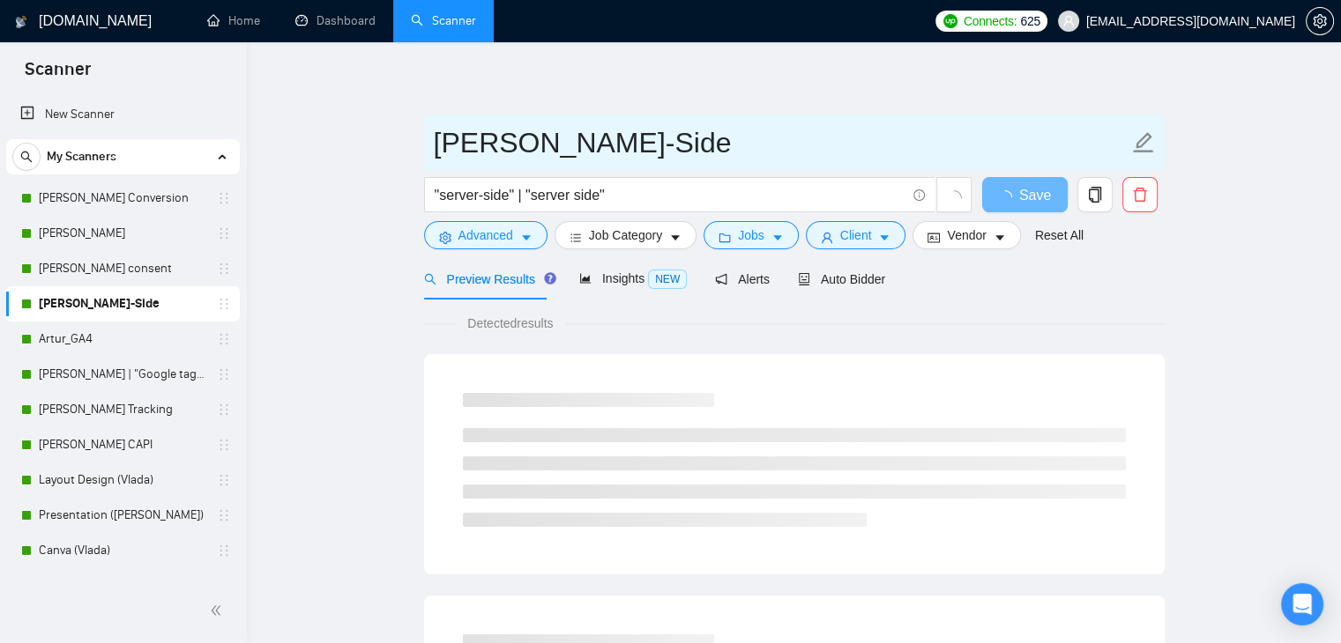
click at [539, 152] on input "[PERSON_NAME]-Side" at bounding box center [781, 143] width 695 height 44
click at [540, 151] on input "[PERSON_NAME]-Side" at bounding box center [781, 143] width 695 height 44
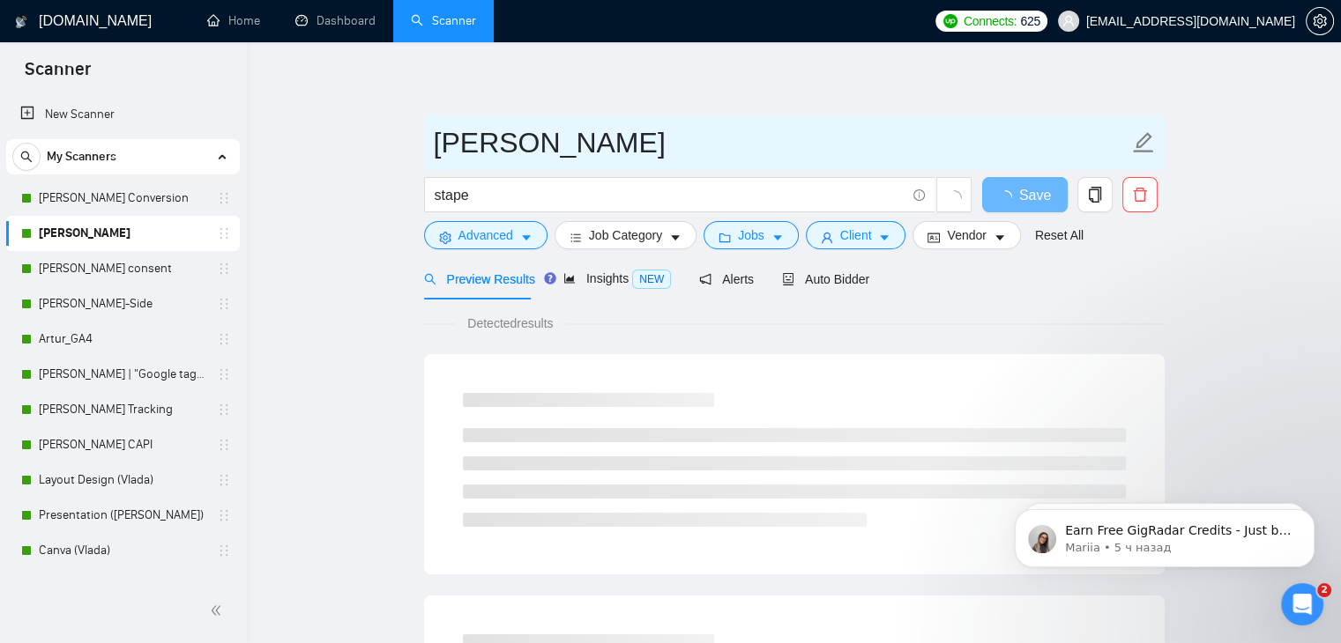
click at [556, 154] on input "[PERSON_NAME]" at bounding box center [781, 143] width 695 height 44
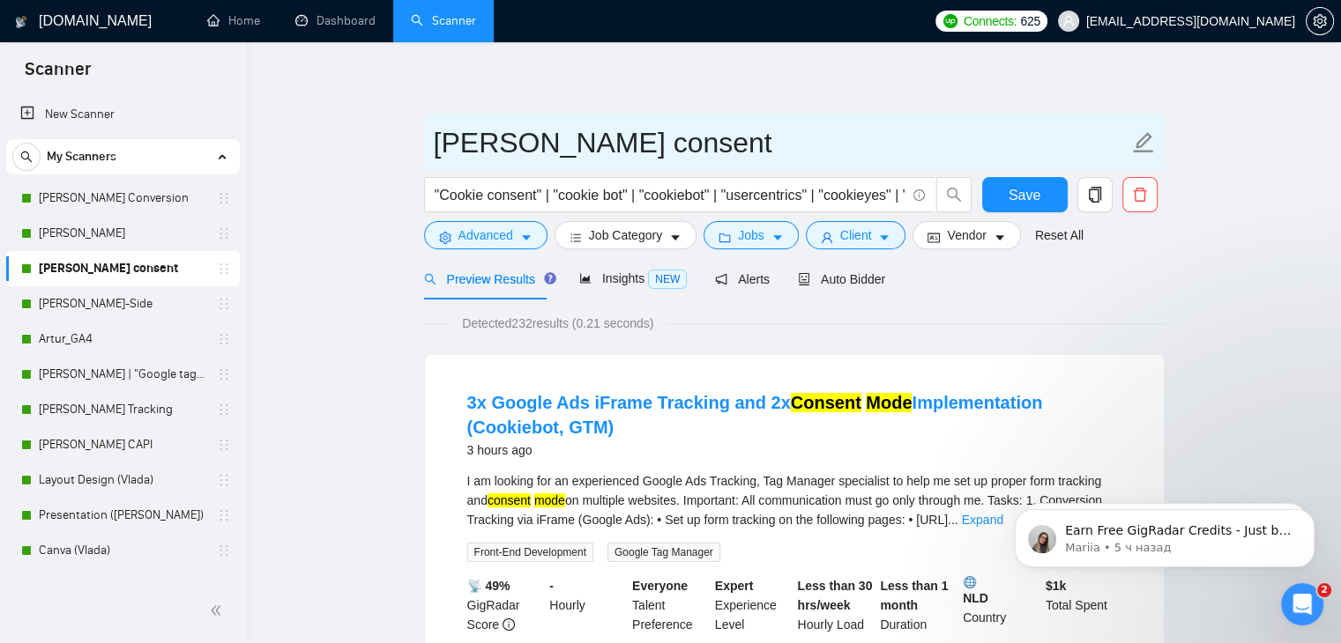
click at [539, 144] on input "[PERSON_NAME] consent" at bounding box center [781, 143] width 695 height 44
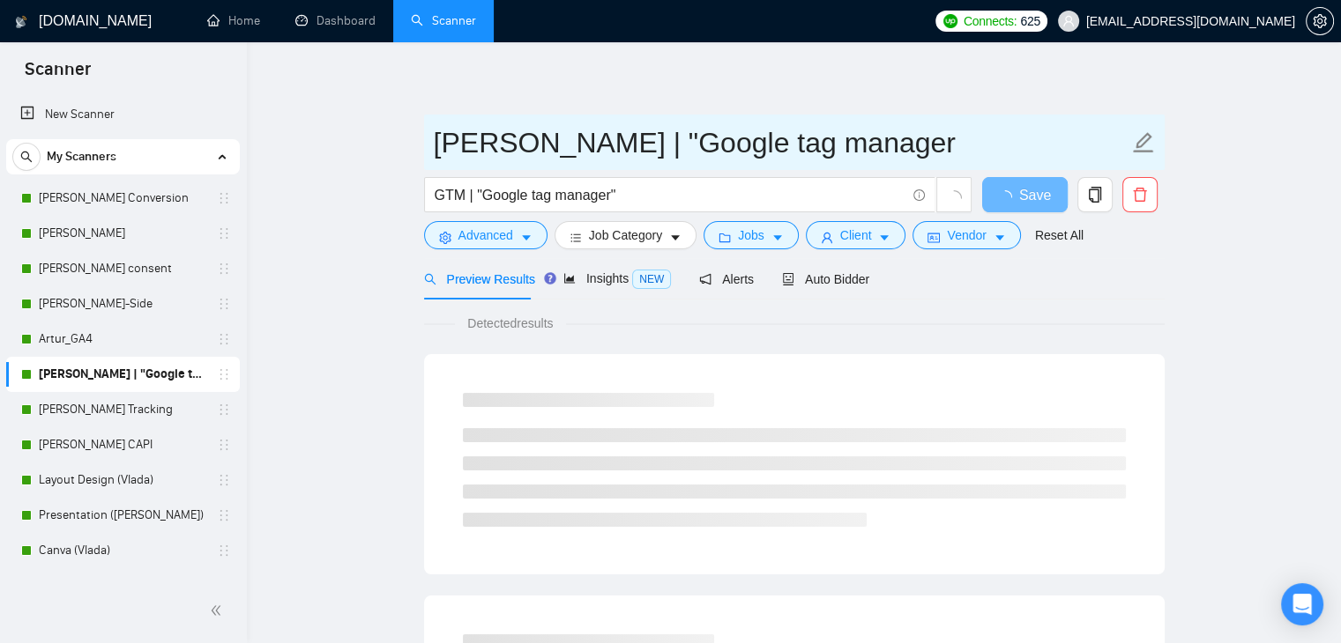
click at [656, 147] on input "[PERSON_NAME] | "Google tag manager" at bounding box center [781, 143] width 695 height 44
